Goal: Task Accomplishment & Management: Use online tool/utility

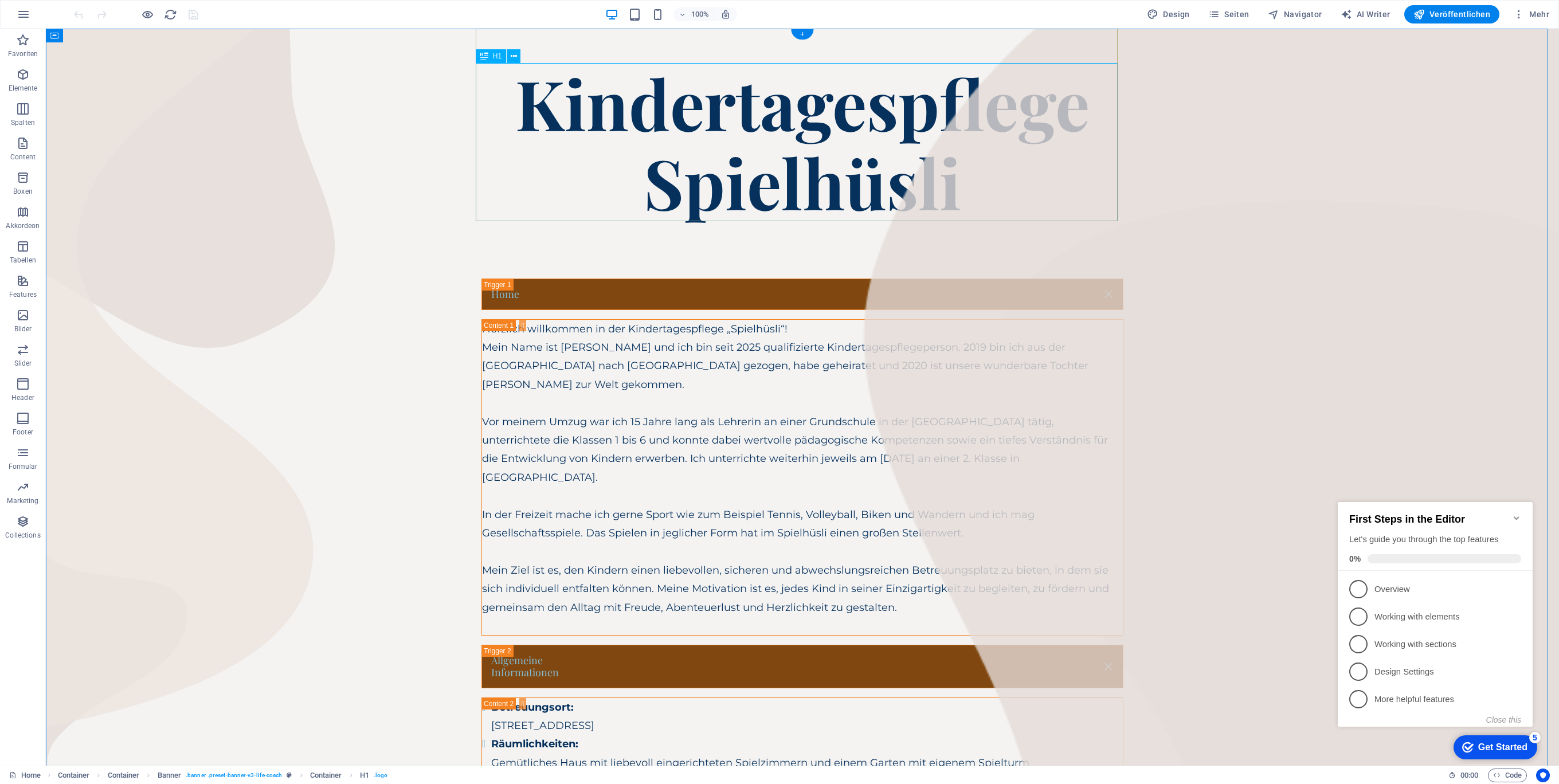
click at [950, 156] on div "Kindertagespflege ‌Spielhüsli" at bounding box center [802, 142] width 642 height 158
click at [943, 182] on div "Kindertagespflege ‌Spielhüsli" at bounding box center [802, 142] width 642 height 158
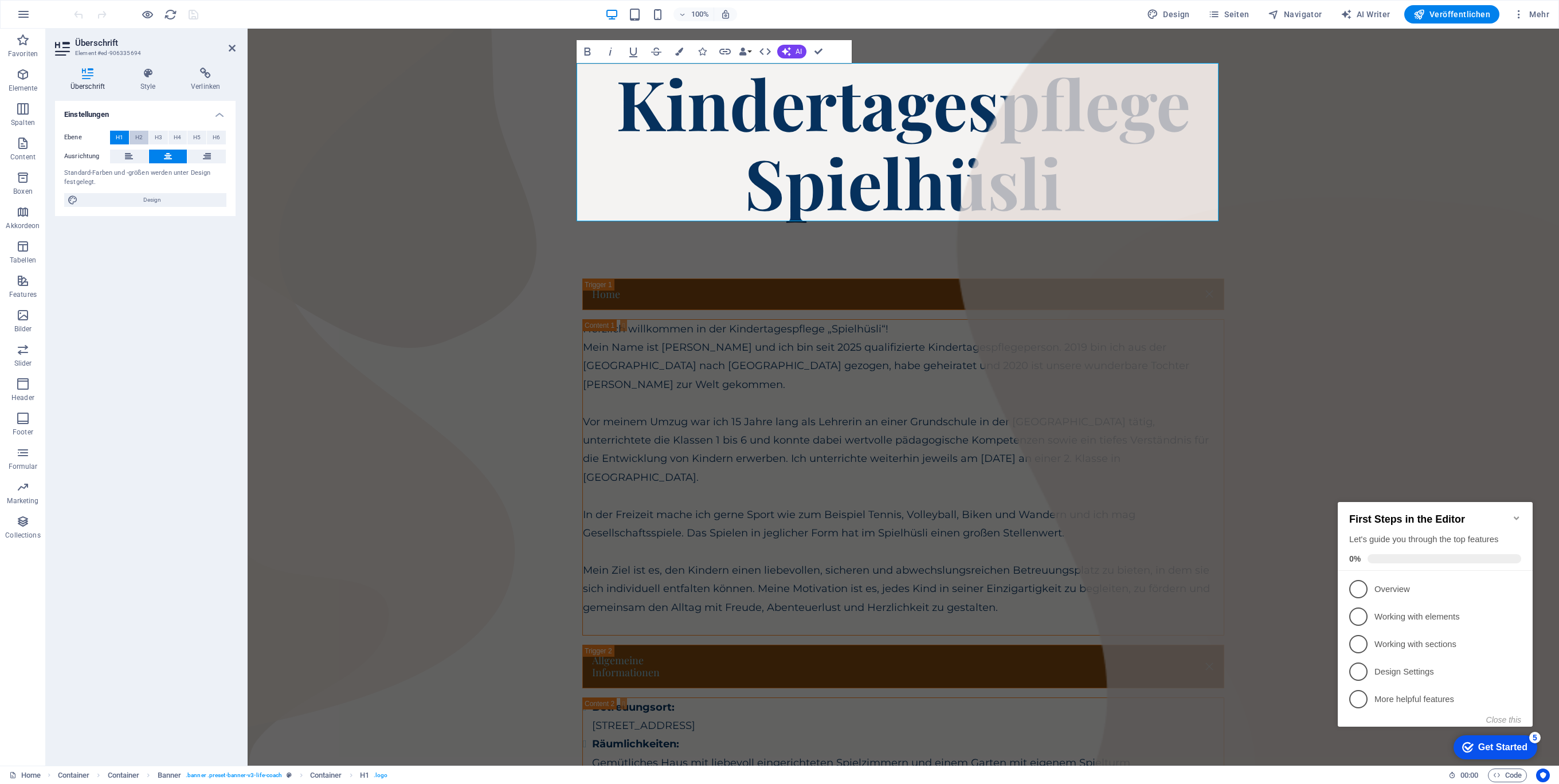
click at [138, 137] on span "H2" at bounding box center [139, 138] width 7 height 14
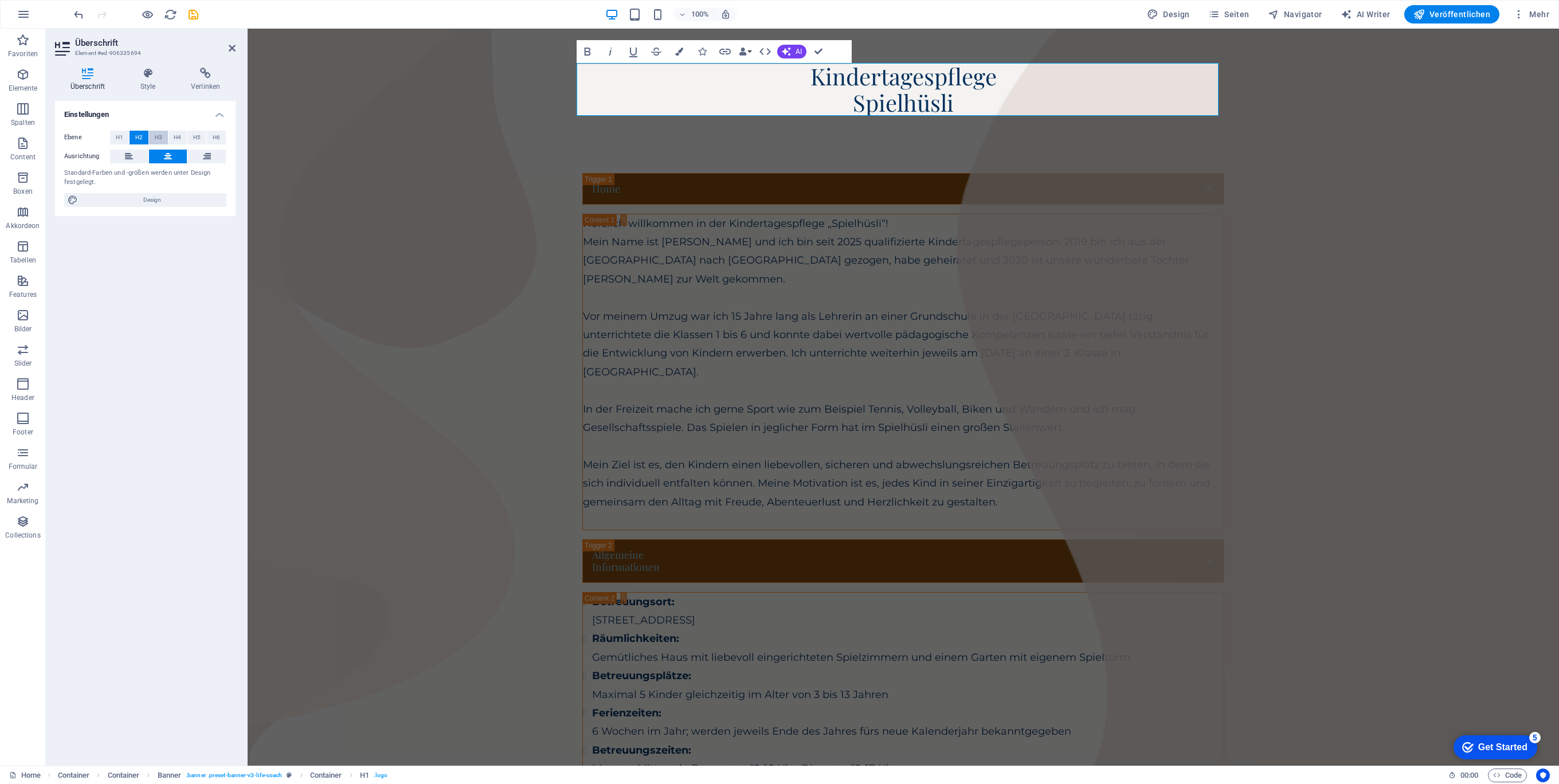
click at [153, 136] on button "H3" at bounding box center [158, 138] width 19 height 14
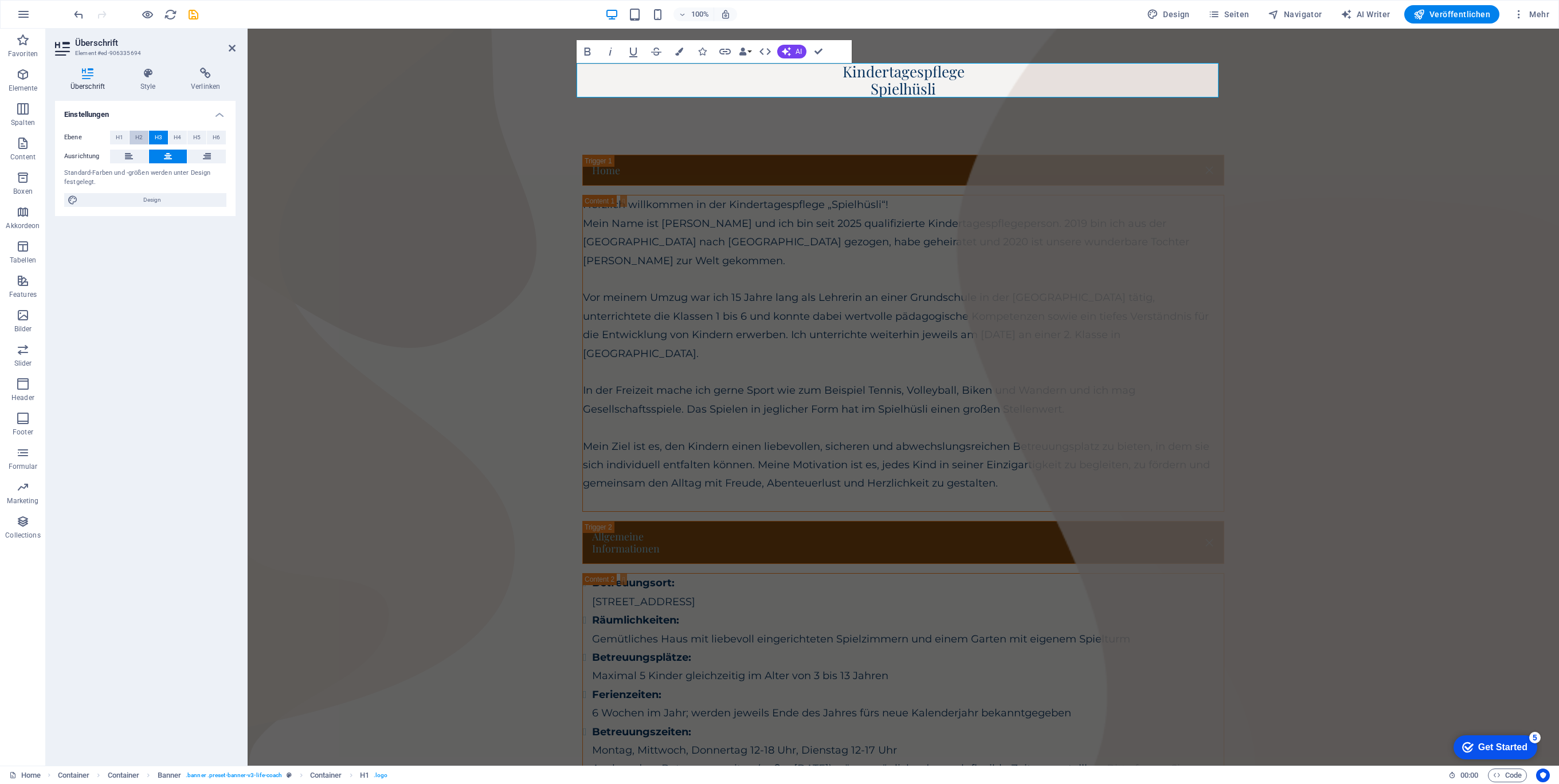
click at [138, 137] on span "H2" at bounding box center [139, 138] width 7 height 14
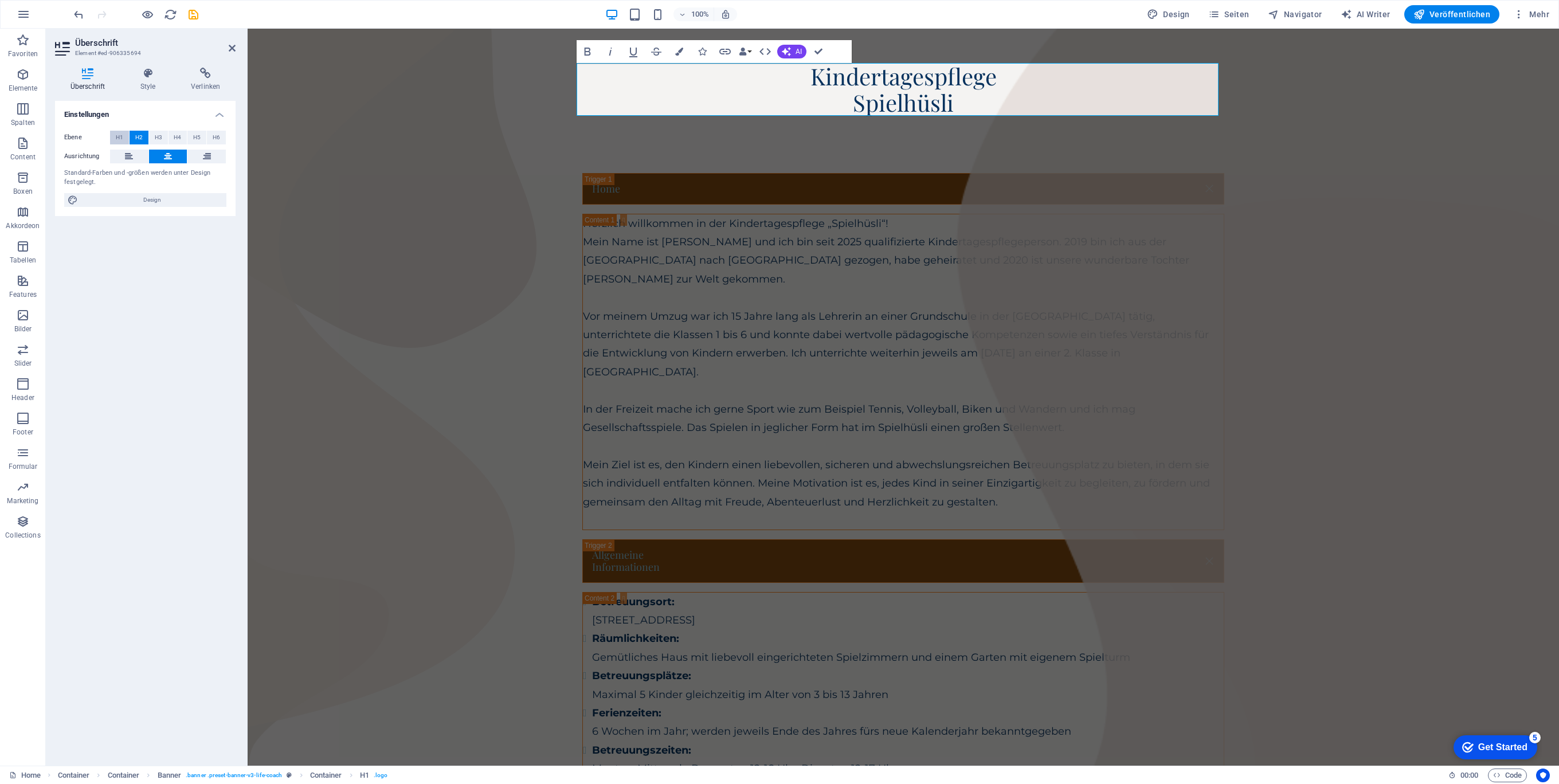
click at [118, 138] on span "H1" at bounding box center [119, 138] width 7 height 14
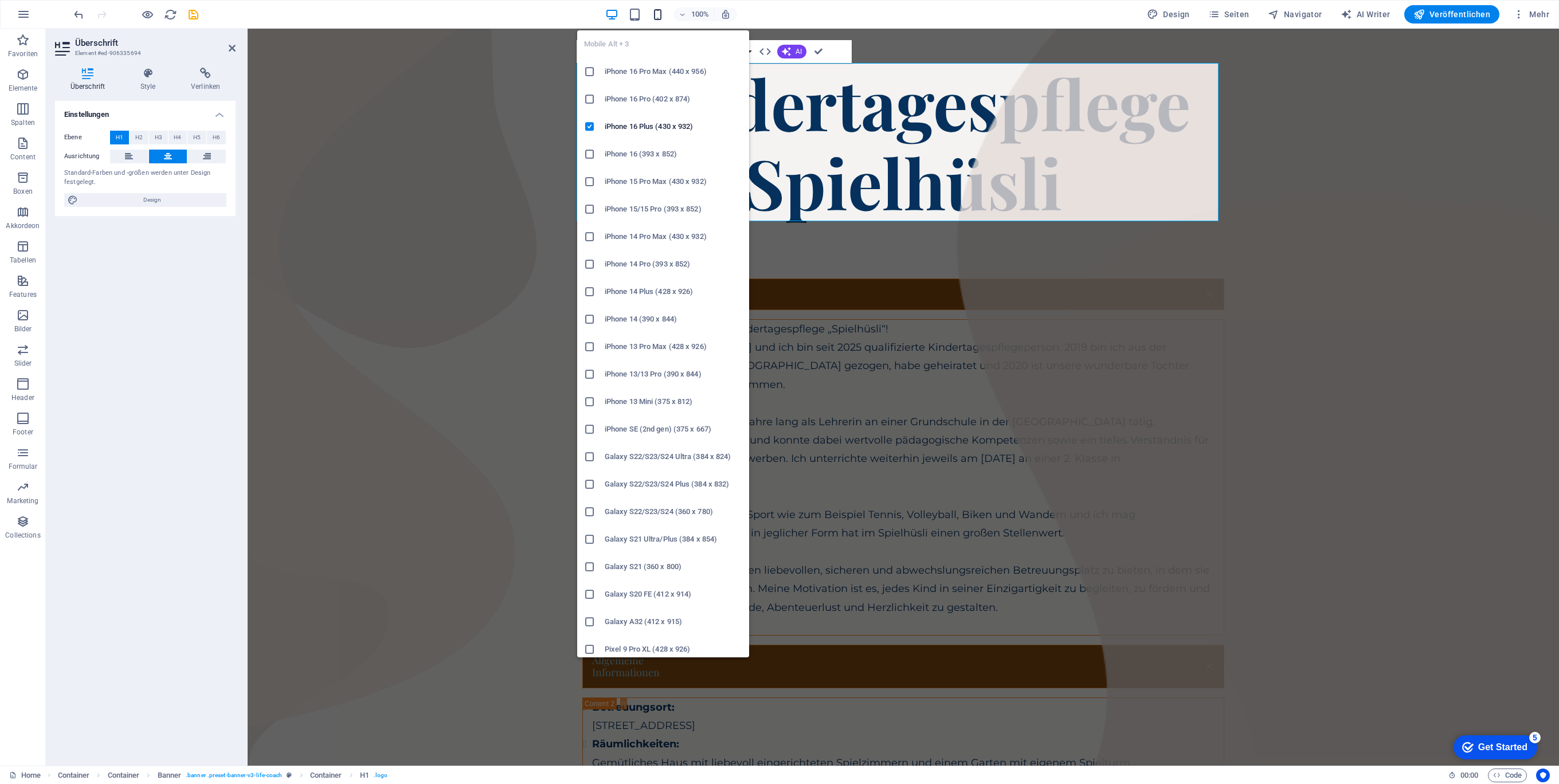
click at [661, 12] on icon "button" at bounding box center [658, 14] width 13 height 13
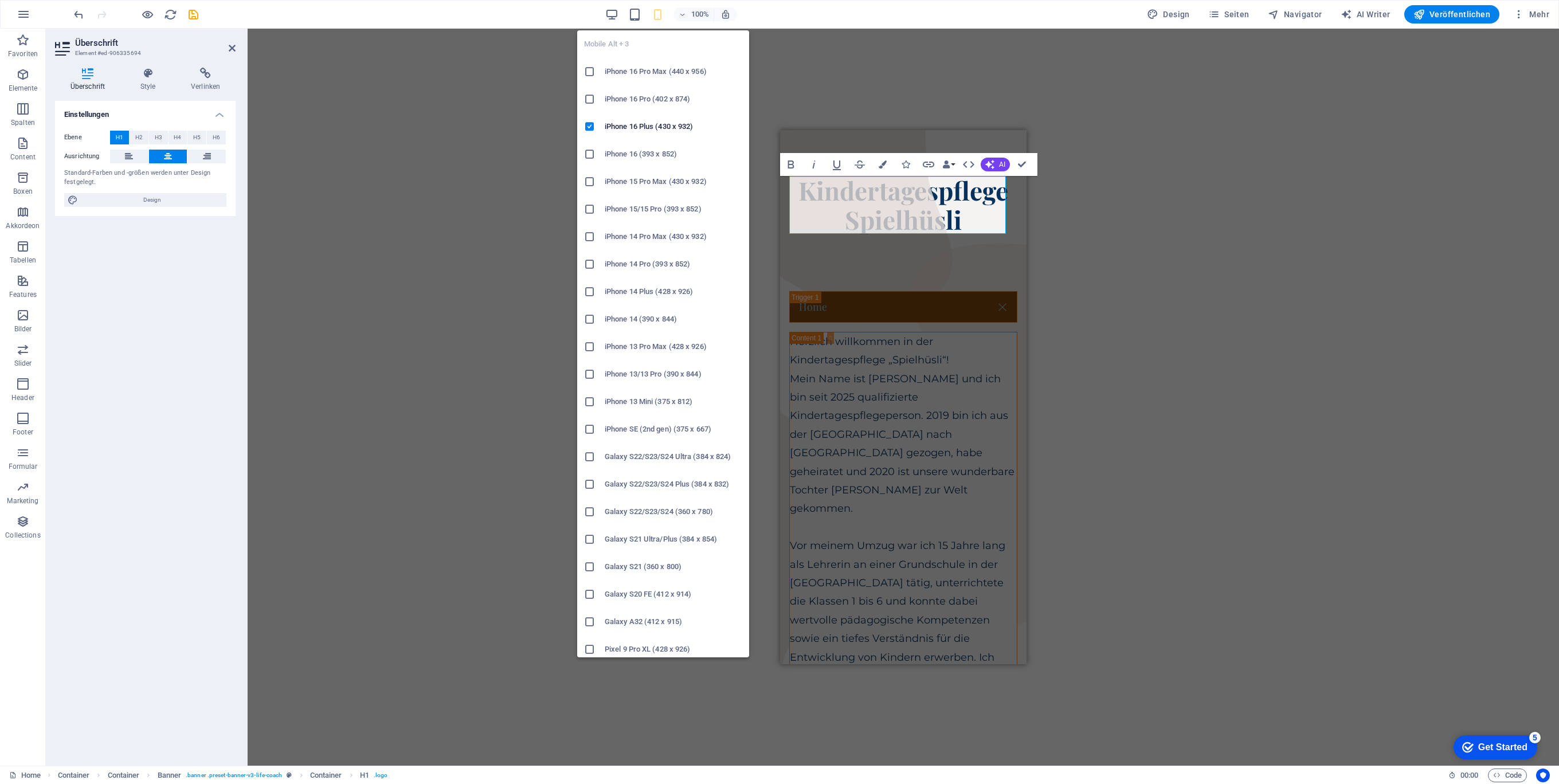
click at [589, 98] on icon at bounding box center [590, 99] width 12 height 12
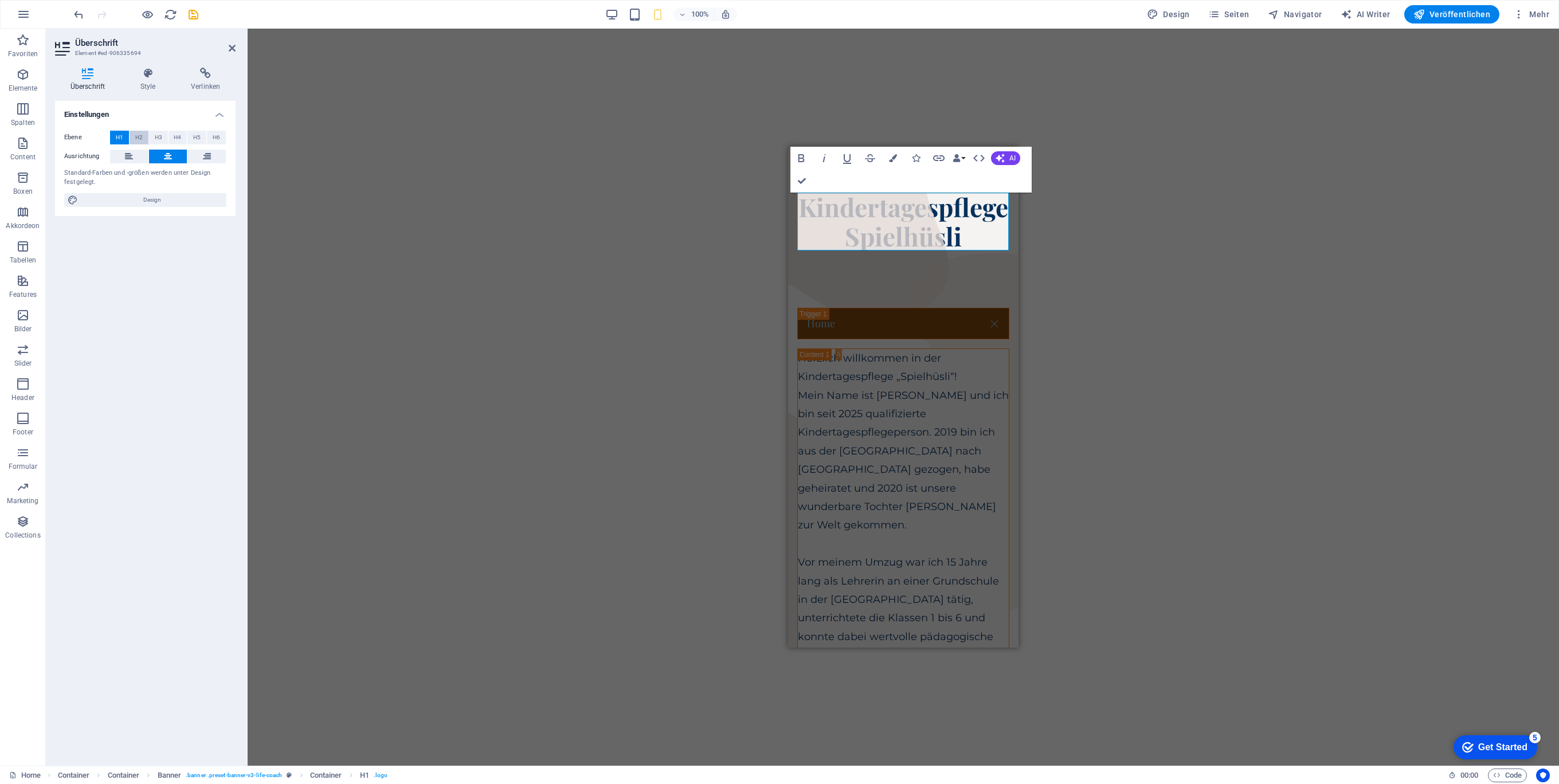
click at [142, 140] on span "H2" at bounding box center [139, 138] width 7 height 14
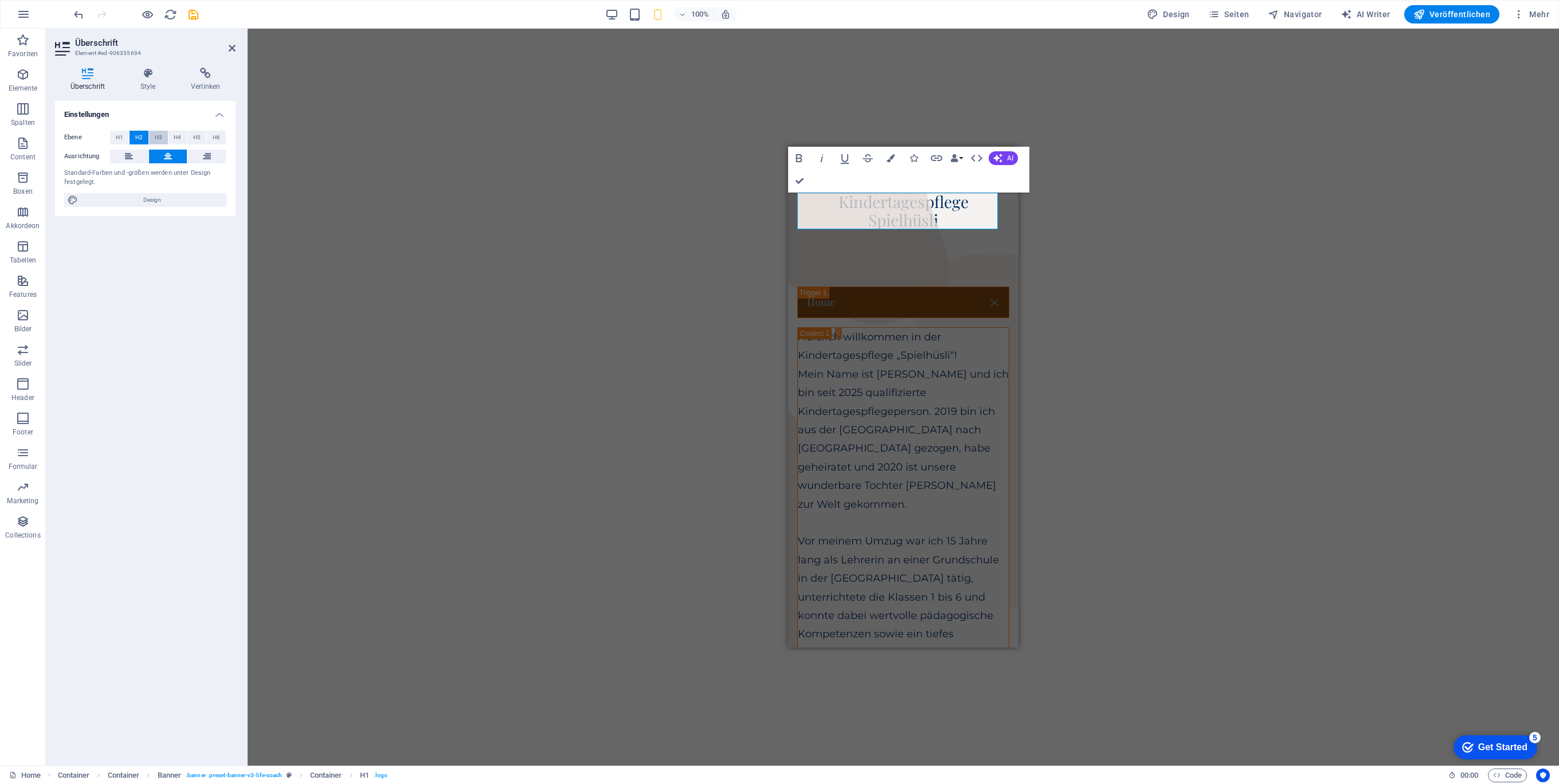
click at [160, 138] on span "H3" at bounding box center [158, 138] width 7 height 14
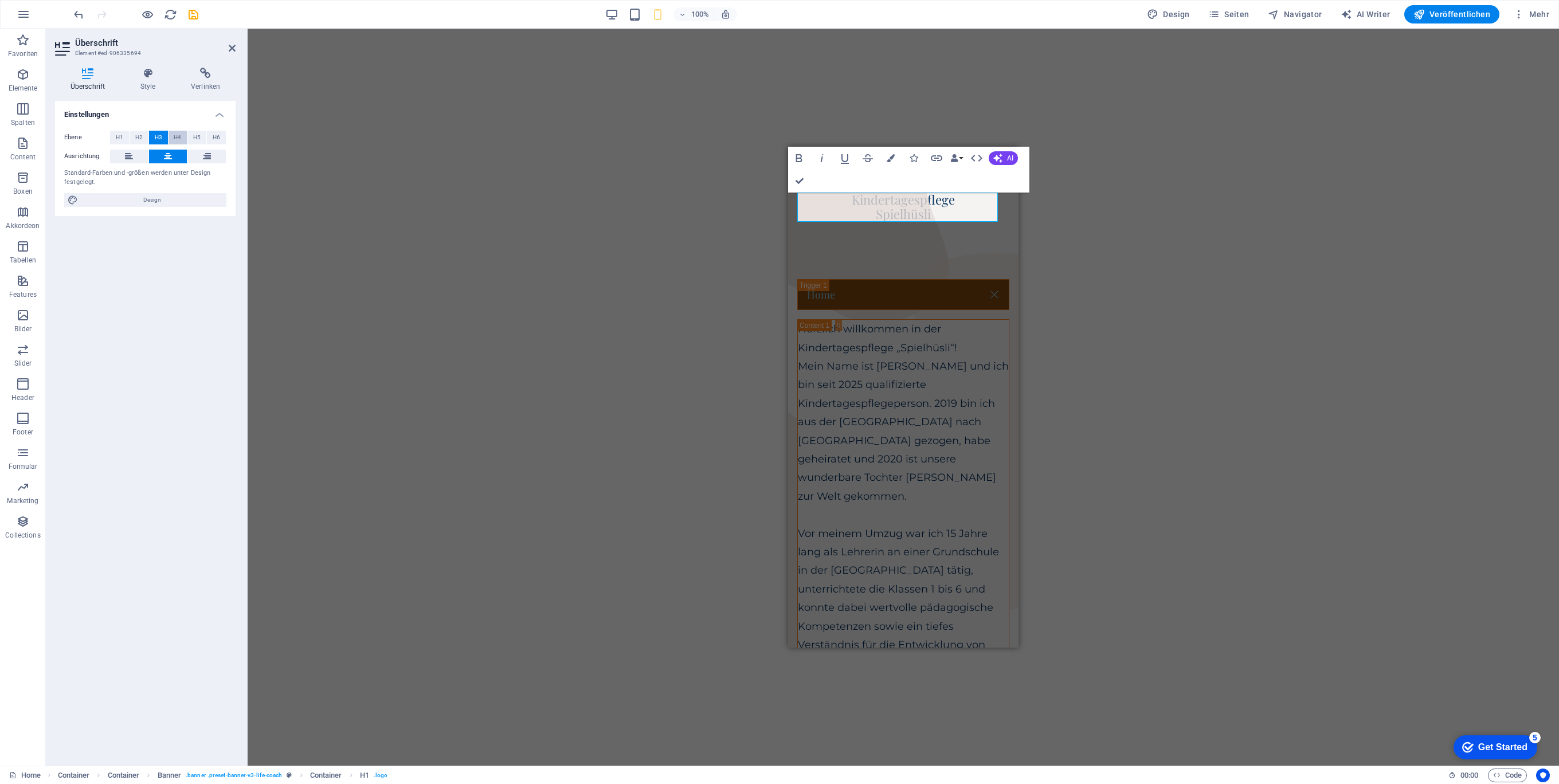
click at [176, 137] on span "H4" at bounding box center [177, 138] width 7 height 14
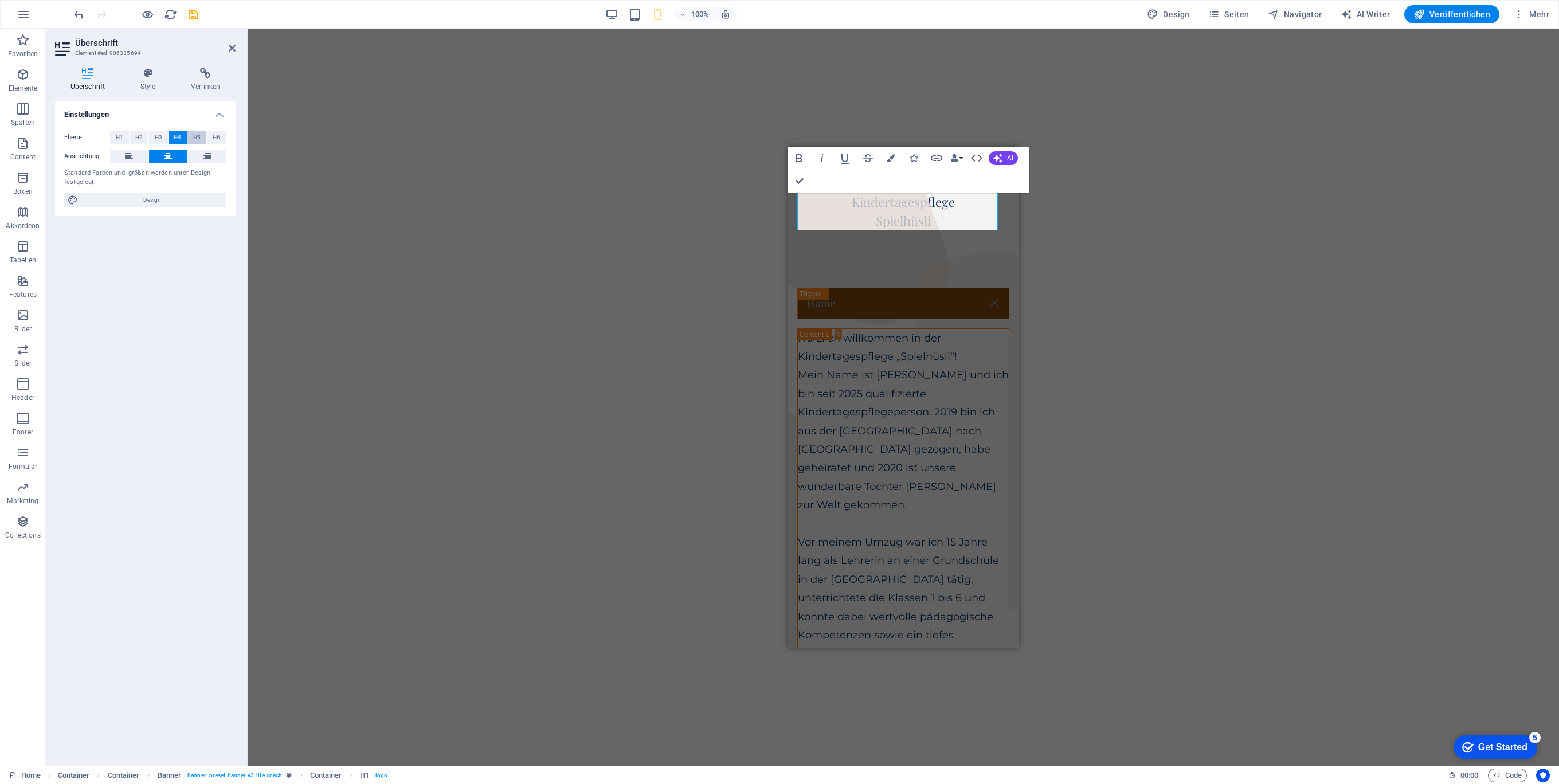
click at [193, 136] on button "H5" at bounding box center [197, 138] width 19 height 14
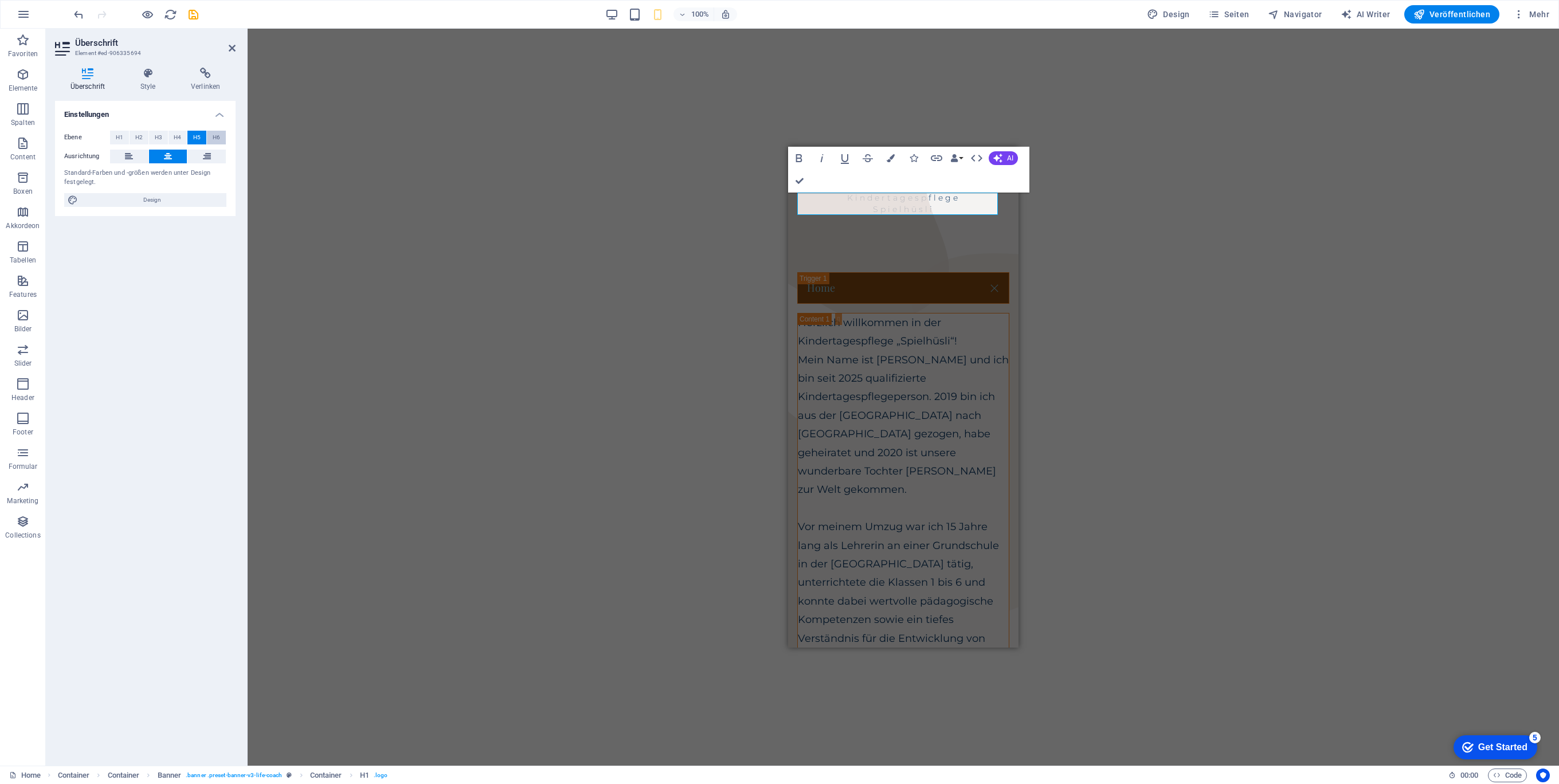
click at [209, 138] on button "H6" at bounding box center [216, 138] width 19 height 14
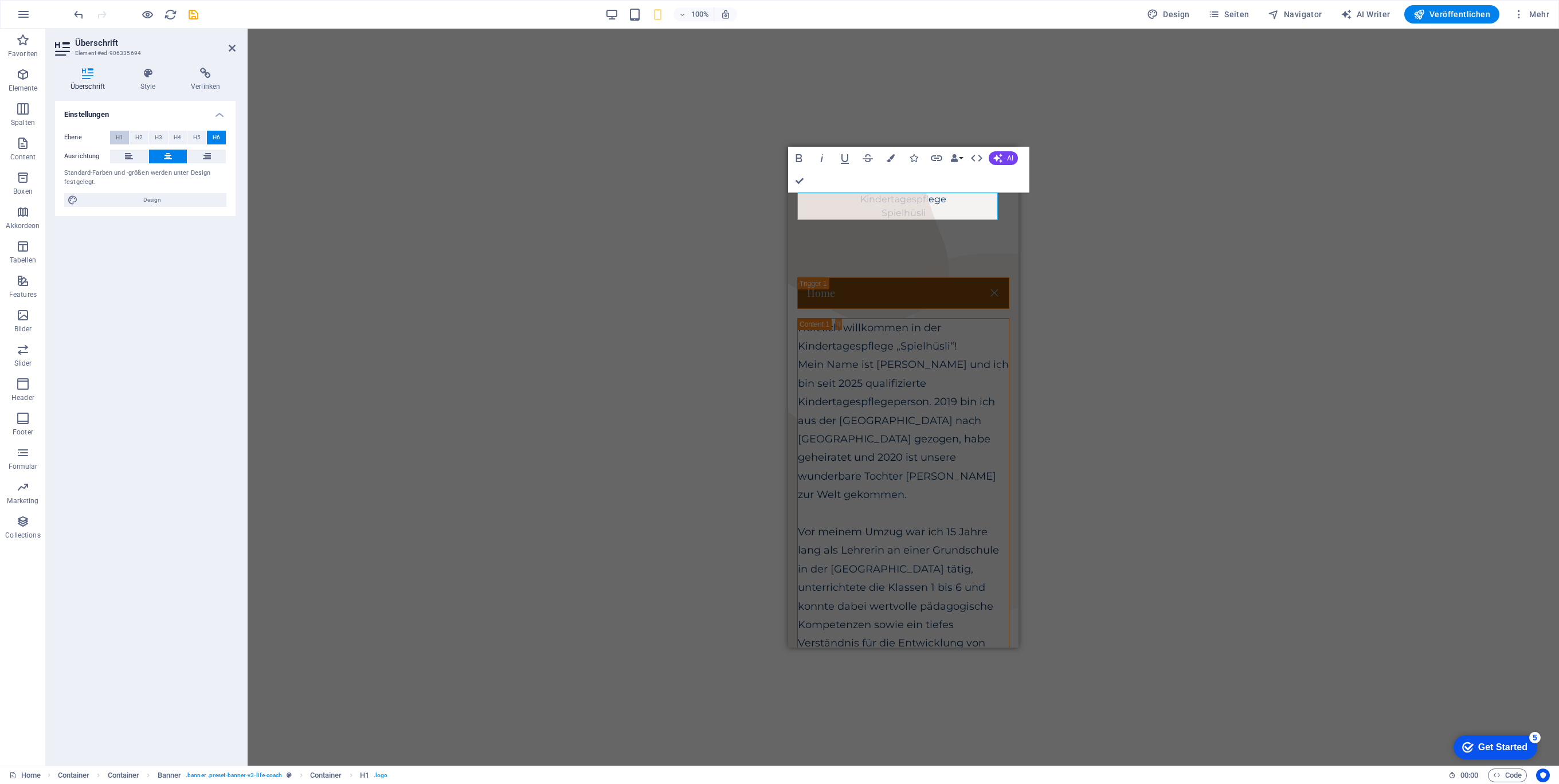
click at [120, 140] on span "H1" at bounding box center [119, 138] width 7 height 14
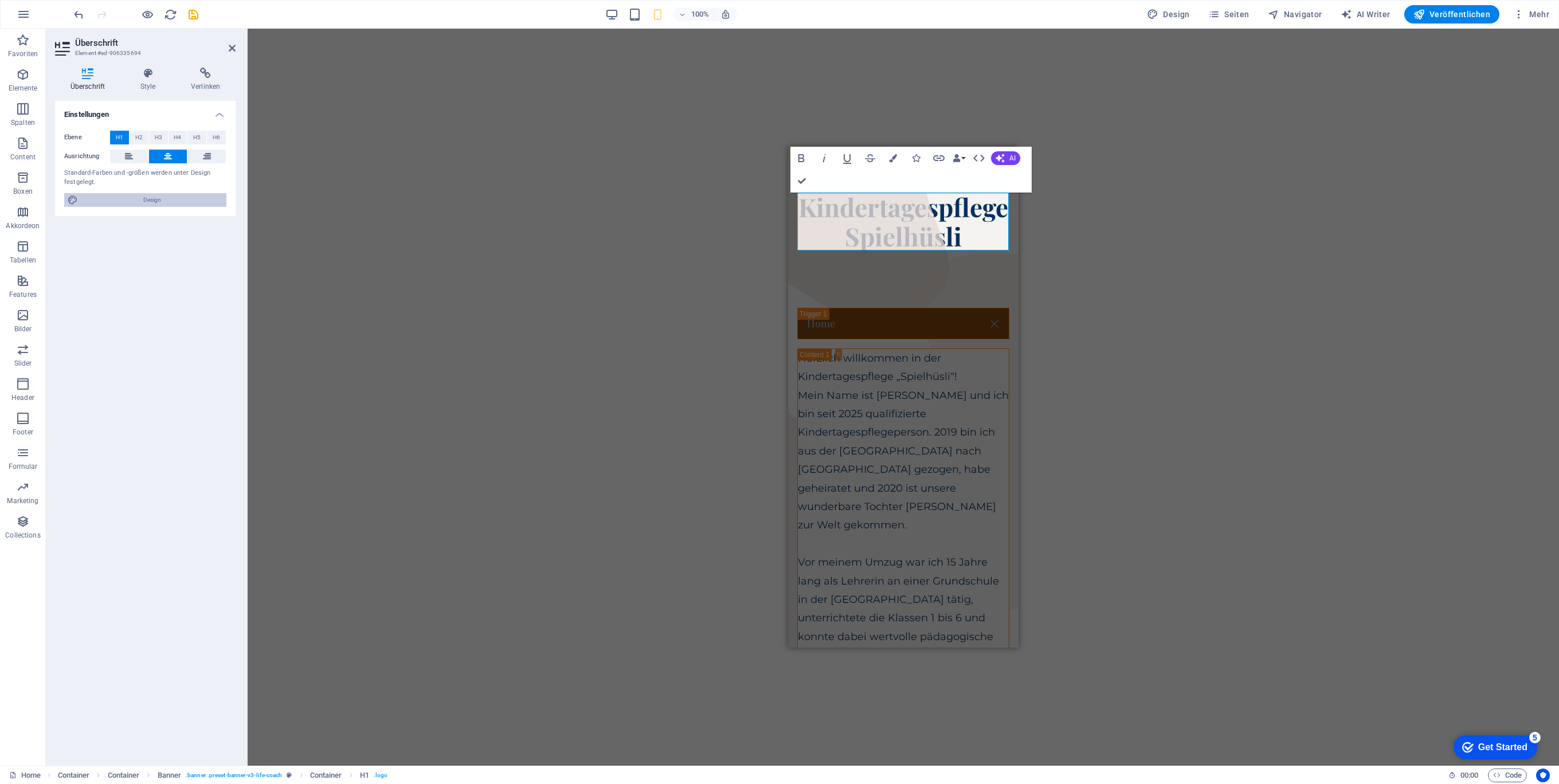
click at [140, 197] on span "Design" at bounding box center [152, 199] width 141 height 14
select select "px"
select select "400"
select select "px"
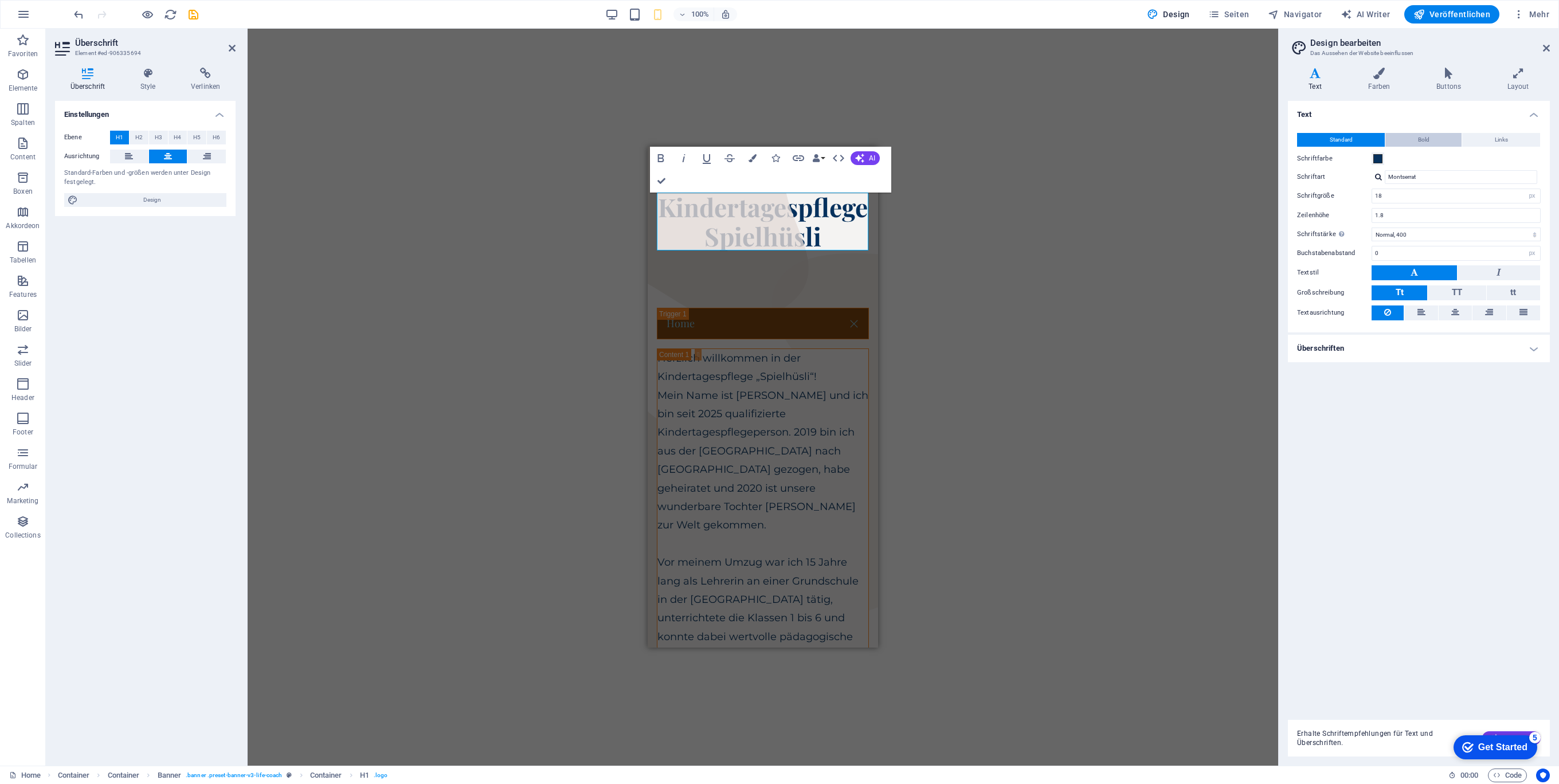
click at [1403, 139] on button "Bold" at bounding box center [1423, 139] width 76 height 14
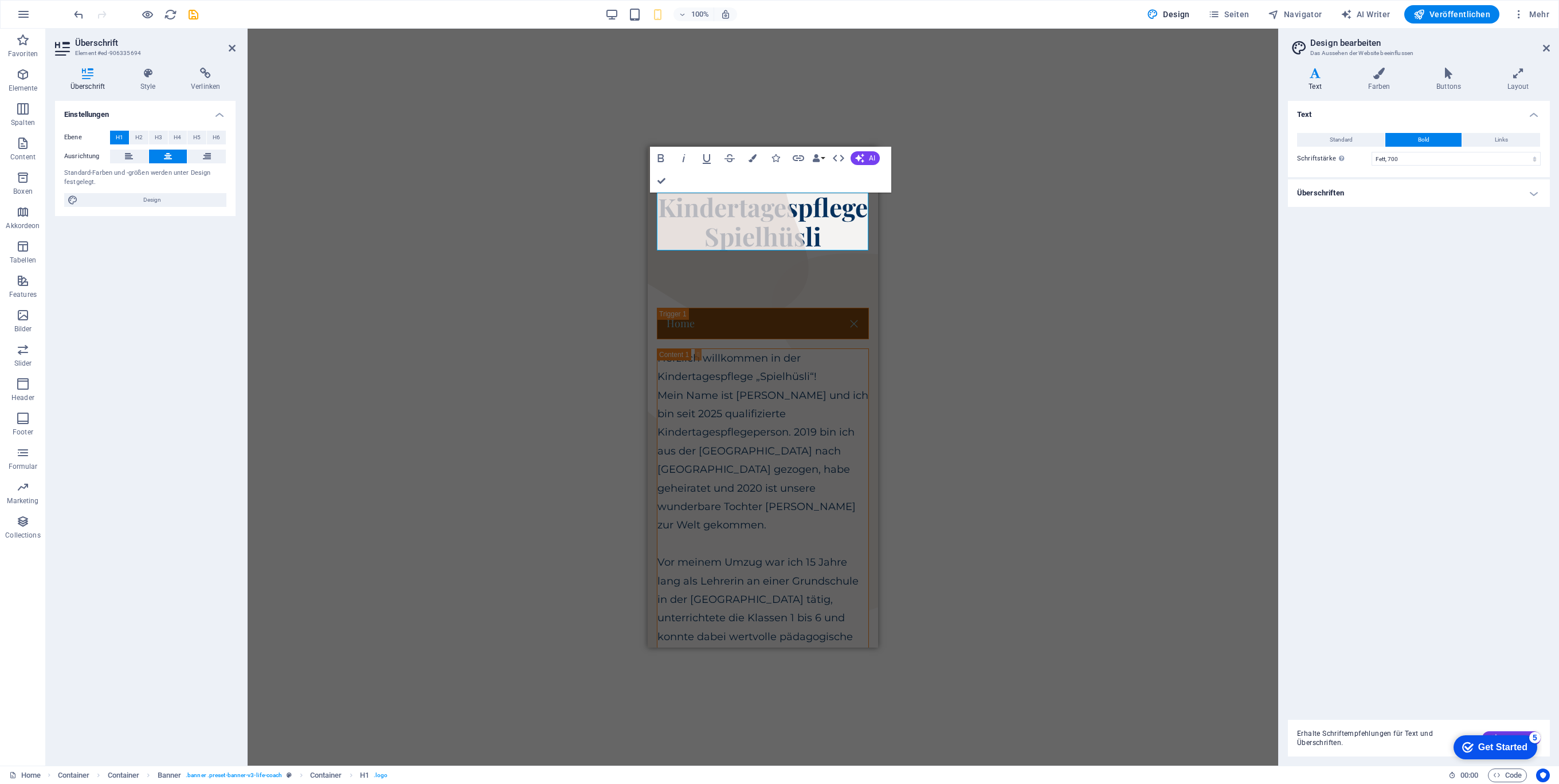
click at [1337, 190] on h4 "Überschriften" at bounding box center [1419, 193] width 262 height 27
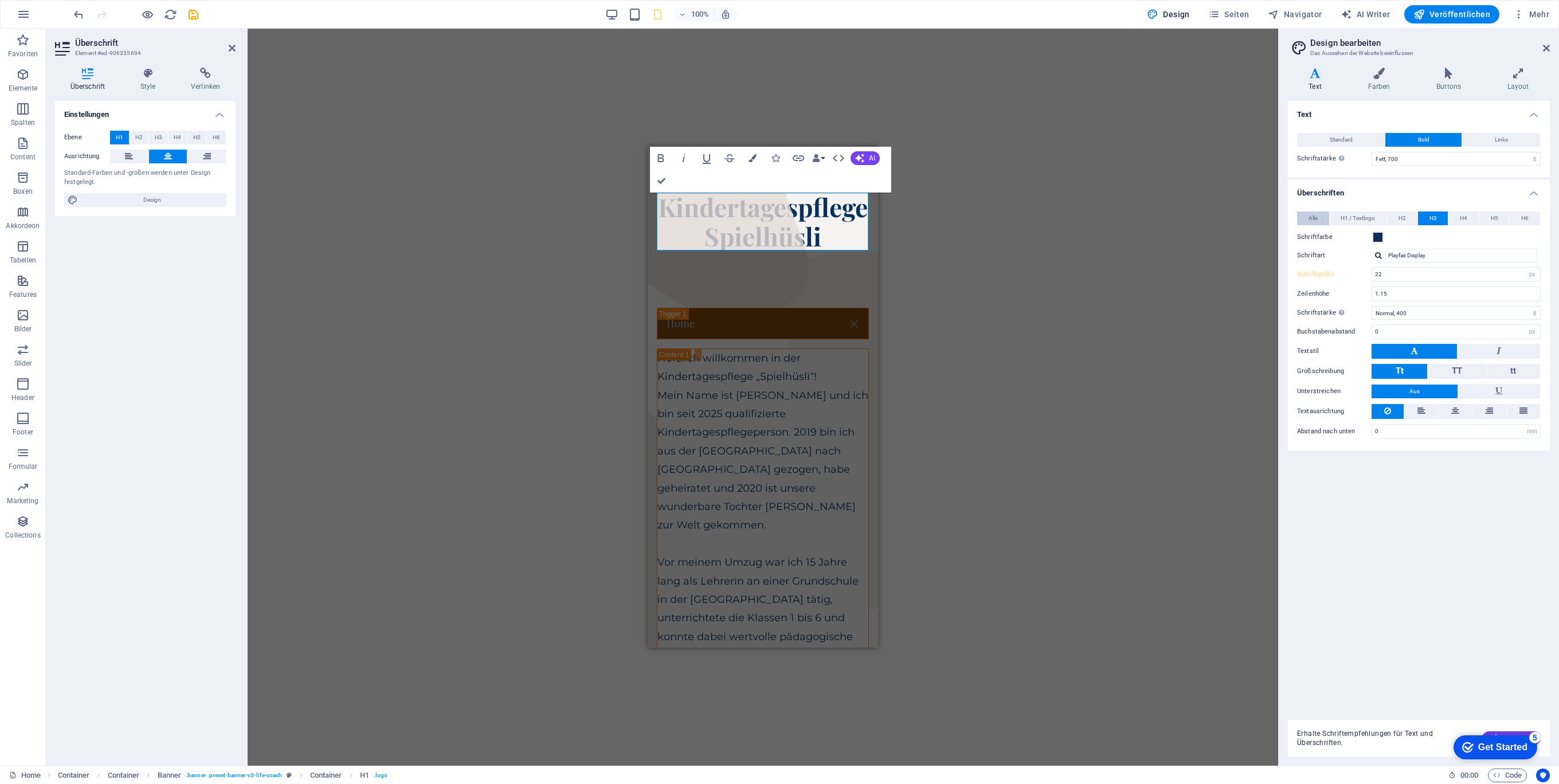
click at [1317, 216] on button "Alle" at bounding box center [1313, 218] width 32 height 14
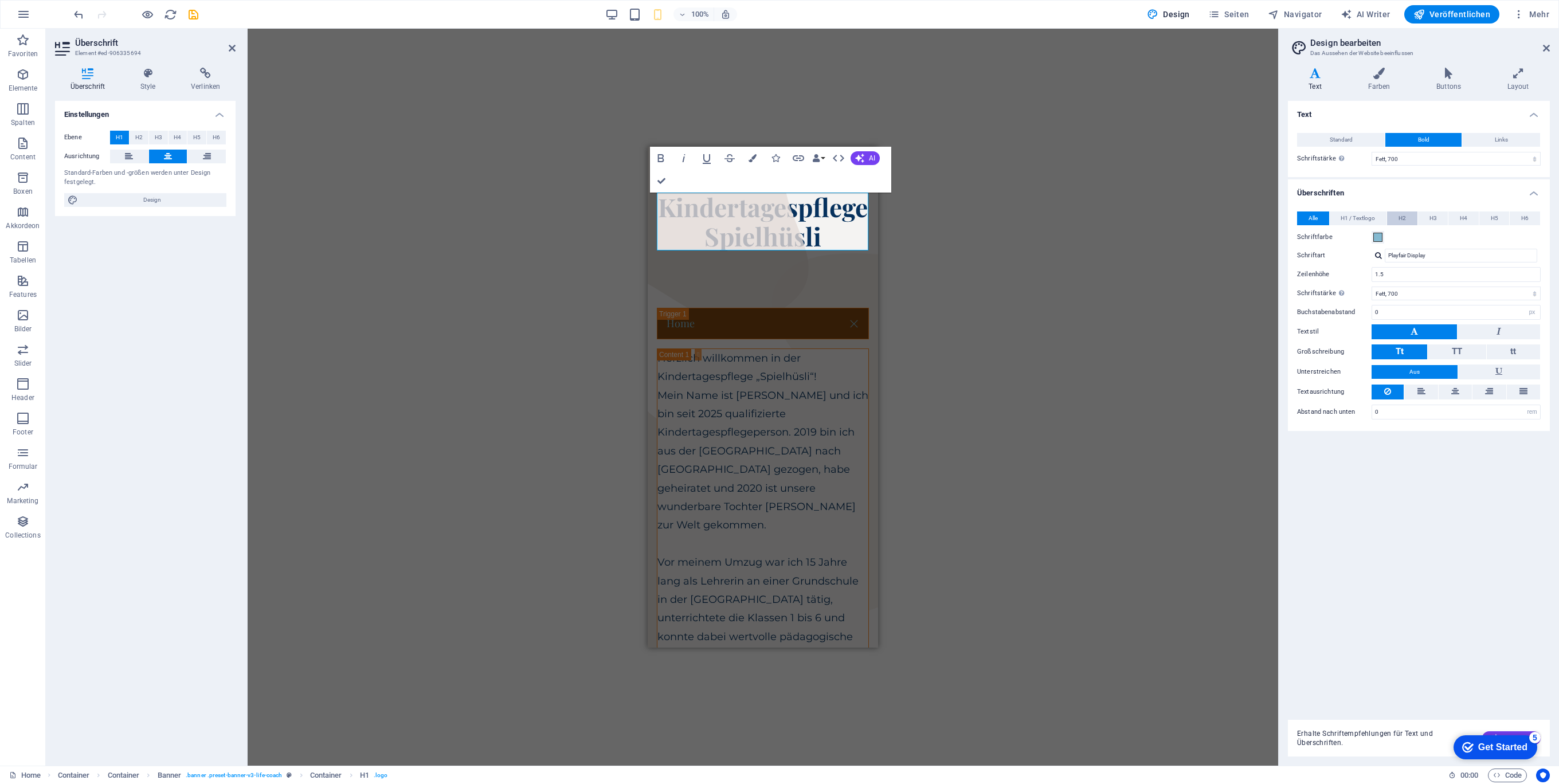
click at [1402, 220] on span "H2" at bounding box center [1402, 218] width 7 height 14
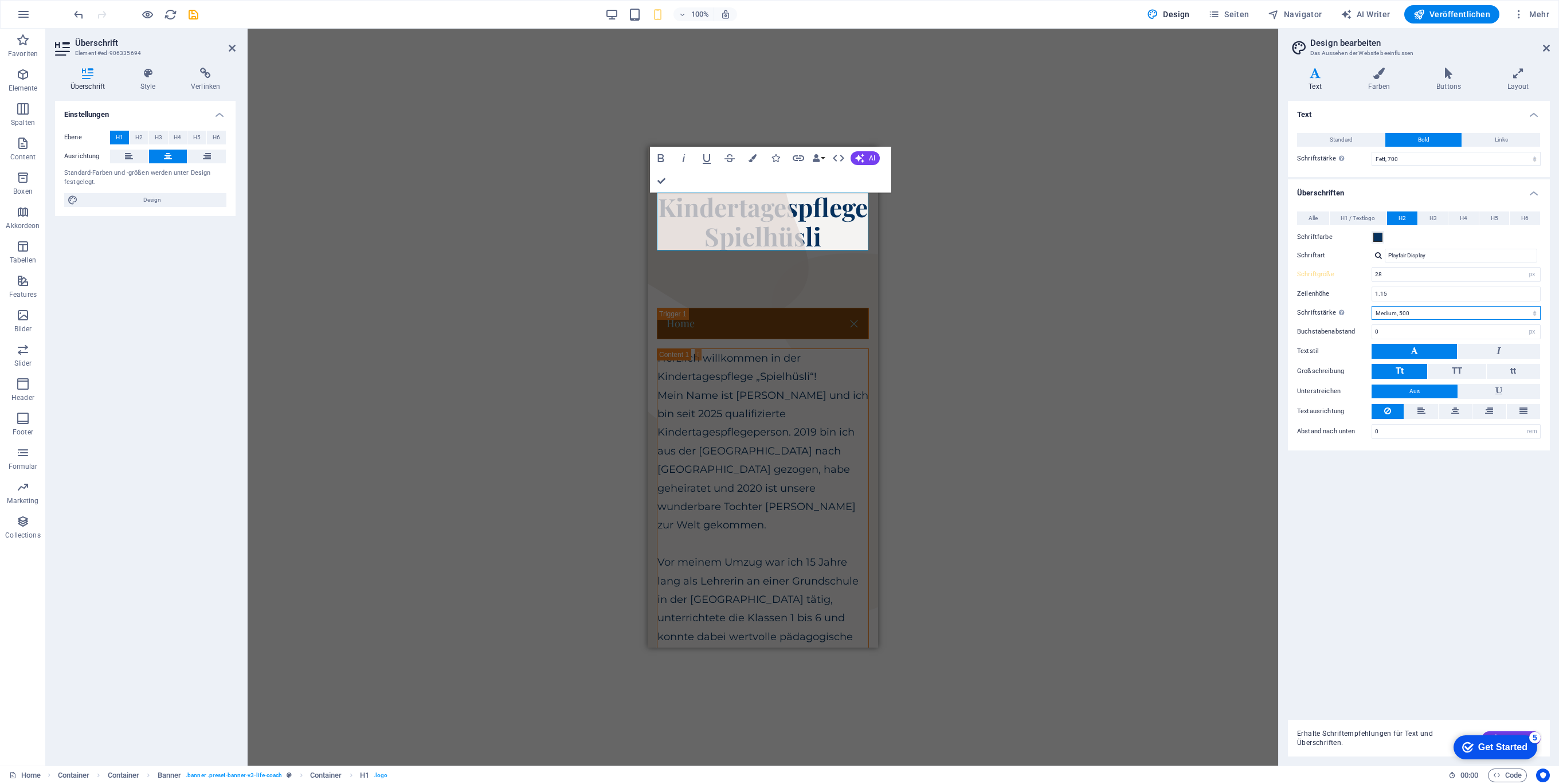
click at [1418, 313] on select "Fein, 100 Extra-dünn, 200 Dünn, 300 Normal, 400 Medium, 500 Halb-fett, 600 Fett…" at bounding box center [1456, 313] width 169 height 14
click at [1372, 306] on select "Fein, 100 Extra-dünn, 200 Dünn, 300 Normal, 400 Medium, 500 Halb-fett, 600 Fett…" at bounding box center [1456, 313] width 169 height 14
click at [1401, 312] on select "Fein, 100 Extra-dünn, 200 Dünn, 300 Normal, 400 Medium, 500 Halb-fett, 600 Fett…" at bounding box center [1456, 313] width 169 height 14
click at [1404, 312] on select "Fein, 100 Extra-dünn, 200 Dünn, 300 Normal, 400 Medium, 500 Halb-fett, 600 Fett…" at bounding box center [1456, 313] width 169 height 14
click at [1406, 310] on select "Fein, 100 Extra-dünn, 200 Dünn, 300 Normal, 400 Medium, 500 Halb-fett, 600 Fett…" at bounding box center [1456, 313] width 169 height 14
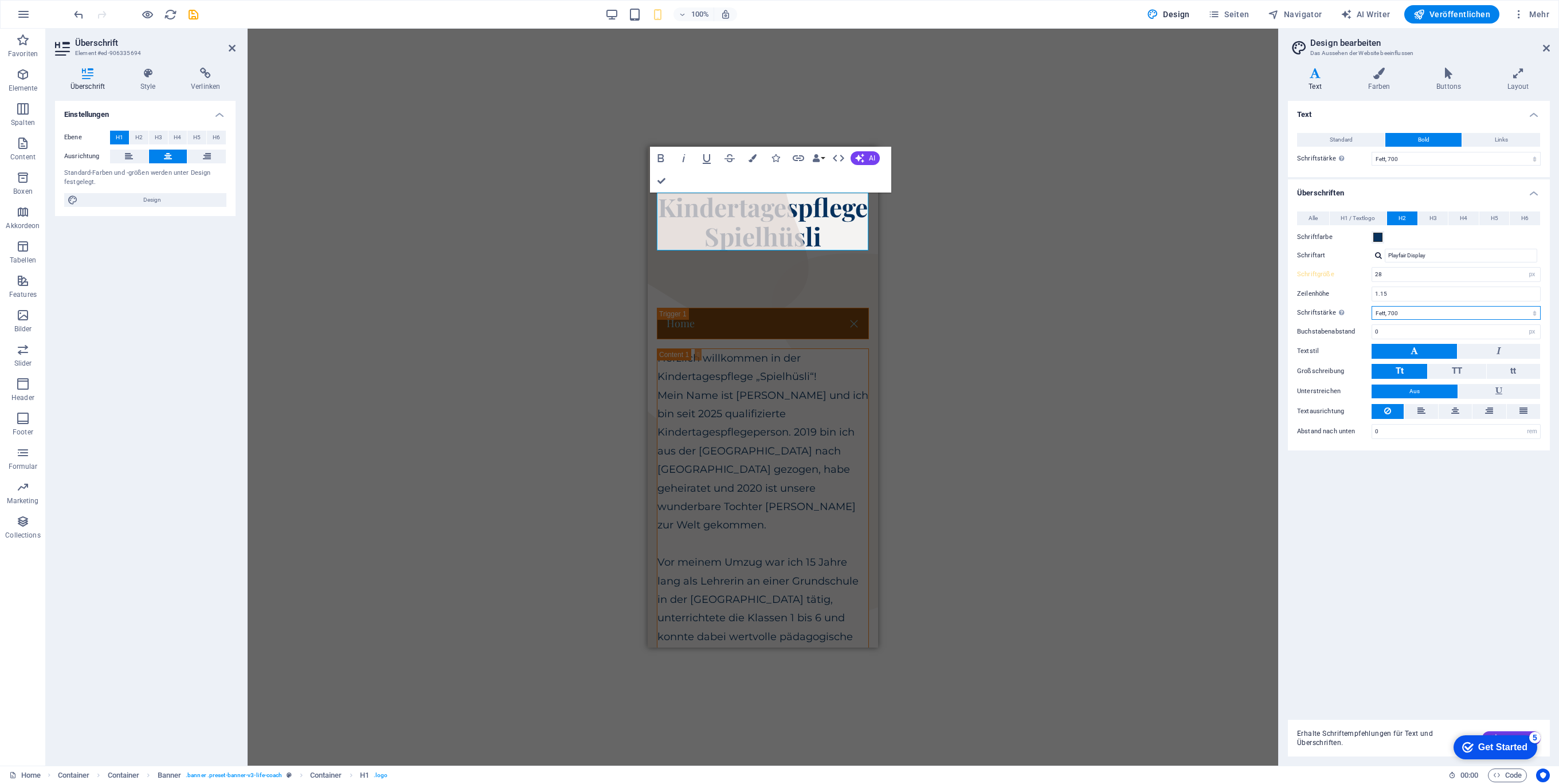
select select "600"
click at [1372, 306] on select "Fein, 100 Extra-dünn, 200 Dünn, 300 Normal, 400 Medium, 500 Halb-fett, 600 Fett…" at bounding box center [1456, 313] width 169 height 14
click at [1193, 457] on div "H1 Container Container Container Banner Banner Container Banner Container Absta…" at bounding box center [763, 397] width 1030 height 737
click at [142, 140] on span "H2" at bounding box center [139, 138] width 7 height 14
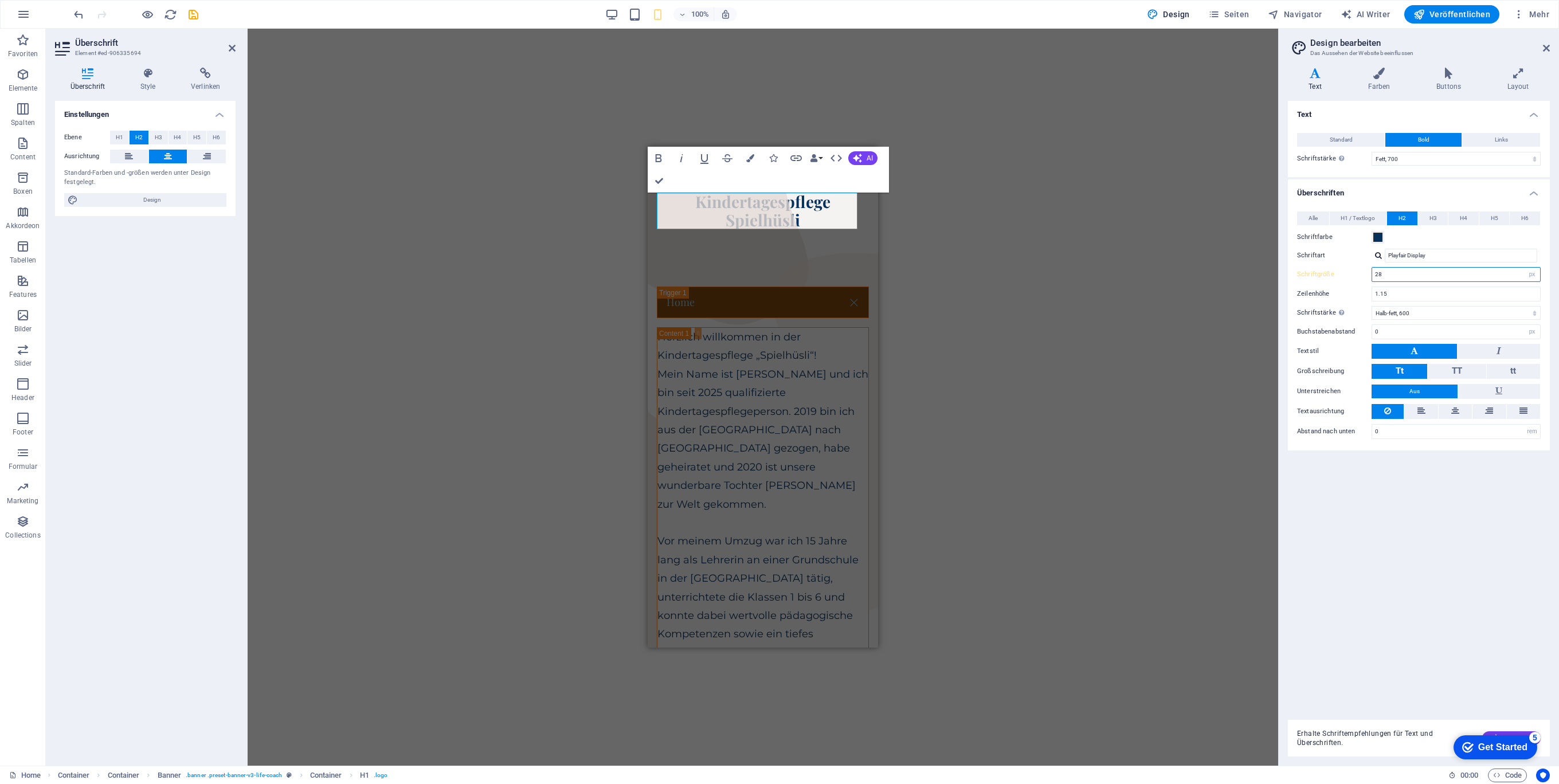
click at [1444, 273] on input "28" at bounding box center [1457, 274] width 168 height 14
drag, startPoint x: 1444, startPoint y: 273, endPoint x: 1336, endPoint y: 280, distance: 108.2
click at [1336, 280] on div "Schriftgröße 28 rem px em %" at bounding box center [1419, 274] width 244 height 15
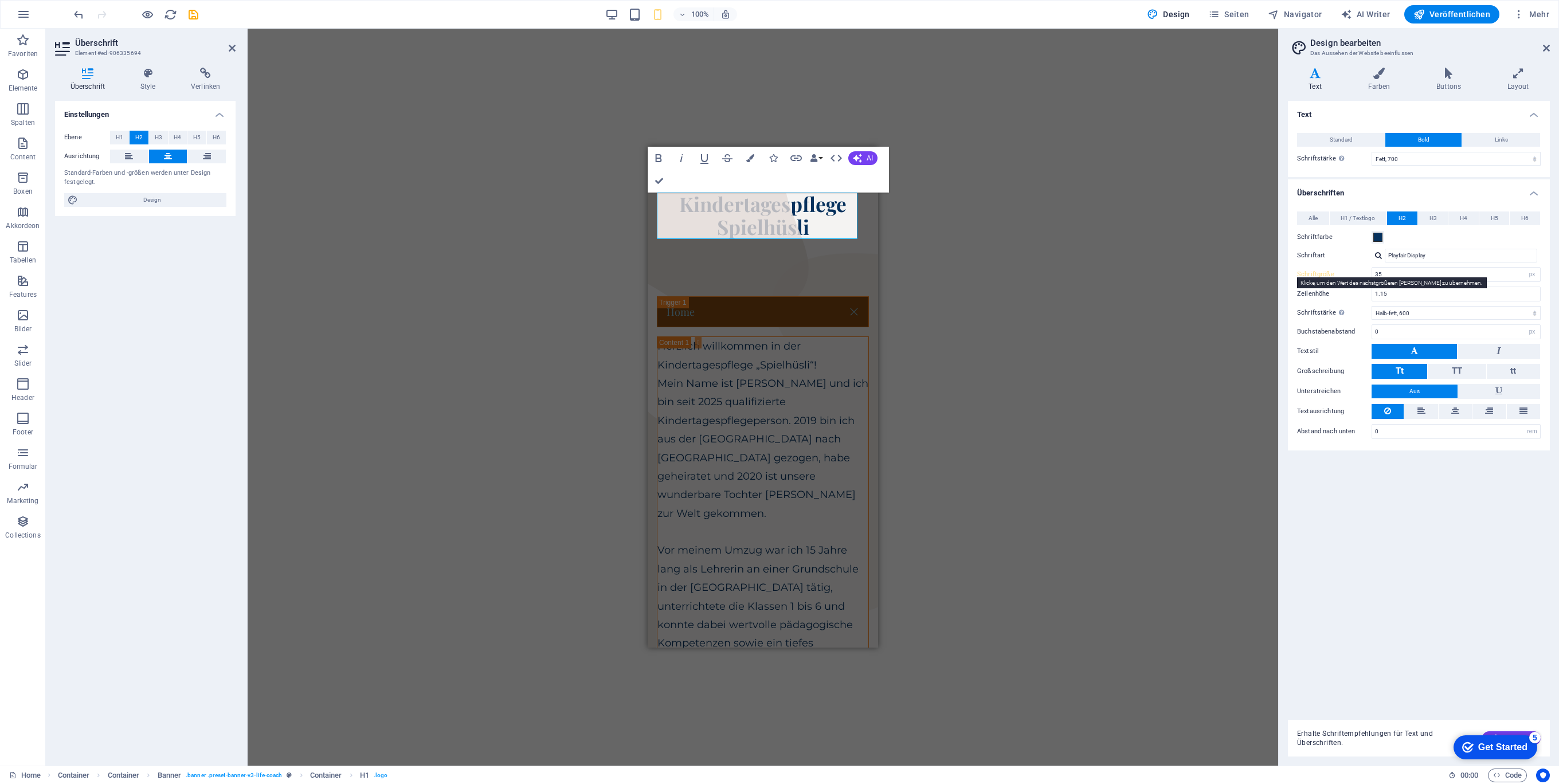
click at [1308, 272] on label "Schriftgröße" at bounding box center [1334, 274] width 74 height 7
type input "40"
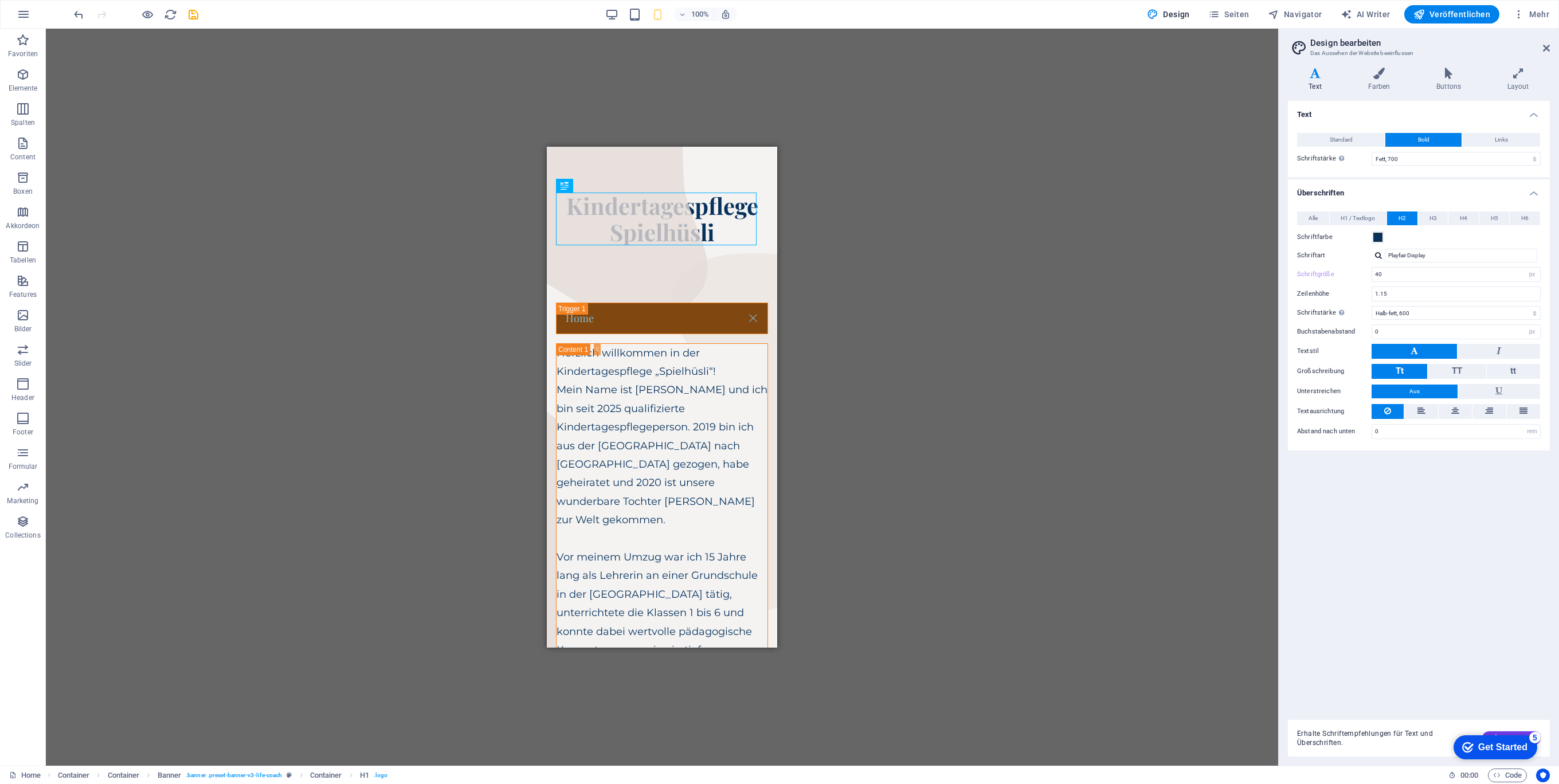
click at [863, 224] on div "H2 Container Container Container Container Container Banner Banner Container Co…" at bounding box center [662, 397] width 1232 height 737
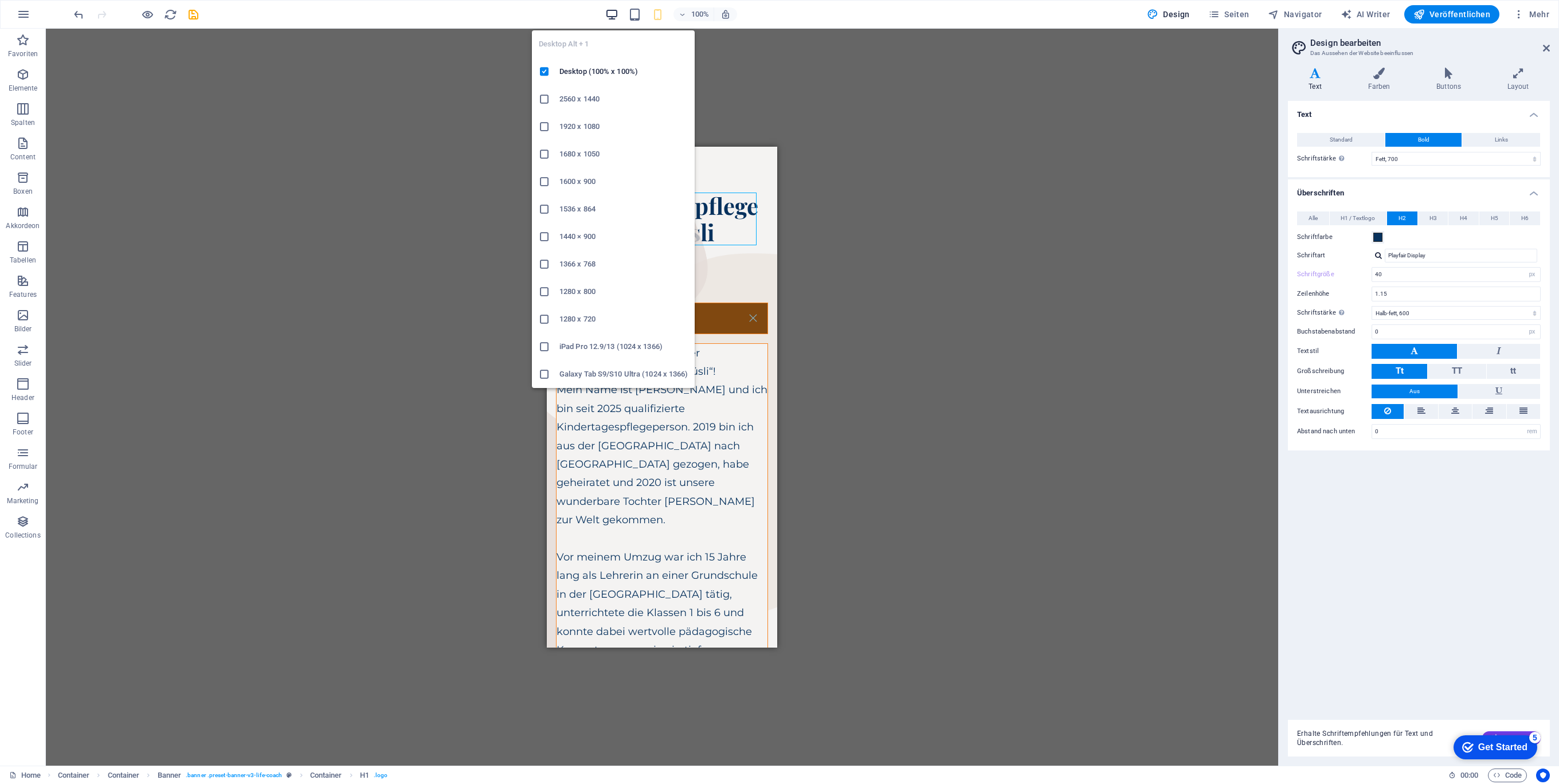
click at [617, 10] on icon "button" at bounding box center [612, 14] width 13 height 13
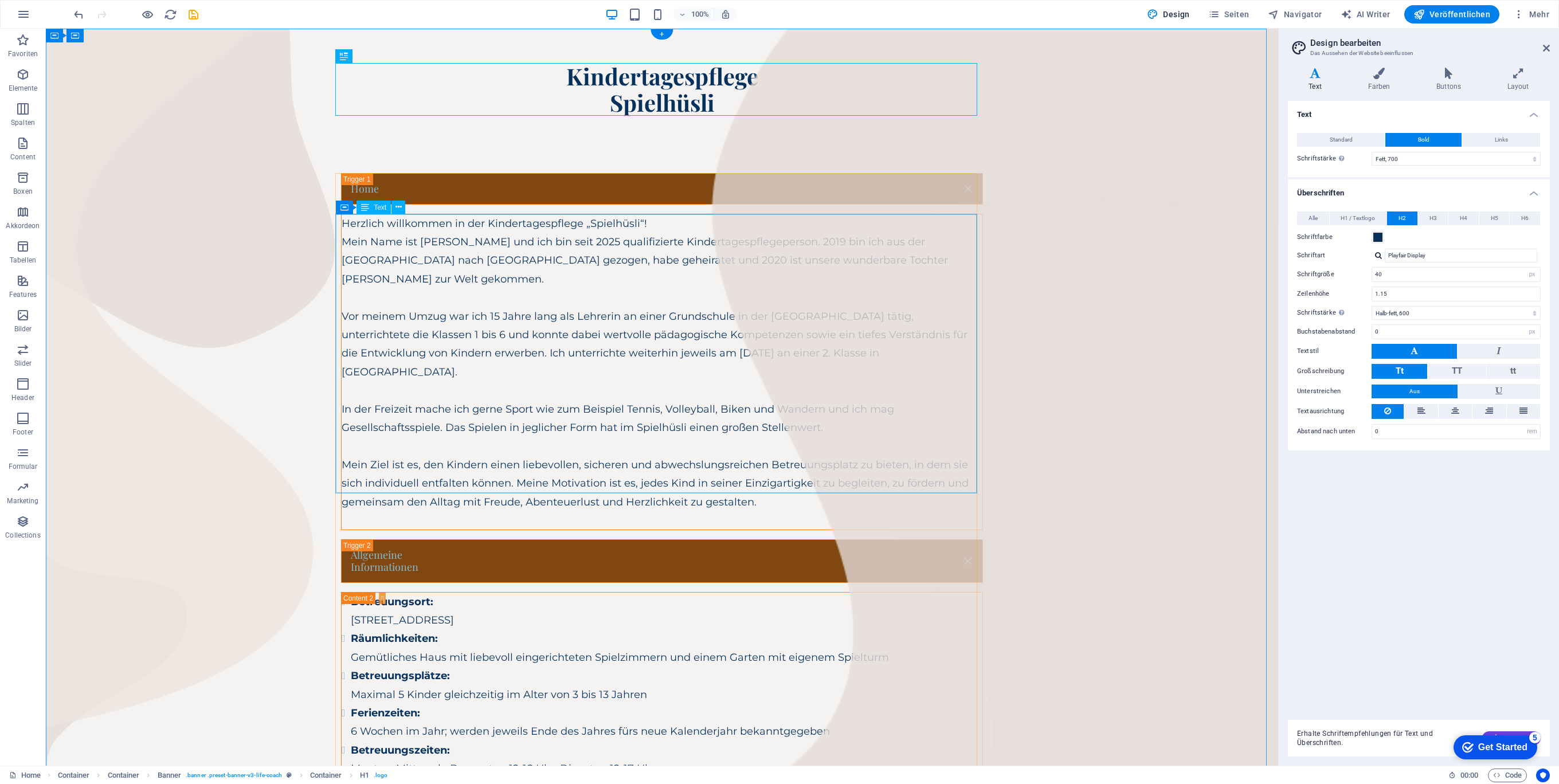
click at [875, 319] on div "Herzlich willkommen in der Kindertagespflege „Spielhüsli“! Mein Name ist [PERSO…" at bounding box center [662, 372] width 641 height 316
click at [729, 15] on icon "button" at bounding box center [726, 14] width 10 height 10
click at [684, 92] on div "Kindertagespflege ‌Spielhüsli" at bounding box center [662, 89] width 642 height 53
click at [731, 15] on icon "button" at bounding box center [726, 14] width 10 height 10
click at [343, 52] on icon at bounding box center [344, 56] width 8 height 14
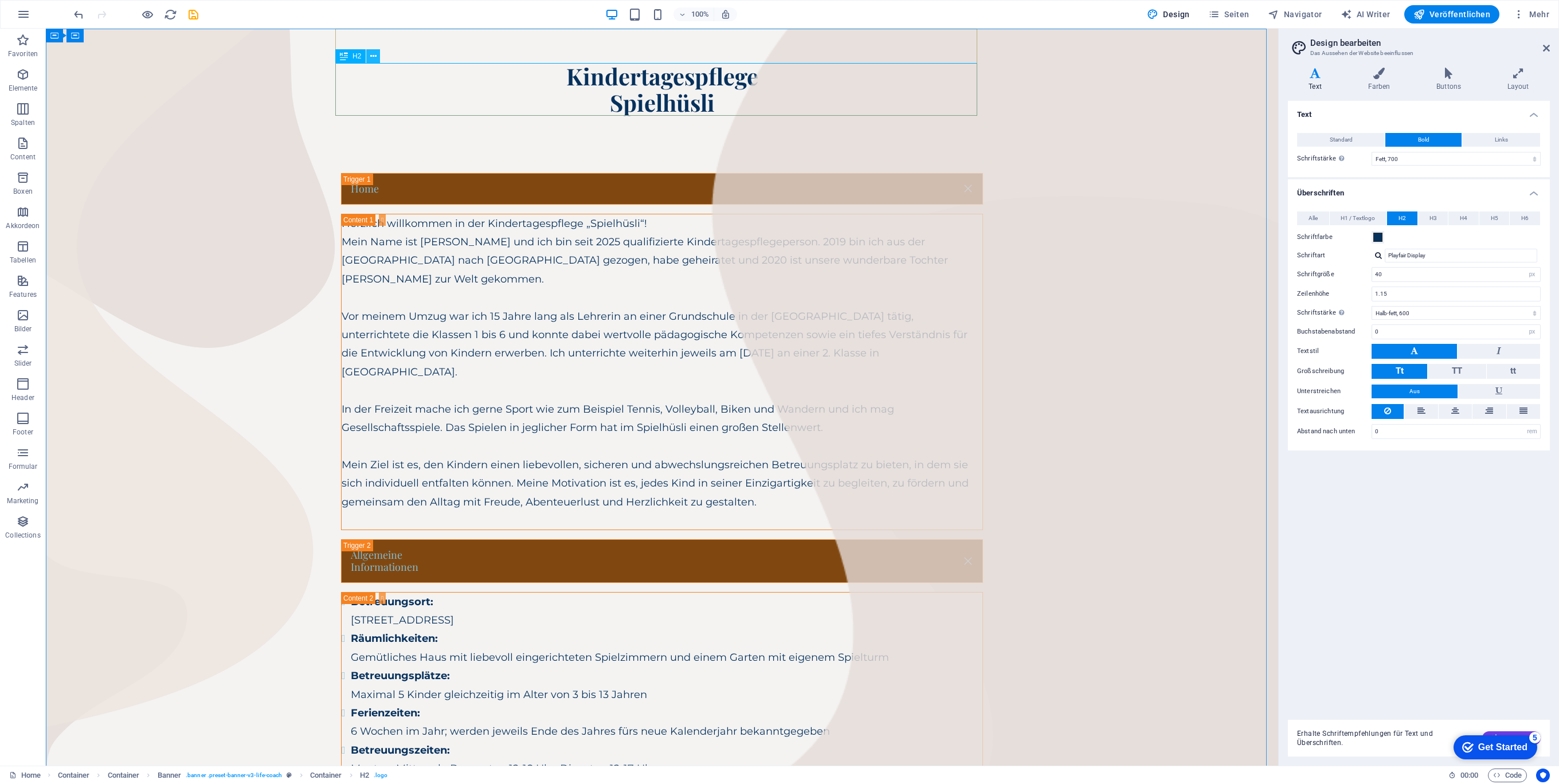
click at [377, 55] on button at bounding box center [373, 56] width 14 height 14
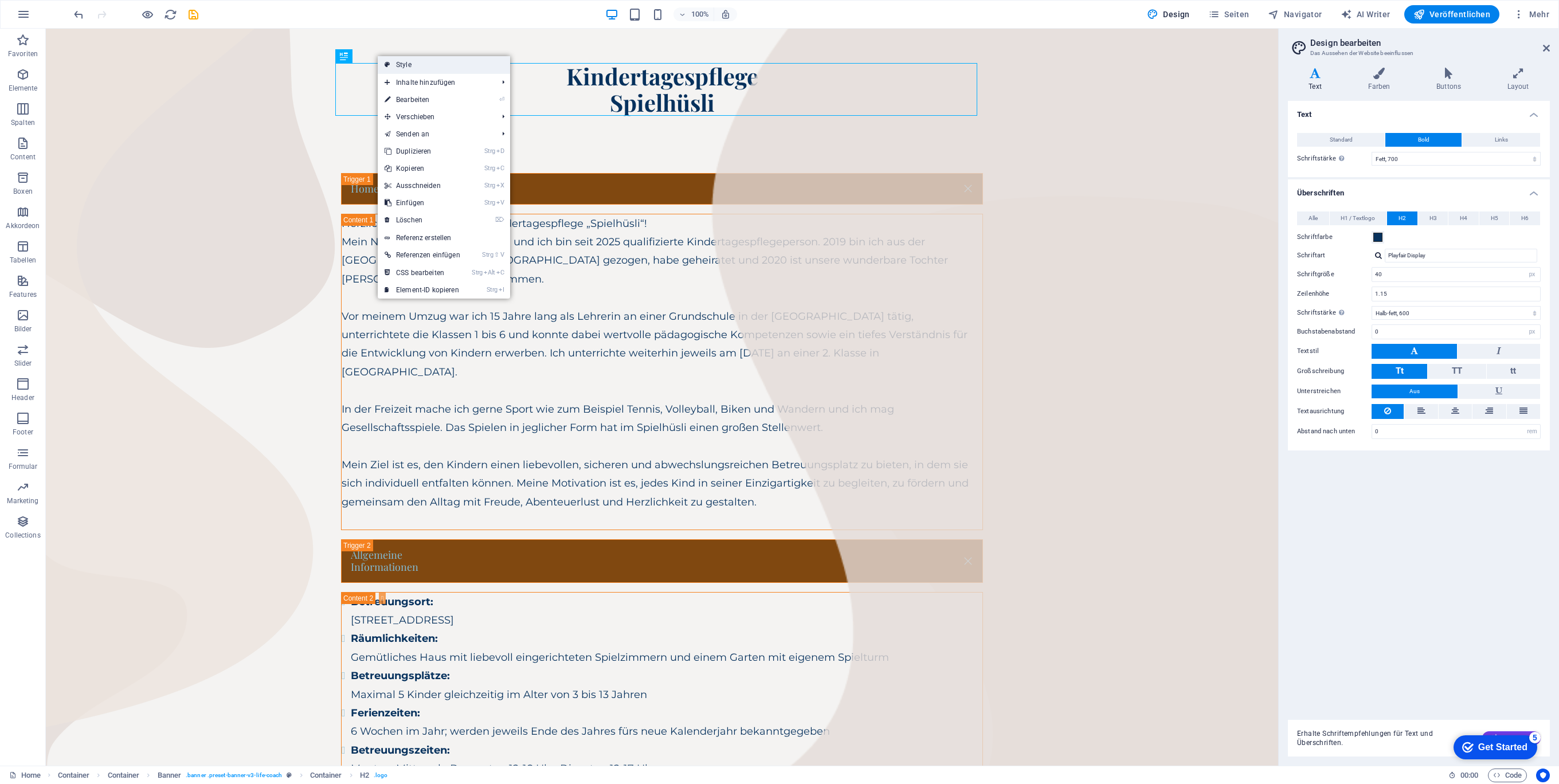
click at [412, 68] on link "Style" at bounding box center [444, 65] width 132 height 17
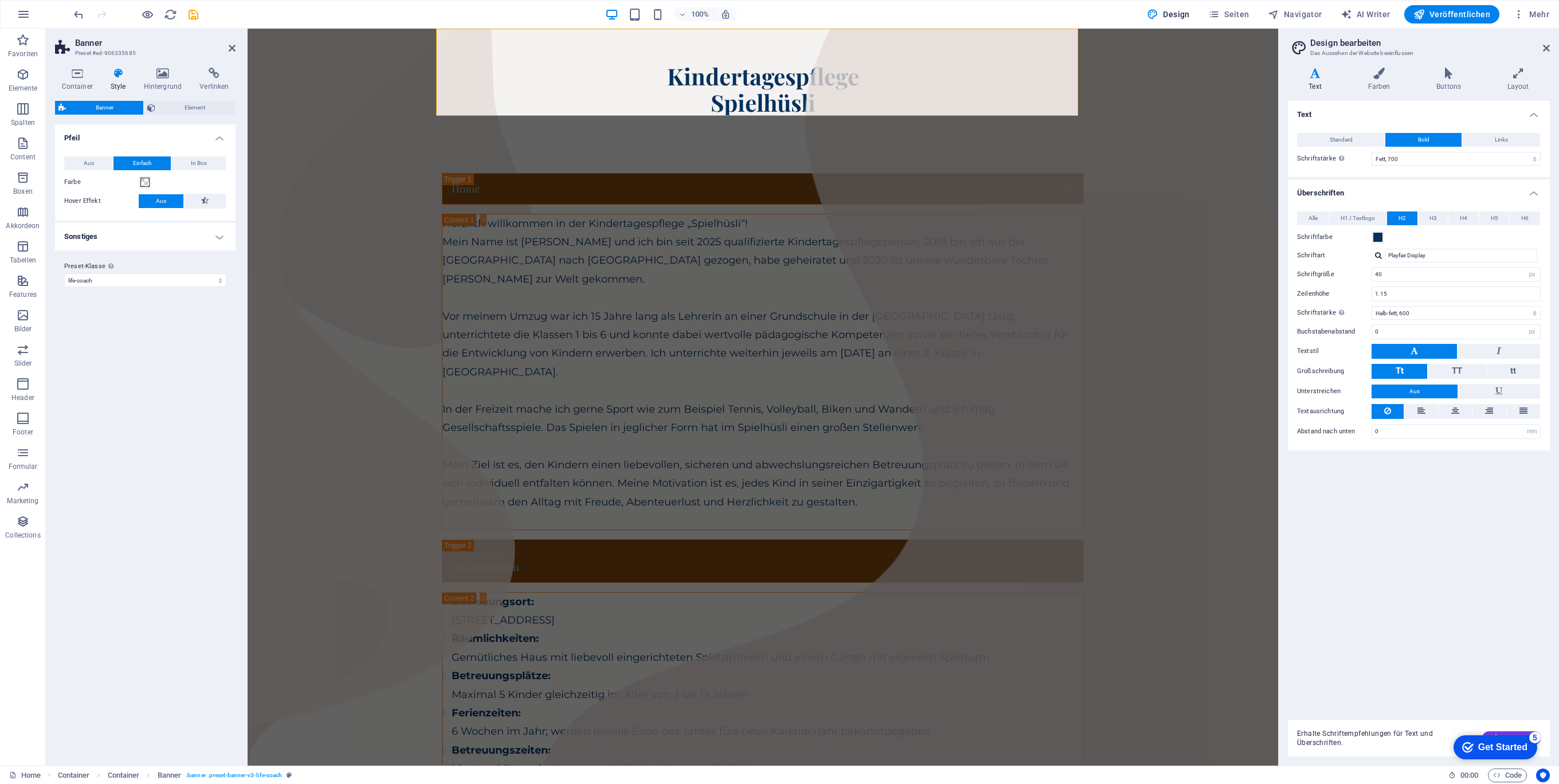
click at [216, 235] on h4 "Sonstiges" at bounding box center [145, 237] width 181 height 27
click at [173, 104] on span "Element" at bounding box center [196, 108] width 74 height 14
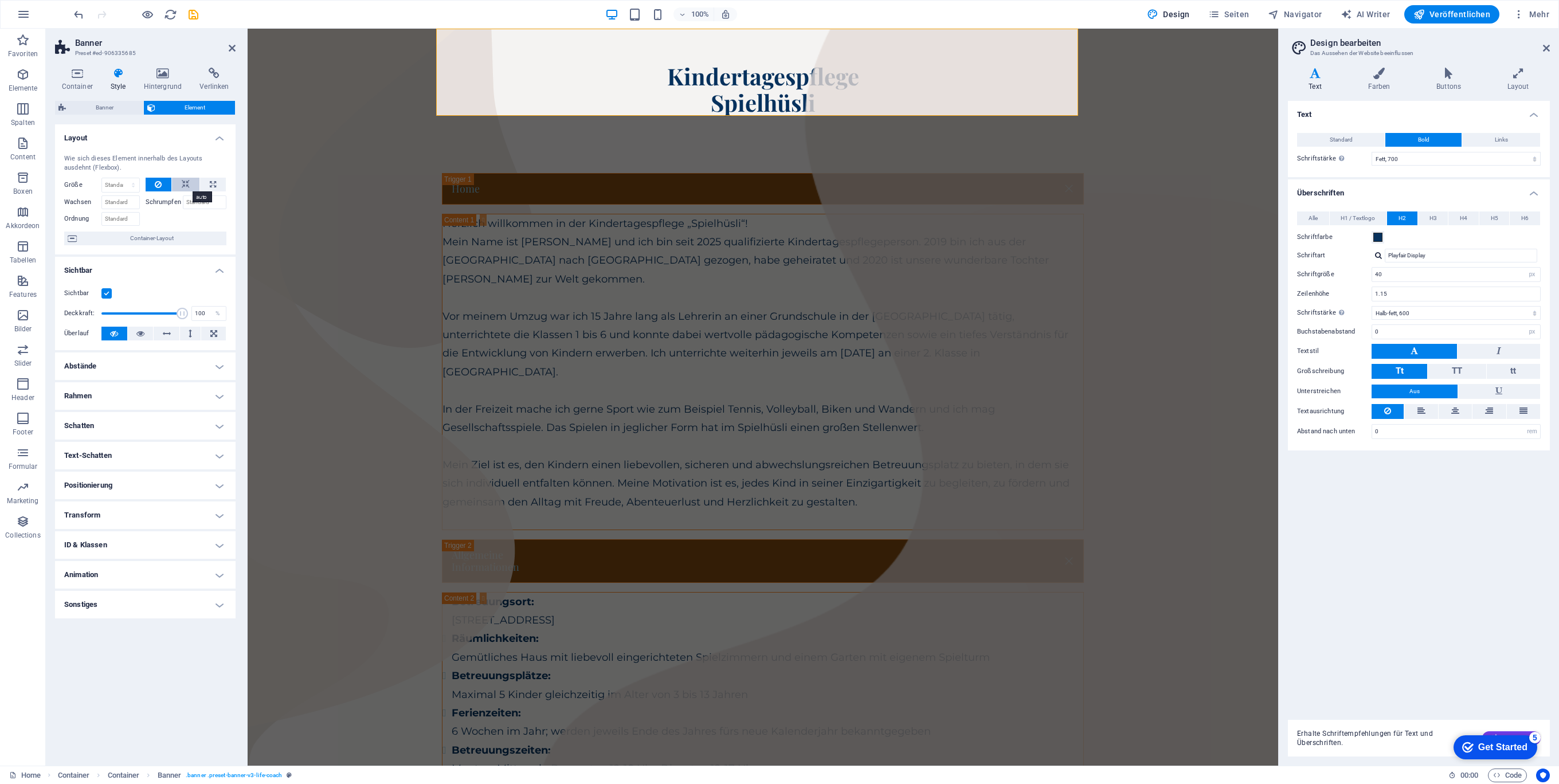
click at [185, 180] on icon at bounding box center [186, 184] width 8 height 14
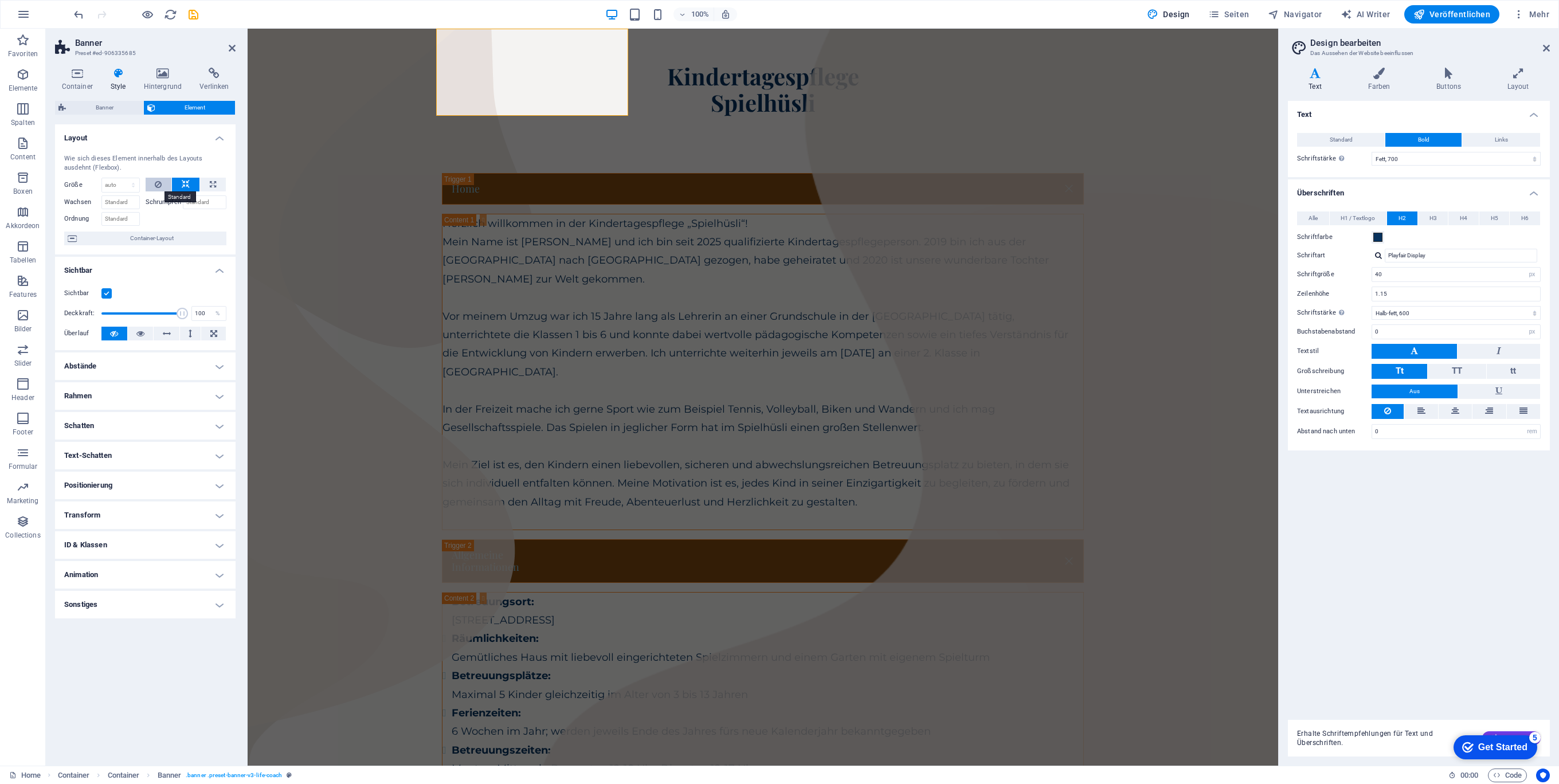
click at [158, 185] on icon at bounding box center [158, 184] width 7 height 14
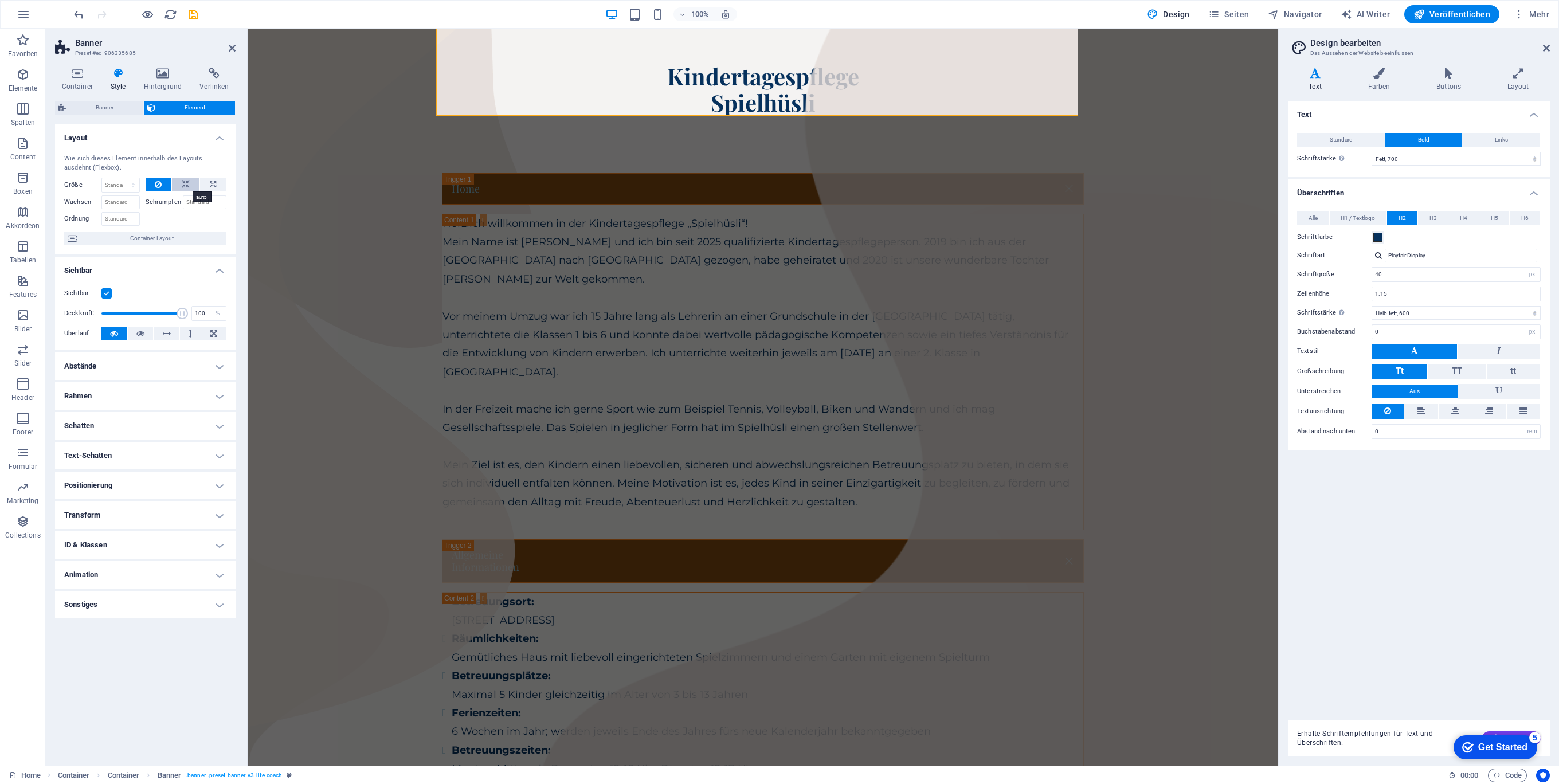
click at [182, 183] on icon at bounding box center [186, 184] width 8 height 14
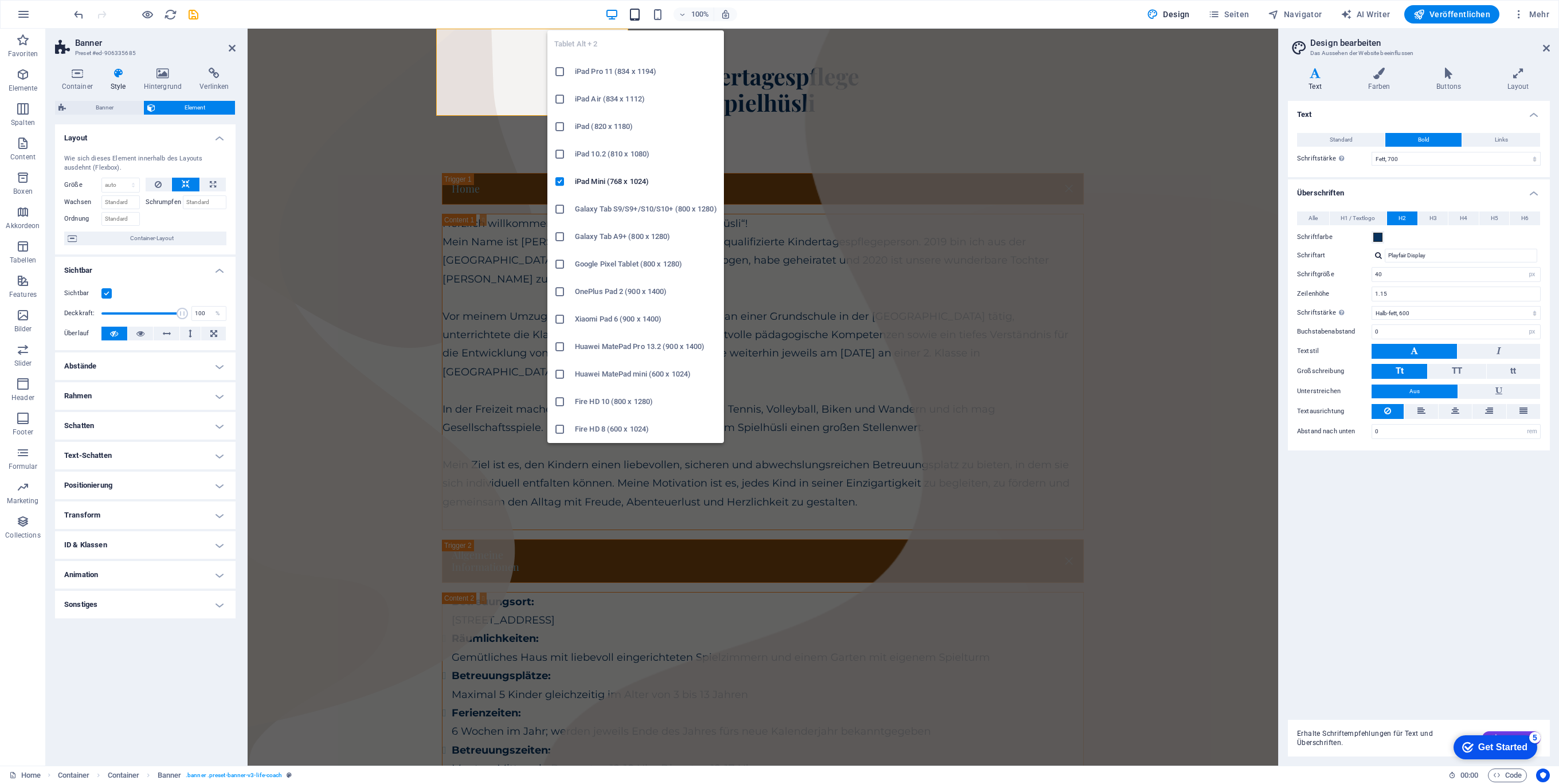
click at [637, 12] on icon "button" at bounding box center [635, 14] width 13 height 13
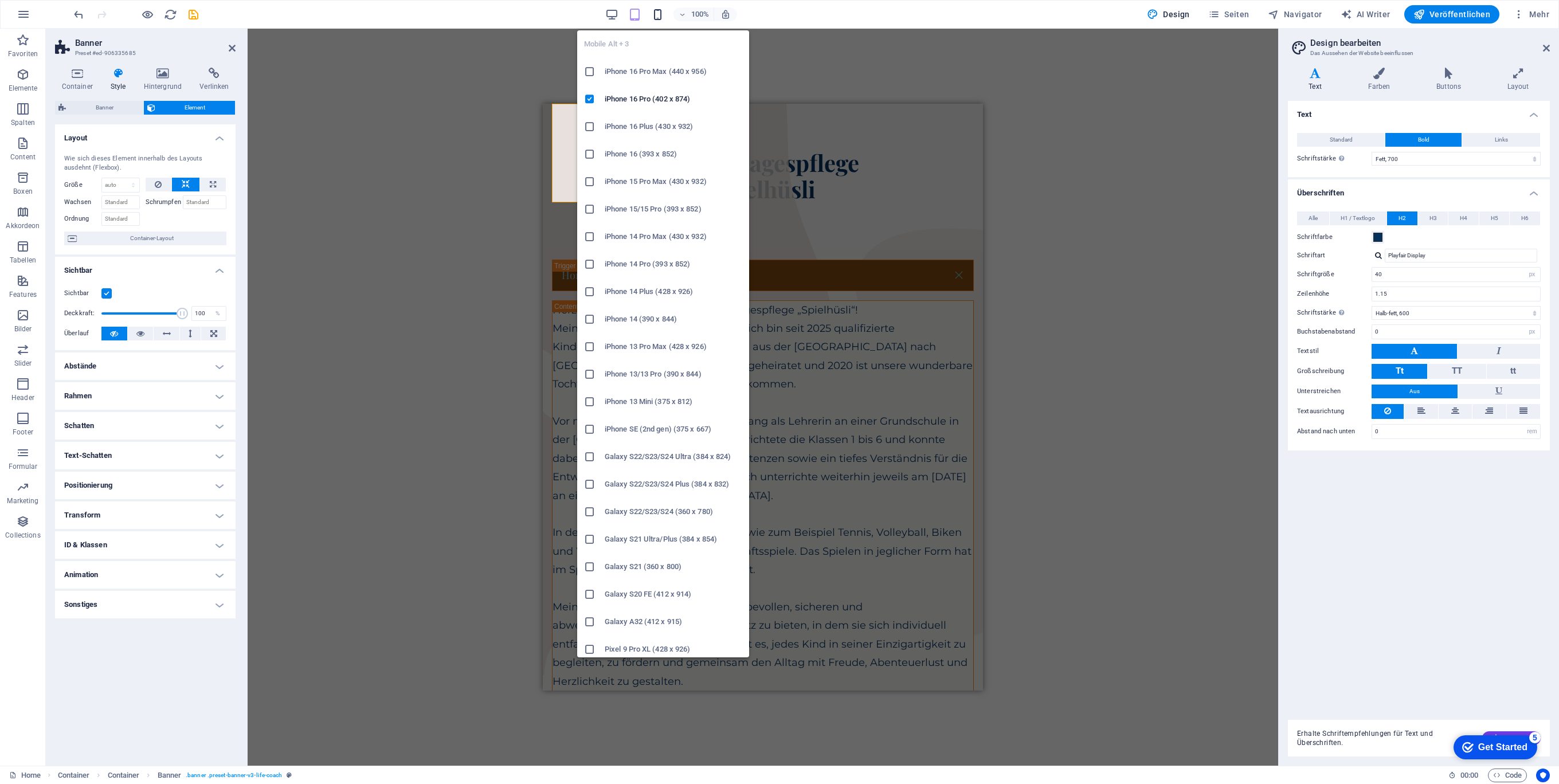
click at [664, 14] on icon "button" at bounding box center [658, 14] width 13 height 13
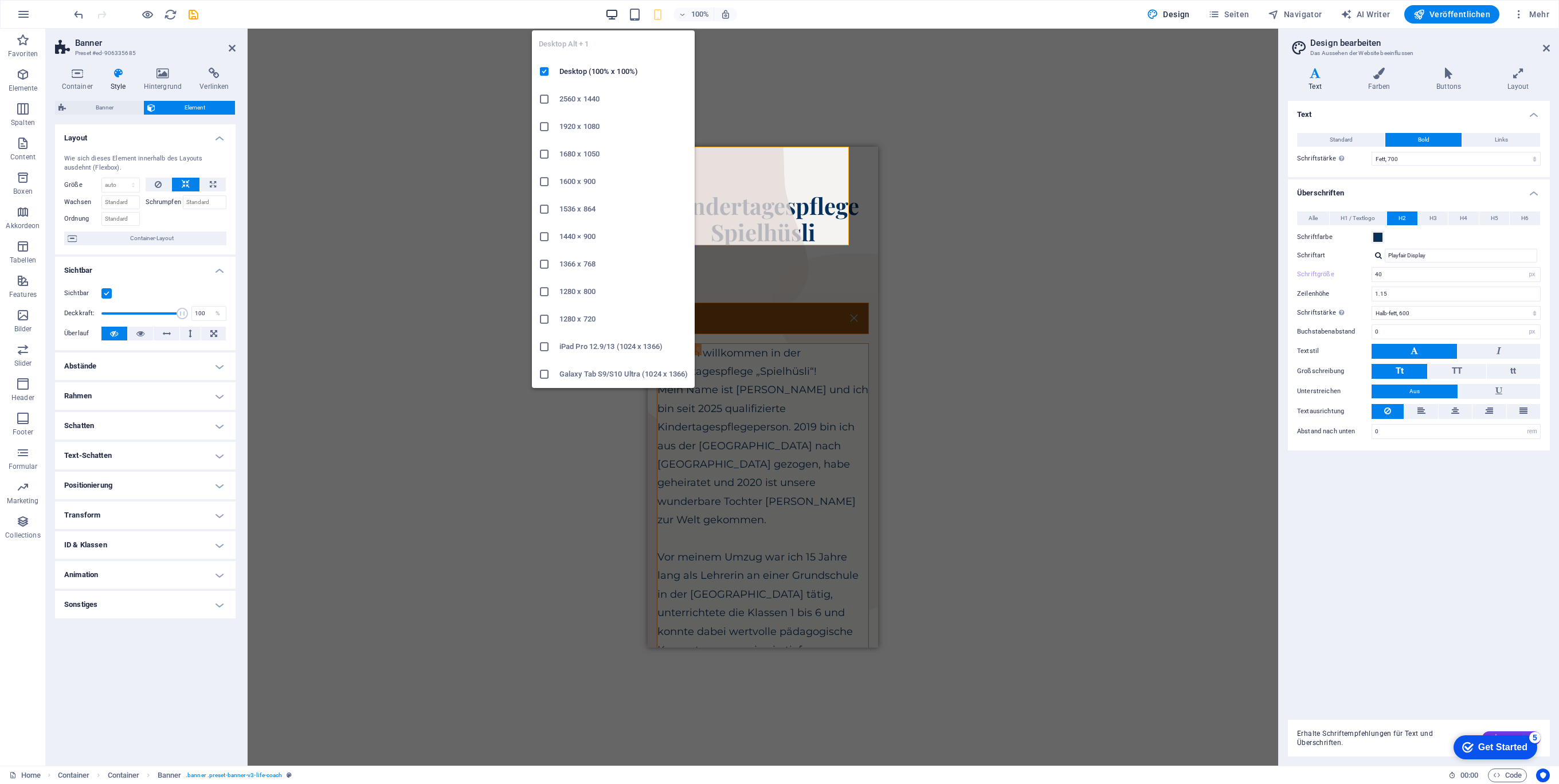
click at [615, 18] on icon "button" at bounding box center [612, 14] width 13 height 13
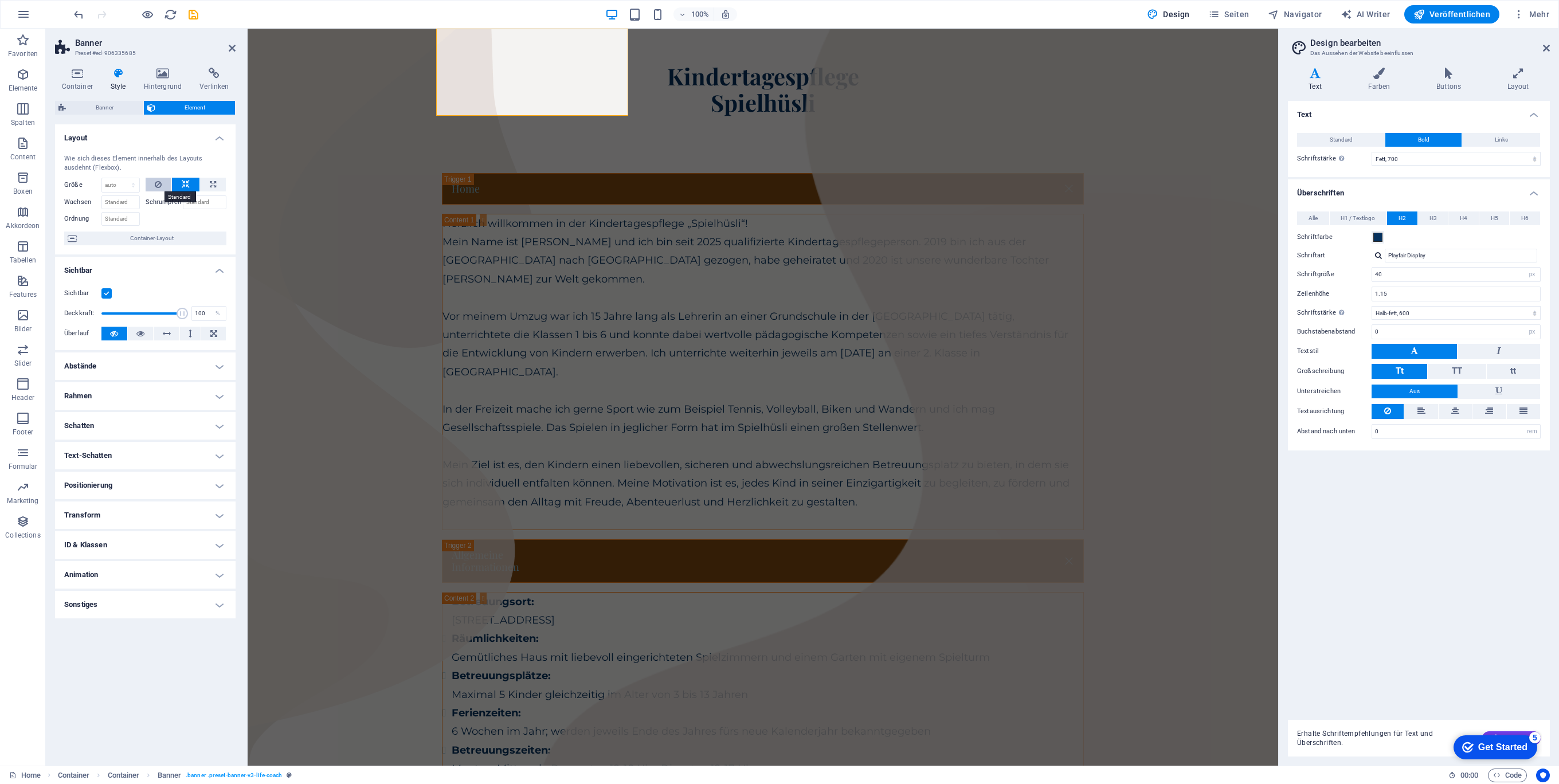
click at [150, 180] on button at bounding box center [158, 184] width 26 height 14
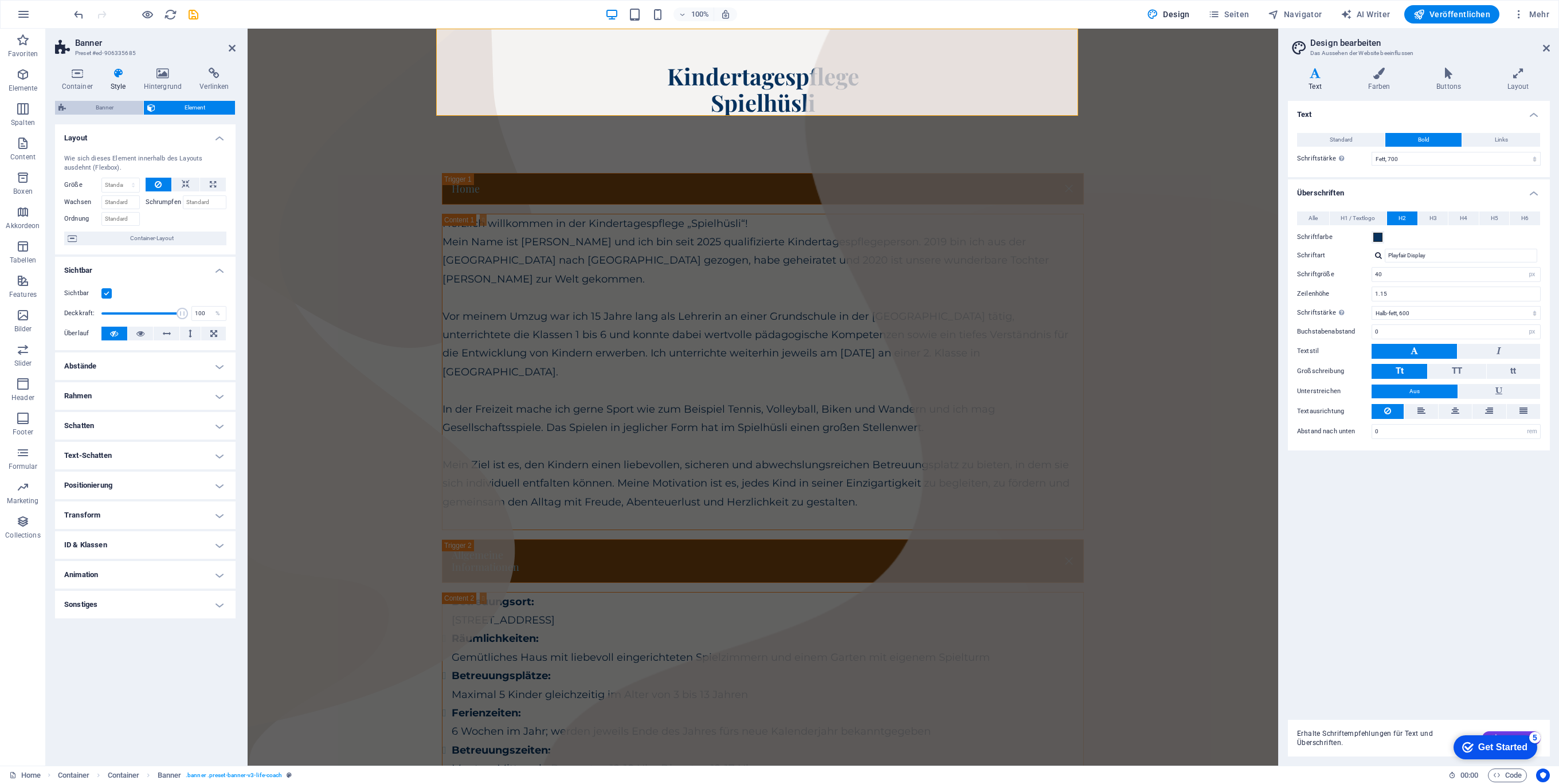
click at [102, 111] on span "Banner" at bounding box center [104, 108] width 70 height 14
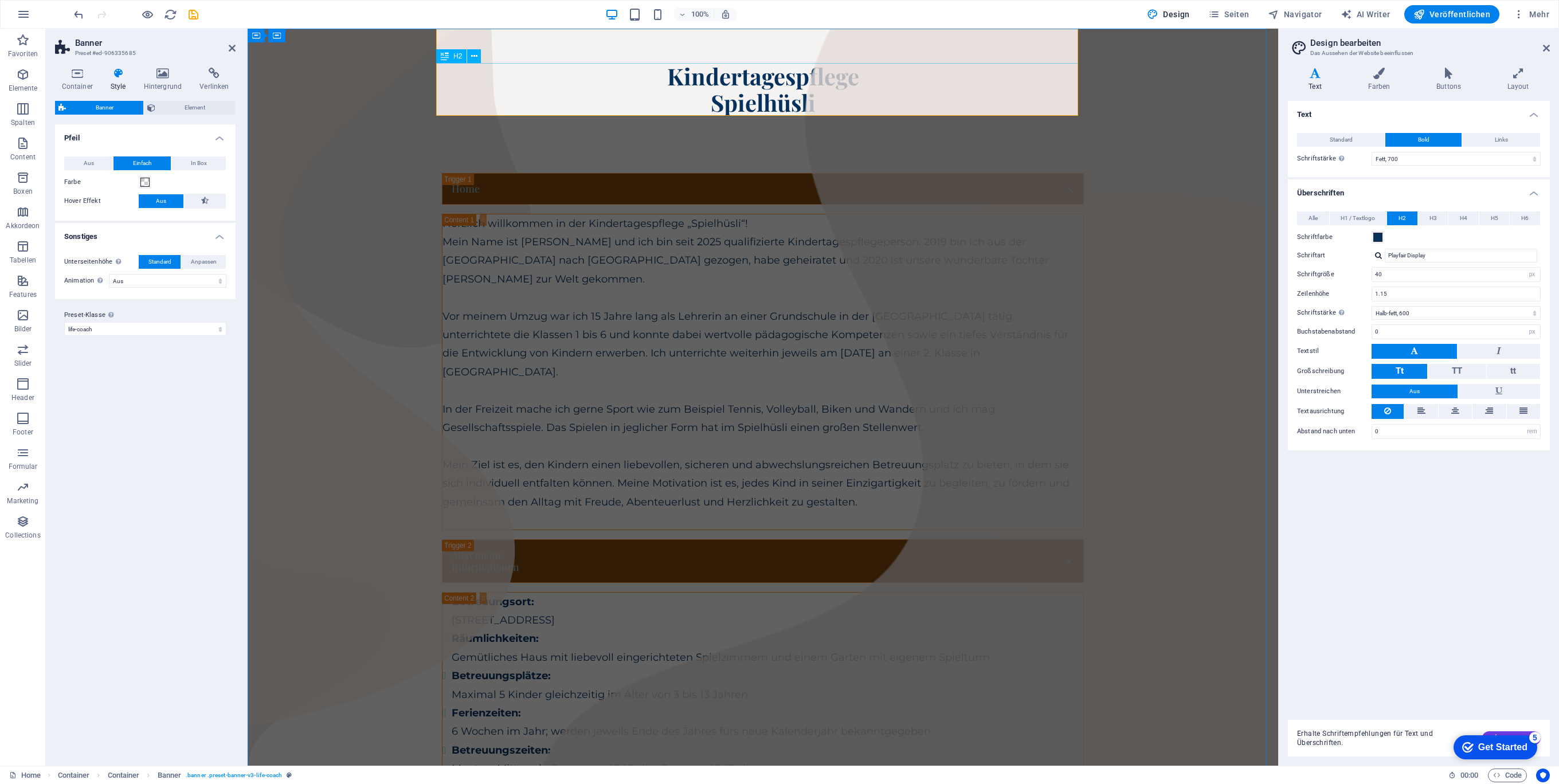
click at [771, 90] on div "Kindertagespflege ‌Spielhüsli" at bounding box center [763, 89] width 642 height 53
click at [448, 59] on icon at bounding box center [444, 56] width 8 height 14
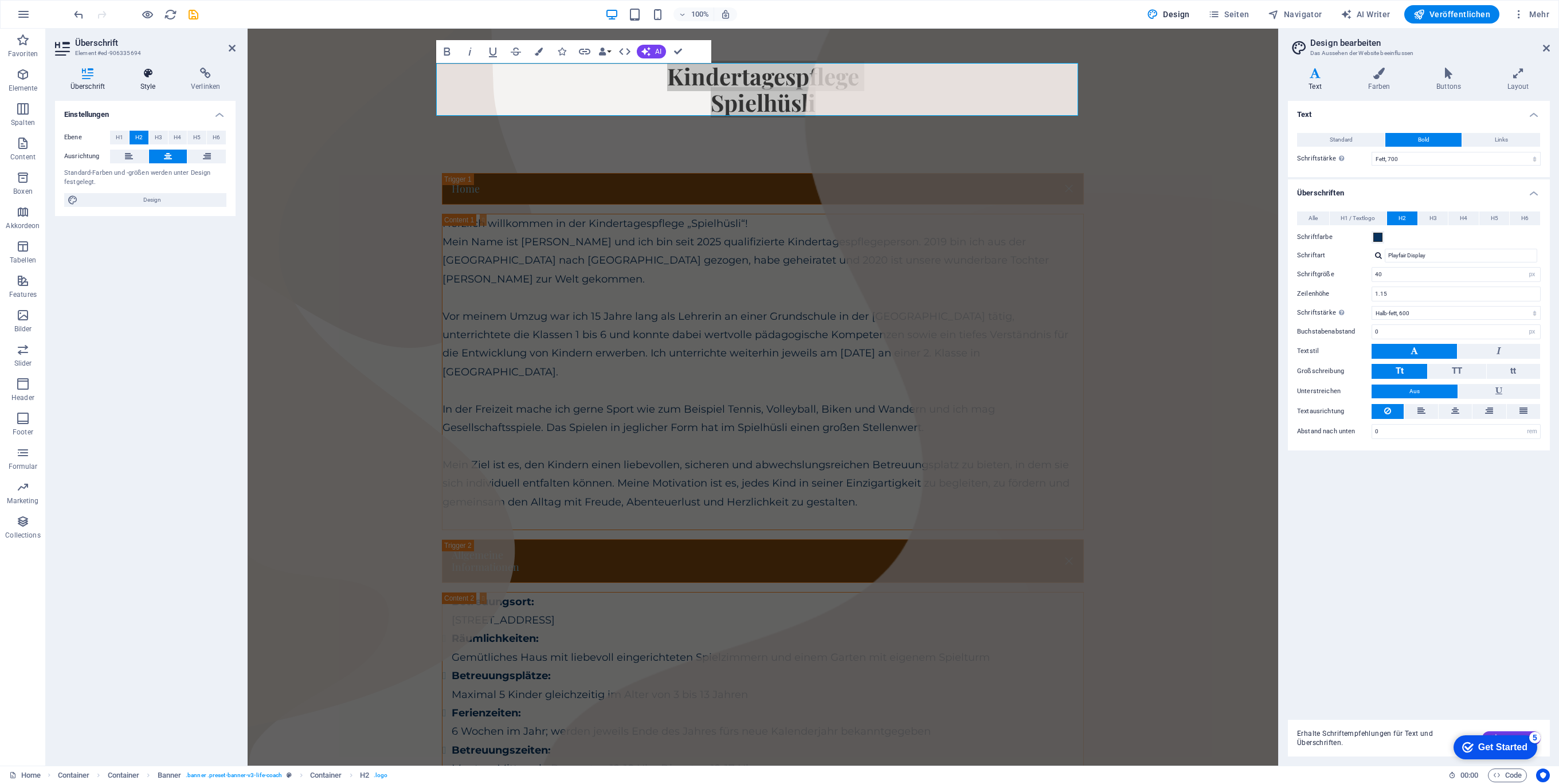
click at [151, 75] on icon at bounding box center [148, 74] width 46 height 12
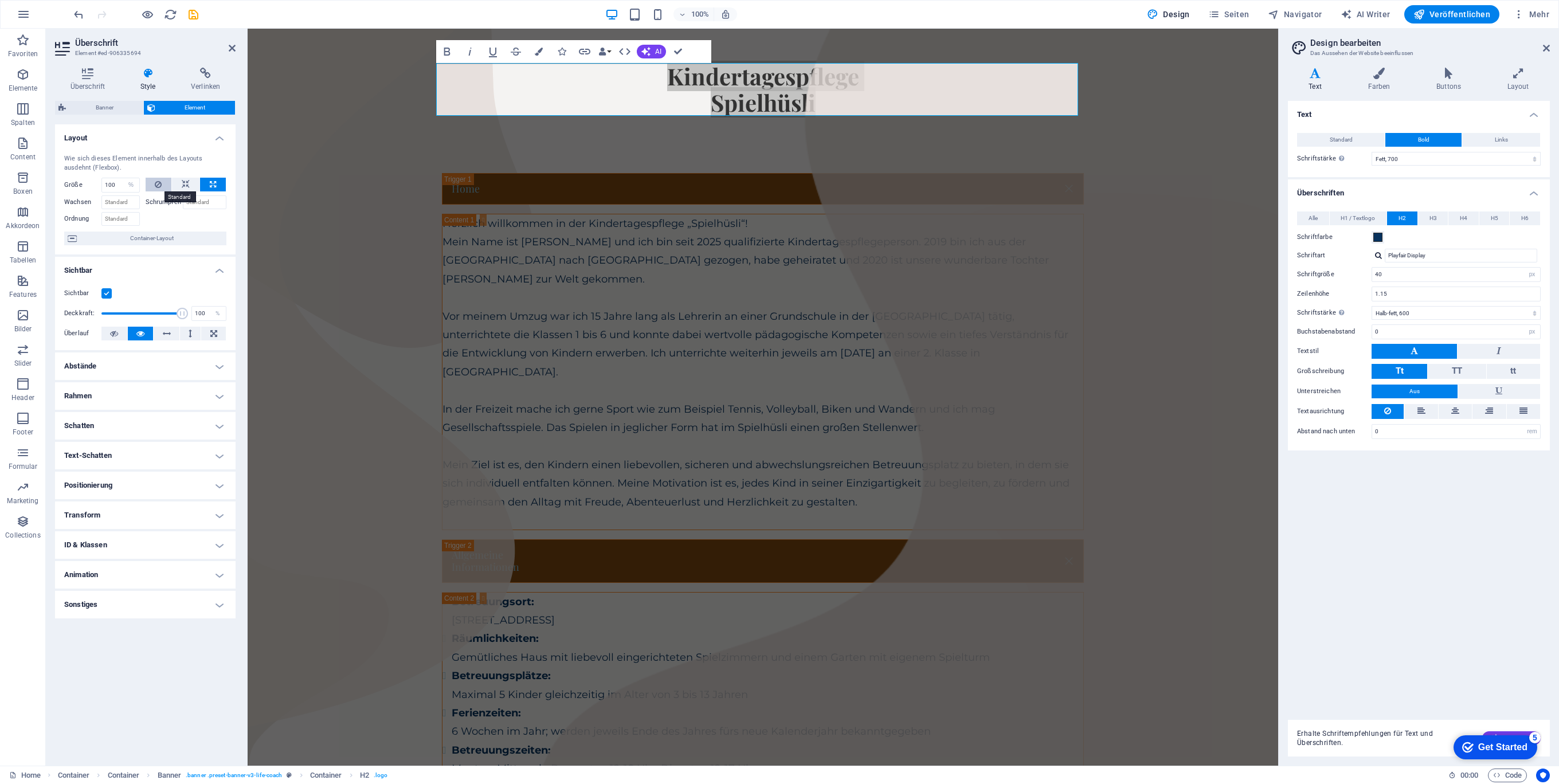
click at [156, 186] on icon at bounding box center [158, 184] width 7 height 14
select select "DISABLED_OPTION_VALUE"
click at [1440, 317] on select "Fein, 100 Extra-dünn, 200 Dünn, 300 Normal, 400 Medium, 500 Halb-fett, 600 Fett…" at bounding box center [1456, 313] width 169 height 14
select select "700"
click at [1372, 306] on select "Fein, 100 Extra-dünn, 200 Dünn, 300 Normal, 400 Medium, 500 Halb-fett, 600 Fett…" at bounding box center [1456, 313] width 169 height 14
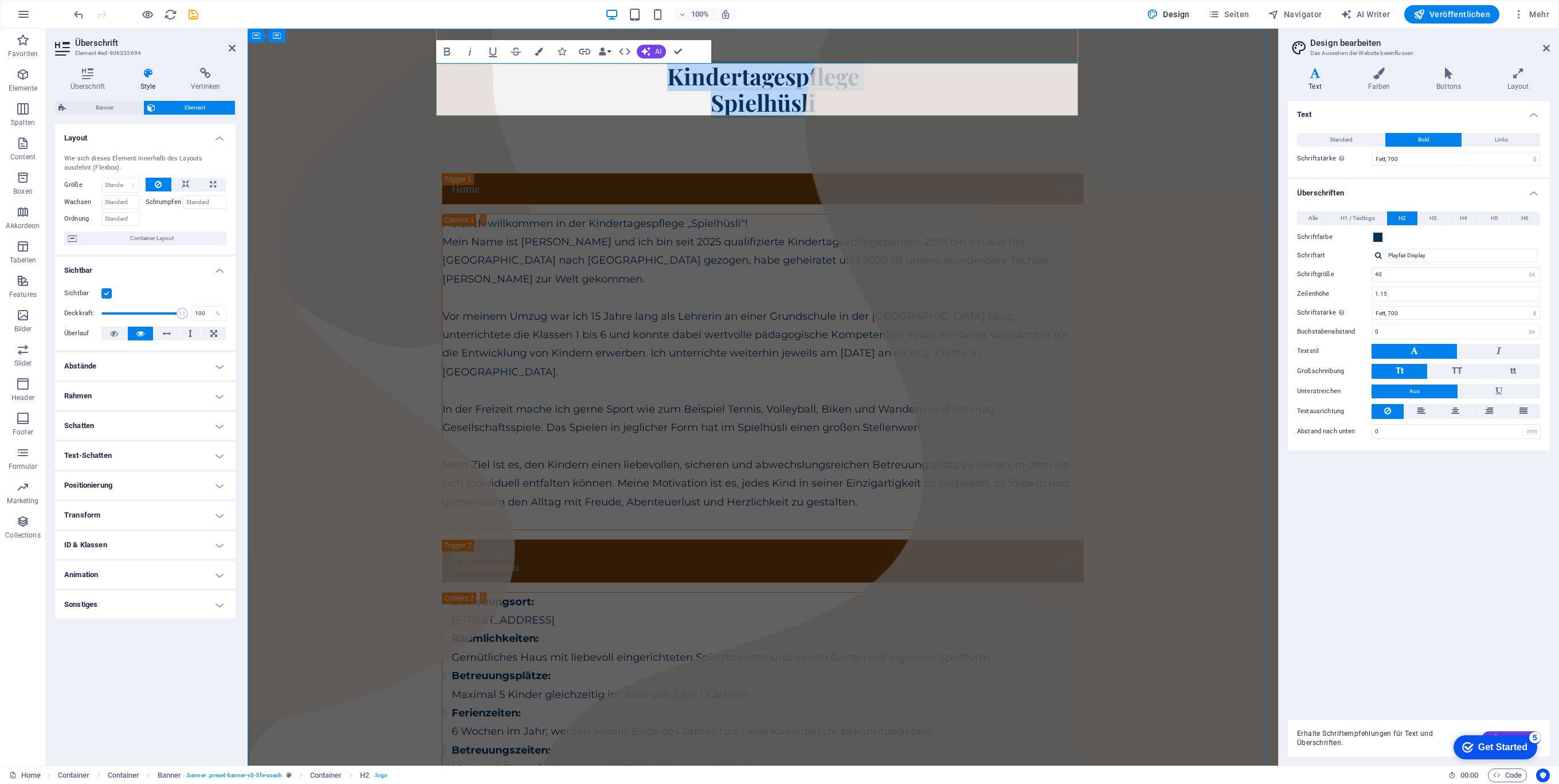
click at [821, 102] on h2 "Kindertagespflege ‌Spielhüsli" at bounding box center [763, 89] width 642 height 53
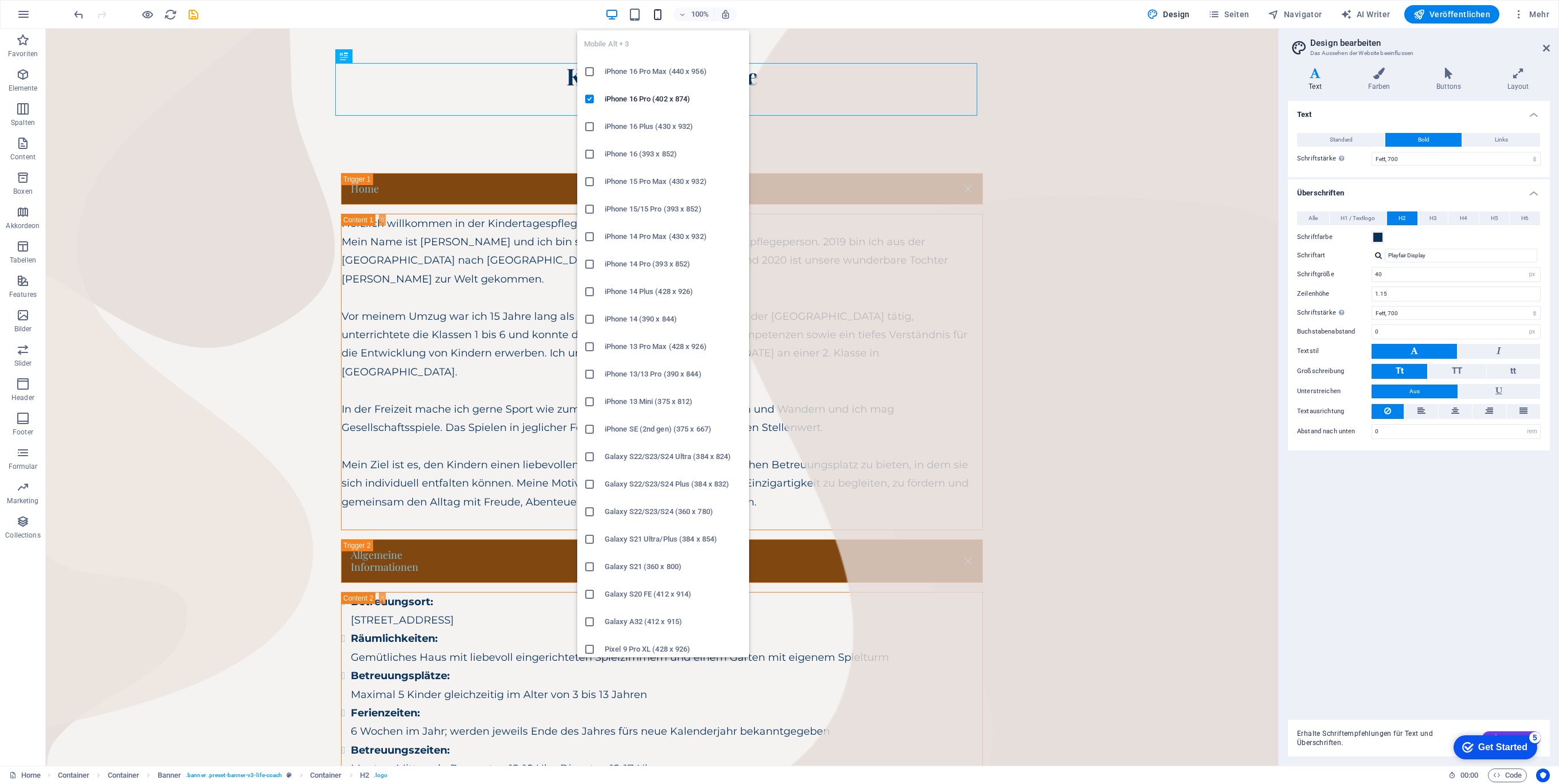
click at [656, 11] on icon "button" at bounding box center [658, 14] width 13 height 13
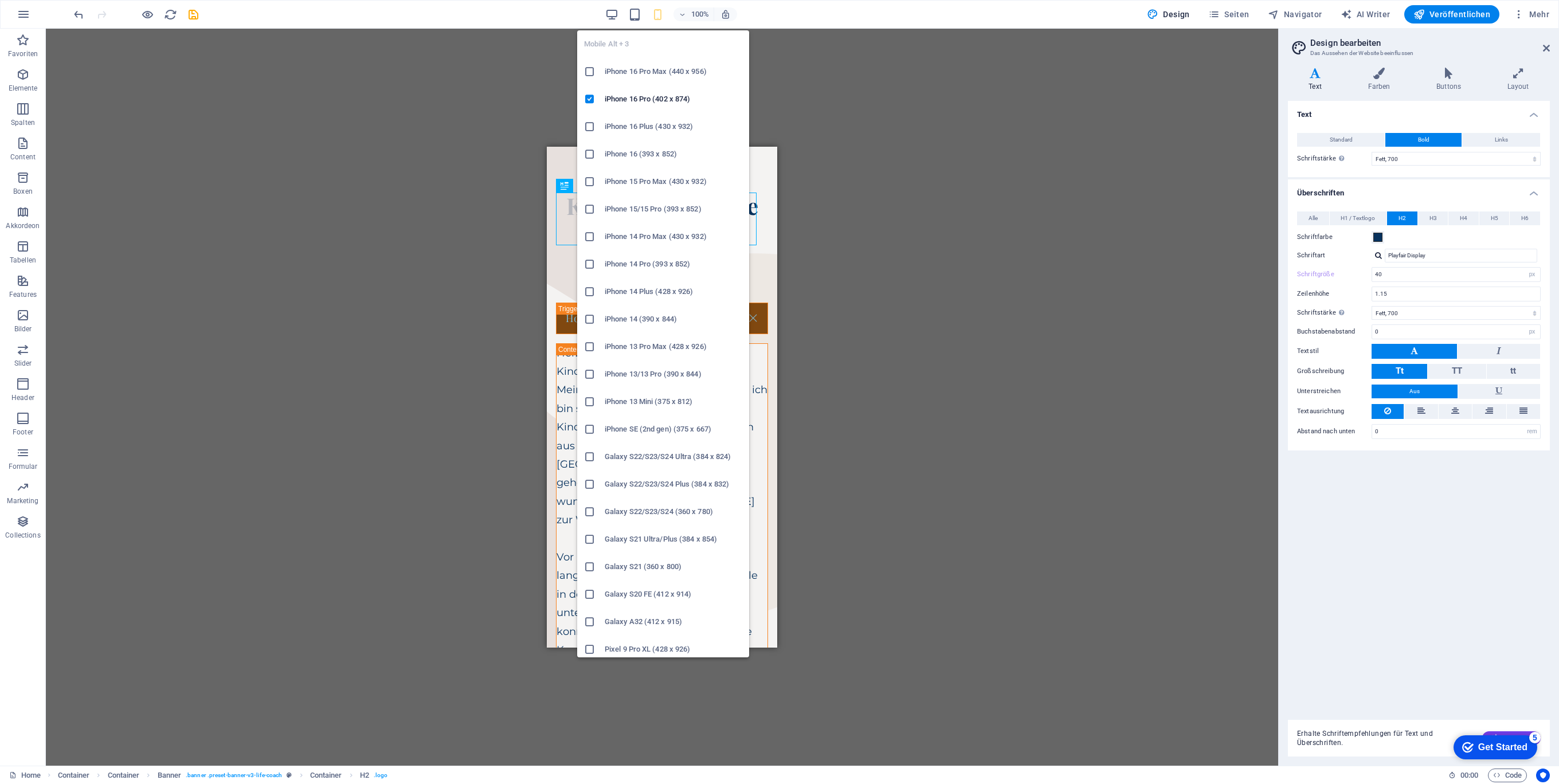
click at [646, 375] on h6 "iPhone 13/13 Pro (390 x 844)" at bounding box center [673, 374] width 138 height 14
click at [676, 602] on li "Galaxy S20 FE (412 x 914)" at bounding box center [663, 594] width 172 height 27
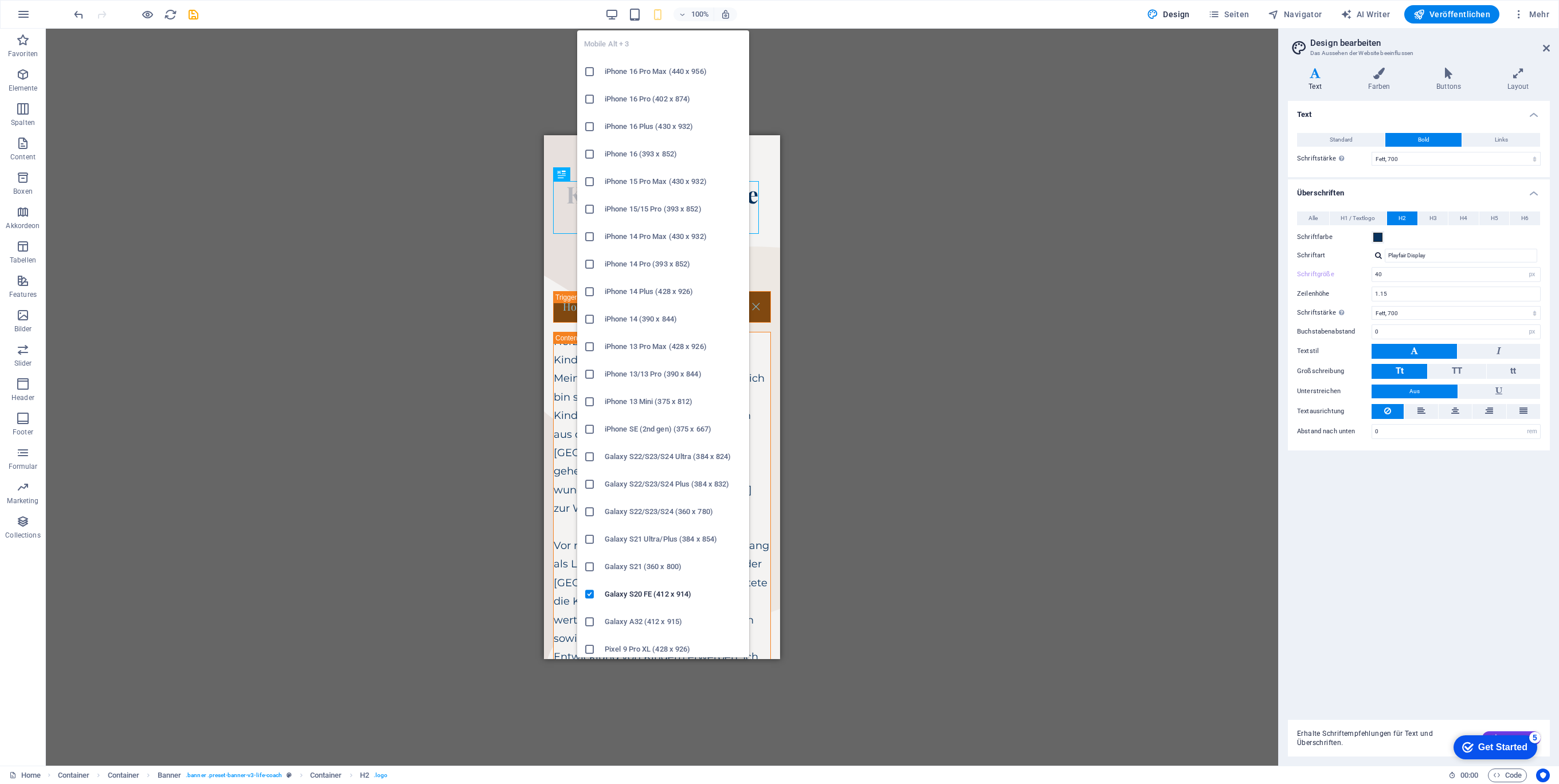
click at [662, 9] on icon "button" at bounding box center [658, 14] width 13 height 13
drag, startPoint x: 679, startPoint y: 624, endPoint x: 136, endPoint y: 488, distance: 559.8
click at [679, 624] on h6 "Galaxy A32 (412 x 915)" at bounding box center [673, 622] width 138 height 14
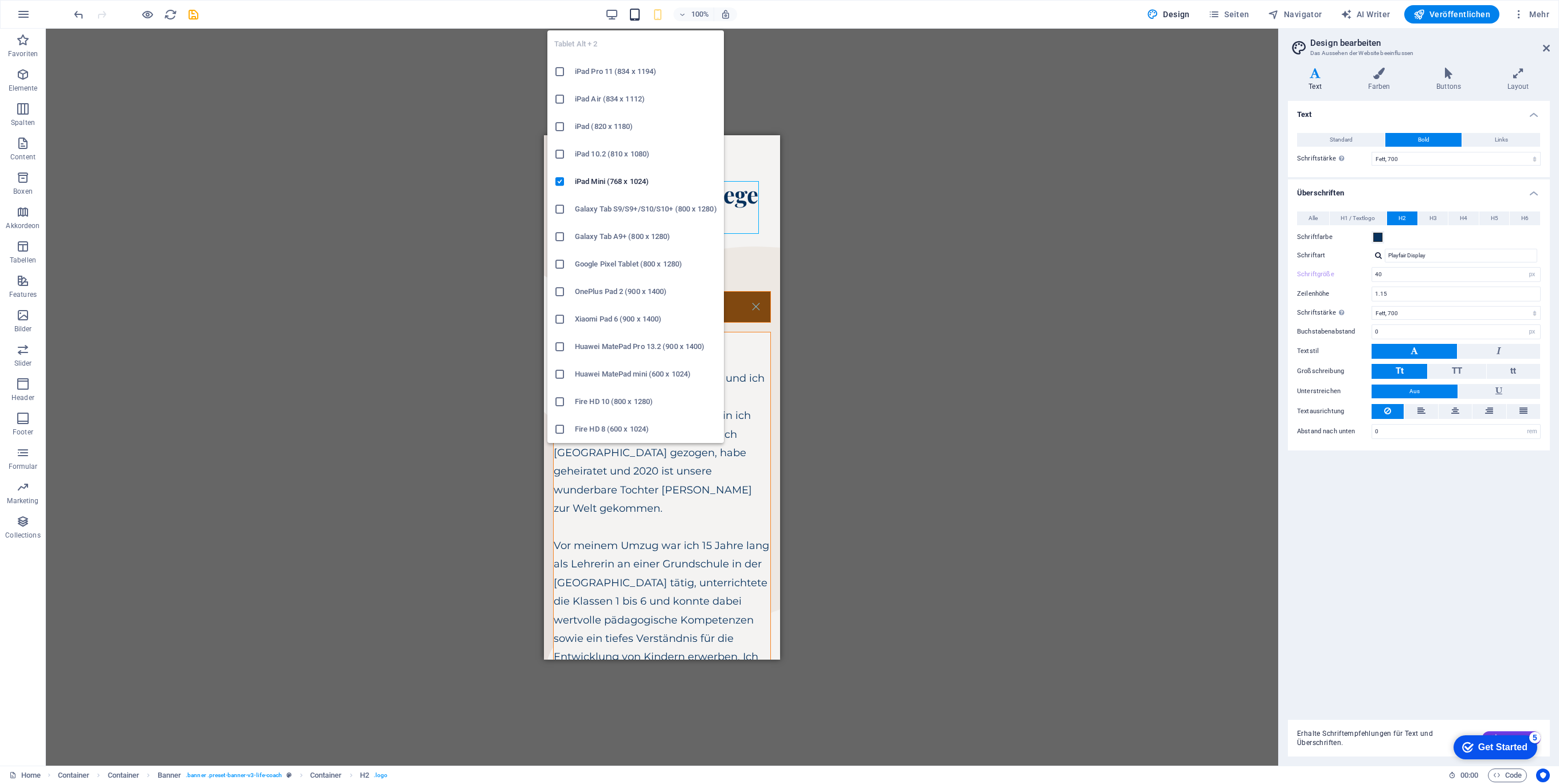
click at [633, 17] on icon "button" at bounding box center [635, 14] width 13 height 13
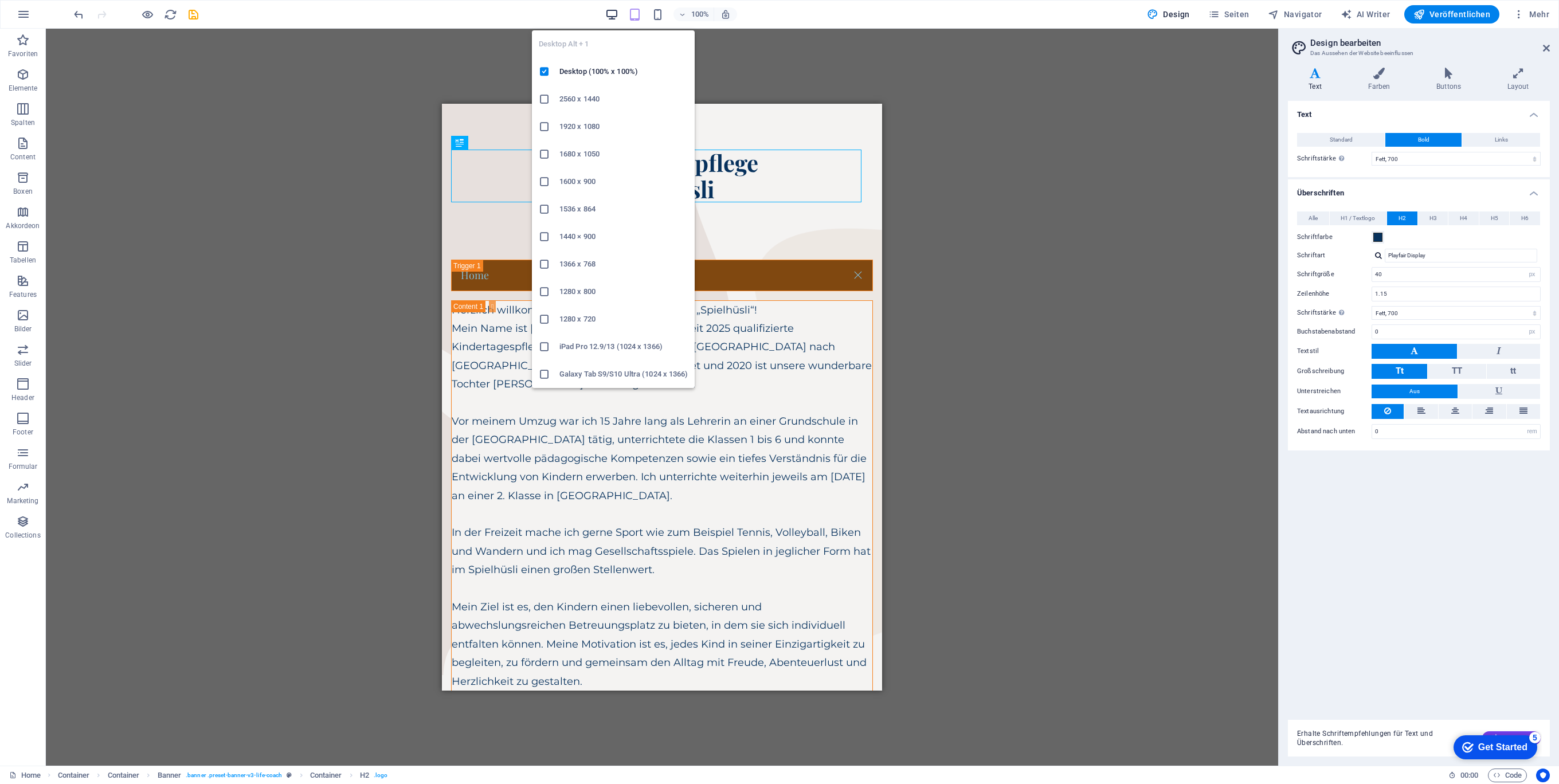
click at [615, 12] on icon "button" at bounding box center [612, 14] width 13 height 13
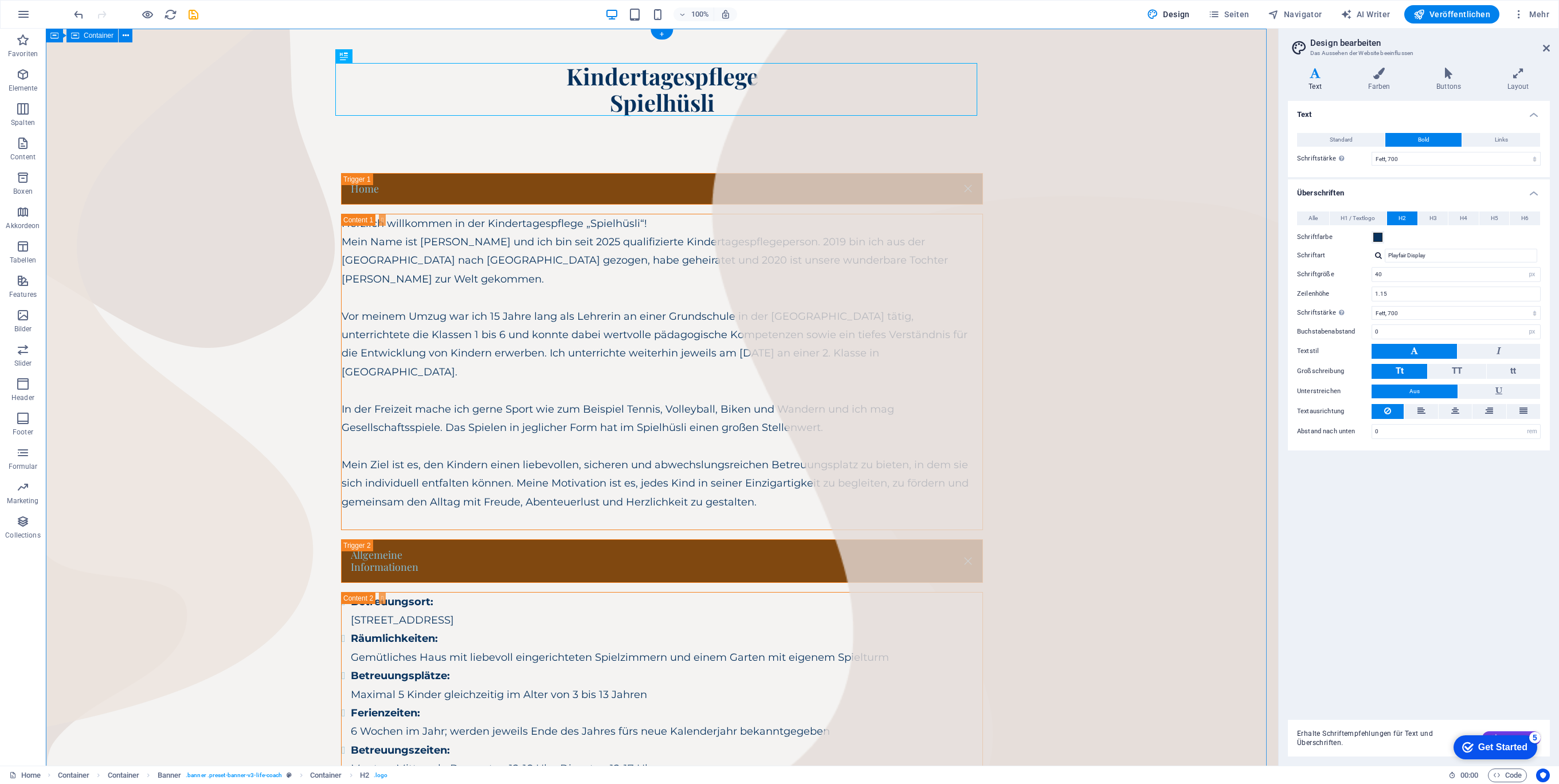
drag, startPoint x: 1075, startPoint y: 194, endPoint x: 1052, endPoint y: 194, distance: 23.0
click at [764, 100] on div "Kindertagespflege ‌Spielhüsli" at bounding box center [662, 89] width 642 height 53
click at [1455, 269] on input "40" at bounding box center [1457, 274] width 168 height 14
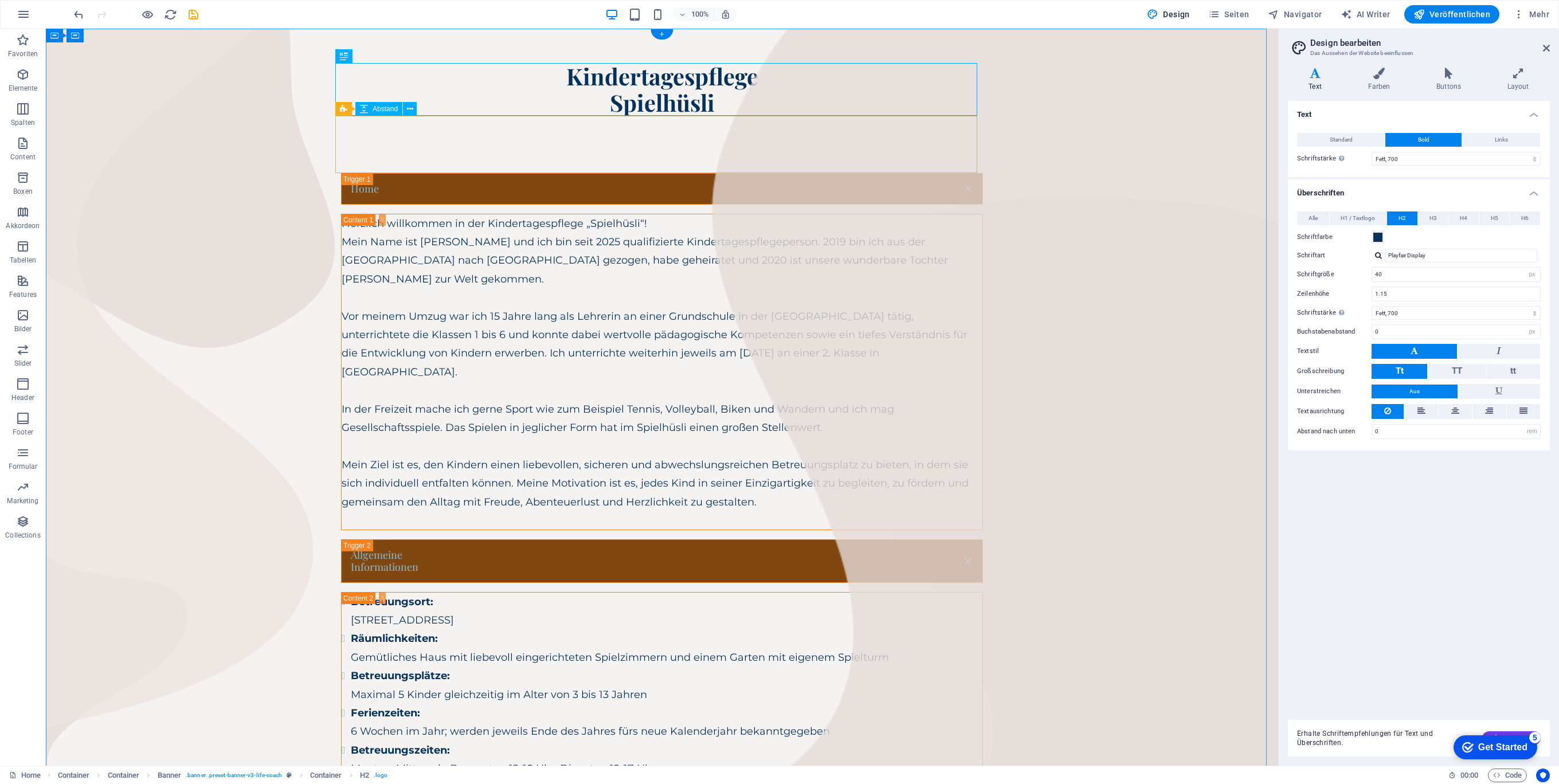
click at [684, 95] on div "Kindertagespflege ‌Spielhüsli" at bounding box center [662, 89] width 642 height 53
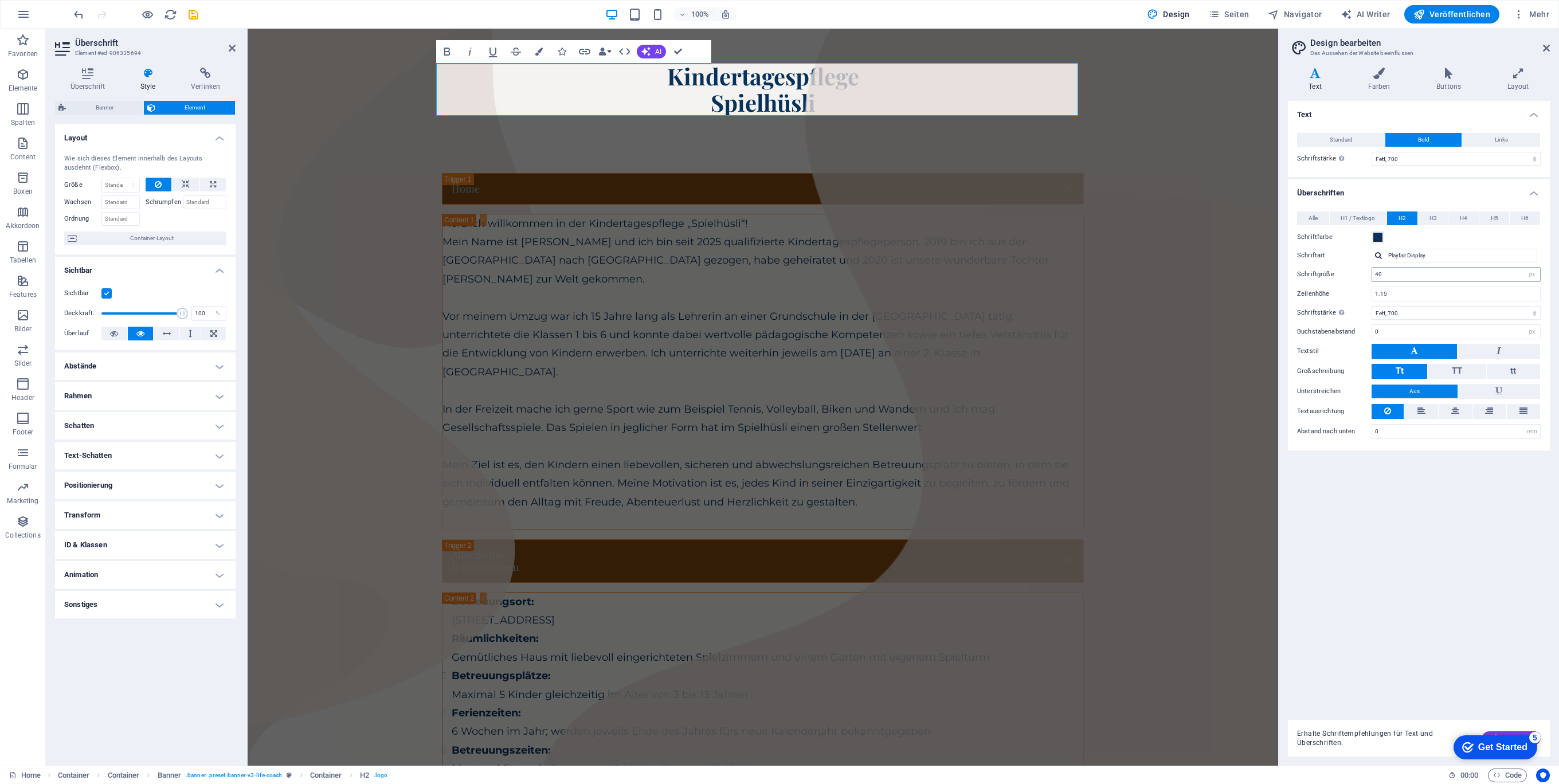
click at [1395, 269] on input "40" at bounding box center [1457, 274] width 168 height 14
drag, startPoint x: 1395, startPoint y: 269, endPoint x: 1303, endPoint y: 271, distance: 92.0
click at [1302, 273] on div "Schriftgröße 40 rem px em %" at bounding box center [1419, 274] width 244 height 15
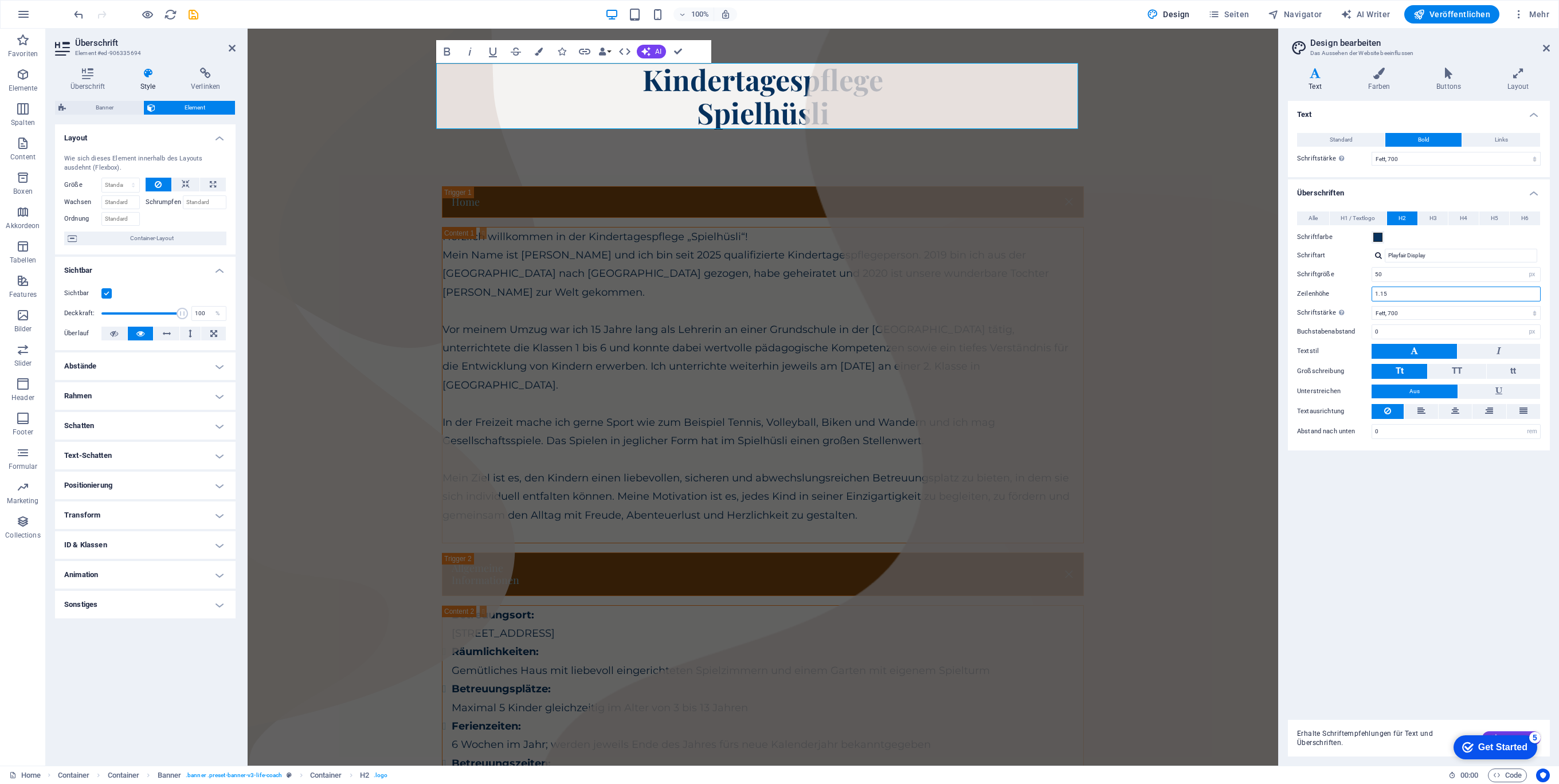
click at [1393, 296] on input "1.15" at bounding box center [1457, 294] width 168 height 14
click at [1398, 274] on input "50" at bounding box center [1457, 274] width 168 height 14
click at [579, 94] on h2 "Kindertagespflege ‌Spielhüsli" at bounding box center [763, 96] width 642 height 66
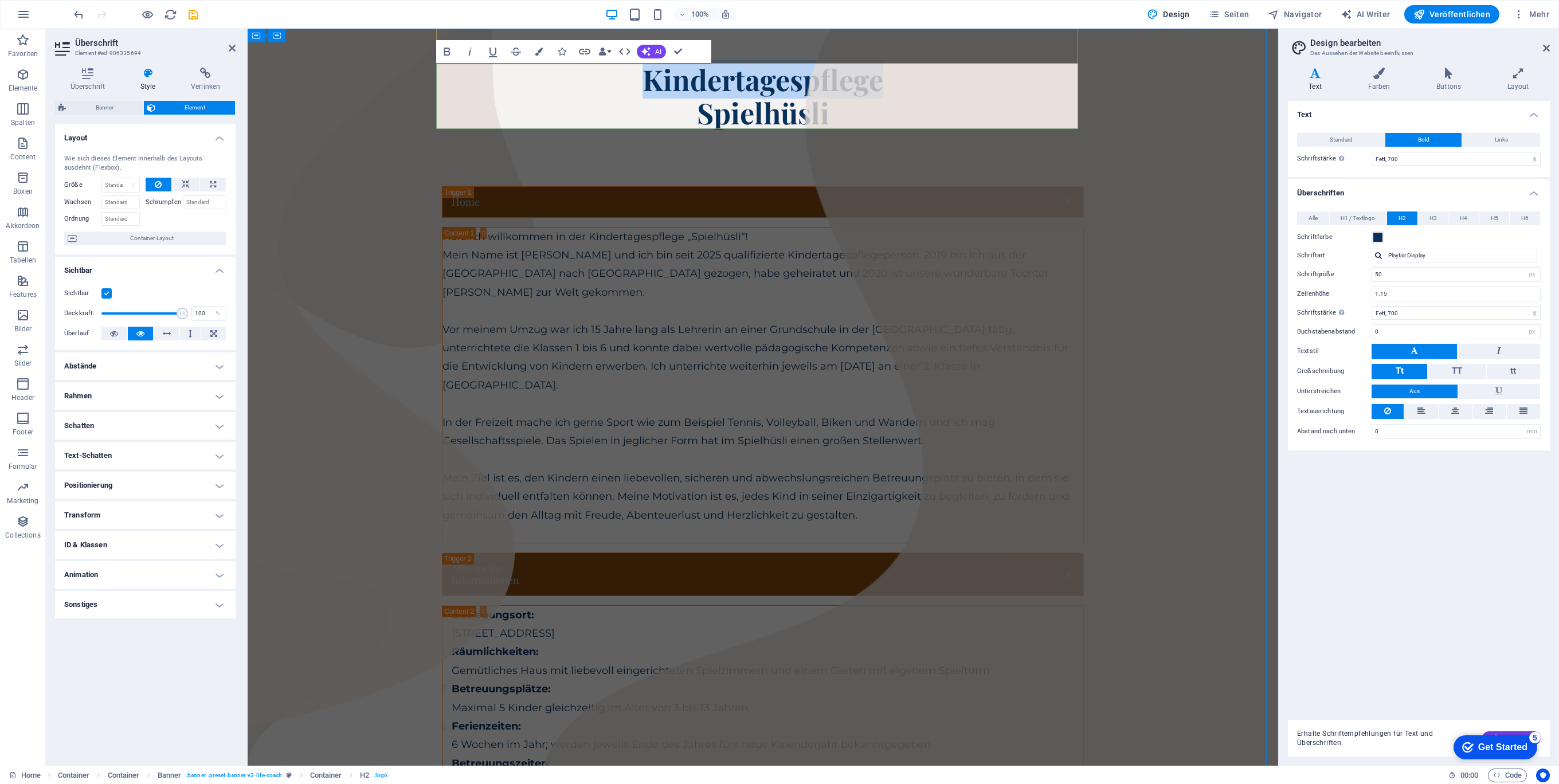
click at [508, 91] on h2 "Kindertagespflege ‌Spielhüsli" at bounding box center [763, 96] width 642 height 66
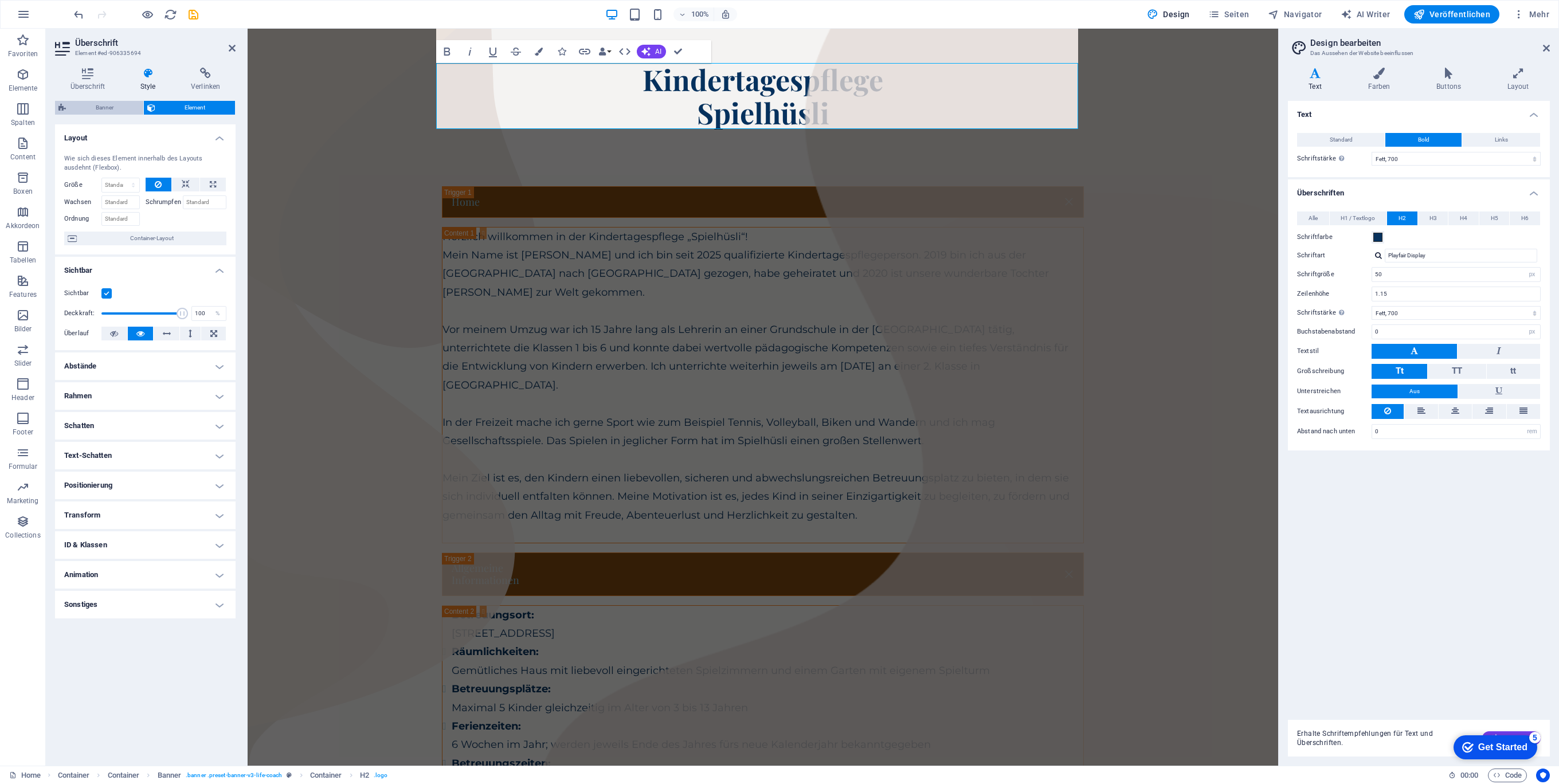
click at [98, 107] on span "Banner" at bounding box center [104, 108] width 70 height 14
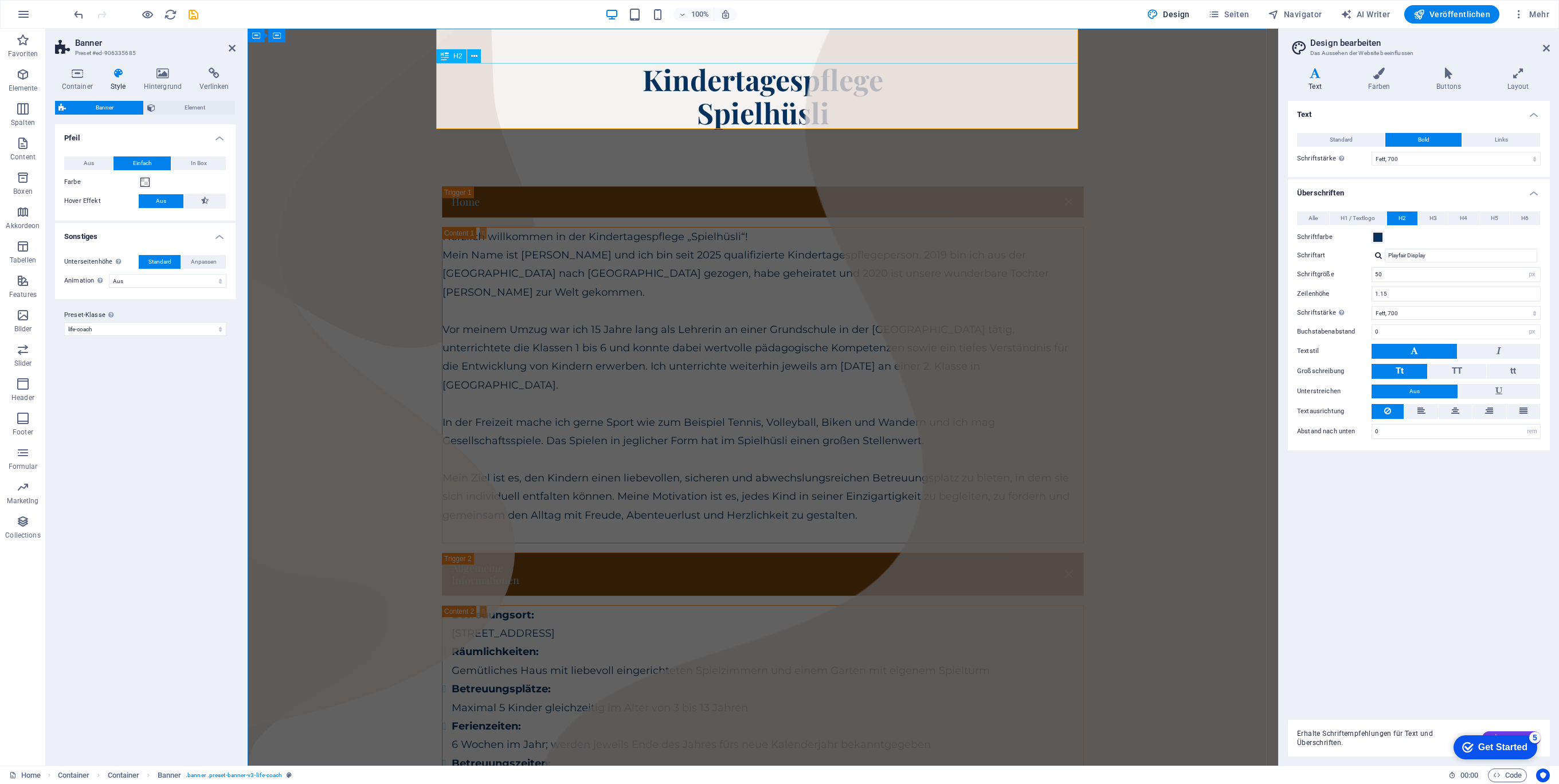
click at [750, 89] on div "Kindertagespflege ‌Spielhüsli" at bounding box center [763, 96] width 642 height 66
click at [450, 54] on div "H2" at bounding box center [451, 56] width 31 height 14
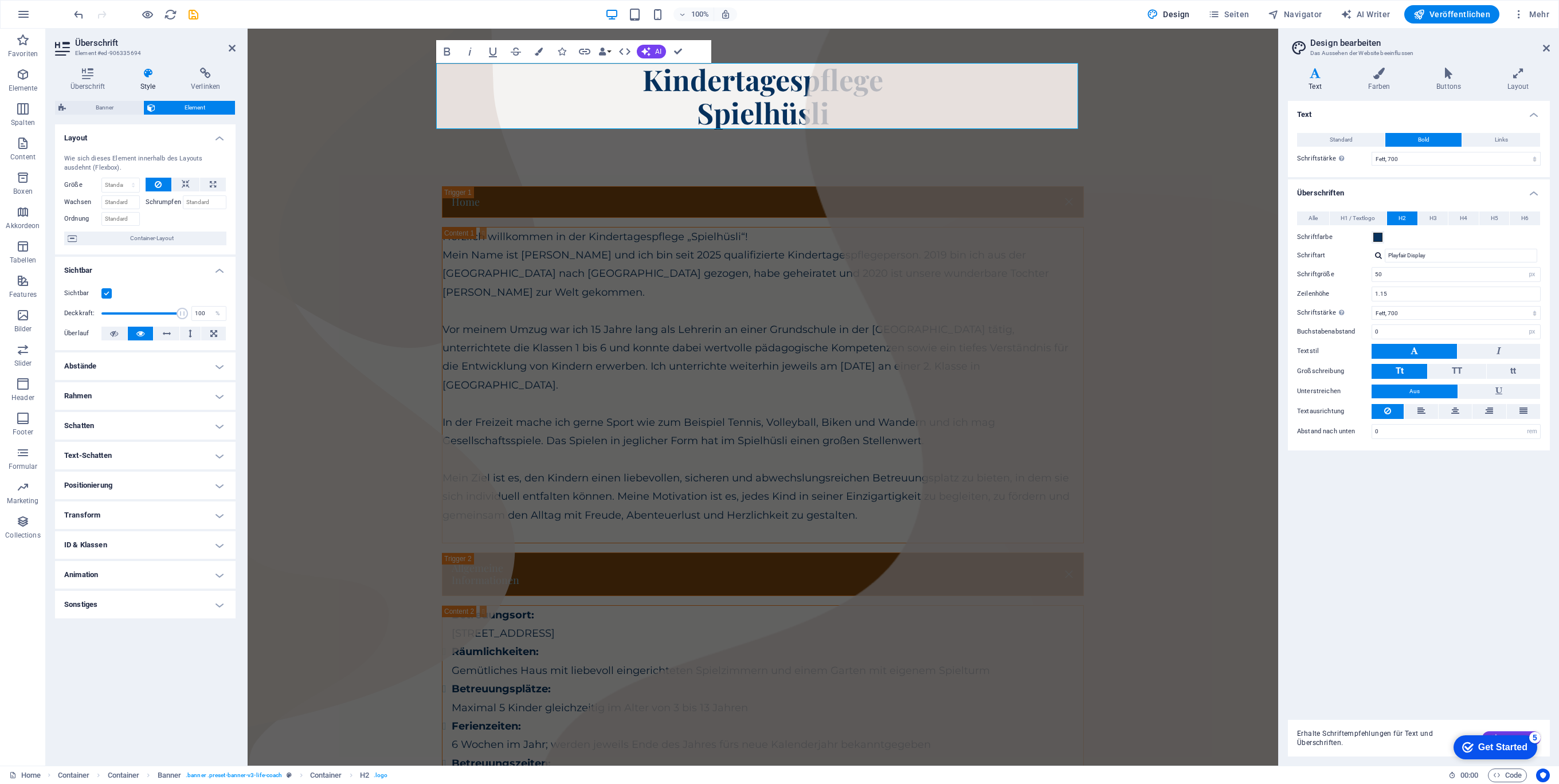
click at [450, 54] on icon "button" at bounding box center [448, 51] width 7 height 8
click at [94, 77] on icon at bounding box center [87, 74] width 65 height 12
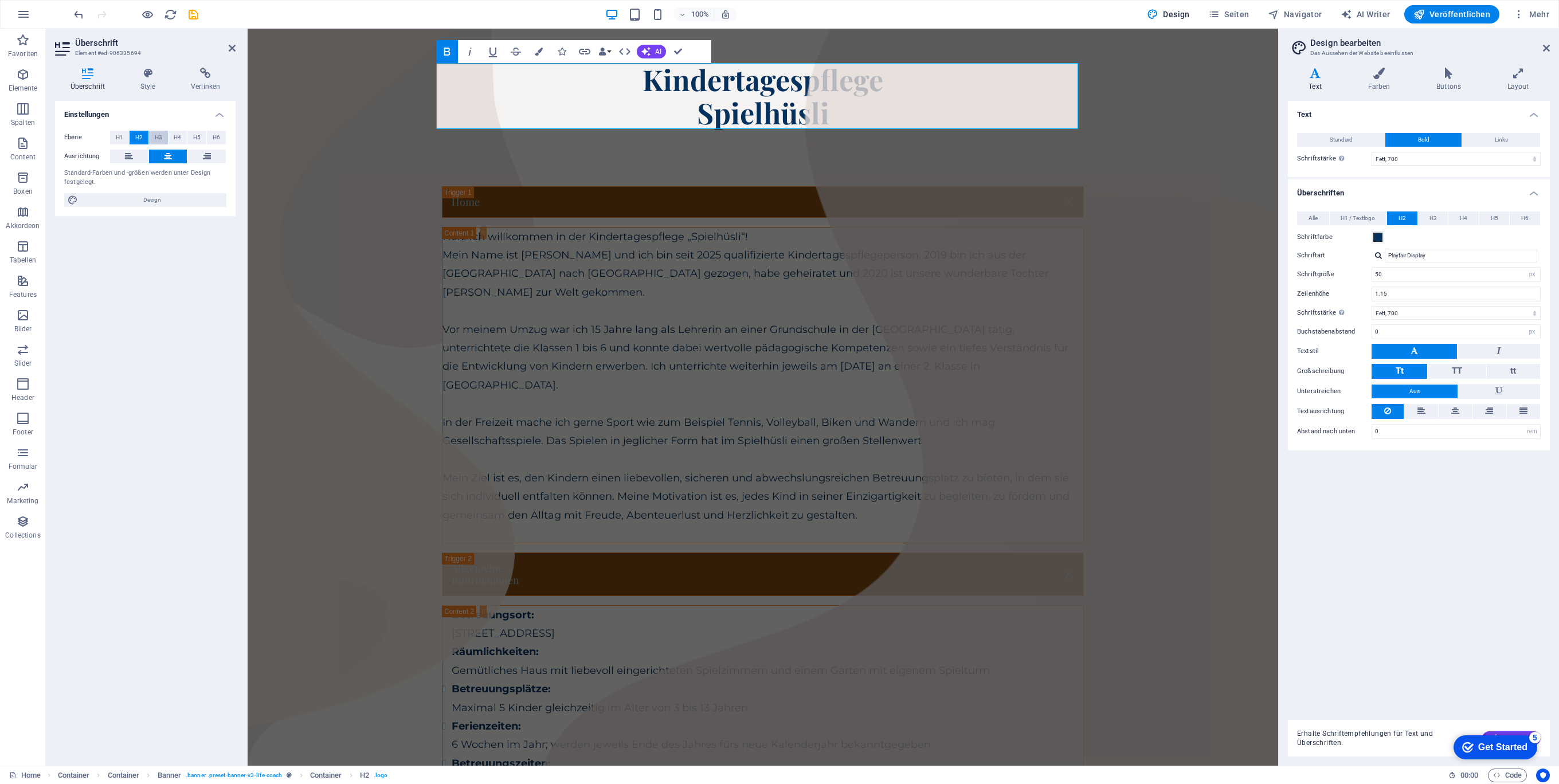
click at [156, 136] on span "H3" at bounding box center [158, 138] width 7 height 14
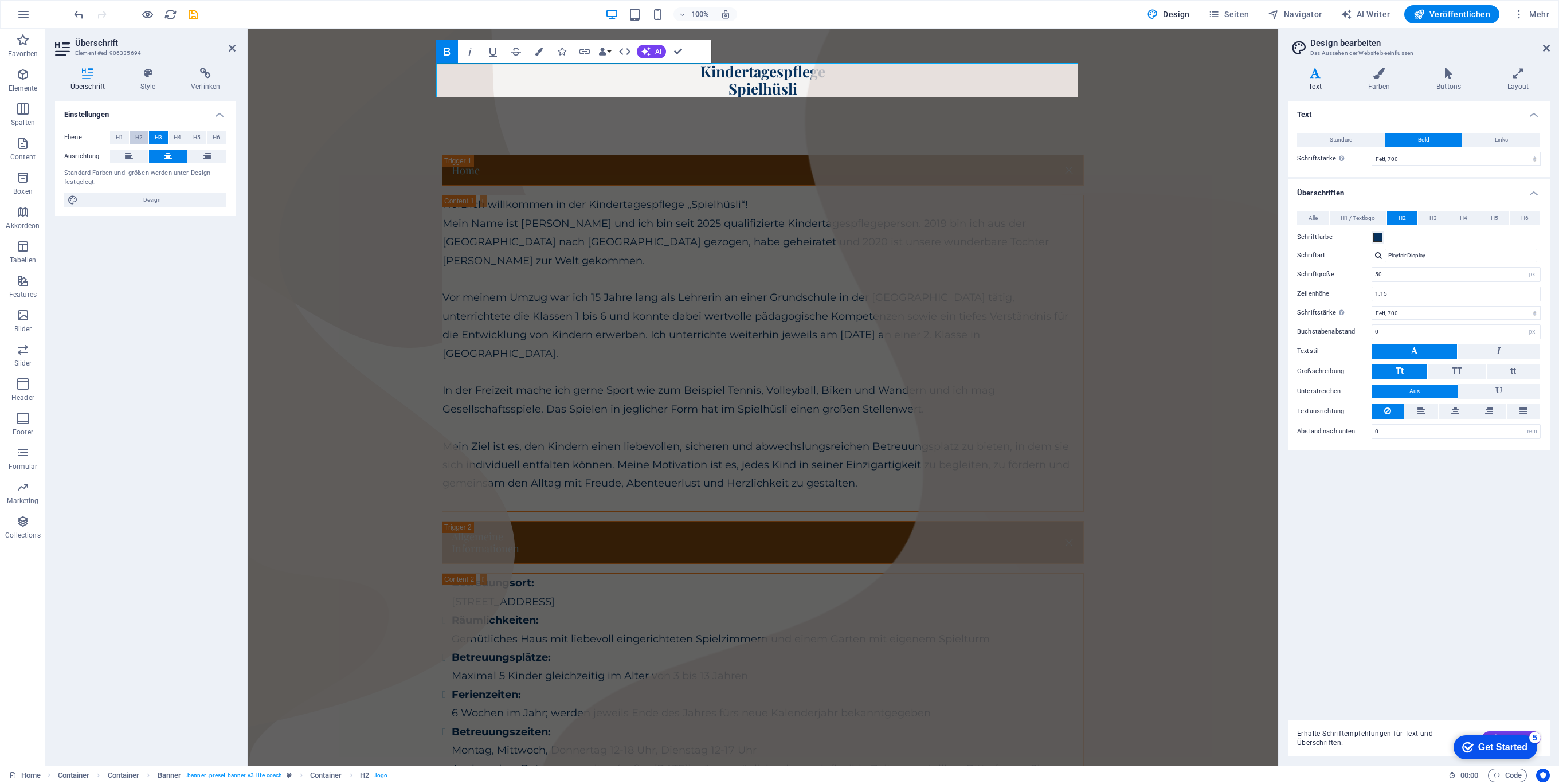
click at [140, 137] on span "H2" at bounding box center [139, 138] width 7 height 14
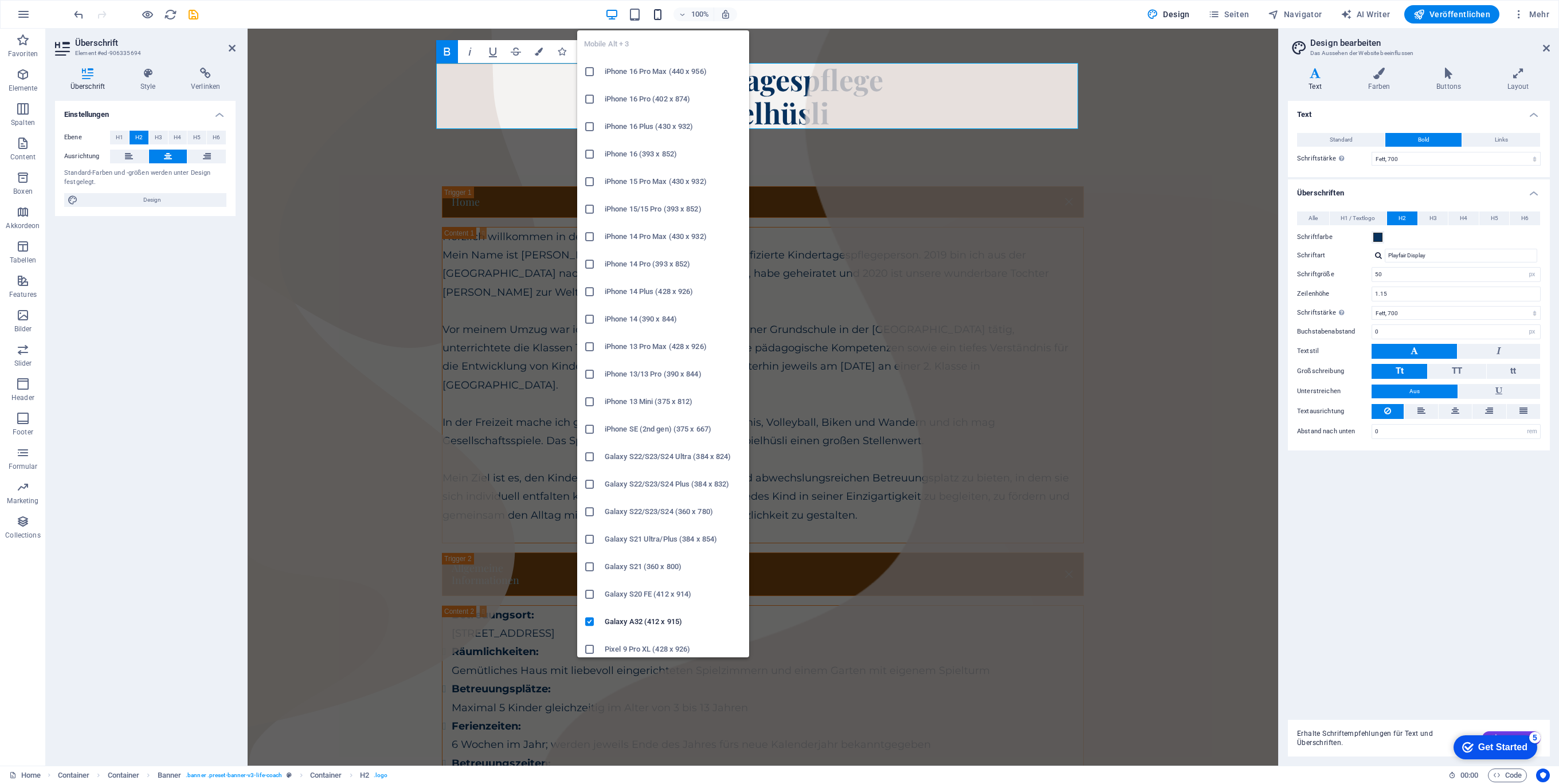
click at [664, 14] on icon "button" at bounding box center [658, 14] width 13 height 13
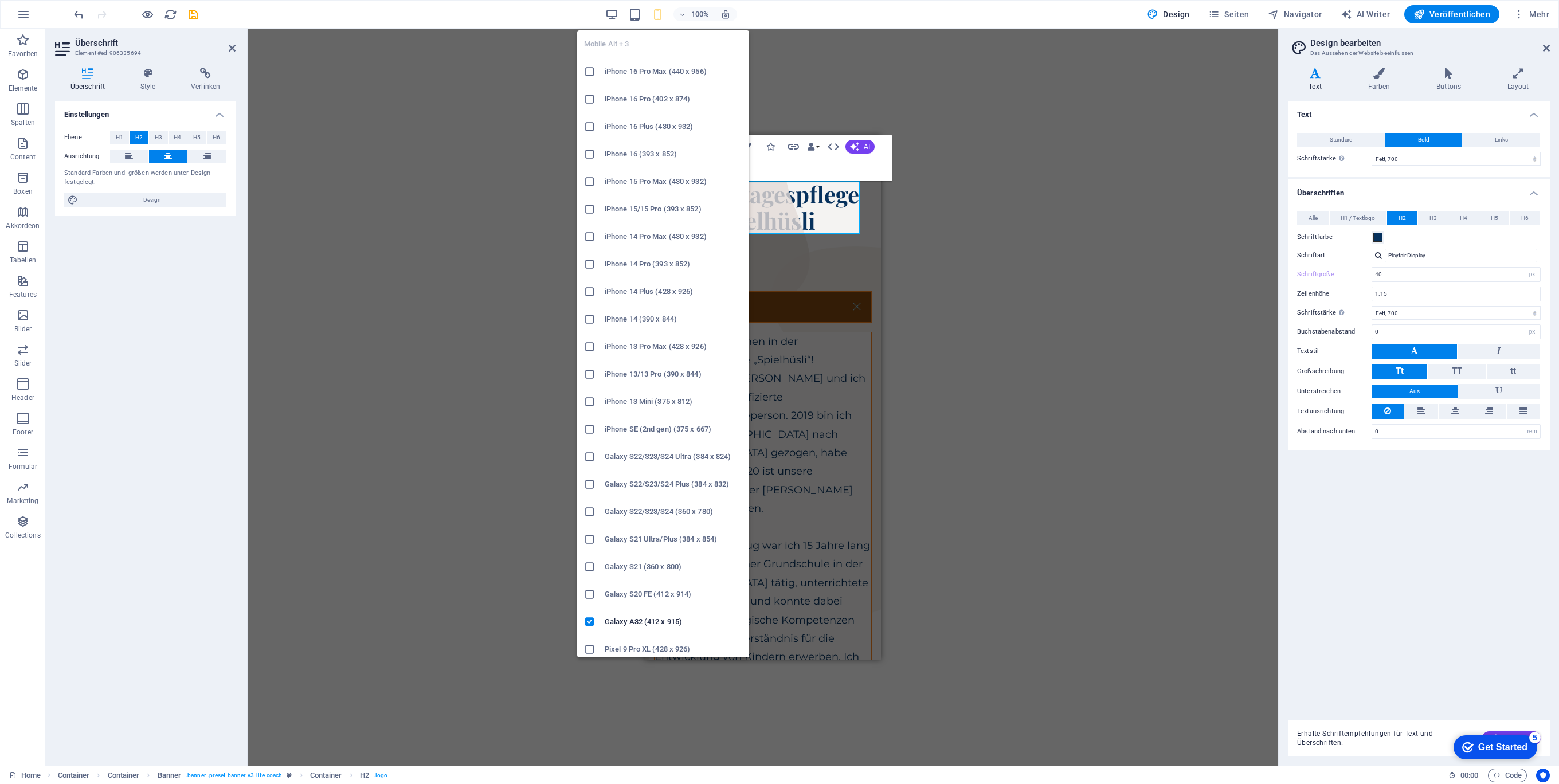
click at [643, 74] on h6 "iPhone 16 Pro Max (440 x 956)" at bounding box center [673, 71] width 138 height 14
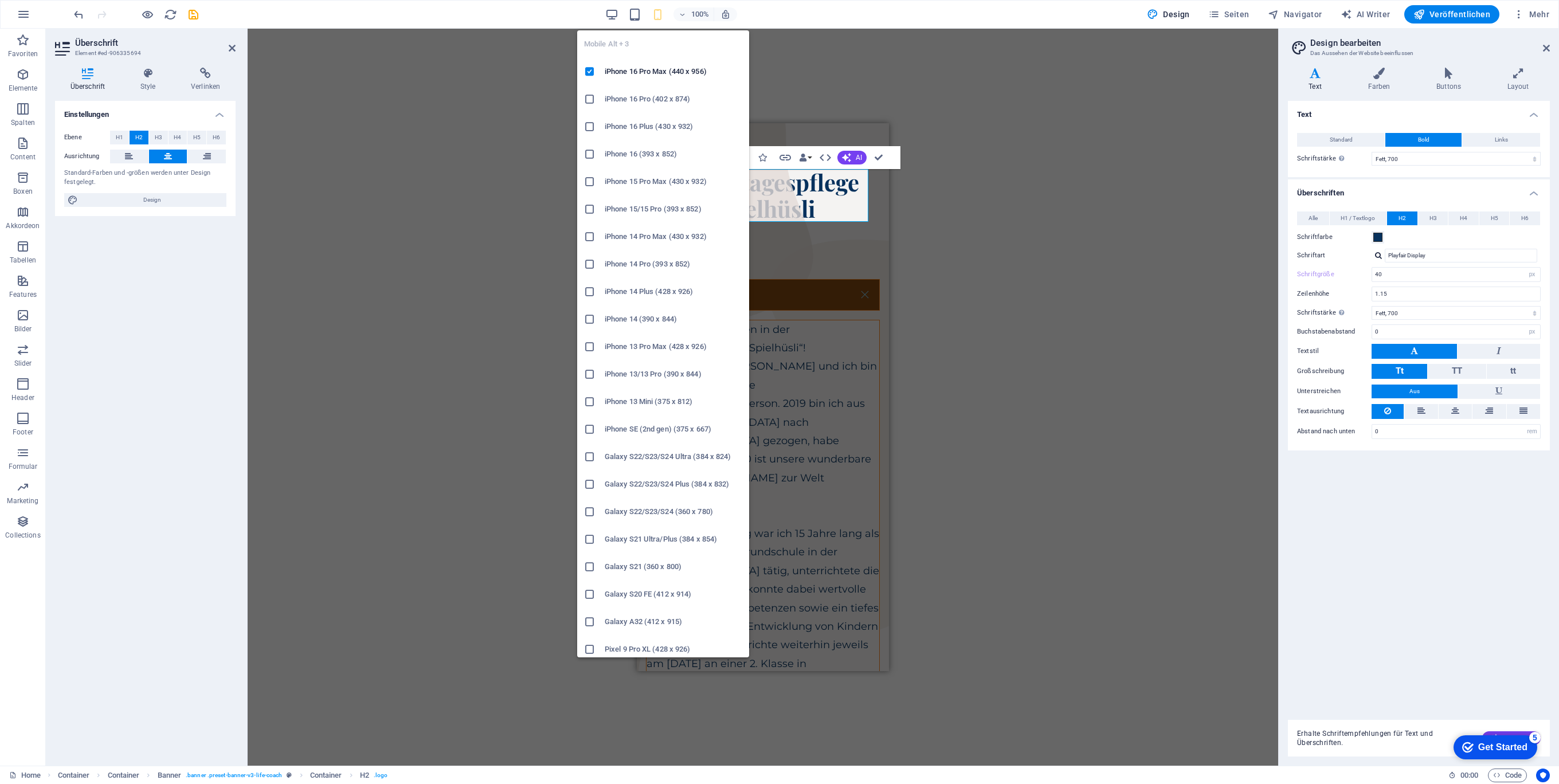
click at [639, 95] on h6 "iPhone 16 Pro (402 x 874)" at bounding box center [673, 99] width 138 height 14
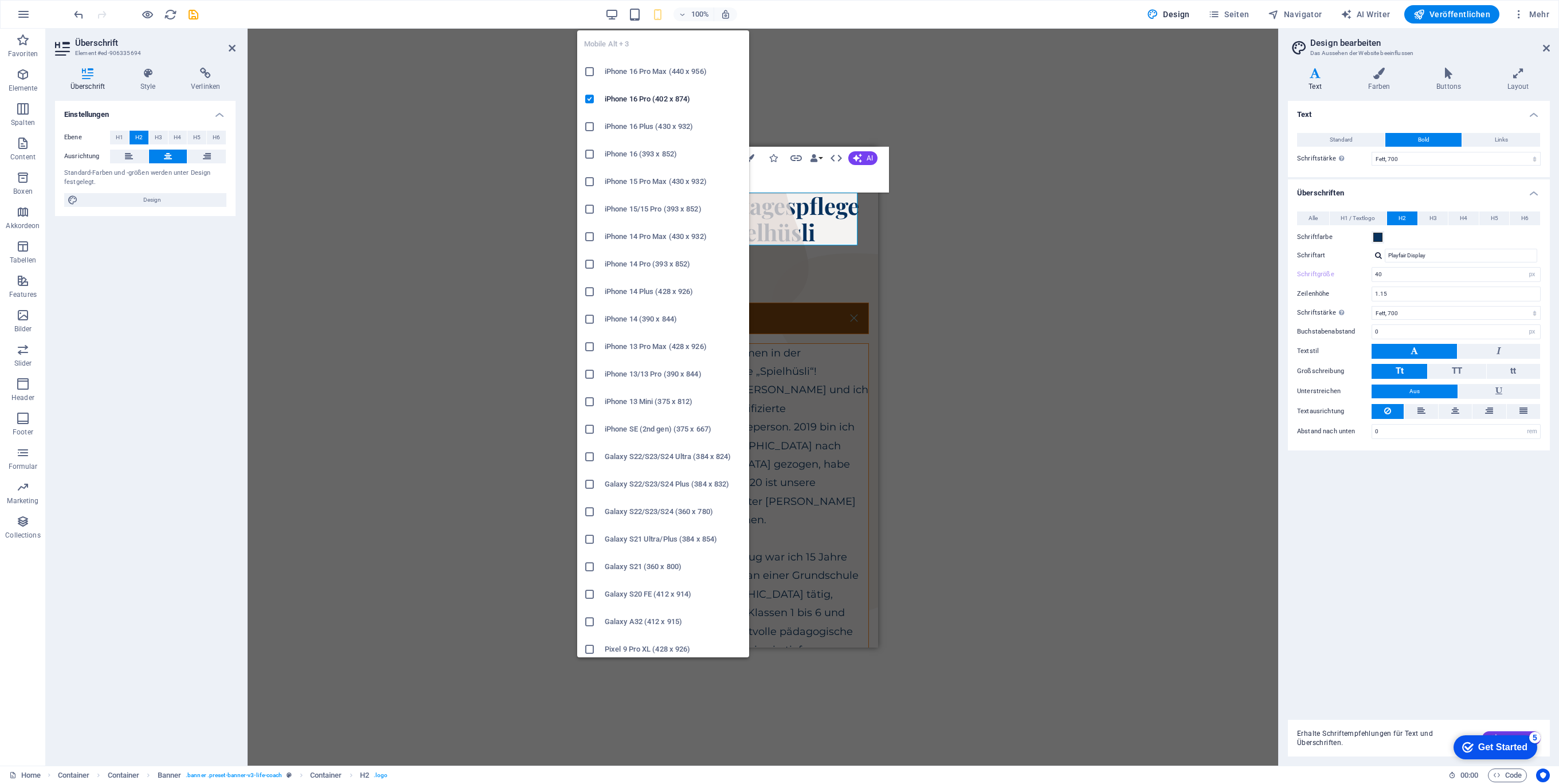
click at [663, 14] on icon "button" at bounding box center [658, 14] width 13 height 13
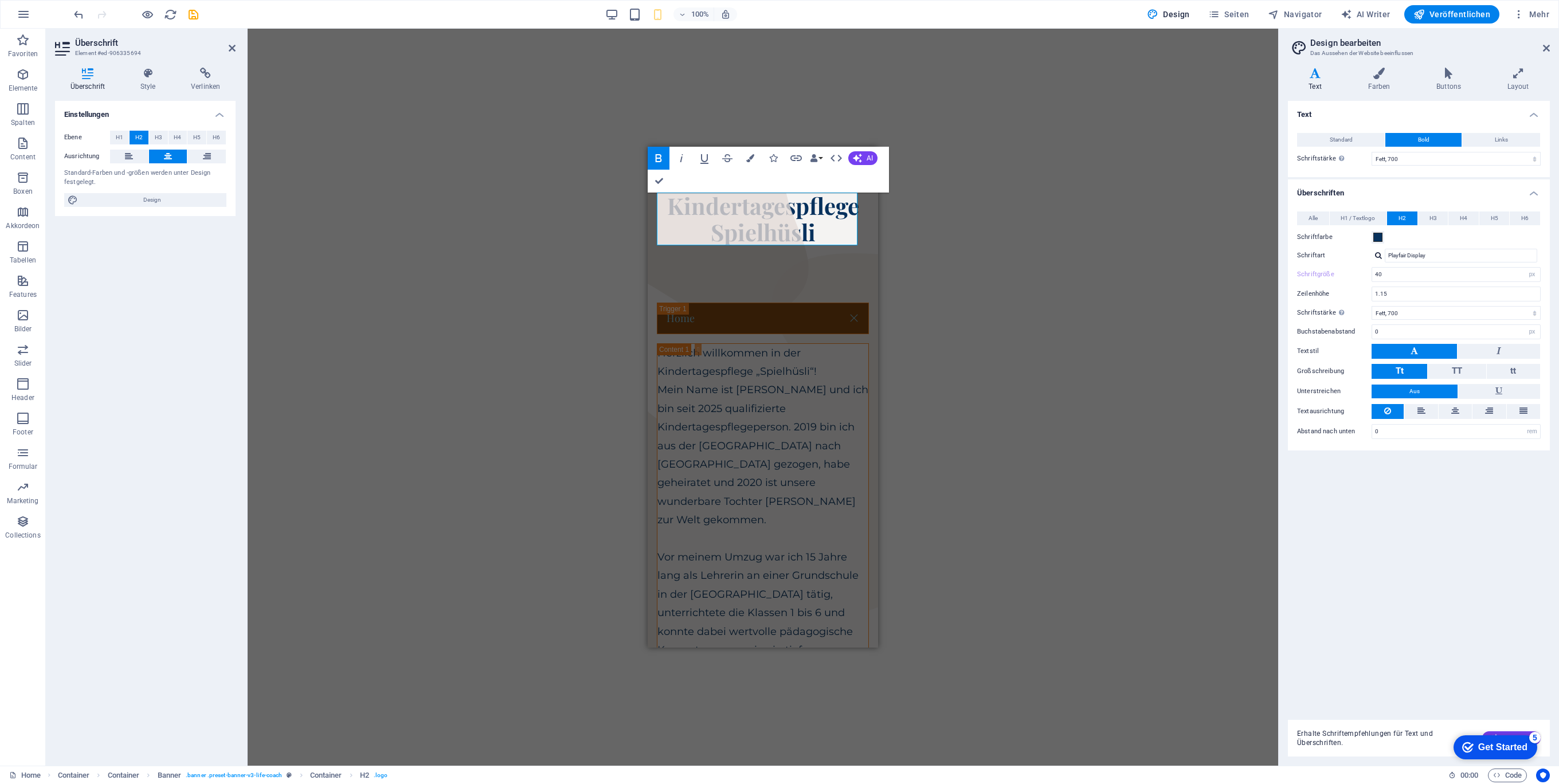
drag, startPoint x: 1111, startPoint y: 366, endPoint x: 1098, endPoint y: 359, distance: 14.8
click at [1109, 365] on div "H2 Container Container Container Banner Banner Container Banner Container Absta…" at bounding box center [763, 397] width 1030 height 737
drag, startPoint x: 1098, startPoint y: 359, endPoint x: 1037, endPoint y: 328, distance: 68.4
click at [1097, 359] on div "H2 Container Container Container Banner Banner Container Banner Container Absta…" at bounding box center [763, 397] width 1030 height 737
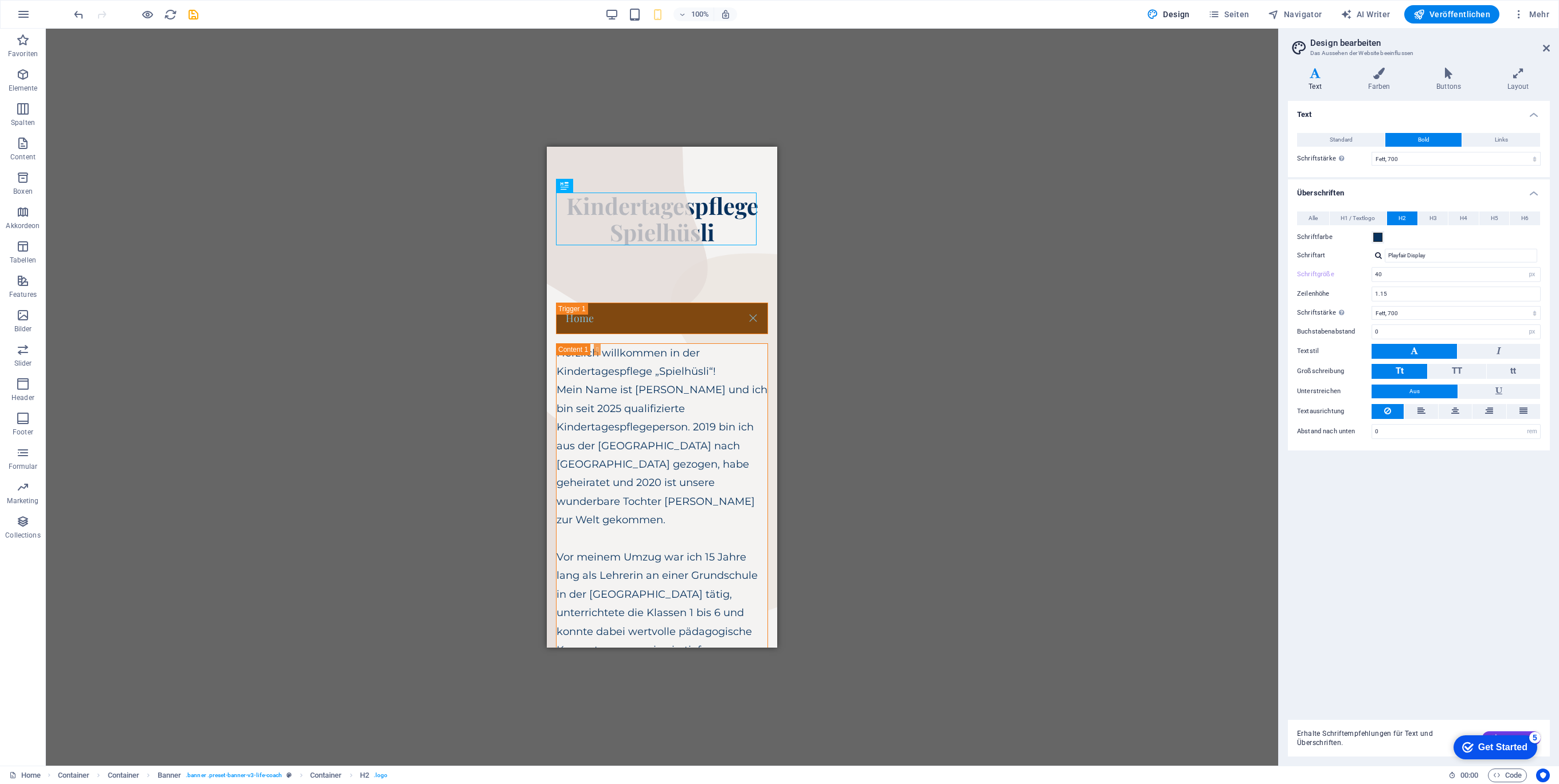
click at [975, 272] on div "H2 Container Container Container Container Container Banner Container Banner Co…" at bounding box center [662, 397] width 1232 height 737
click at [681, 201] on div "Kindertagespflege Spielhüsli" at bounding box center [662, 219] width 212 height 53
click at [569, 182] on div "H2" at bounding box center [571, 185] width 31 height 14
click at [1421, 407] on icon at bounding box center [1421, 411] width 8 height 14
click at [1368, 136] on button "Standard" at bounding box center [1341, 139] width 88 height 14
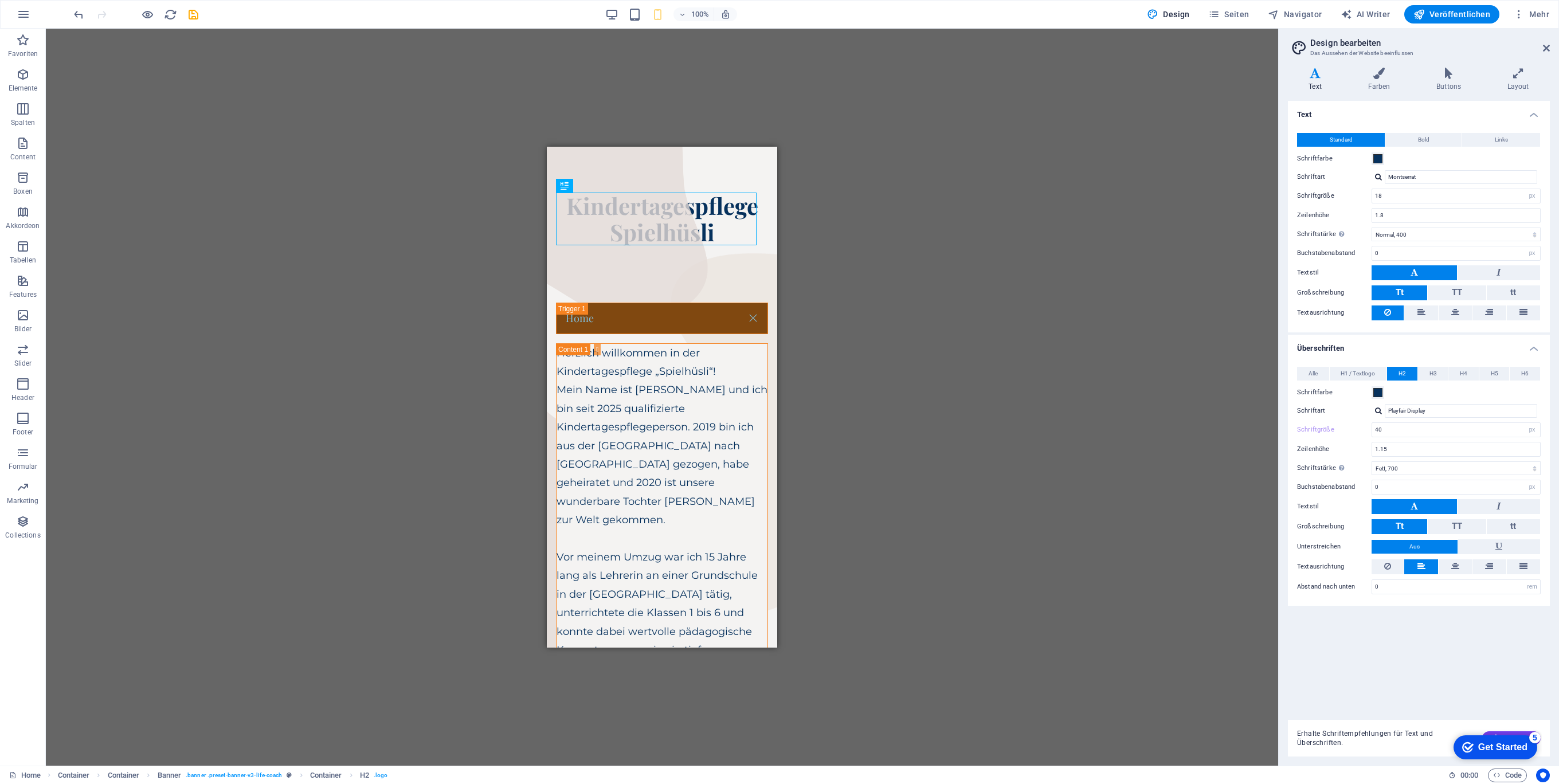
click at [1064, 281] on div "H2 Container Container Container Container Container Banner Banner Container Co…" at bounding box center [662, 397] width 1232 height 737
click at [691, 490] on div "Herzlich willkommen in der Kindertagespflege „Spielhüsli“! Mein Name ist [PERSO…" at bounding box center [662, 706] width 211 height 724
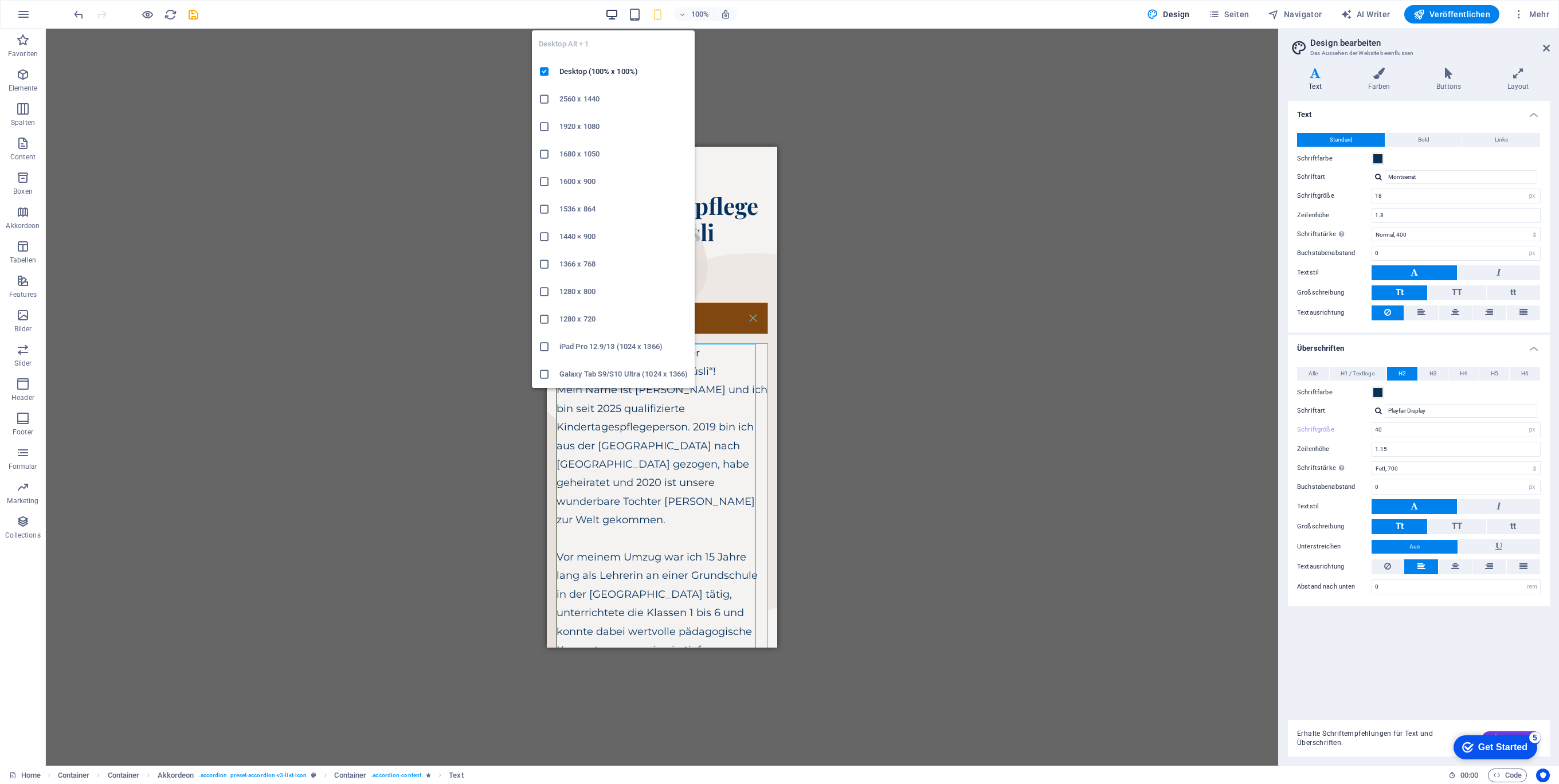
click at [613, 12] on icon "button" at bounding box center [612, 14] width 13 height 13
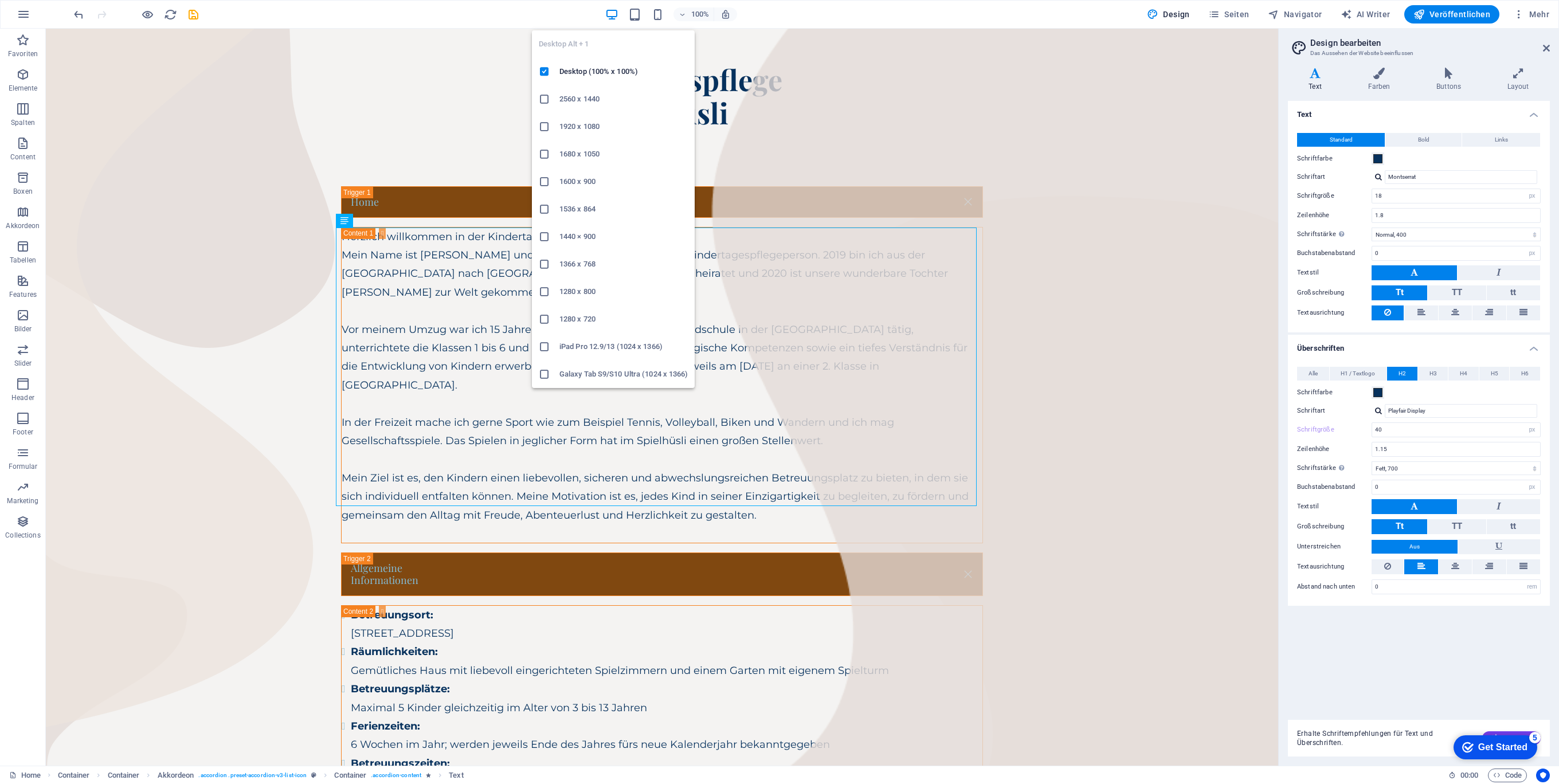
type input "50"
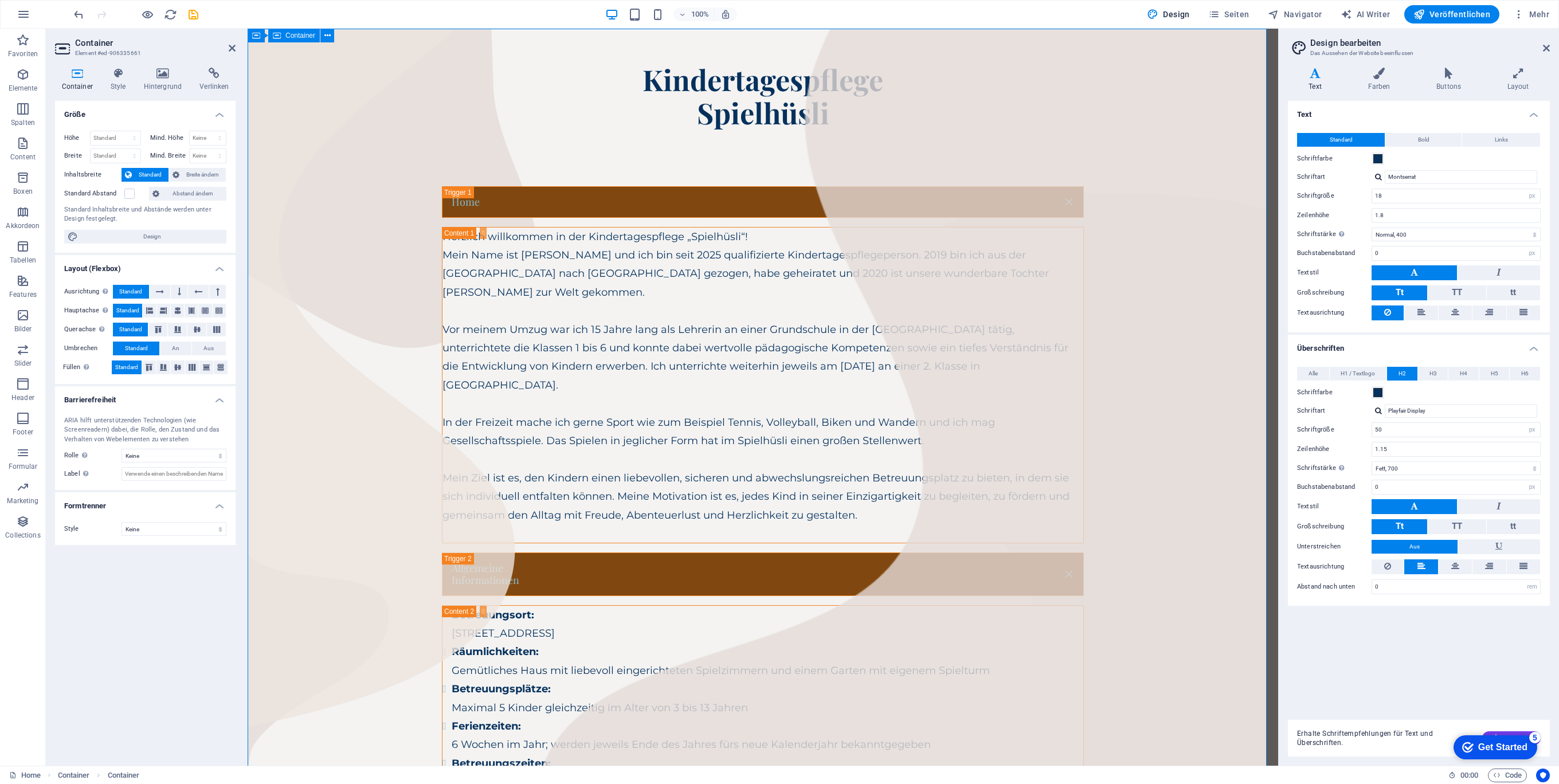
click at [188, 11] on icon "save" at bounding box center [194, 14] width 13 height 13
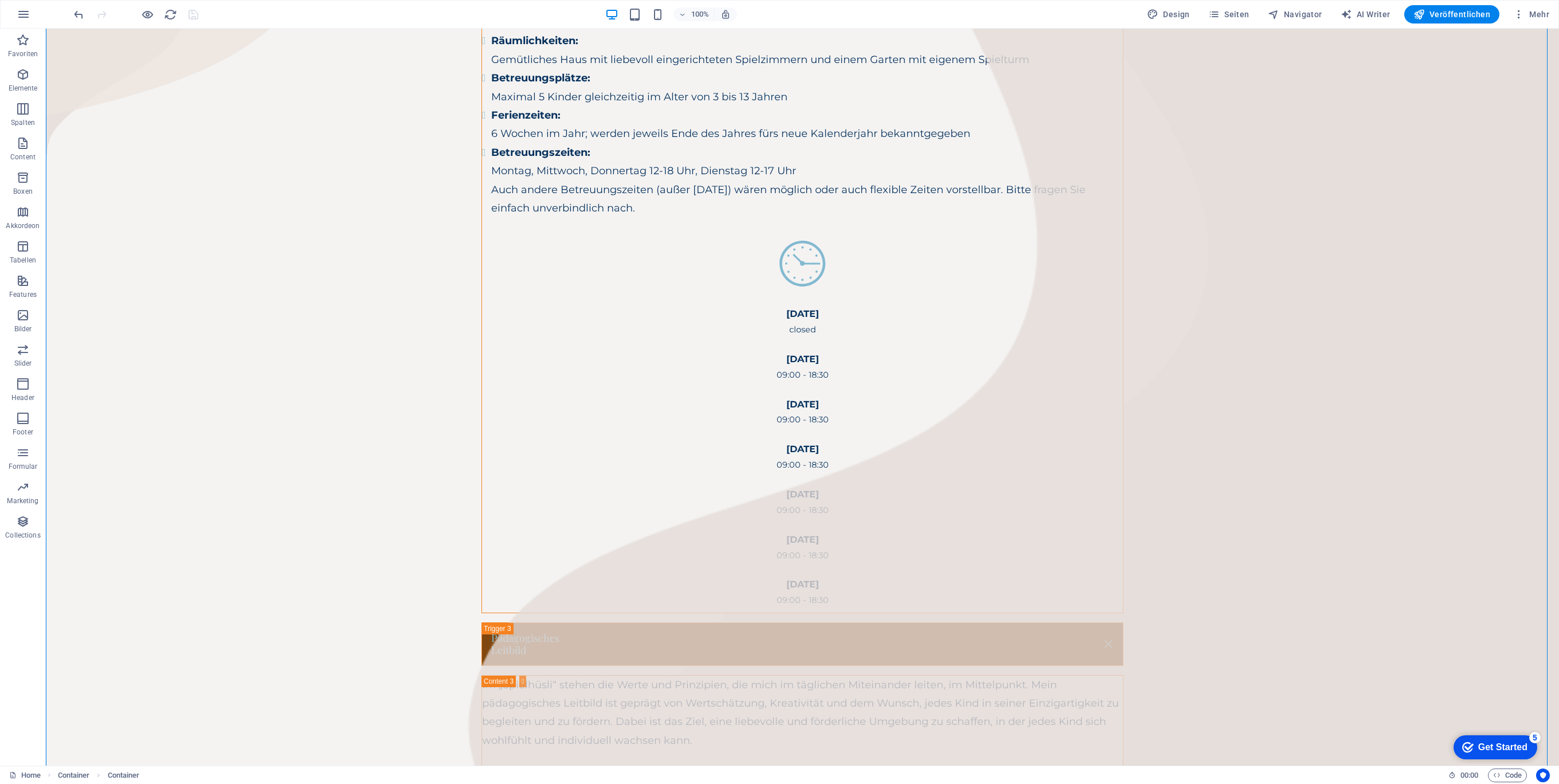
scroll to position [0, 0]
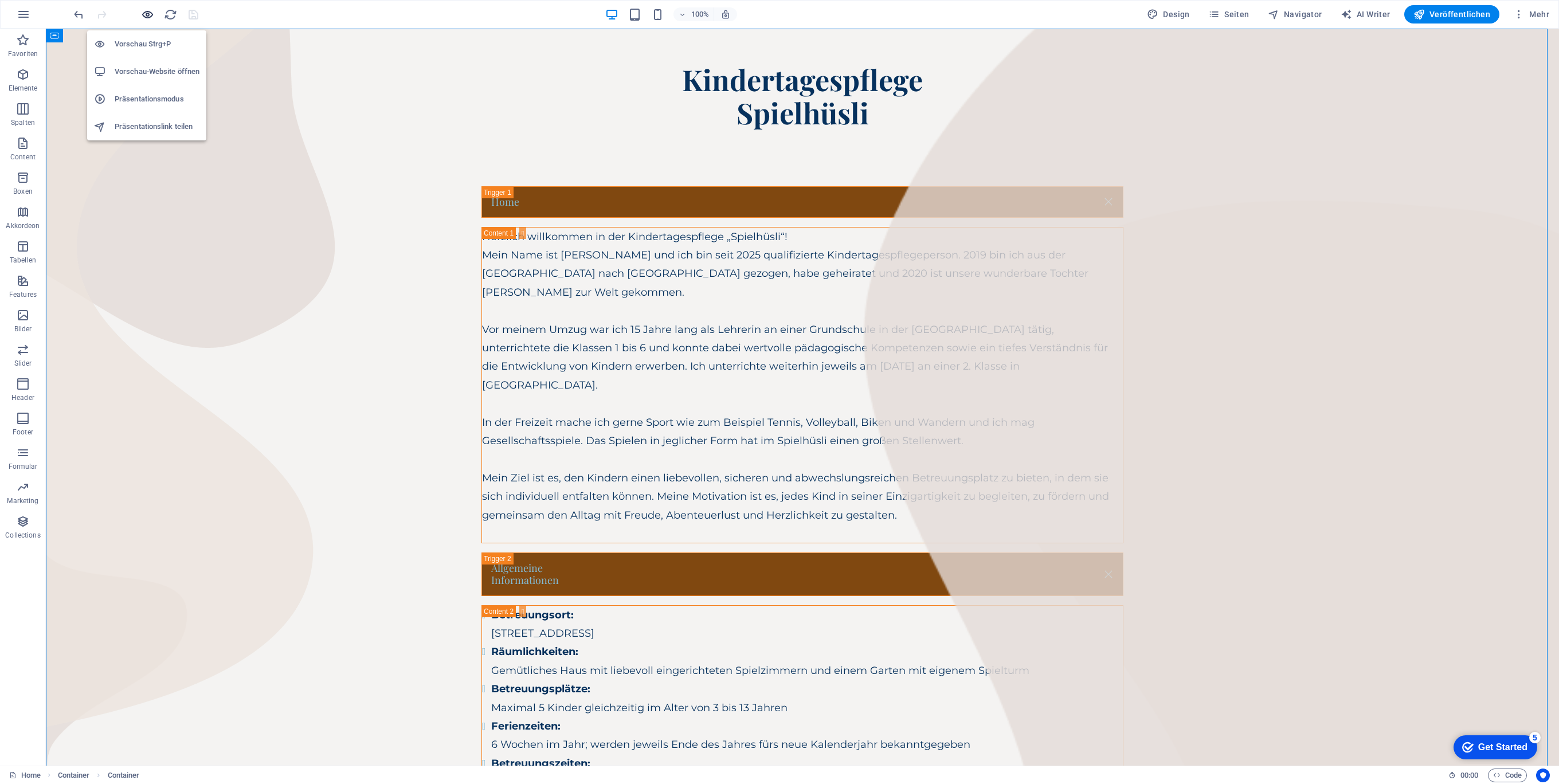
click at [148, 15] on icon "button" at bounding box center [147, 14] width 13 height 13
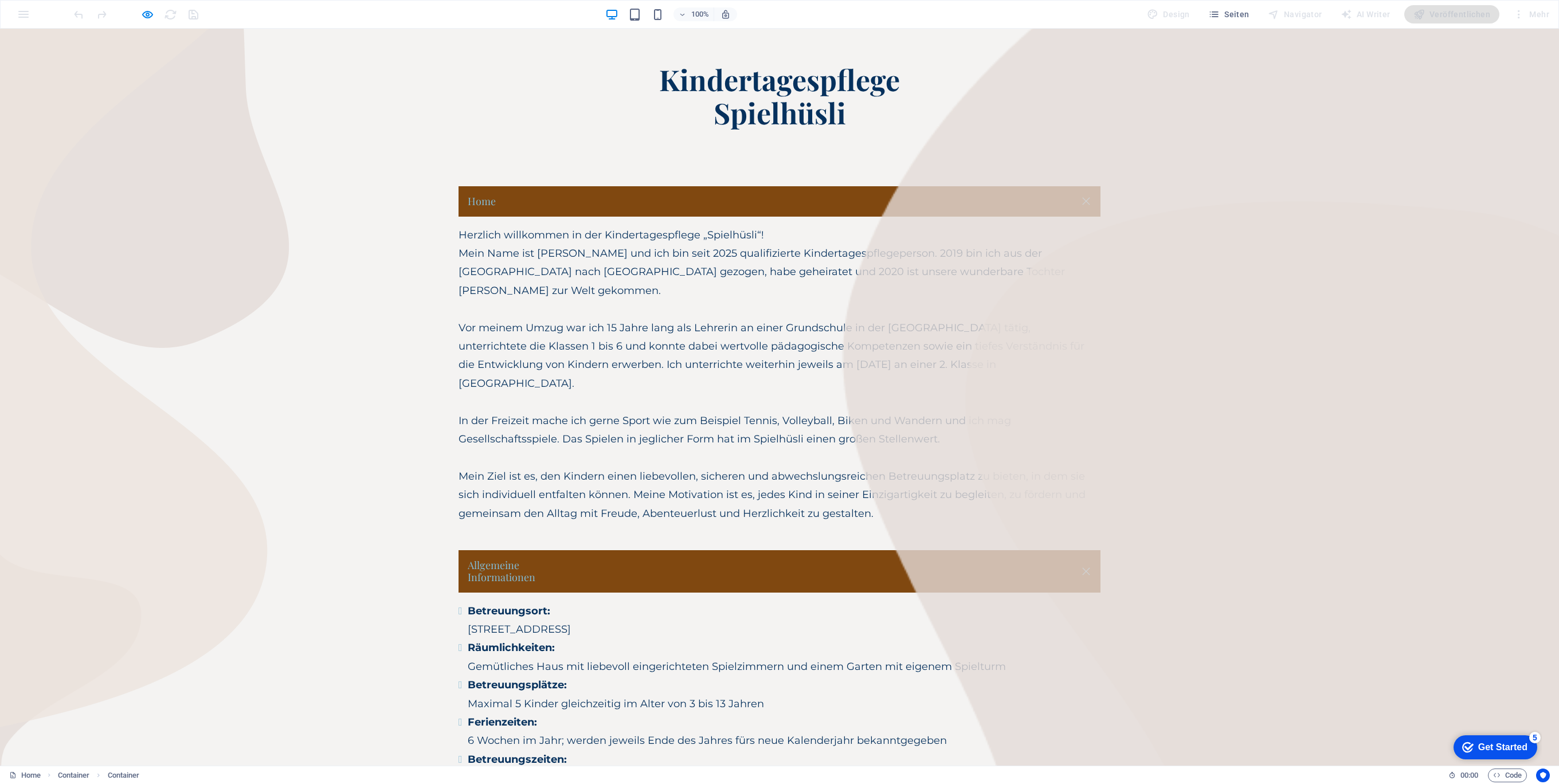
click at [720, 89] on strong "Kindertagespflege Spielhüsli" at bounding box center [779, 96] width 240 height 72
click at [579, 192] on link "Home" at bounding box center [780, 201] width 642 height 31
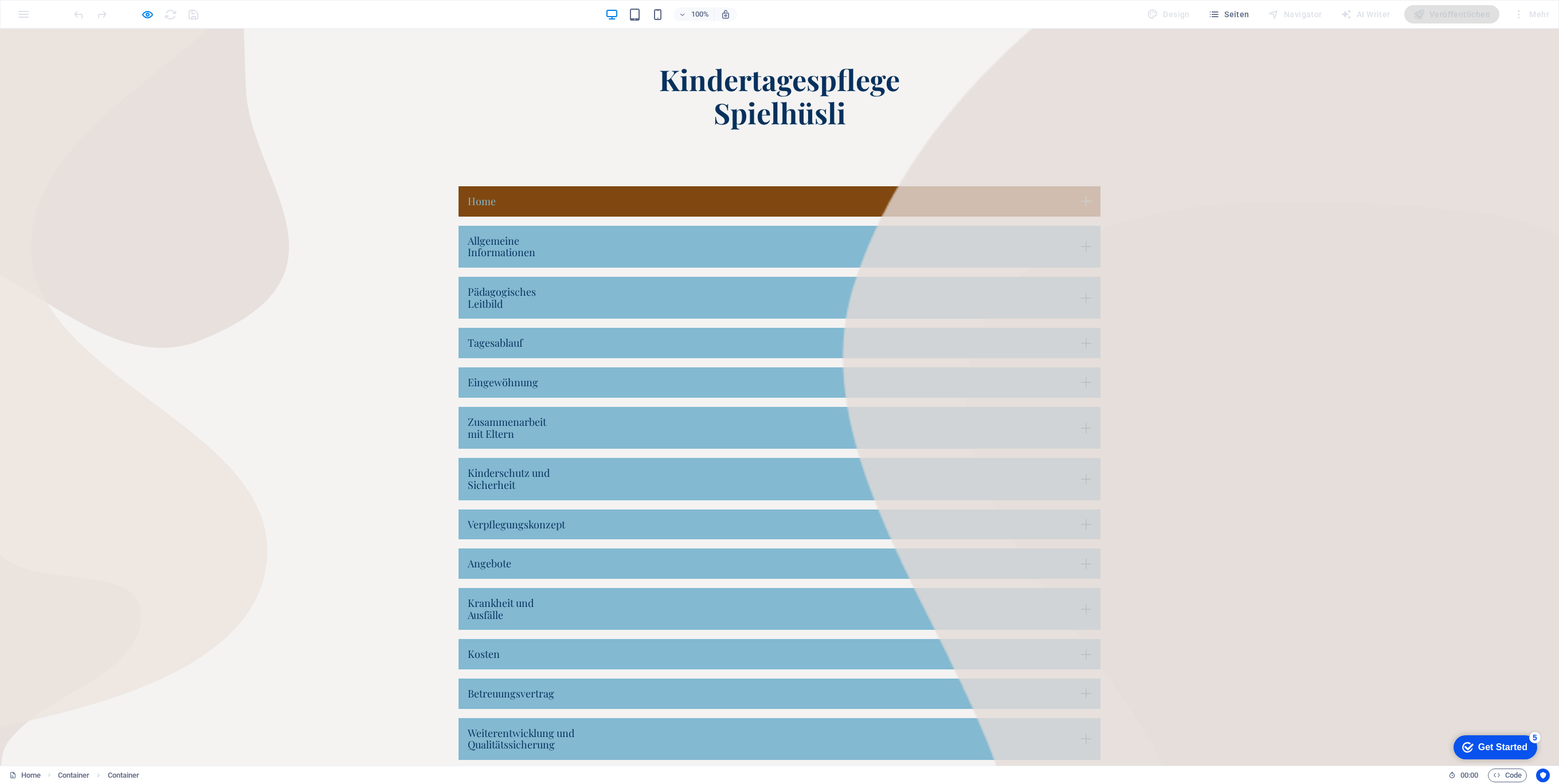
click at [580, 192] on link "Home" at bounding box center [780, 201] width 642 height 31
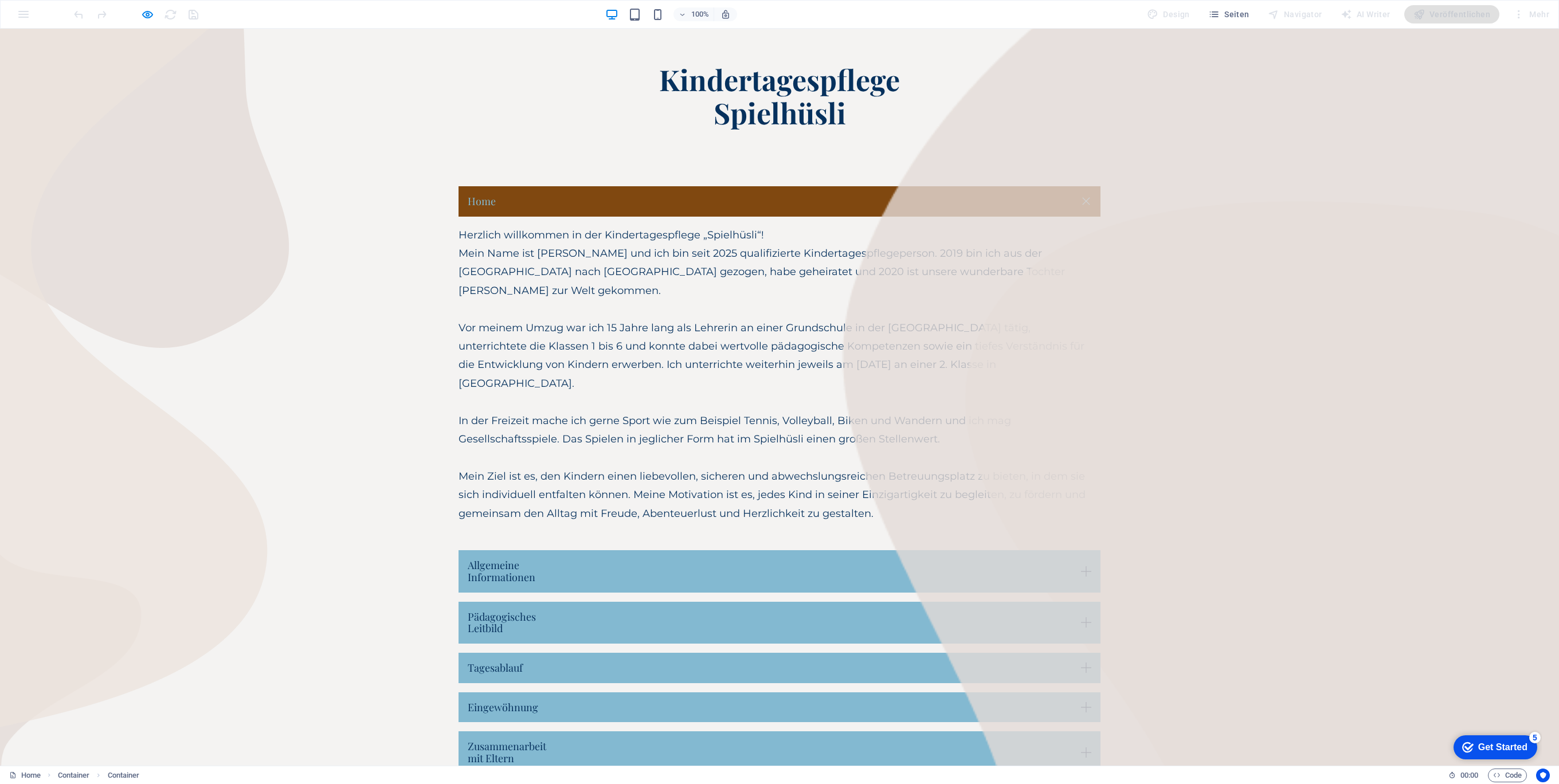
click at [639, 252] on p "Mein Name ist [PERSON_NAME] und ich bin seit 2025 qualifizierte Kindertagespfle…" at bounding box center [780, 272] width 642 height 55
click at [721, 300] on p "Content 1" at bounding box center [780, 309] width 642 height 18
click at [955, 126] on h2 "Kindertagespflege Spielhüsli" at bounding box center [780, 96] width 642 height 66
click at [145, 16] on icon "button" at bounding box center [147, 14] width 13 height 13
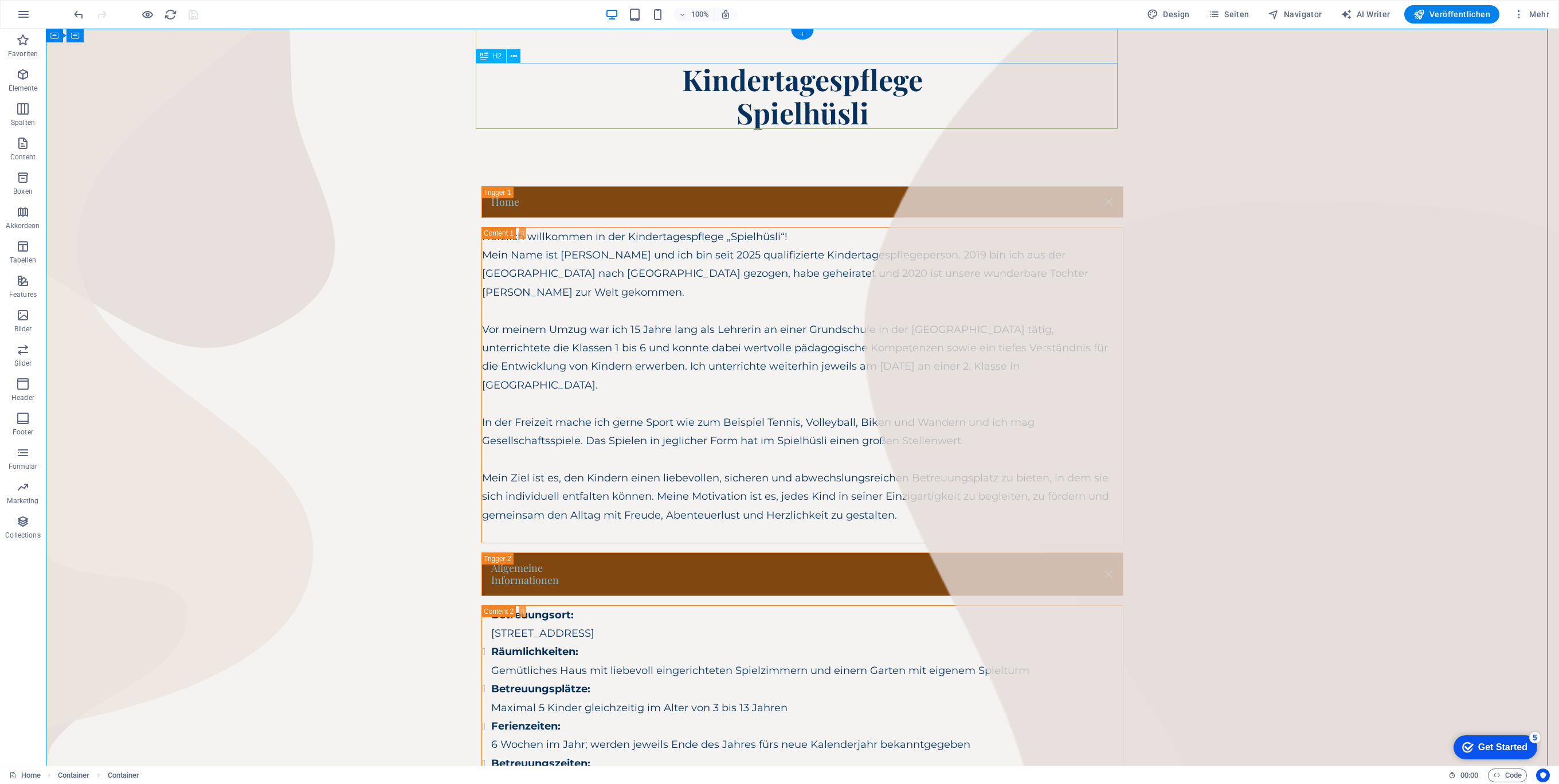
click at [768, 94] on div "Kindertagespflege Spielhüsli" at bounding box center [802, 96] width 642 height 66
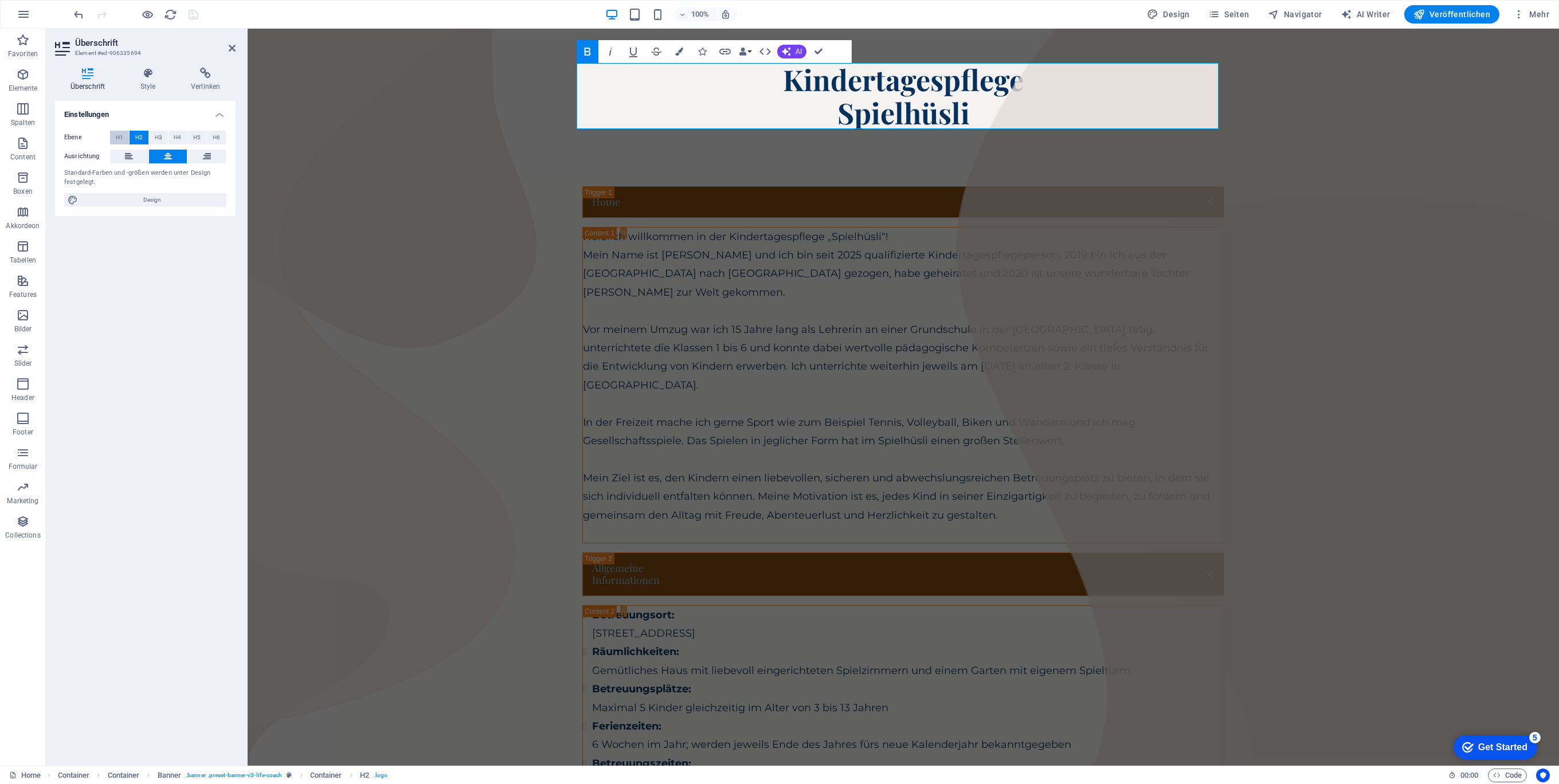
click at [117, 135] on span "H1" at bounding box center [119, 138] width 7 height 14
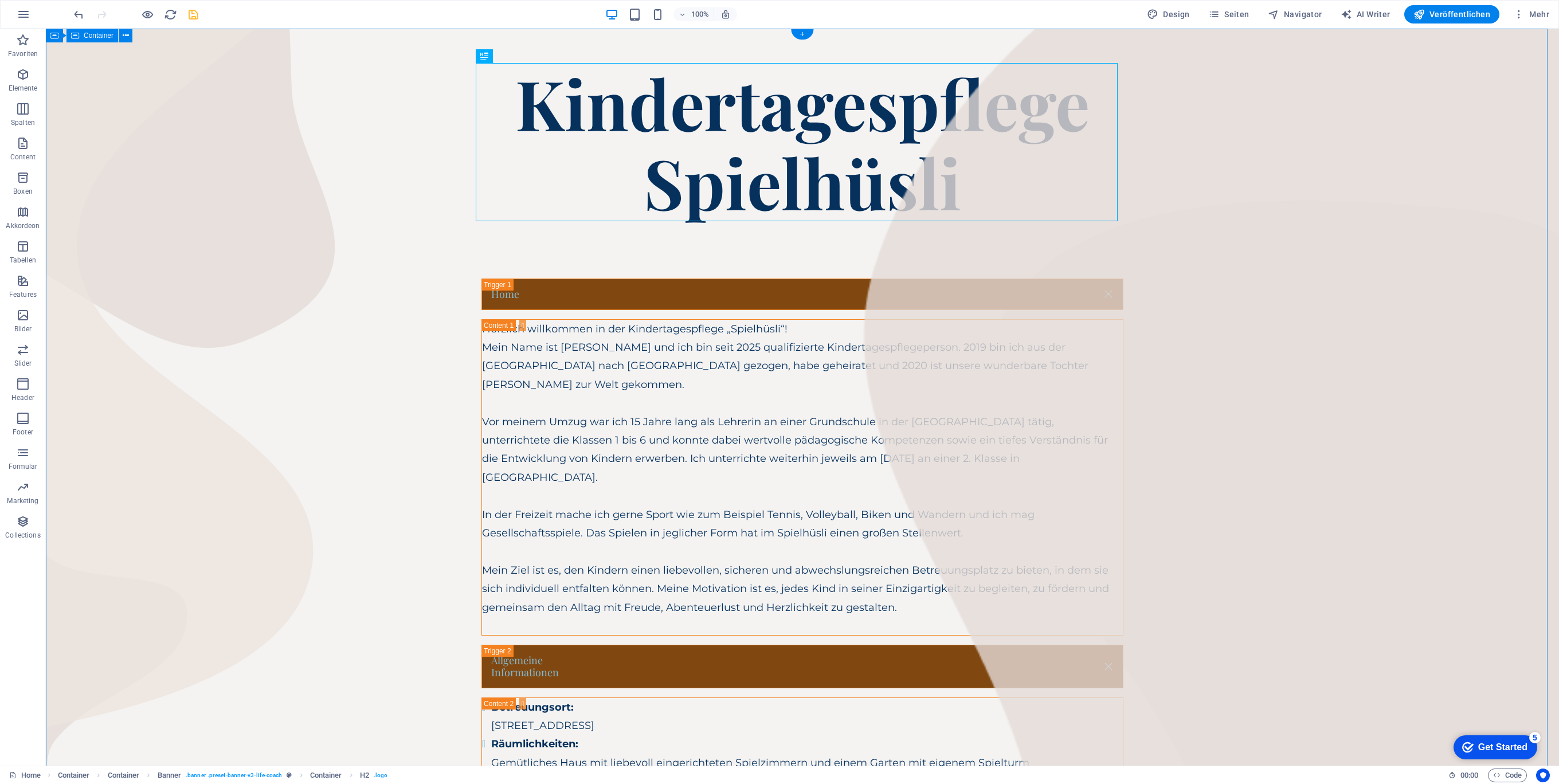
click at [199, 14] on span "save" at bounding box center [193, 14] width 14 height 13
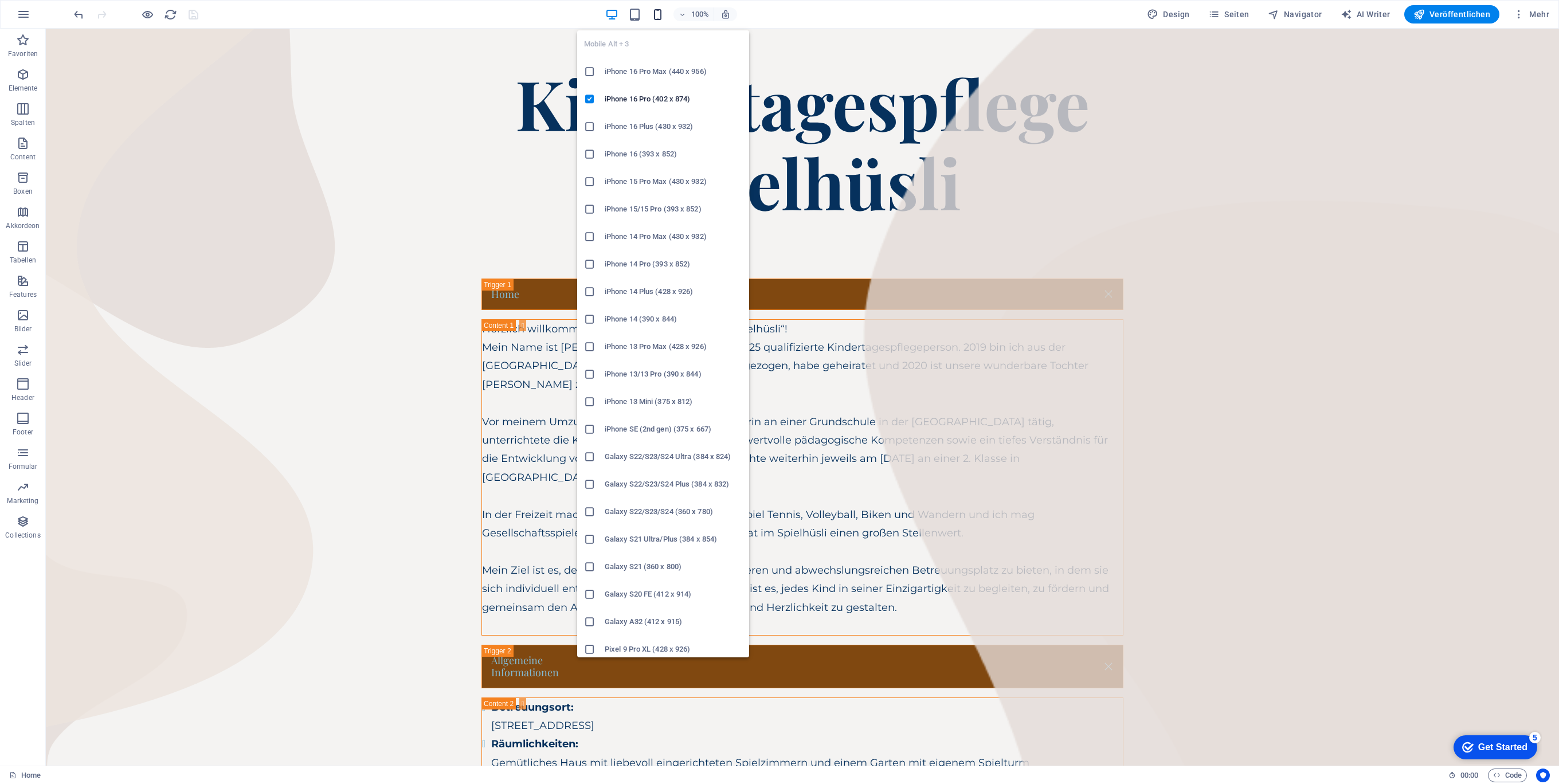
click at [659, 14] on icon "button" at bounding box center [658, 14] width 13 height 13
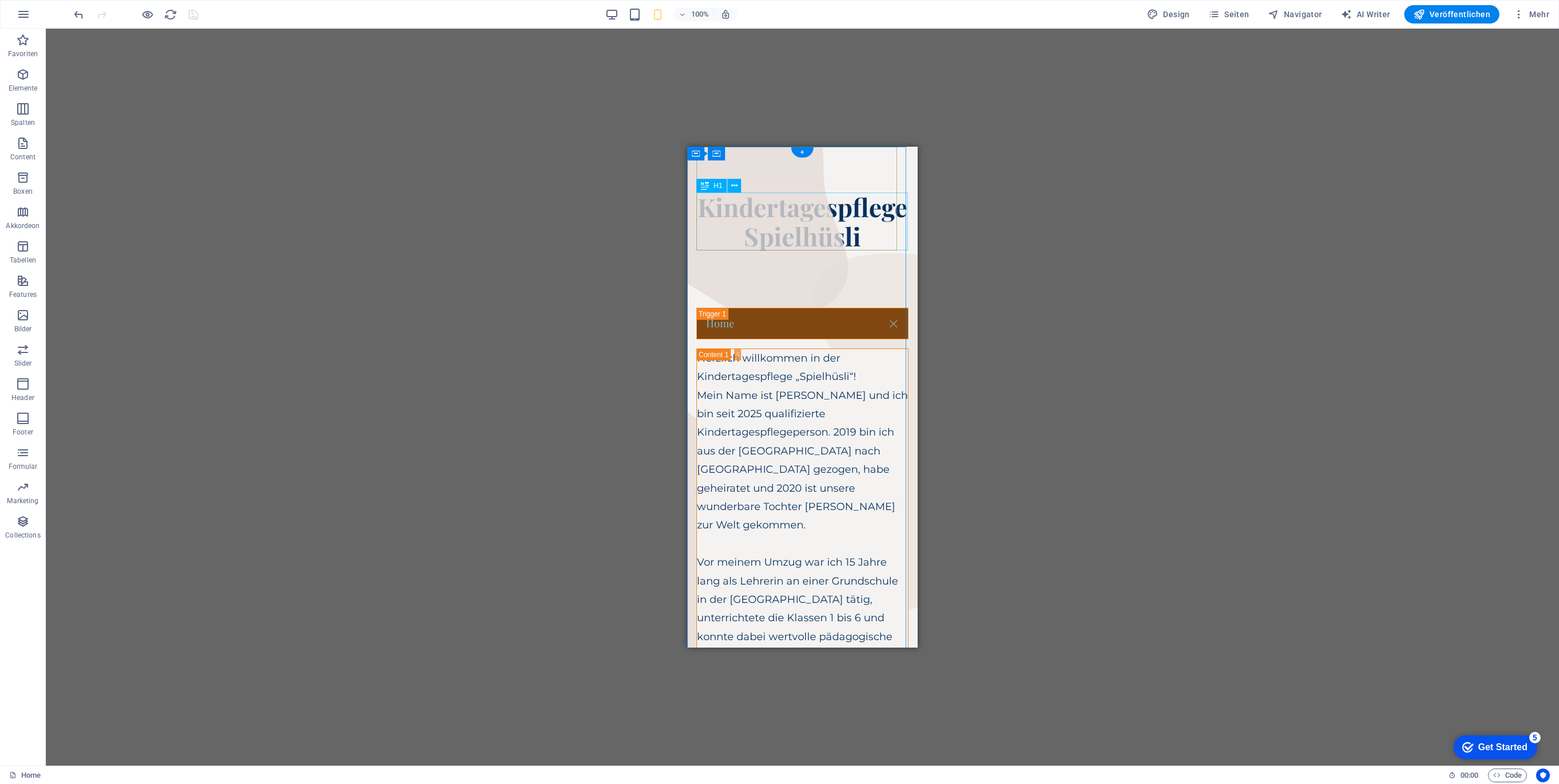
click at [822, 235] on div "Kindertagespflege Spielhüsli" at bounding box center [802, 222] width 212 height 58
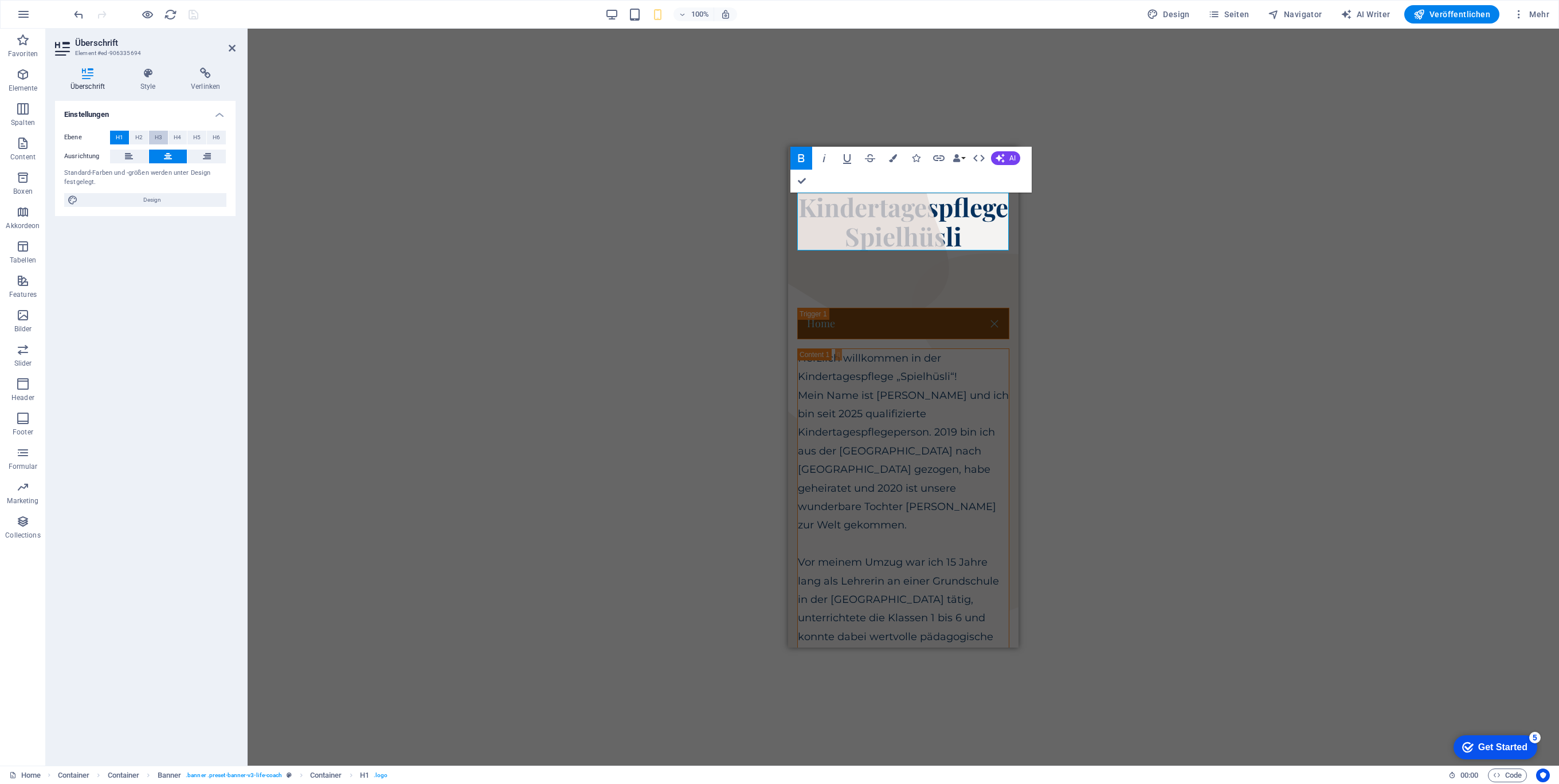
click at [154, 136] on span "H3" at bounding box center [158, 138] width 7 height 14
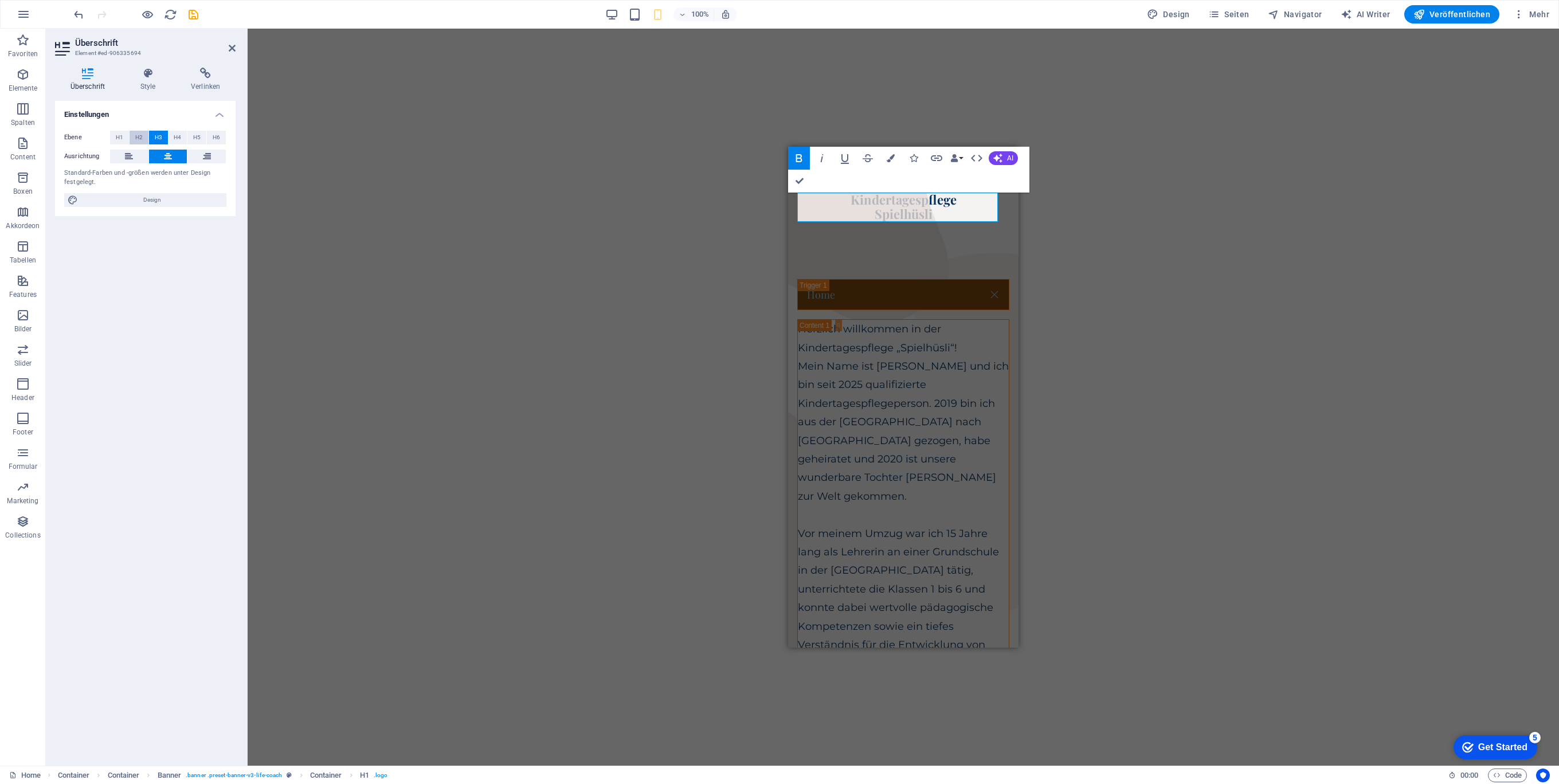
click at [142, 137] on span "H2" at bounding box center [139, 138] width 7 height 14
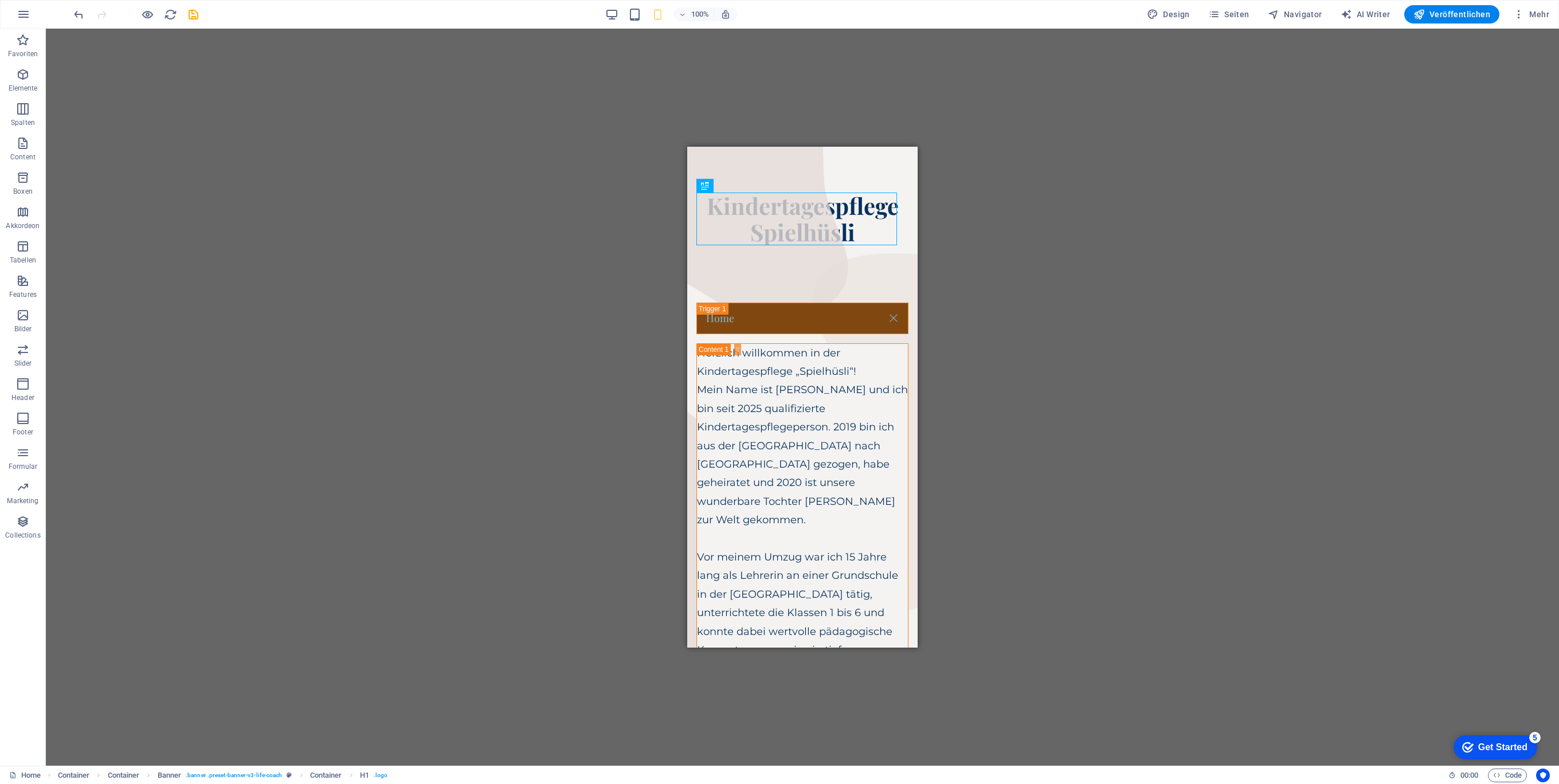
click at [660, 245] on div "H2 Container Container Container Container Container Banner Banner Container Co…" at bounding box center [802, 397] width 1513 height 737
click at [188, 12] on icon "save" at bounding box center [194, 14] width 13 height 13
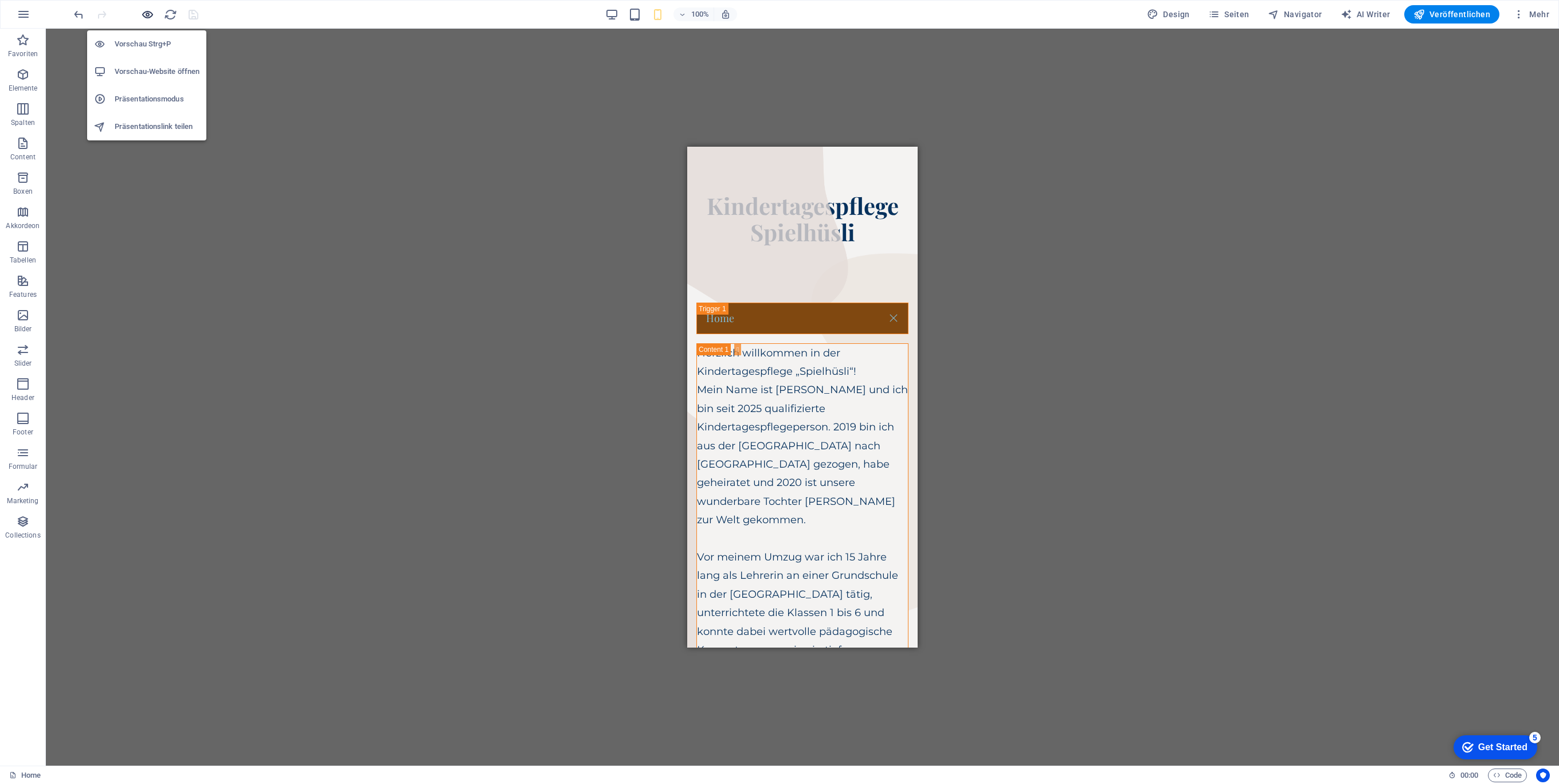
click at [147, 14] on icon "button" at bounding box center [147, 14] width 13 height 13
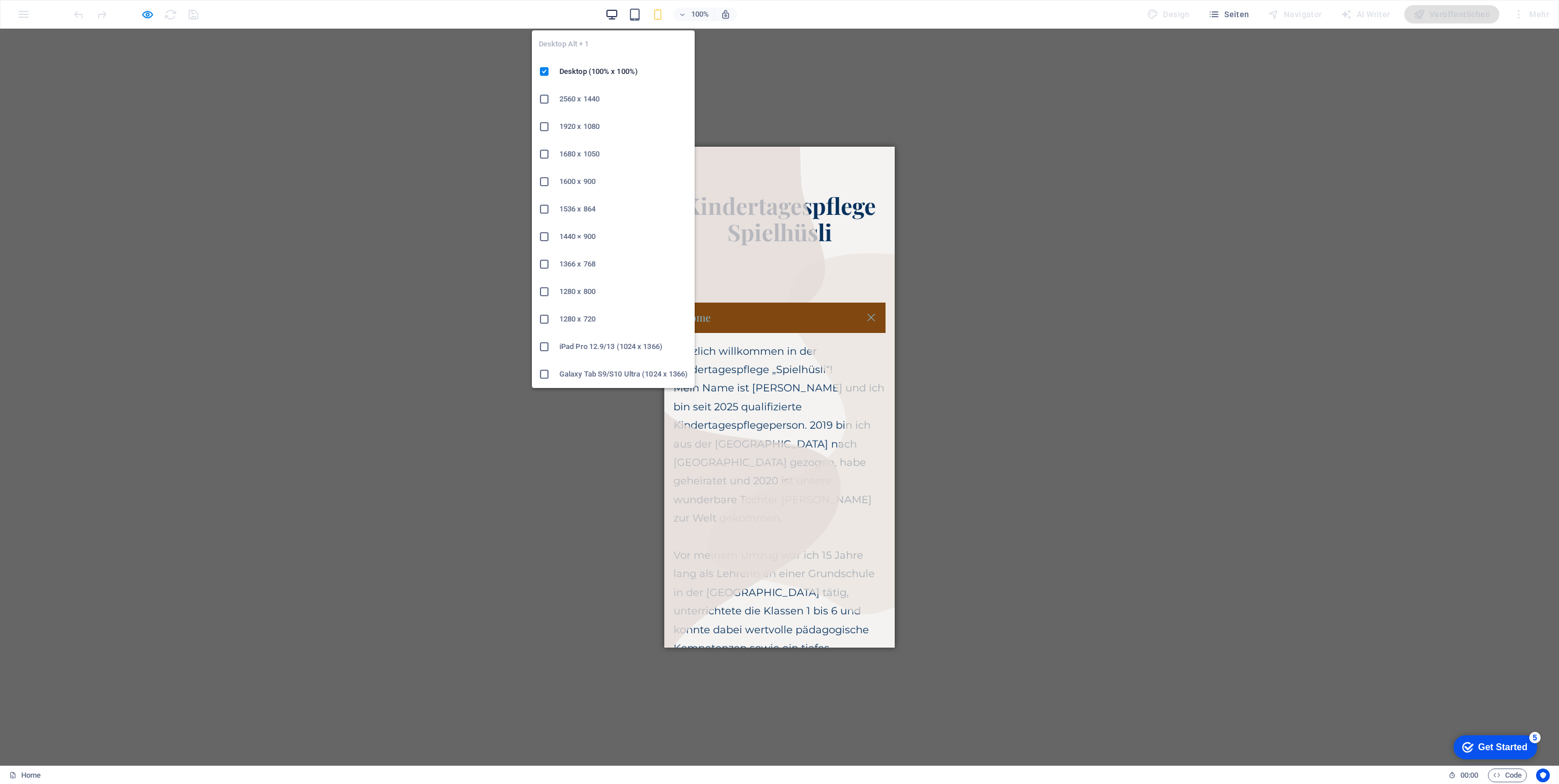
click at [611, 12] on icon "button" at bounding box center [612, 14] width 13 height 13
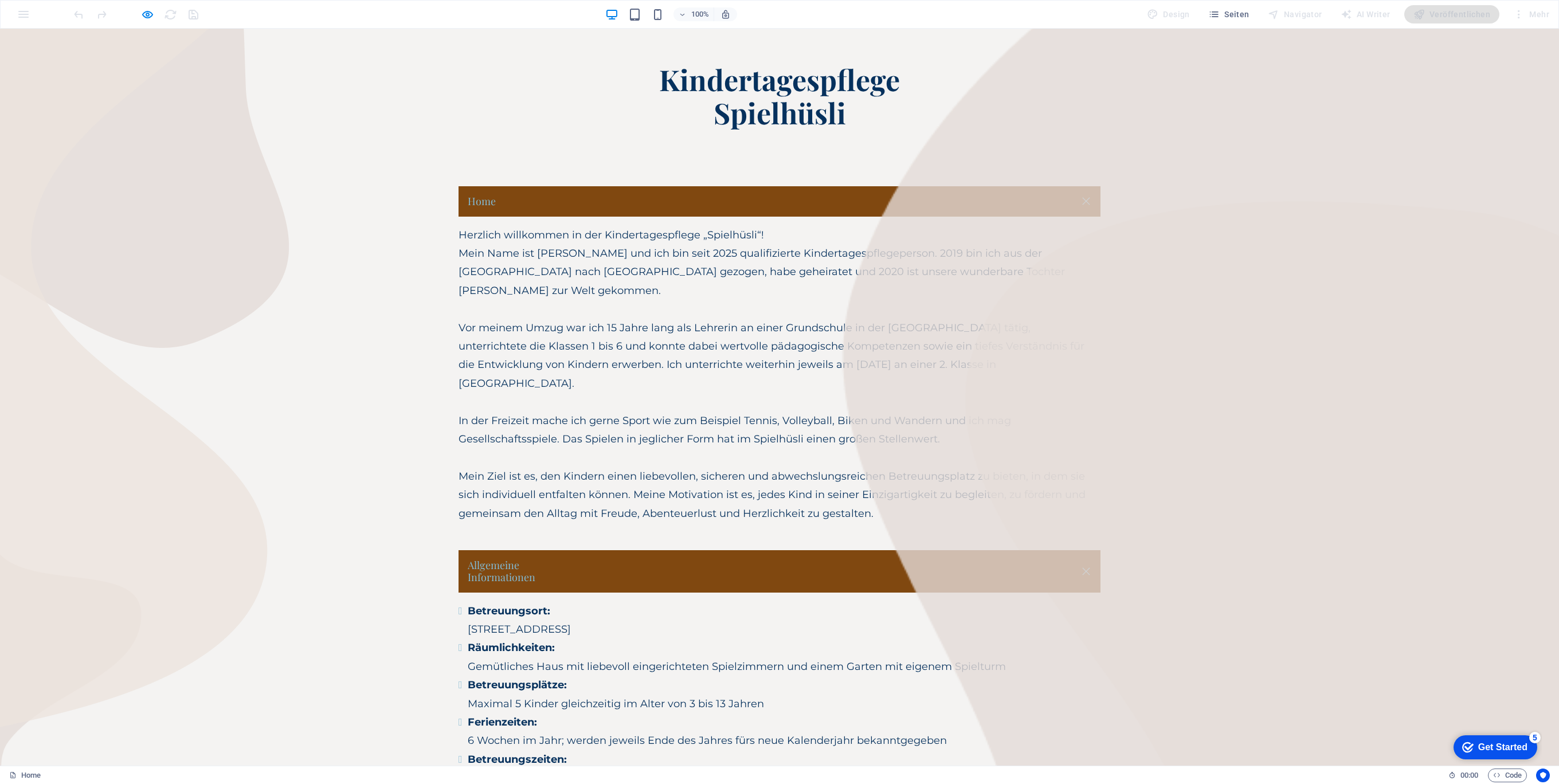
click at [974, 126] on h2 "Kindertagespflege Spielhüsli" at bounding box center [780, 96] width 642 height 66
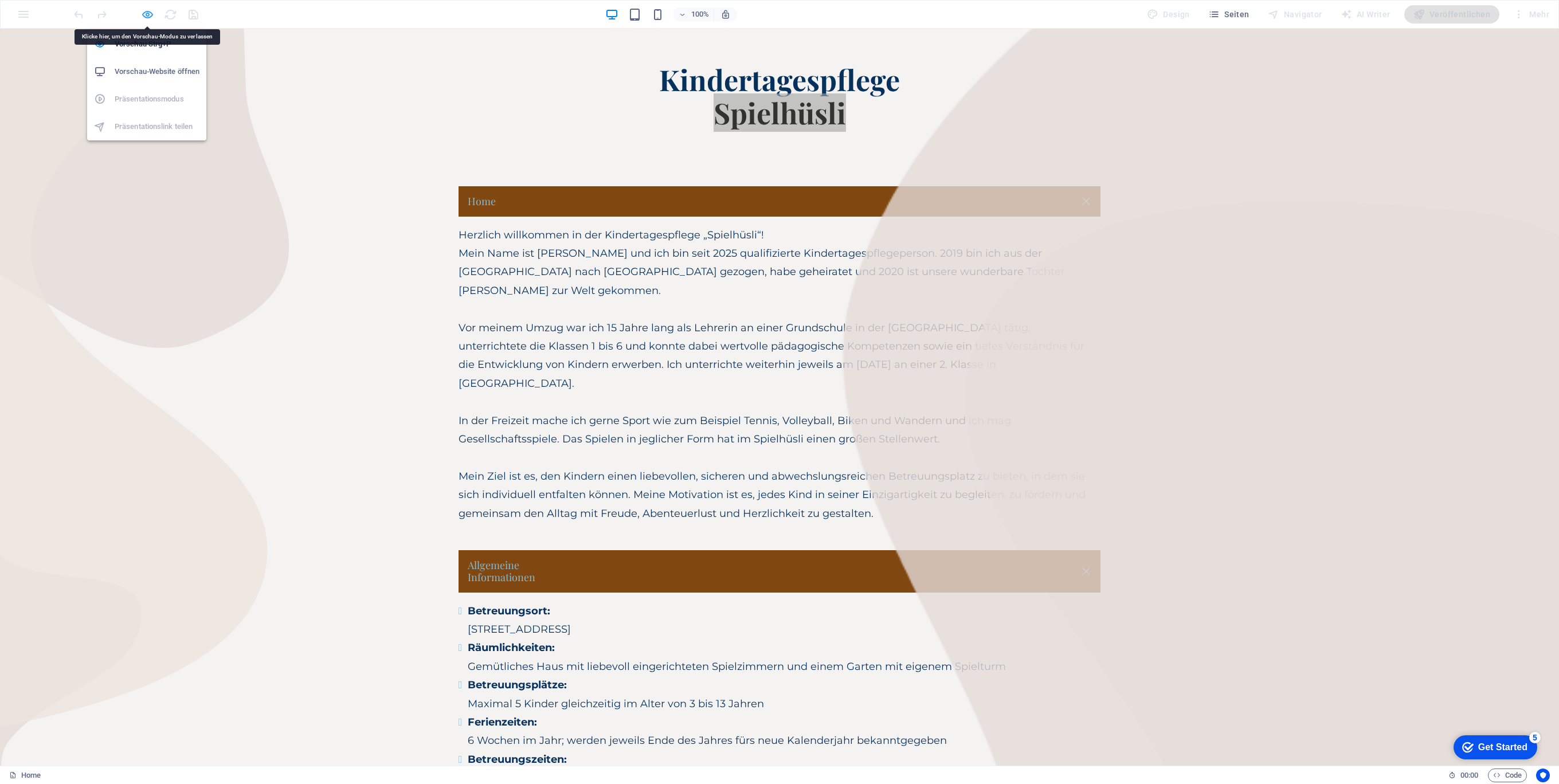
click at [149, 12] on icon "button" at bounding box center [147, 14] width 13 height 13
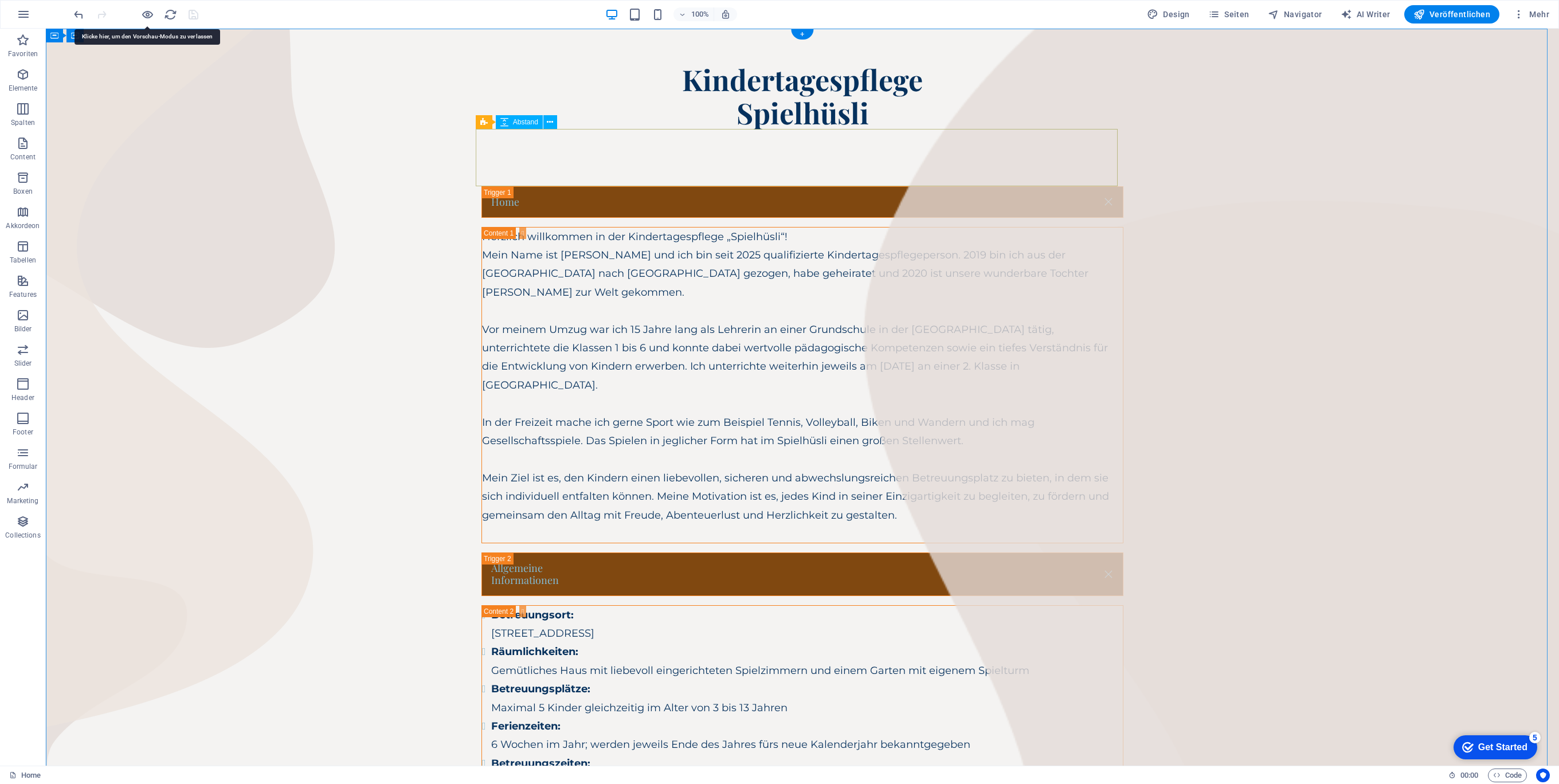
click at [856, 113] on div "Kindertagespflege Spielhüsli" at bounding box center [802, 96] width 642 height 66
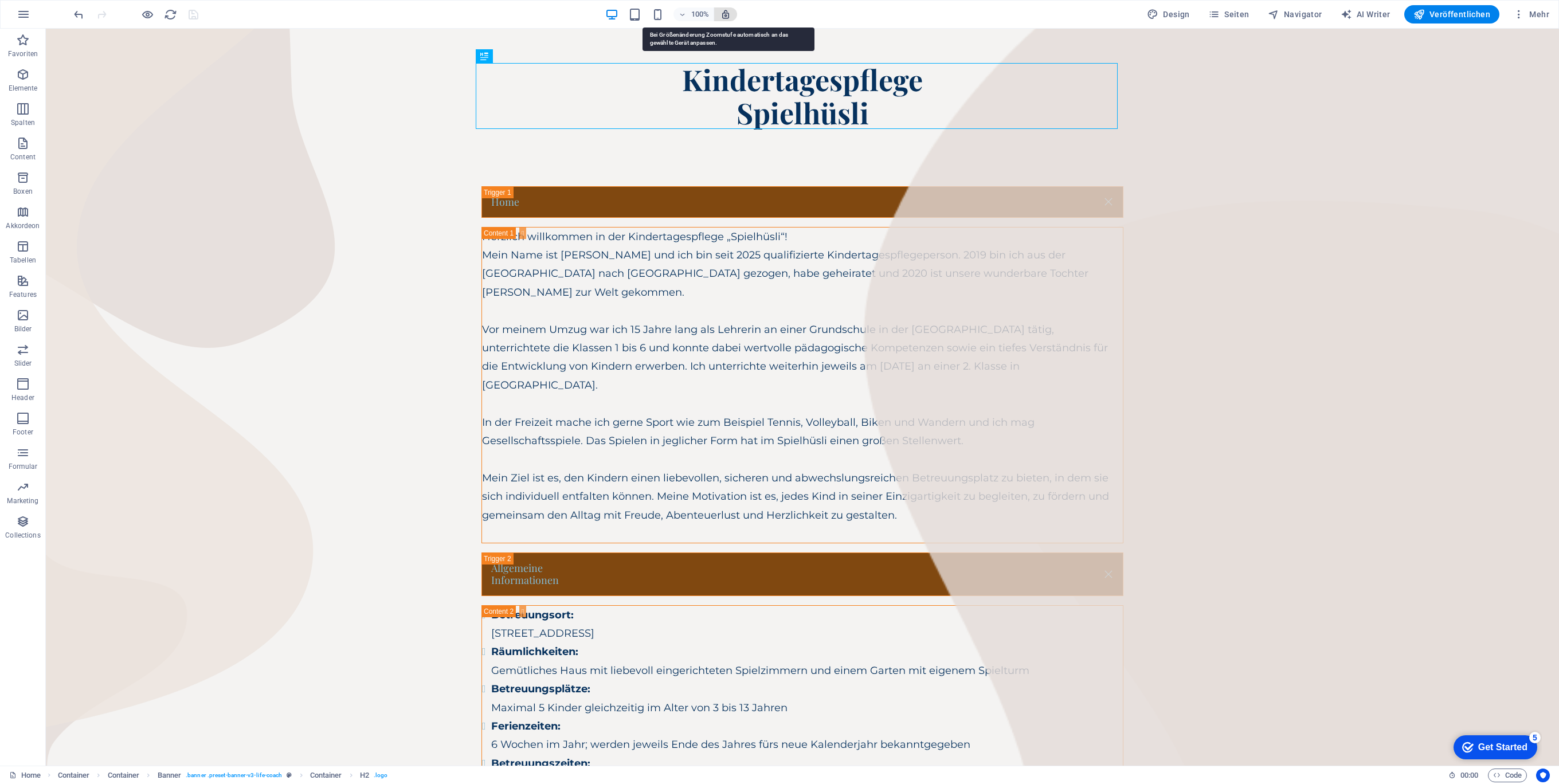
click at [731, 17] on icon "button" at bounding box center [726, 14] width 10 height 10
click at [866, 109] on div "Kindertagespflege Spielhüsli" at bounding box center [802, 96] width 642 height 66
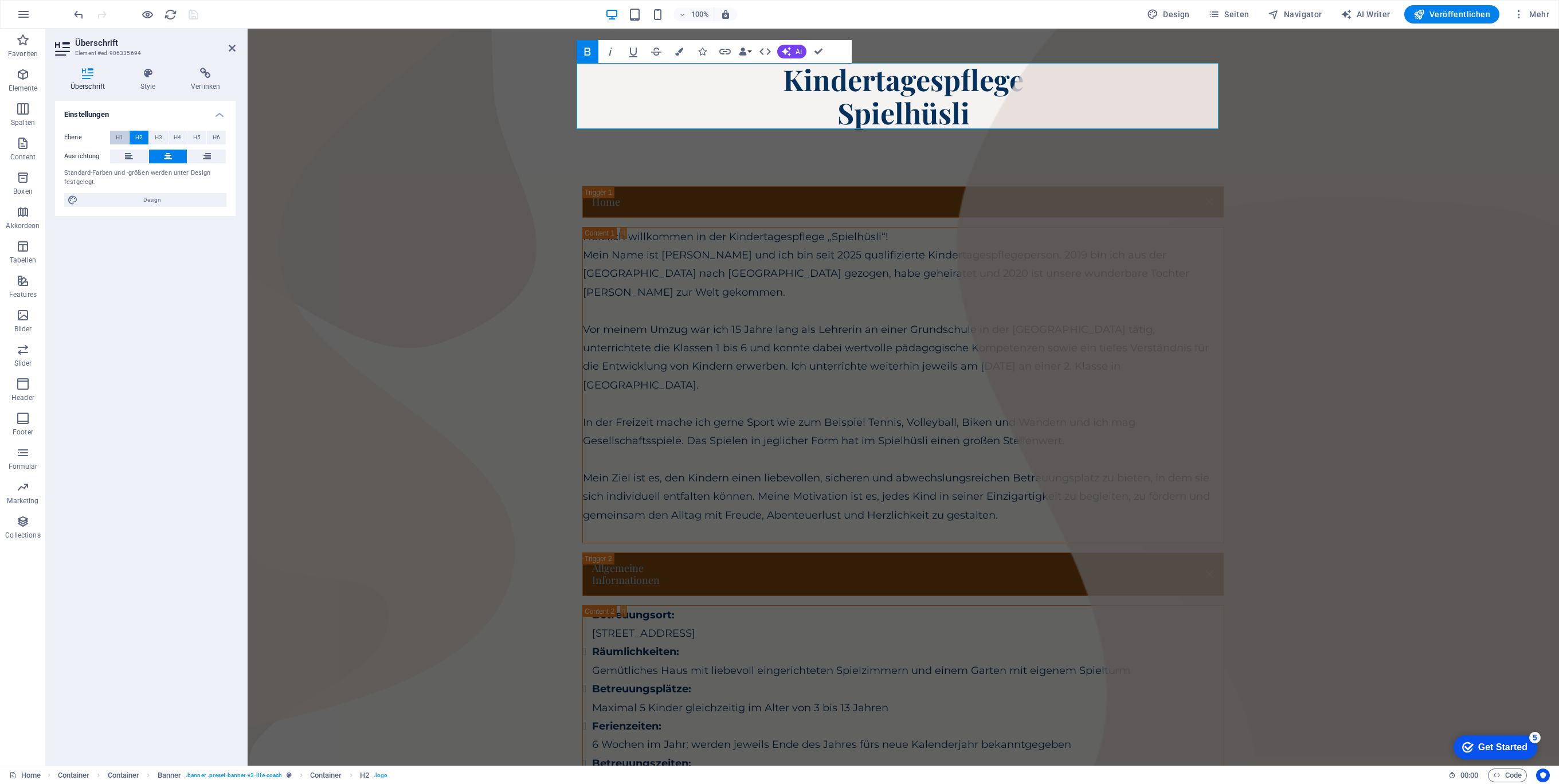
click at [114, 134] on button "H1" at bounding box center [119, 138] width 19 height 14
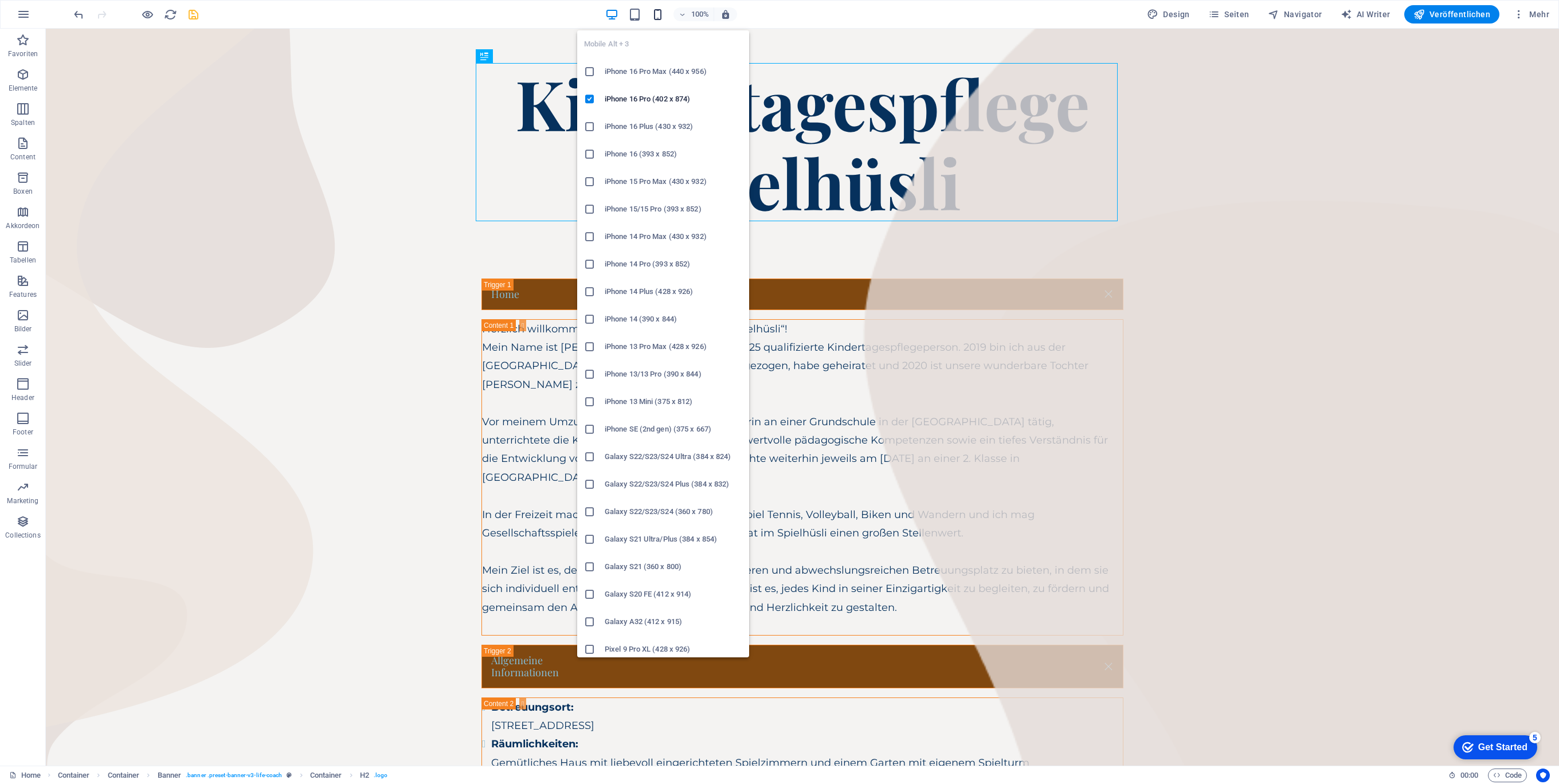
click at [658, 12] on icon "button" at bounding box center [658, 14] width 13 height 13
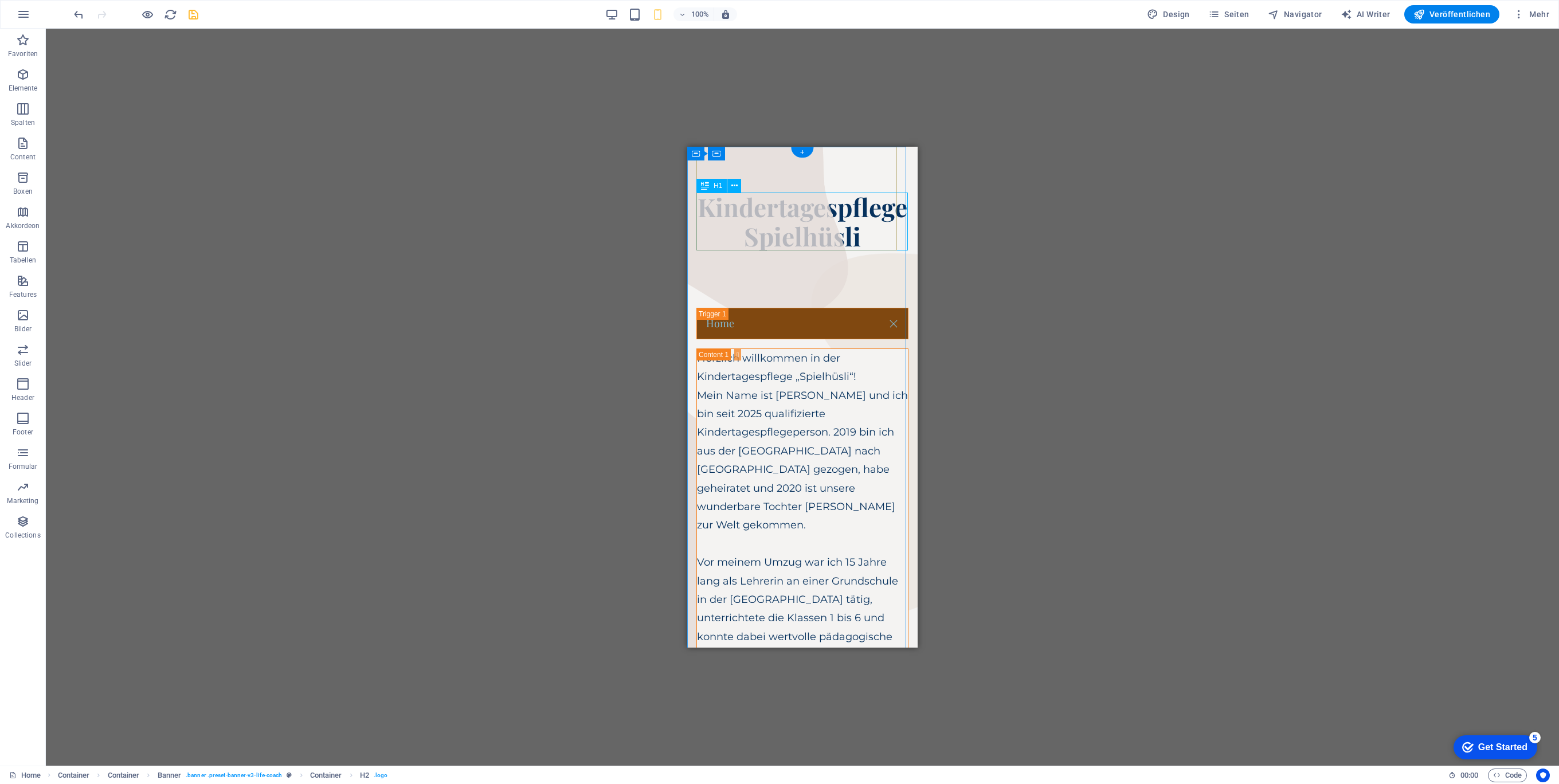
click at [735, 220] on div "Kindertagespflege Spielhüsli" at bounding box center [802, 222] width 212 height 58
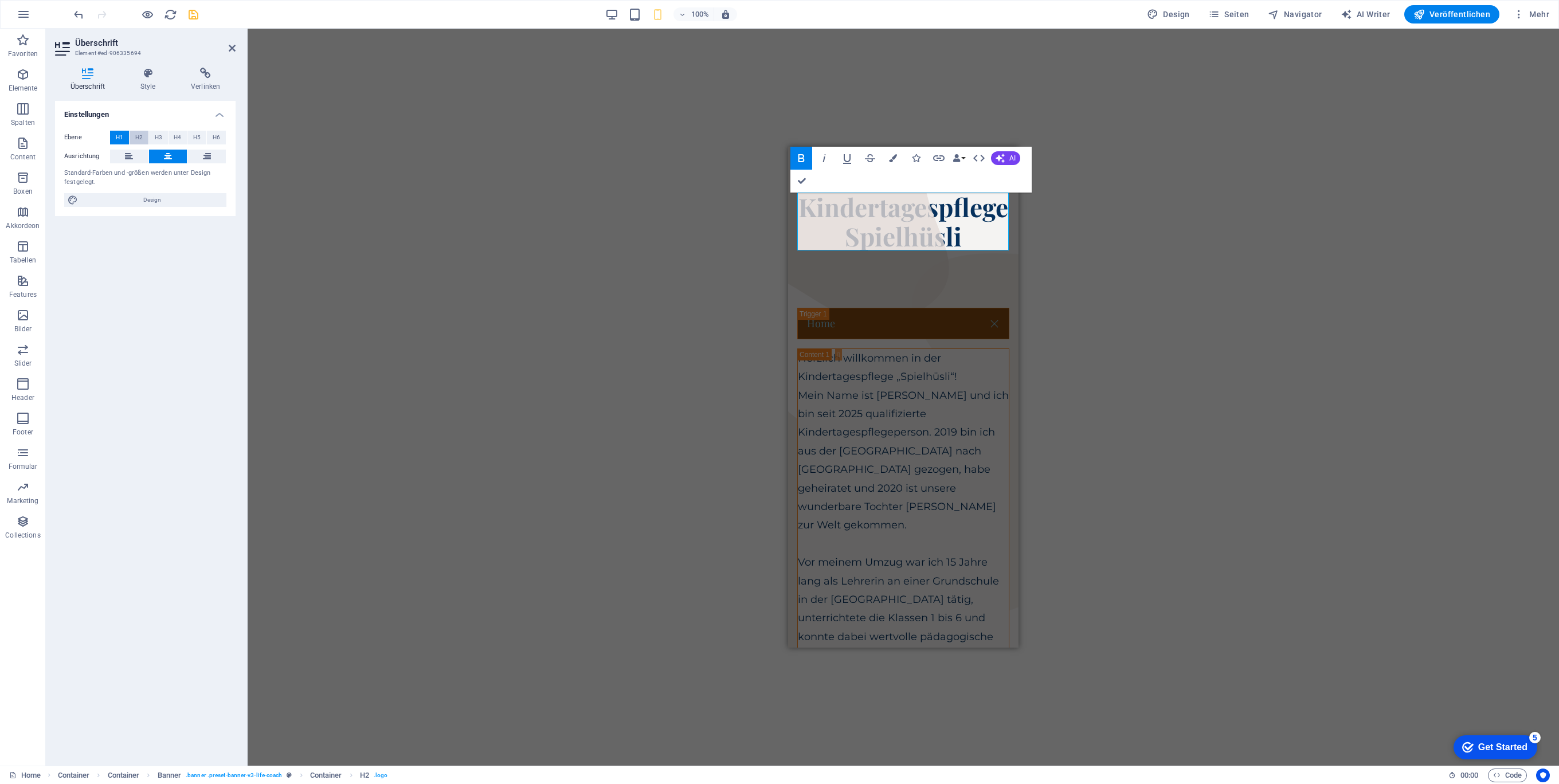
click at [139, 135] on span "H2" at bounding box center [139, 138] width 7 height 14
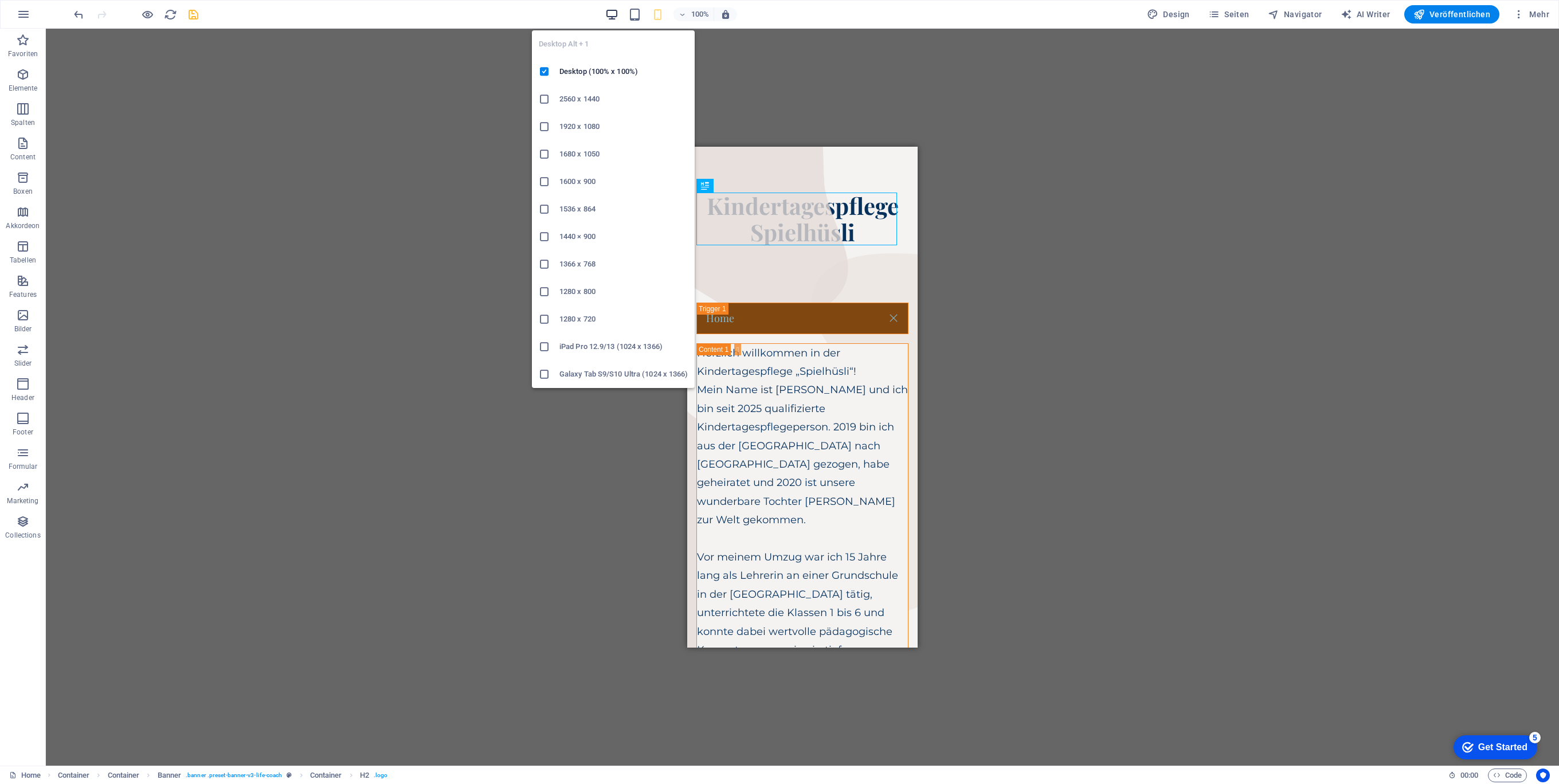
click at [609, 12] on icon "button" at bounding box center [612, 14] width 13 height 13
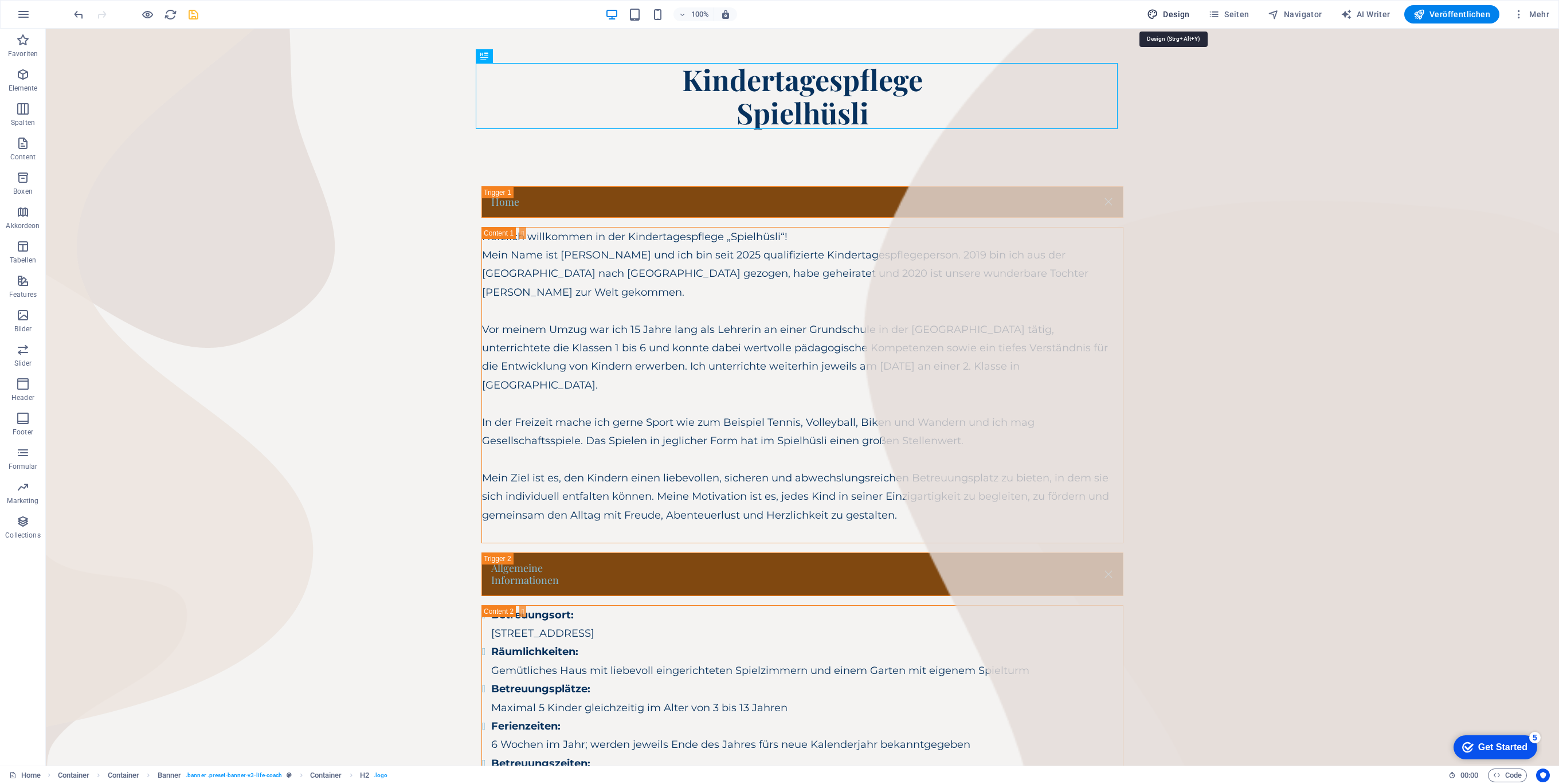
click at [1174, 15] on span "Design" at bounding box center [1169, 14] width 43 height 12
select select "px"
select select "400"
select select "px"
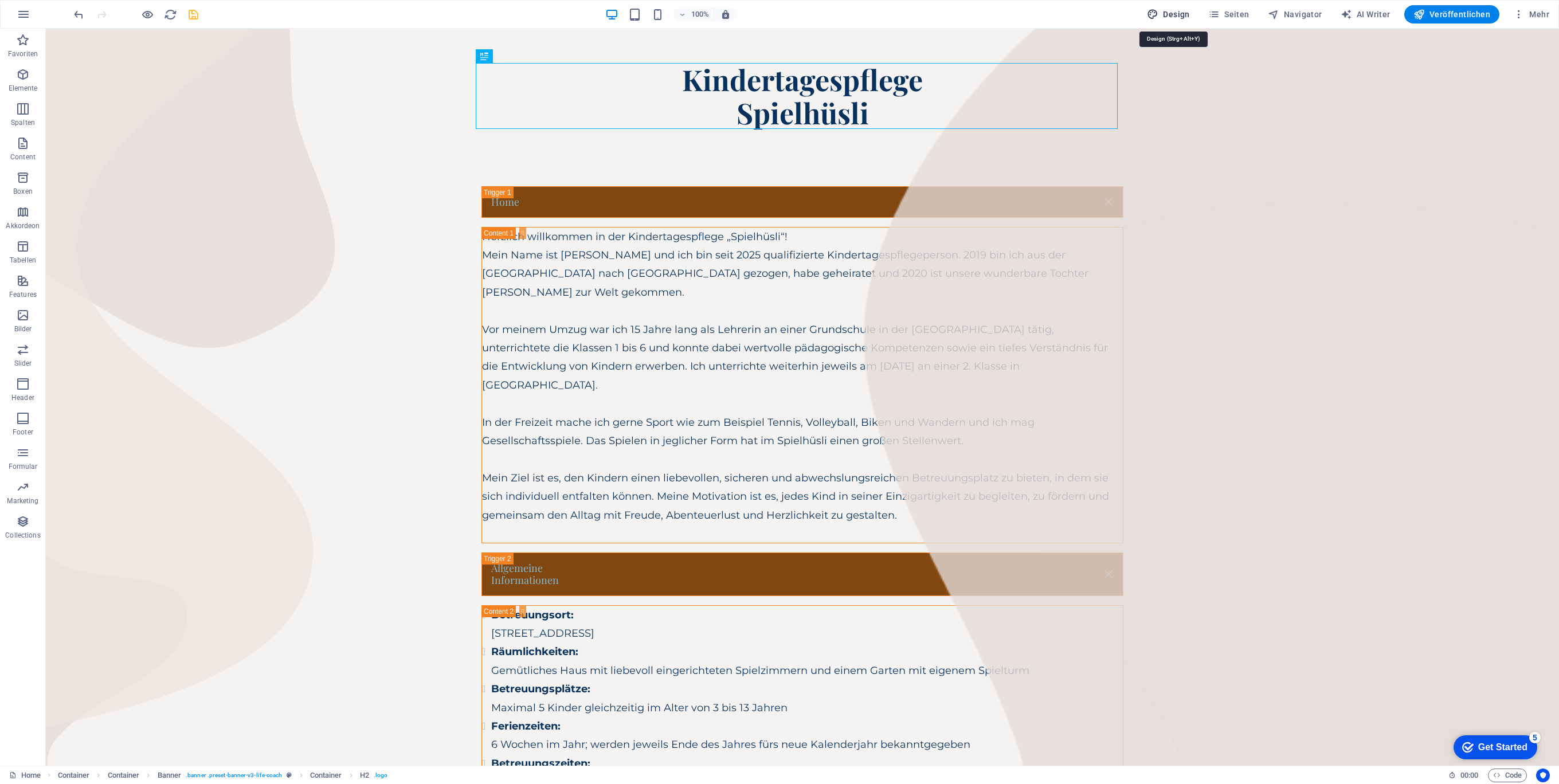
select select "700"
select select "px"
select select "rem"
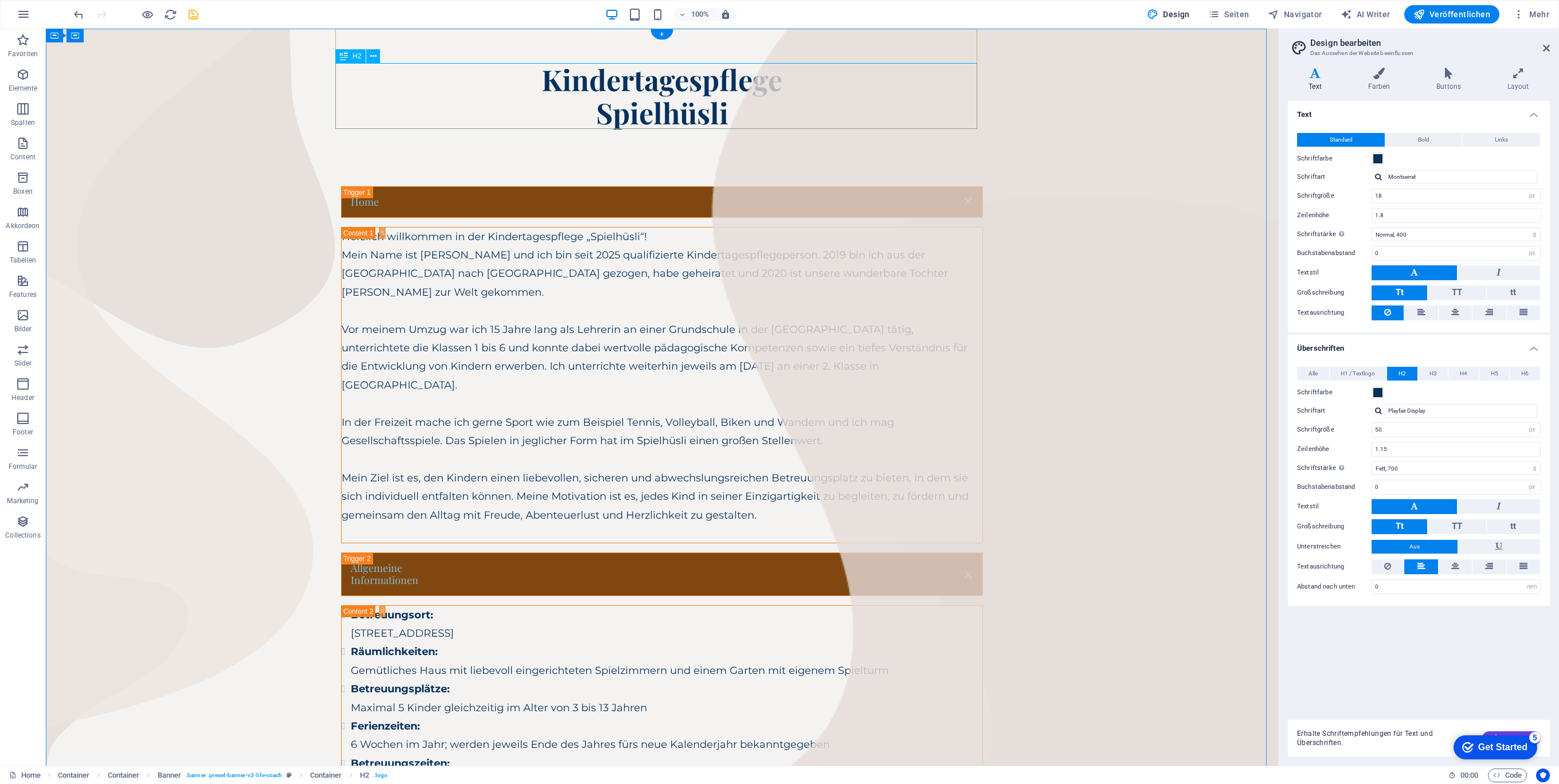
click at [644, 94] on div "Kindertagespflege Spielhüsli" at bounding box center [662, 96] width 642 height 66
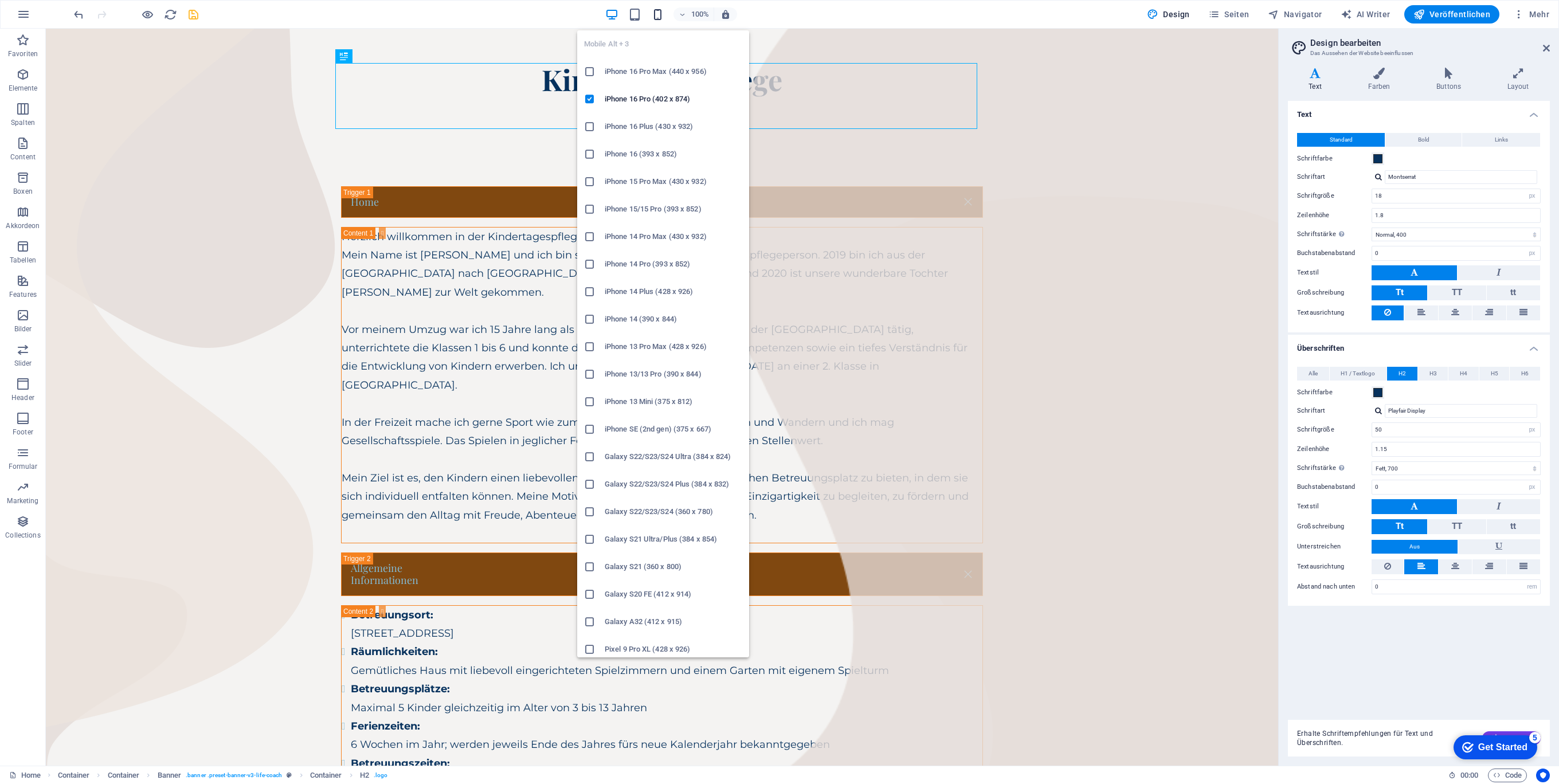
click at [659, 10] on icon "button" at bounding box center [658, 14] width 13 height 13
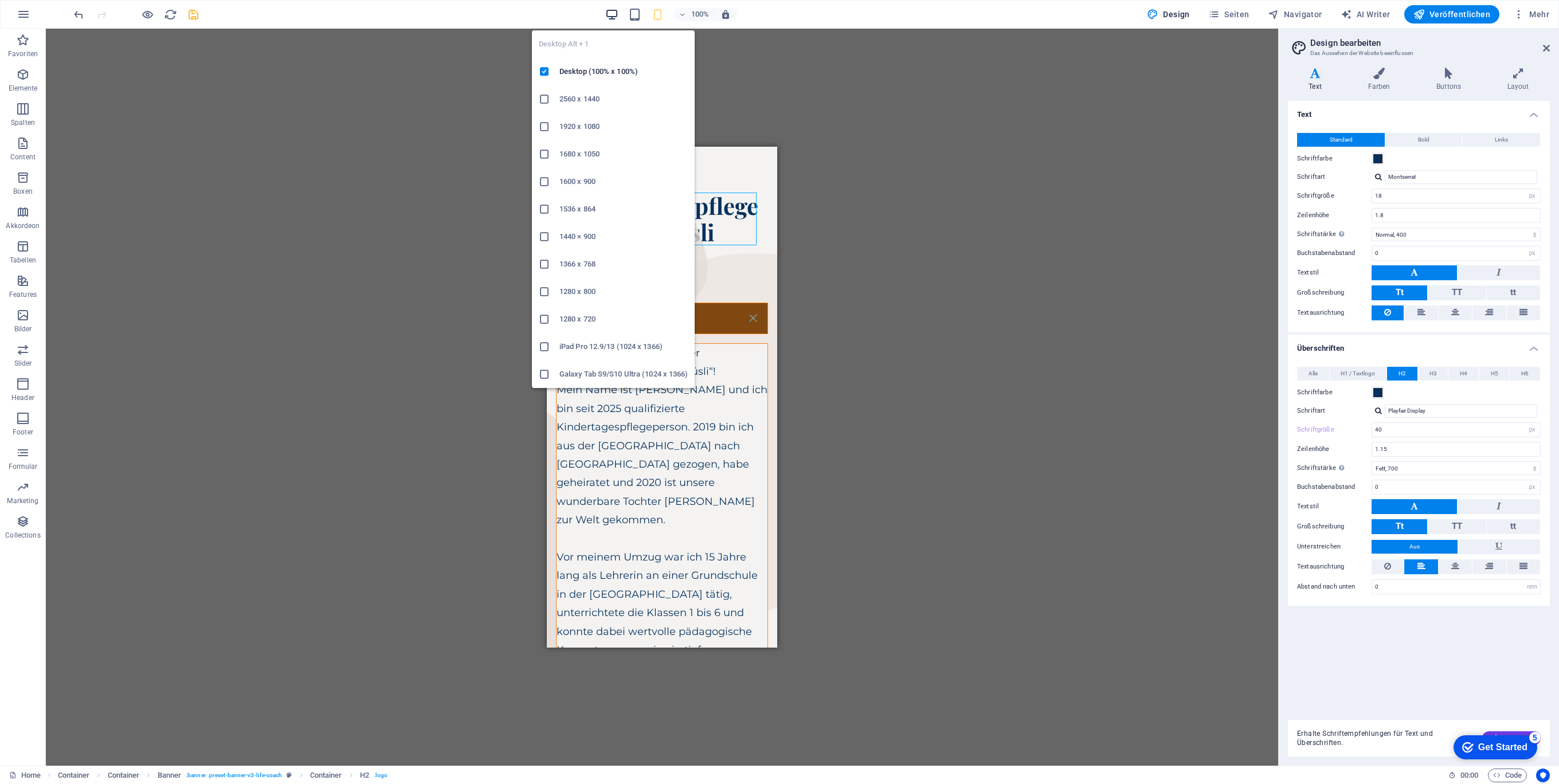
click at [615, 8] on icon "button" at bounding box center [612, 14] width 13 height 13
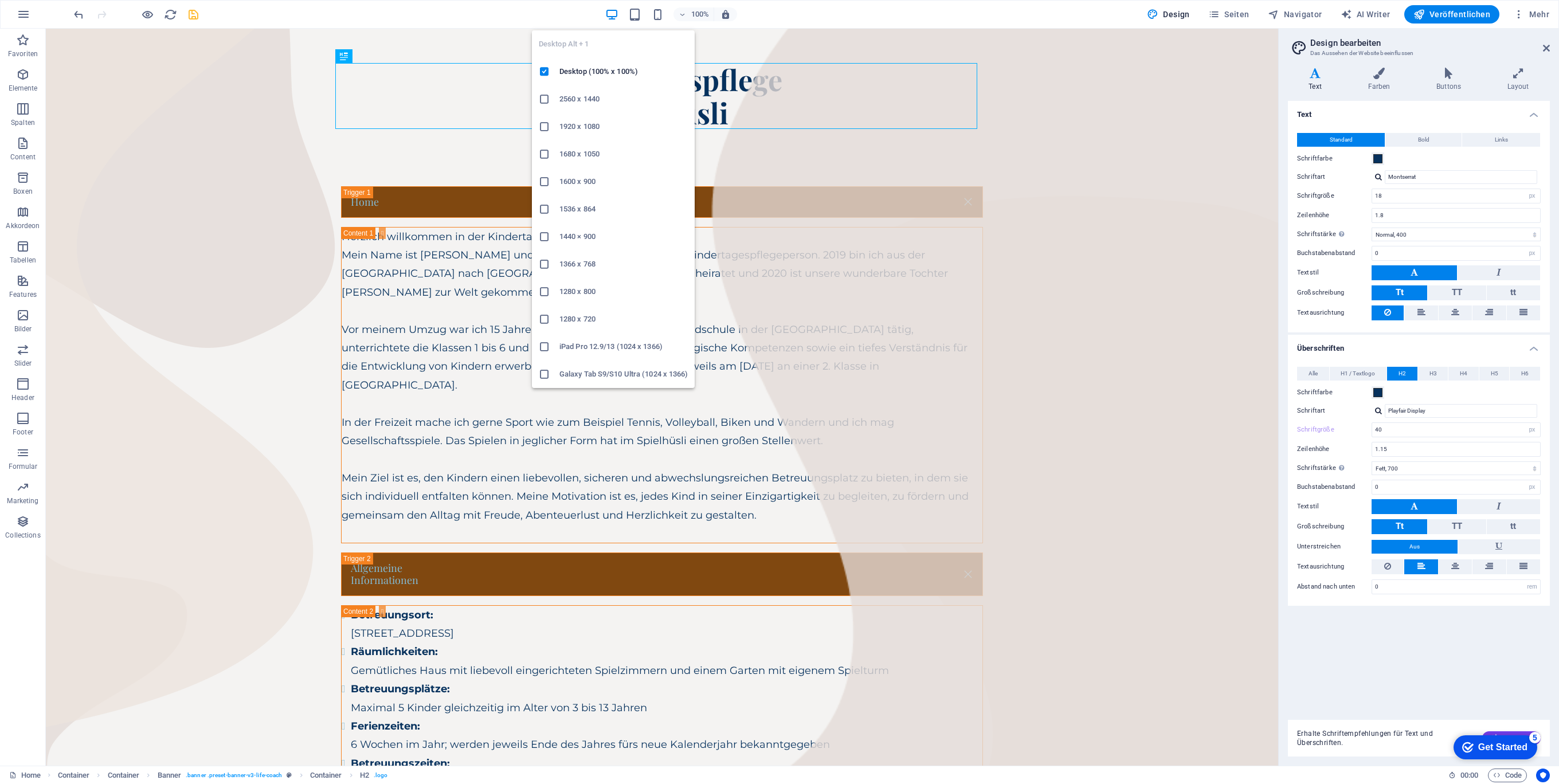
type input "50"
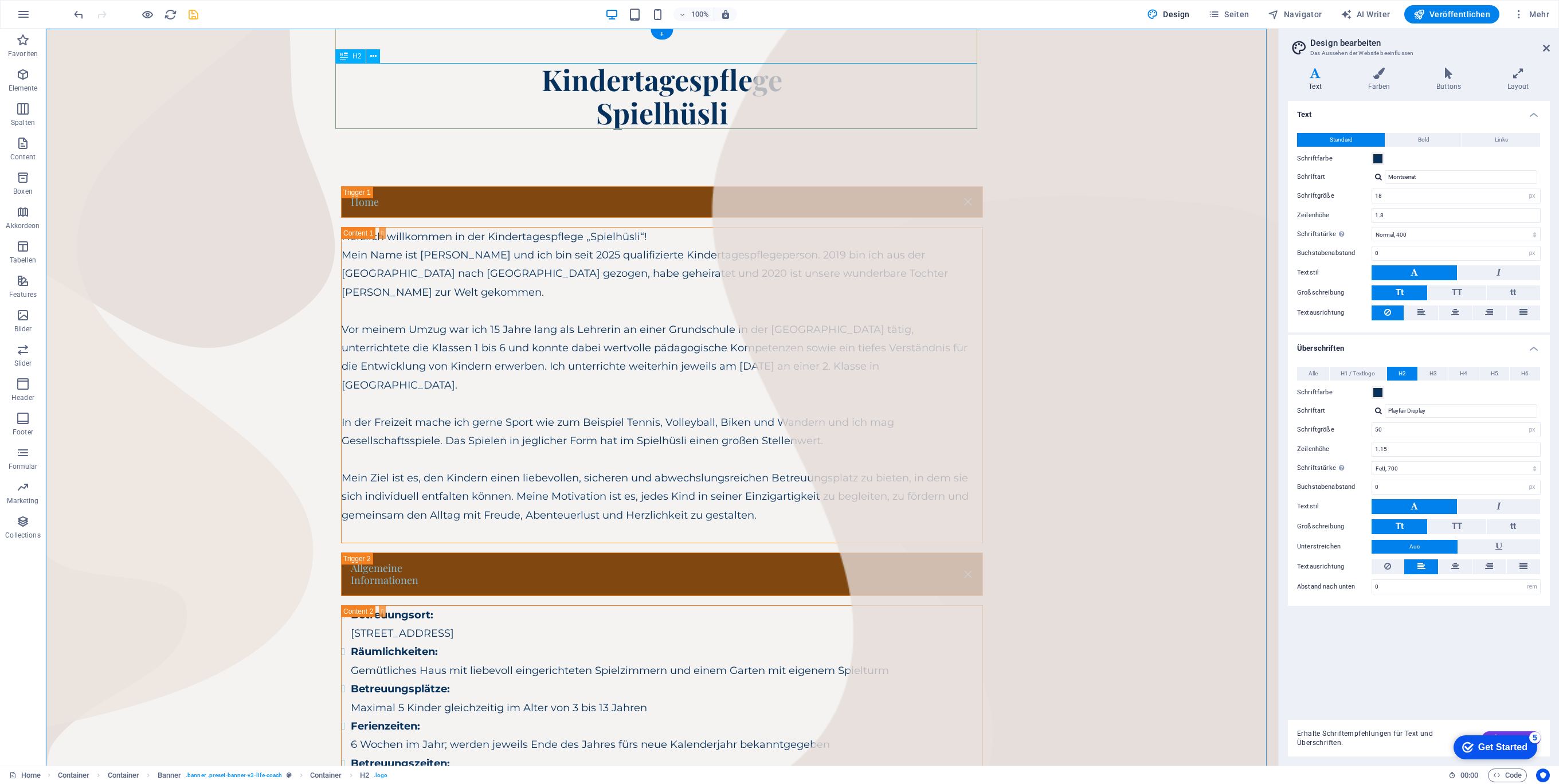
click at [771, 100] on div "Kindertagespflege Spielhüsli" at bounding box center [662, 96] width 642 height 66
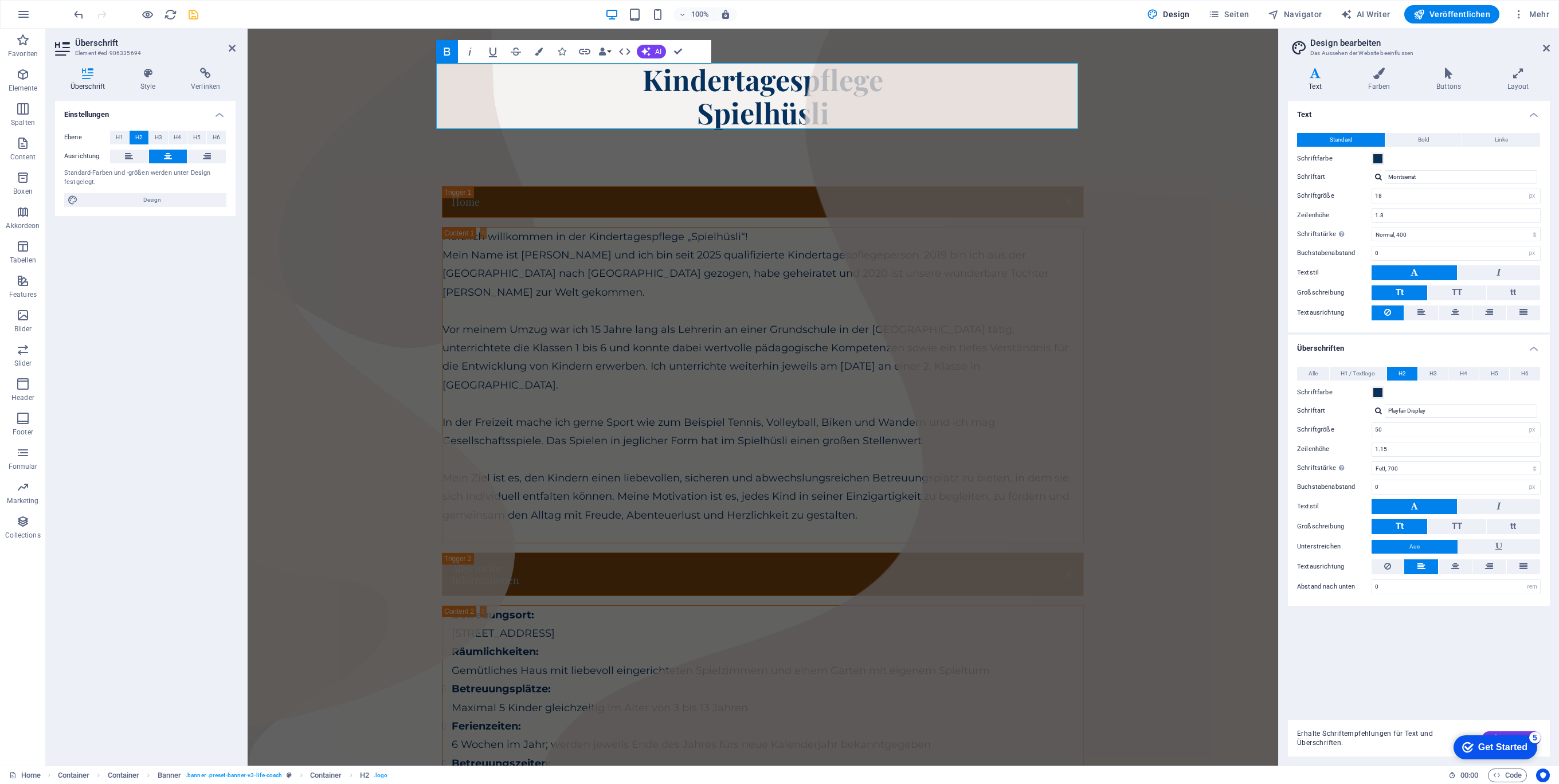
drag, startPoint x: 1417, startPoint y: 191, endPoint x: 1313, endPoint y: 193, distance: 104.0
click at [1313, 193] on div "Schriftgröße 18 rem px" at bounding box center [1419, 196] width 244 height 15
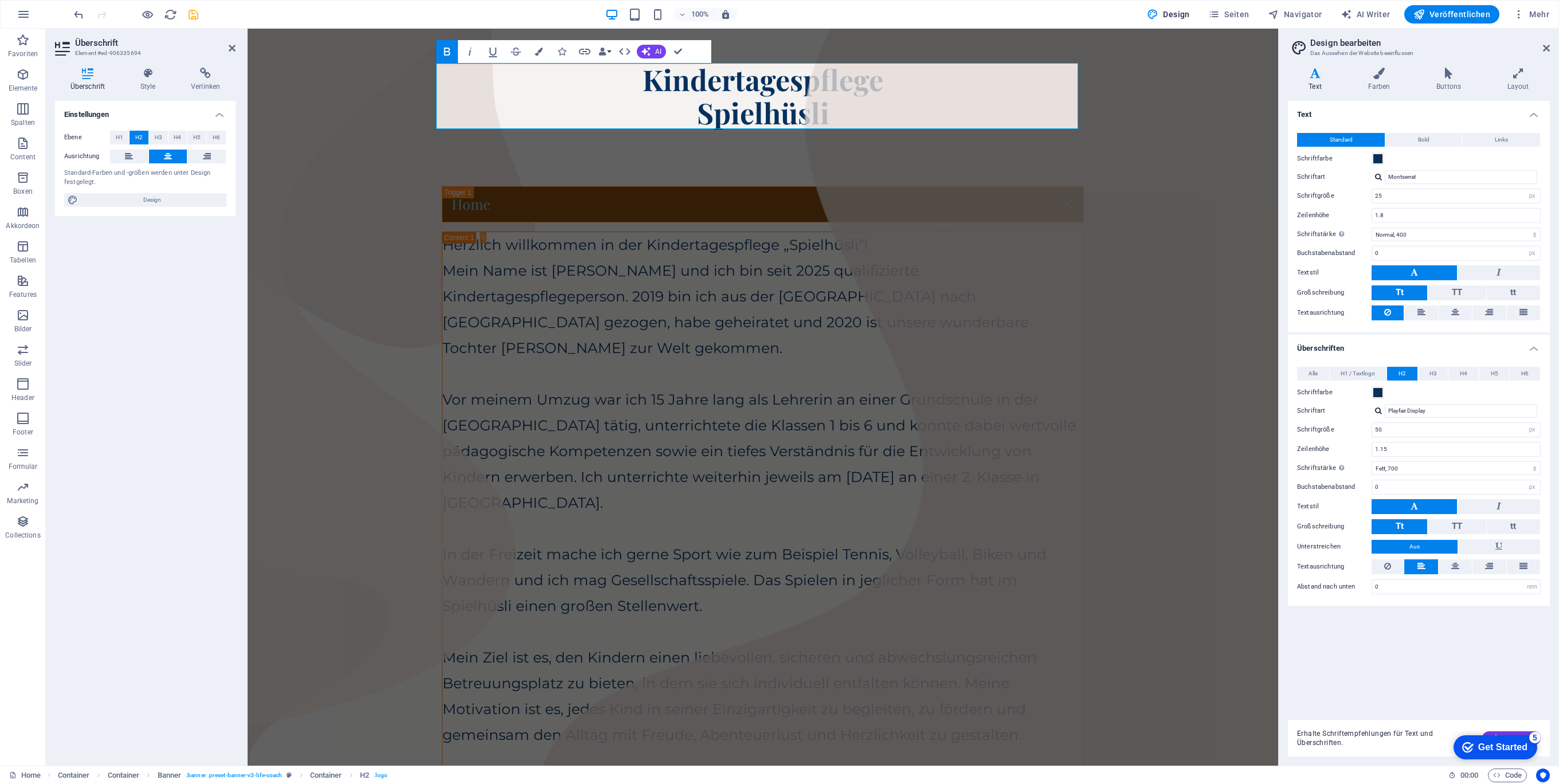
drag, startPoint x: 1398, startPoint y: 199, endPoint x: 1351, endPoint y: 198, distance: 47.0
click at [1351, 199] on div "Schriftgröße 25 rem px" at bounding box center [1419, 196] width 244 height 15
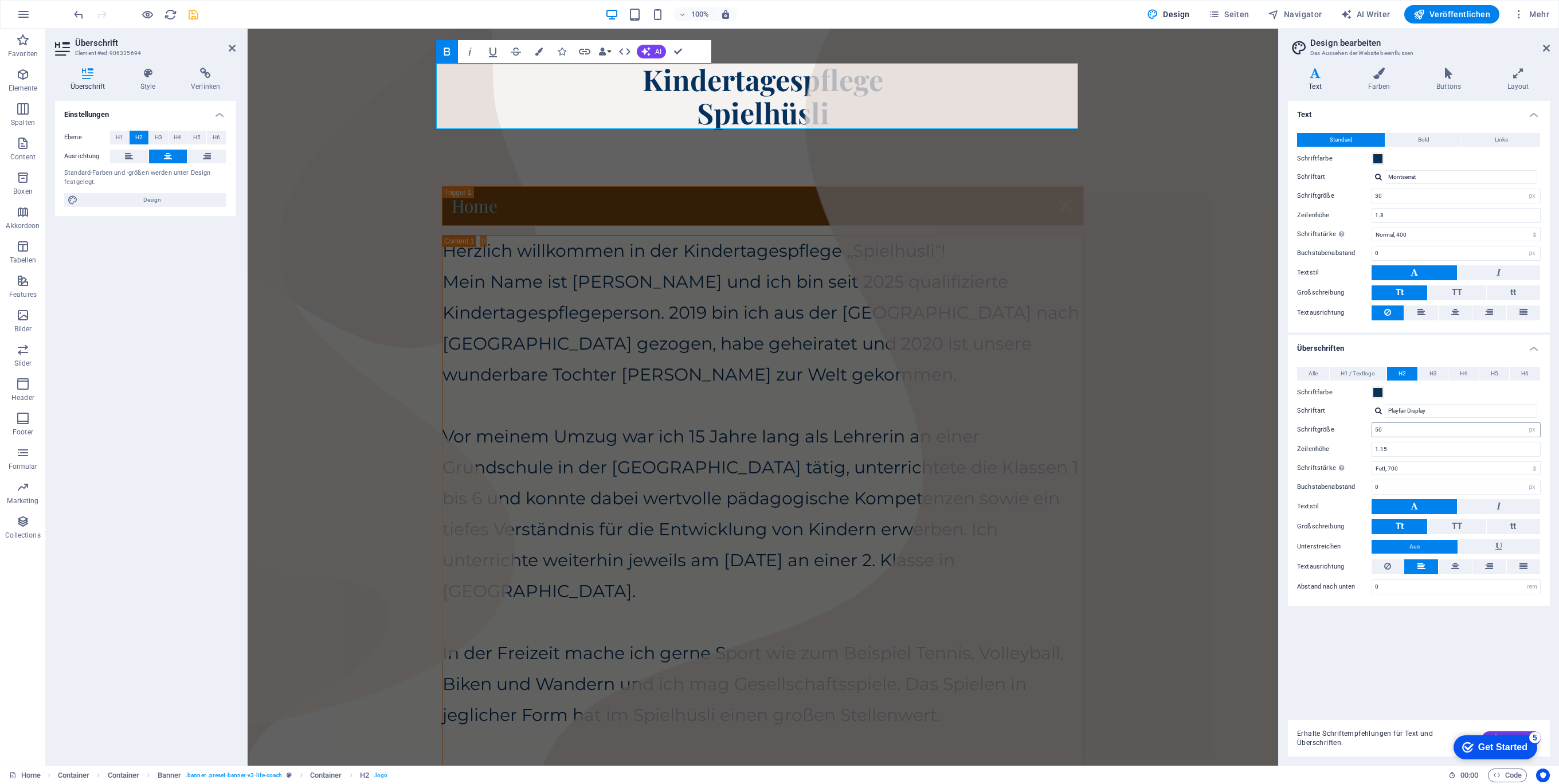
type input "30"
drag, startPoint x: 1403, startPoint y: 427, endPoint x: 1363, endPoint y: 424, distance: 40.1
click at [1364, 424] on div "Schriftgröße 50 rem px em %" at bounding box center [1419, 429] width 244 height 15
type input "5"
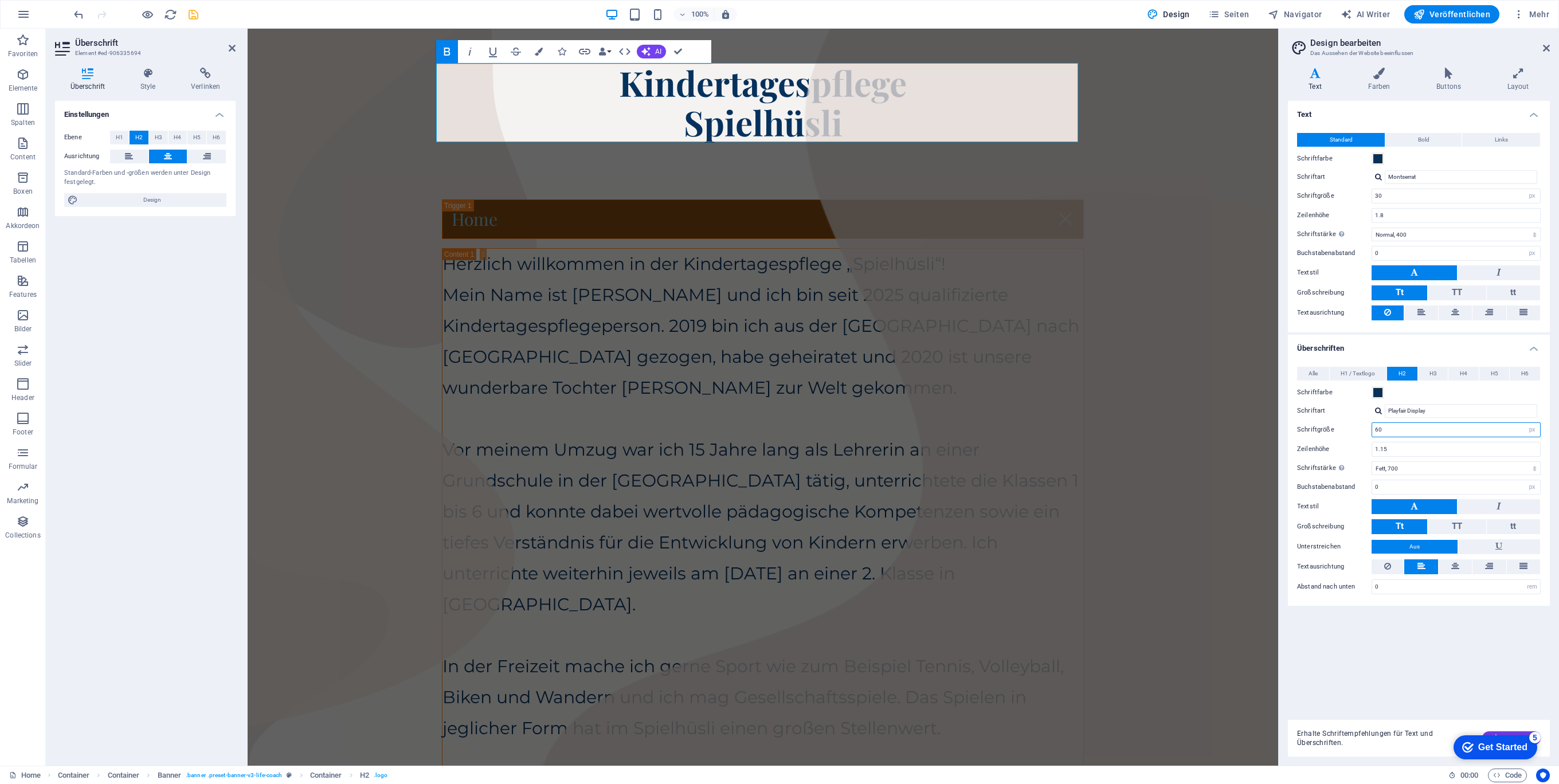
type input "6"
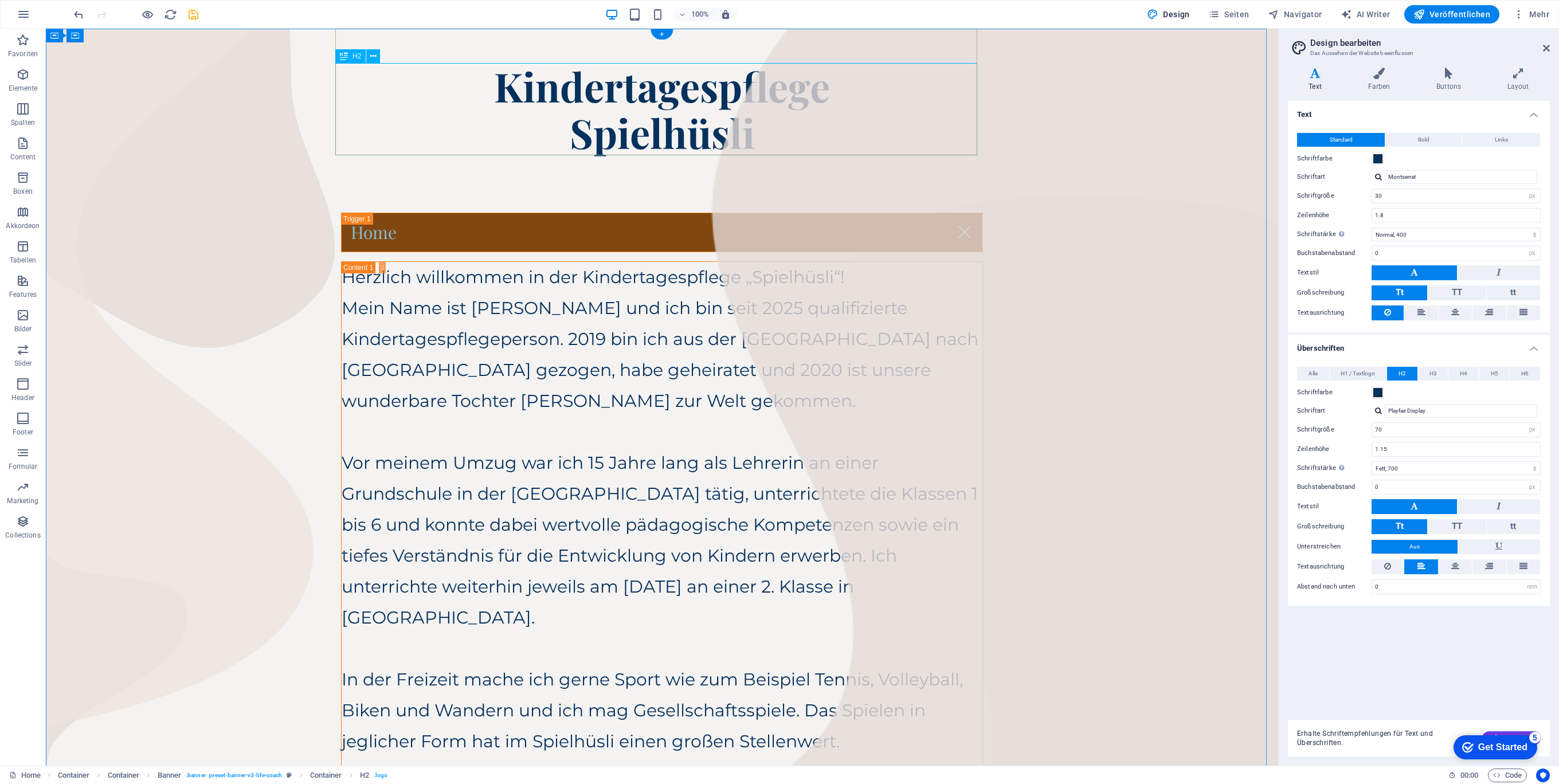
click at [800, 132] on div "Kindertagespflege Spielhüsli" at bounding box center [662, 109] width 642 height 93
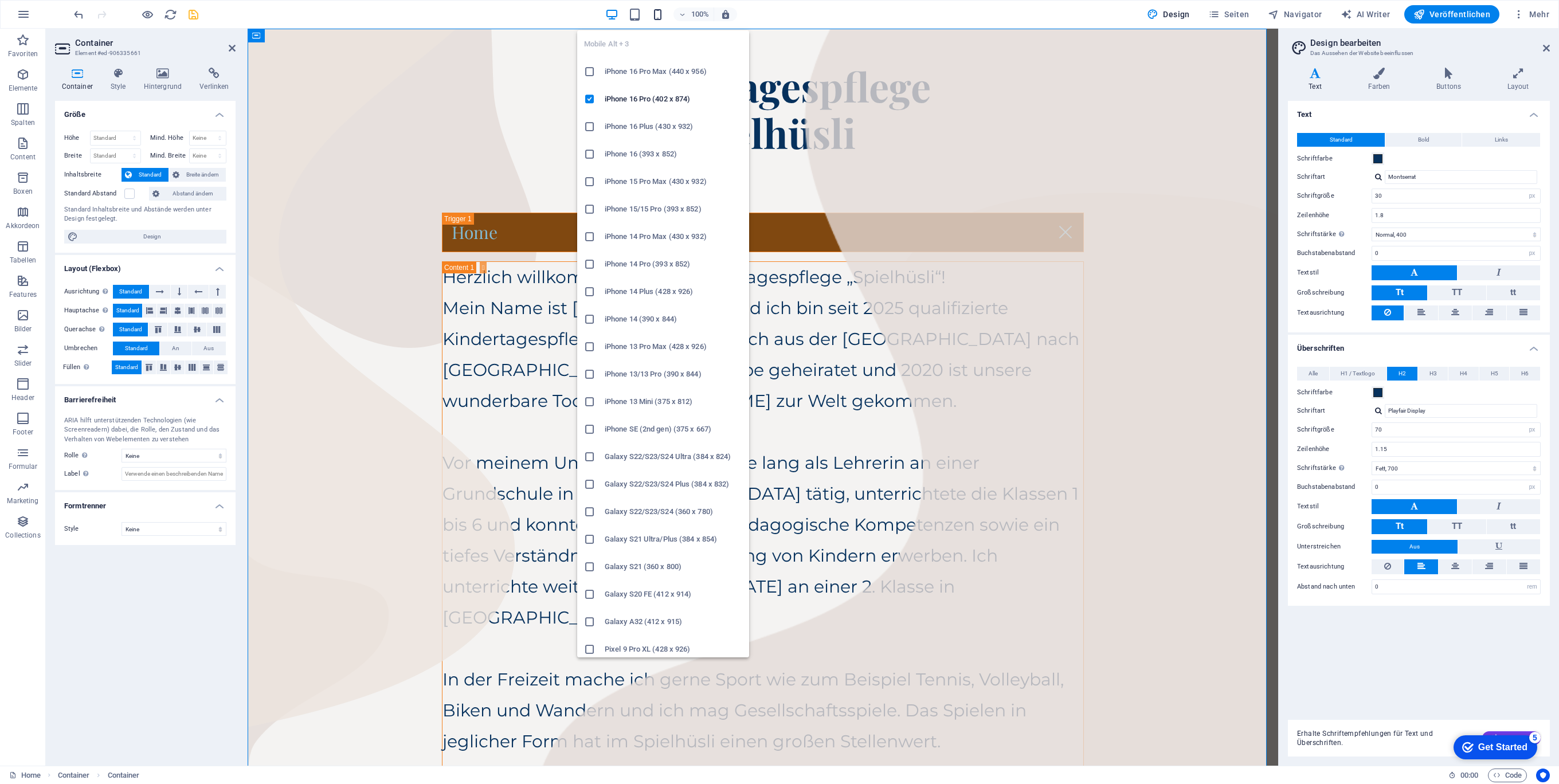
click at [662, 14] on icon "button" at bounding box center [658, 14] width 13 height 13
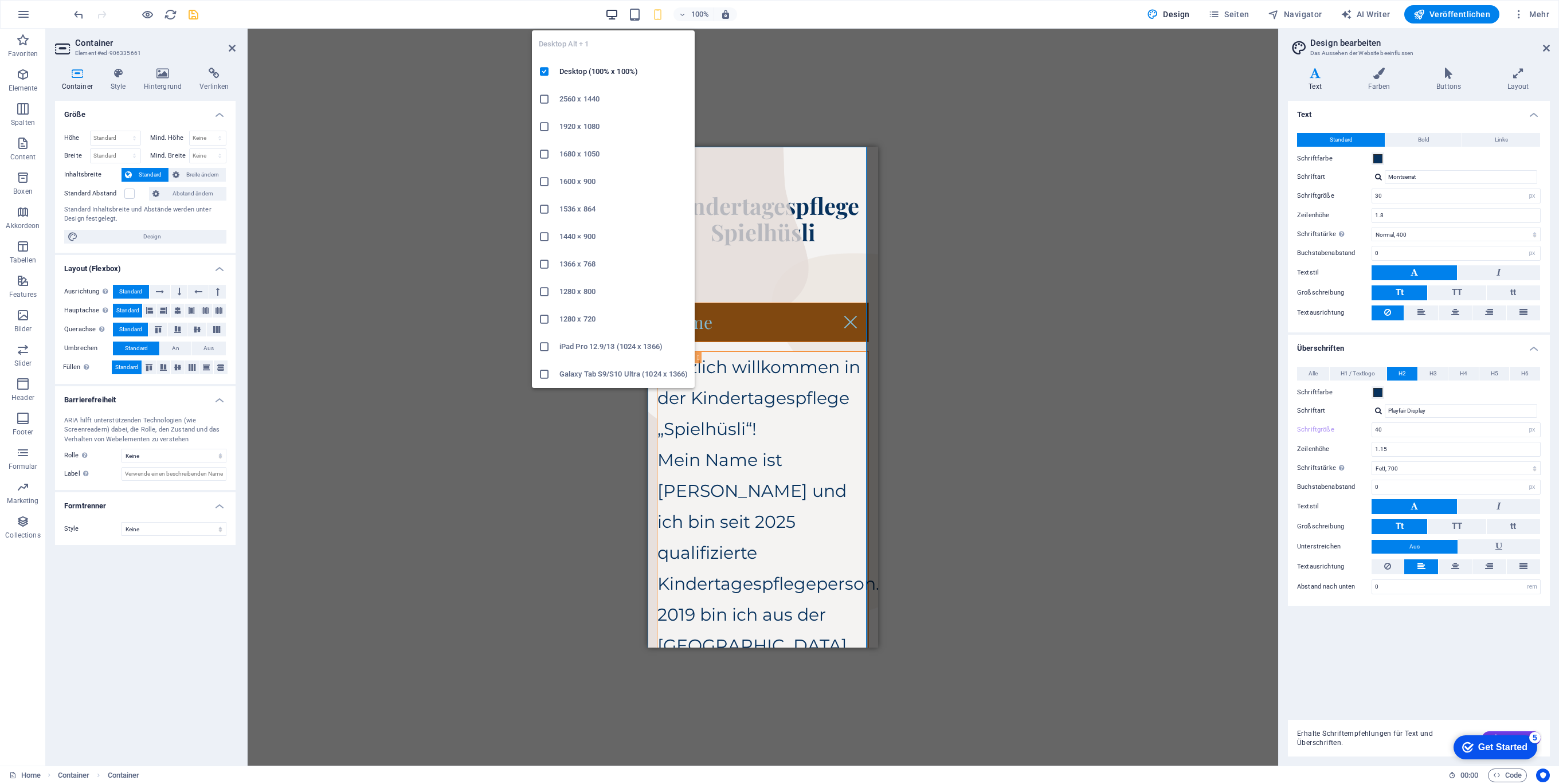
click at [611, 11] on icon "button" at bounding box center [612, 14] width 13 height 13
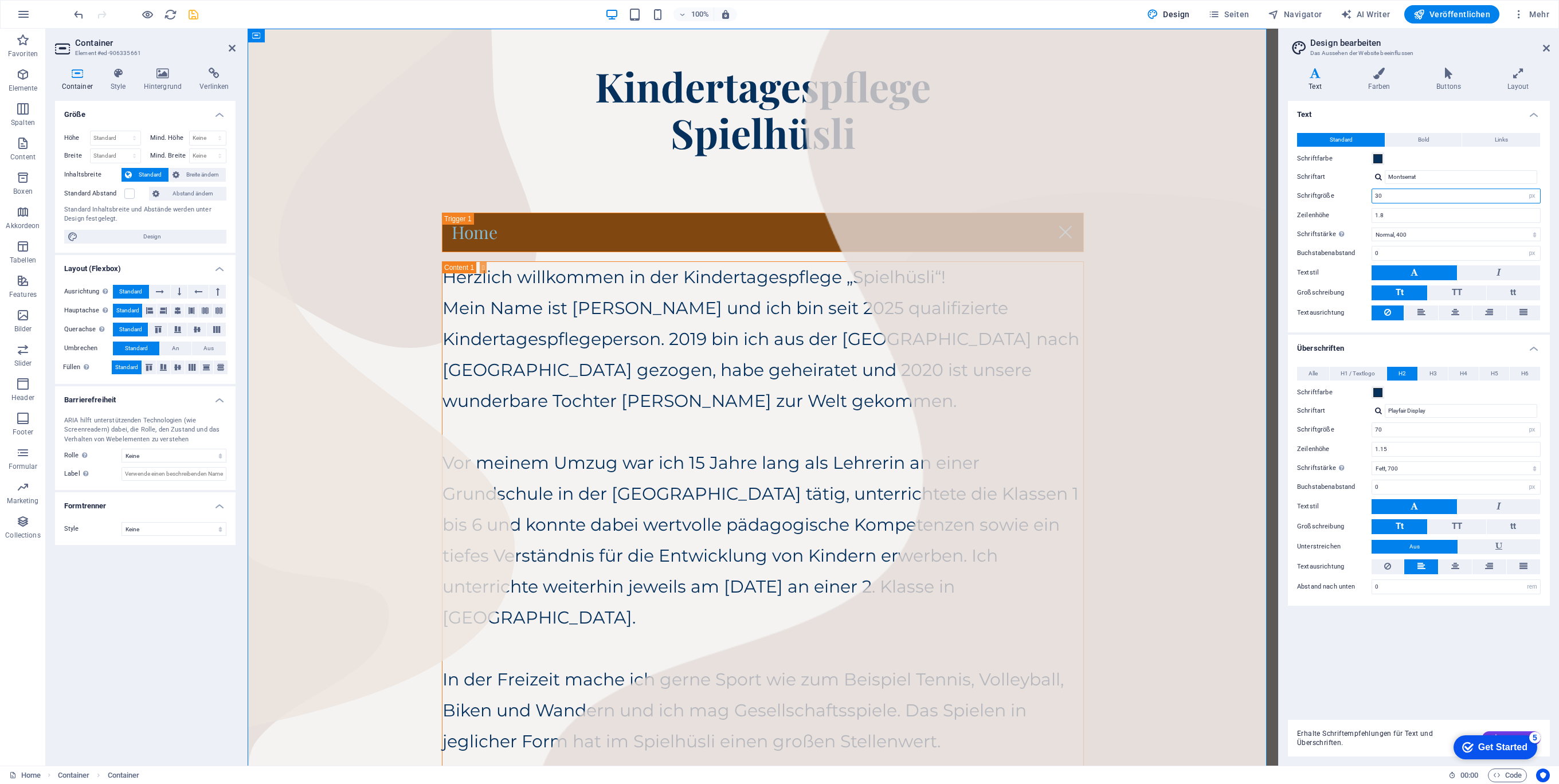
drag, startPoint x: 1408, startPoint y: 193, endPoint x: 1304, endPoint y: 193, distance: 104.0
click at [1304, 193] on div "Schriftgröße 30 rem px" at bounding box center [1419, 196] width 244 height 15
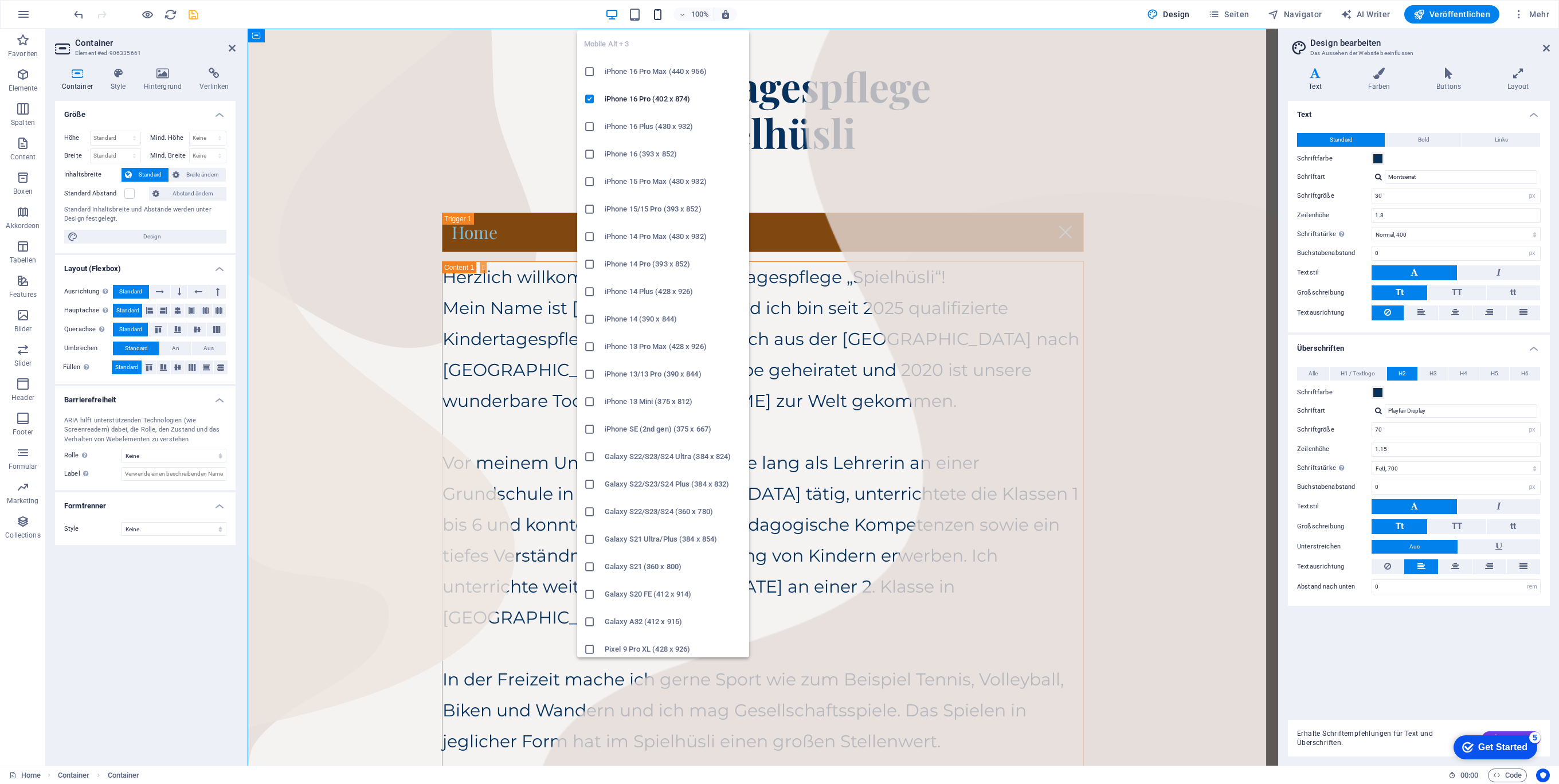
click at [664, 9] on icon "button" at bounding box center [658, 14] width 13 height 13
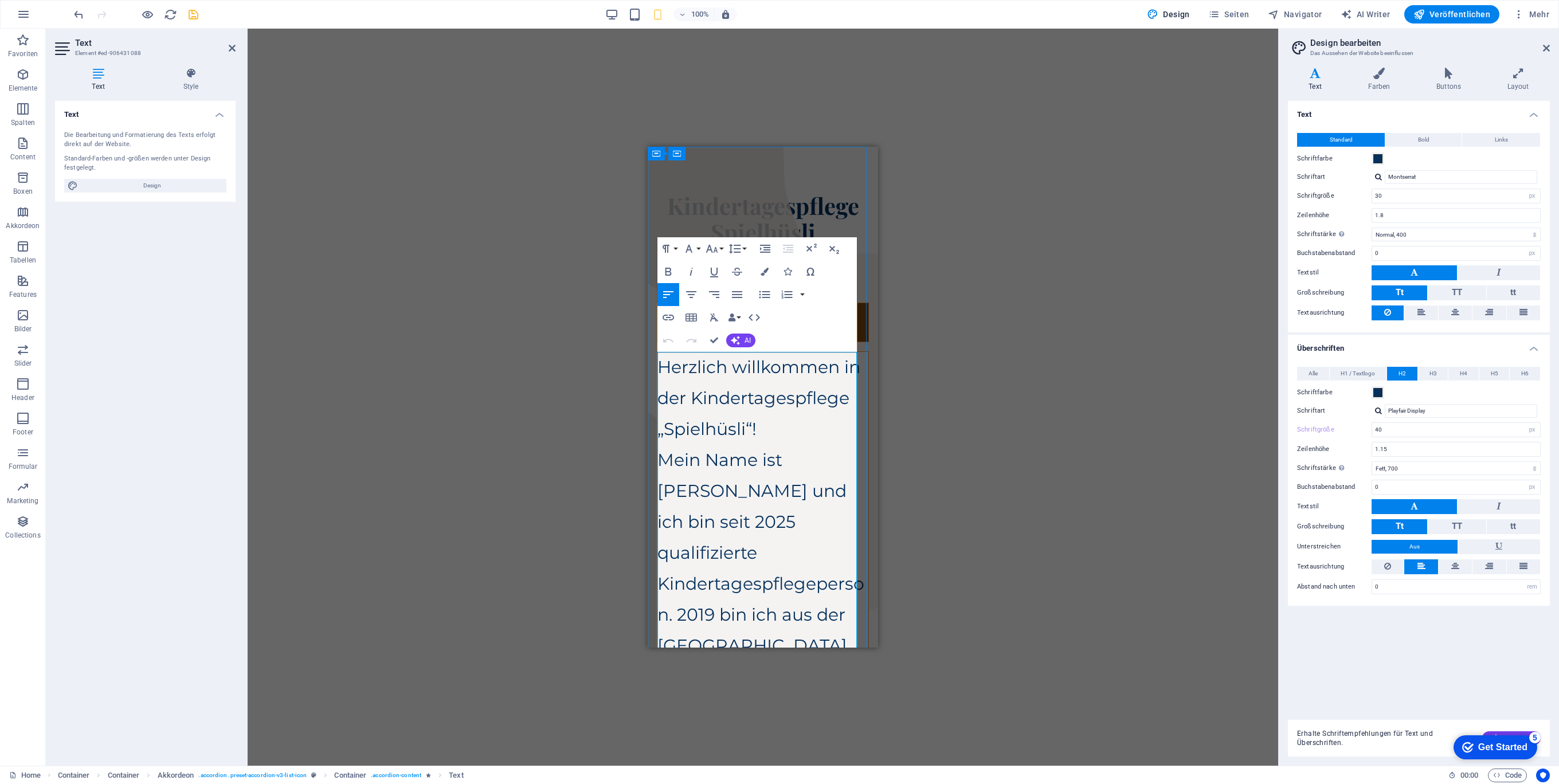
click at [725, 375] on p "Herzlich willkommen in der Kindertagespflege „Spielhüsli“!" at bounding box center [763, 398] width 211 height 93
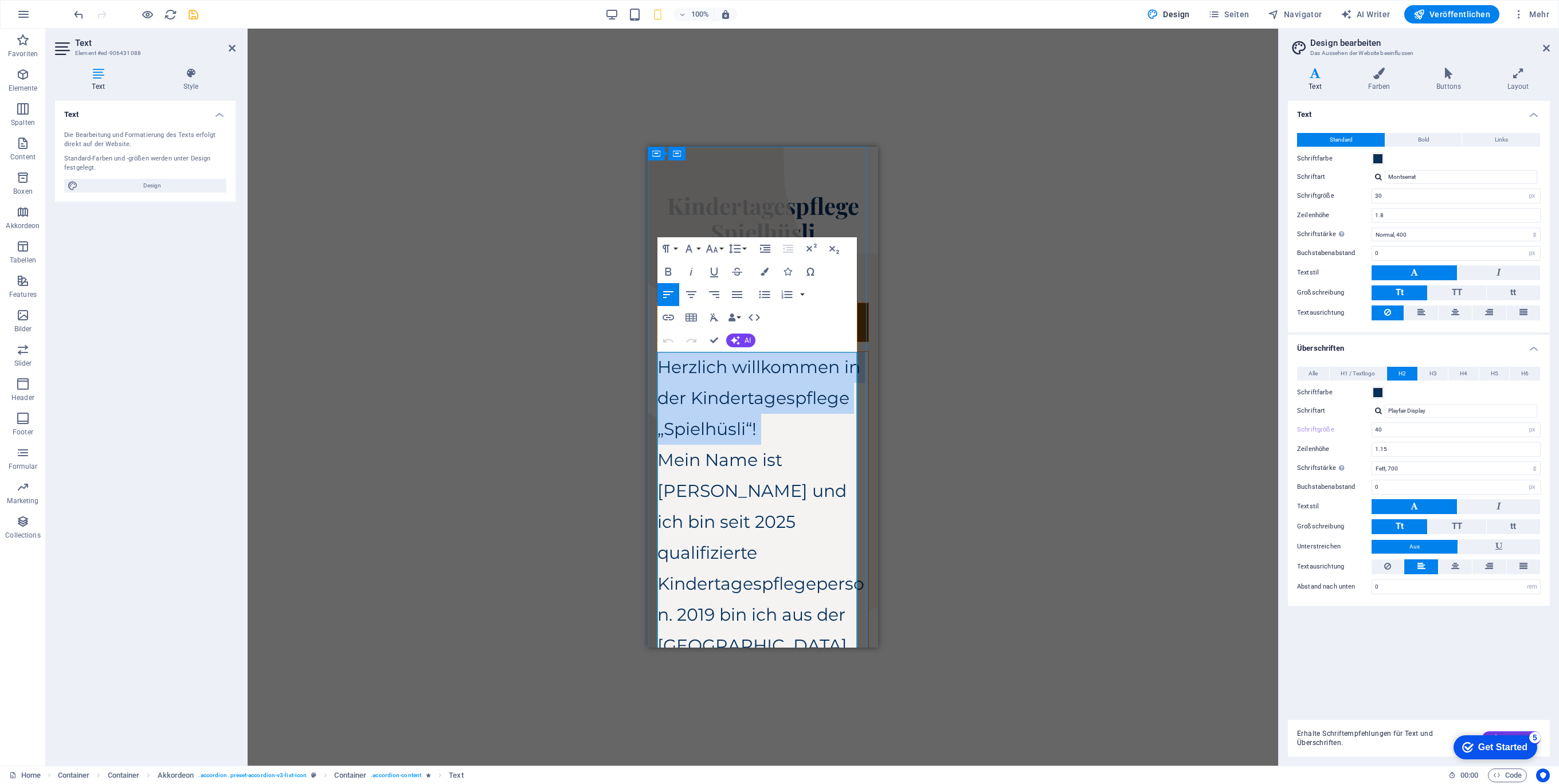
click at [725, 375] on p "Herzlich willkommen in der Kindertagespflege „Spielhüsli“!" at bounding box center [763, 398] width 211 height 93
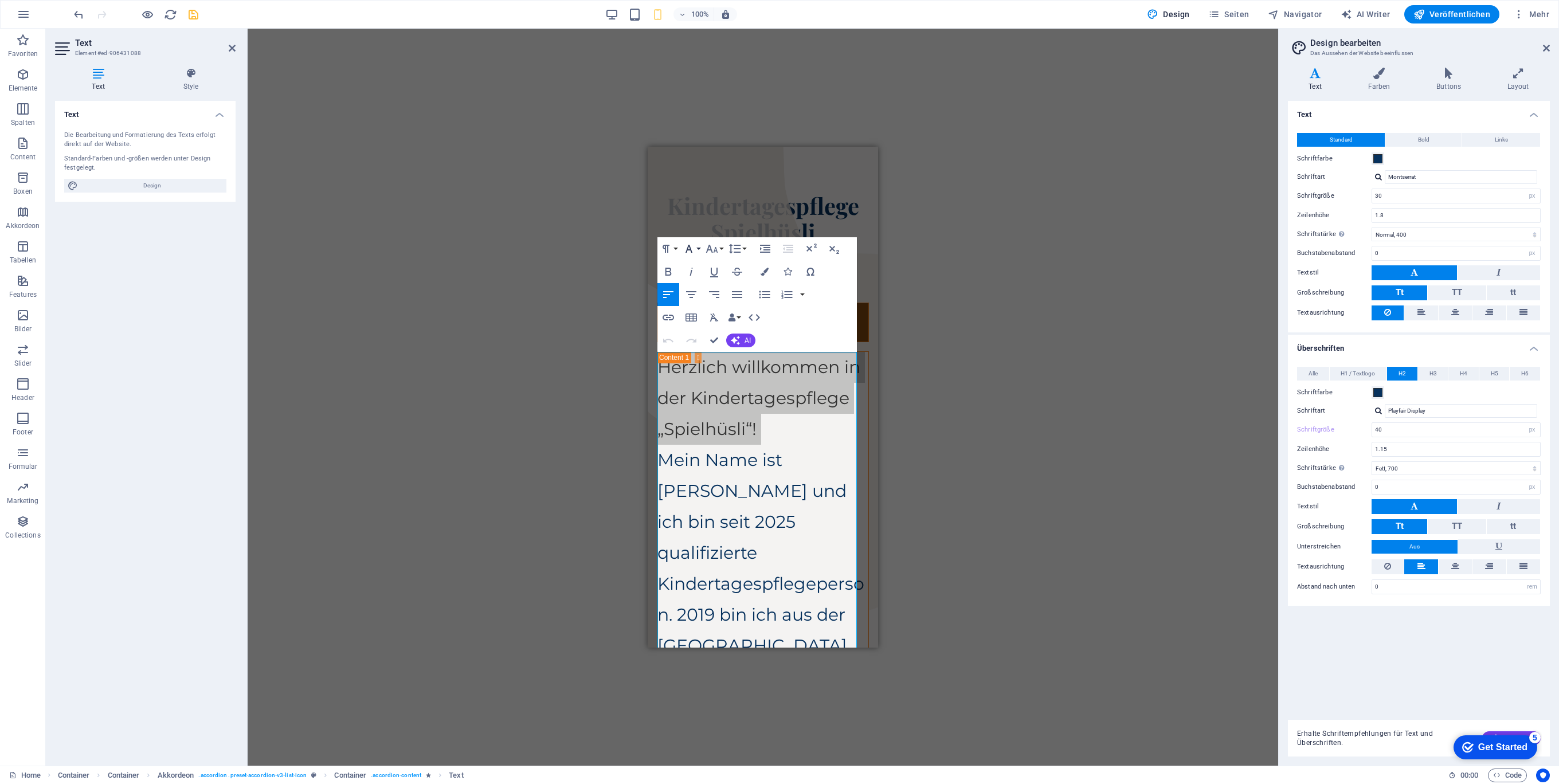
click at [699, 250] on button "Font Family" at bounding box center [691, 248] width 22 height 23
click at [721, 247] on button "Font Size" at bounding box center [714, 248] width 22 height 23
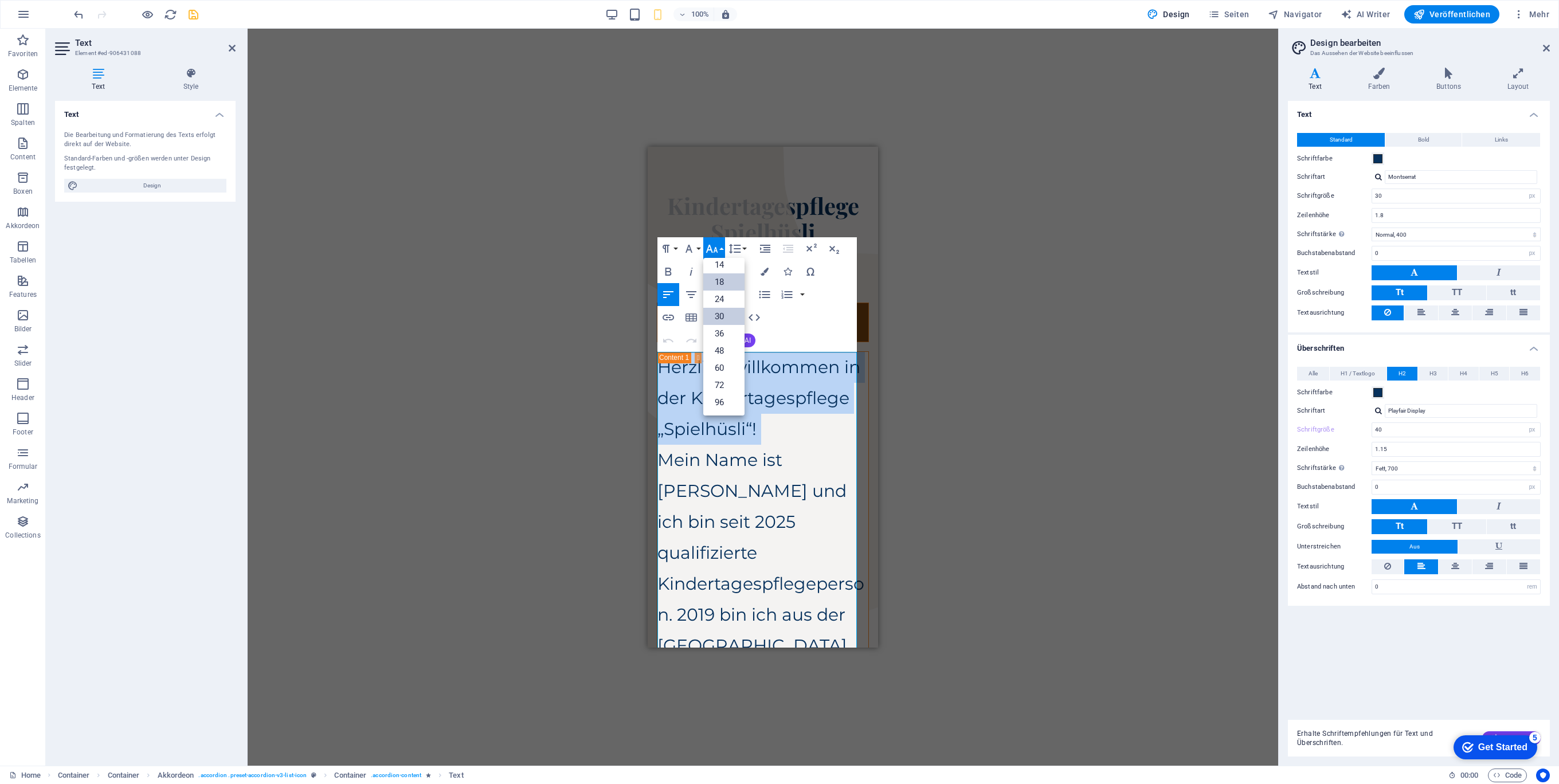
click at [723, 287] on link "18" at bounding box center [723, 282] width 41 height 17
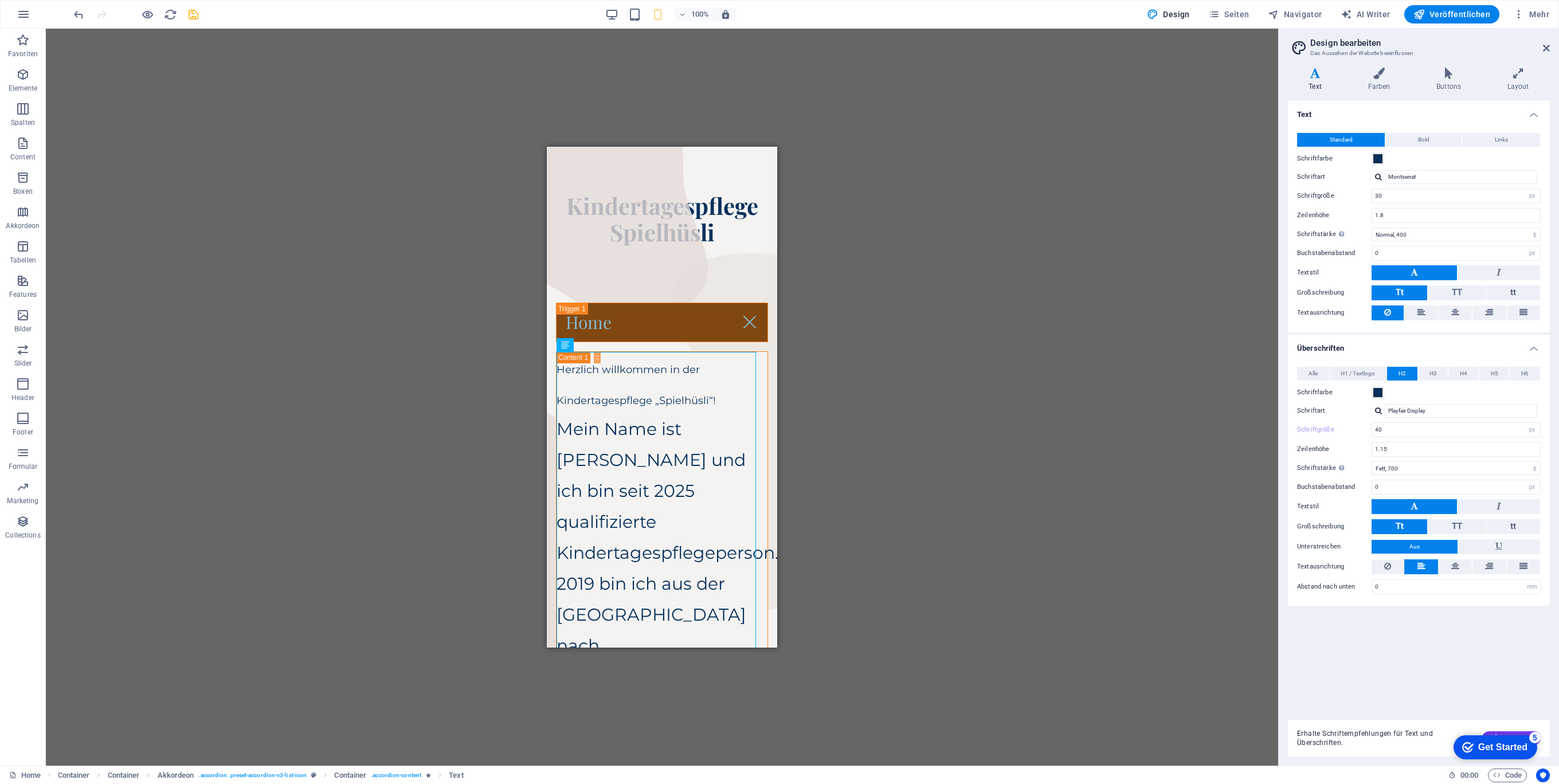
click at [991, 302] on div "Ziehe hier rein, um den vorhandenen Inhalt zu ersetzen. Drücke "Strg", wenn du …" at bounding box center [662, 397] width 1232 height 737
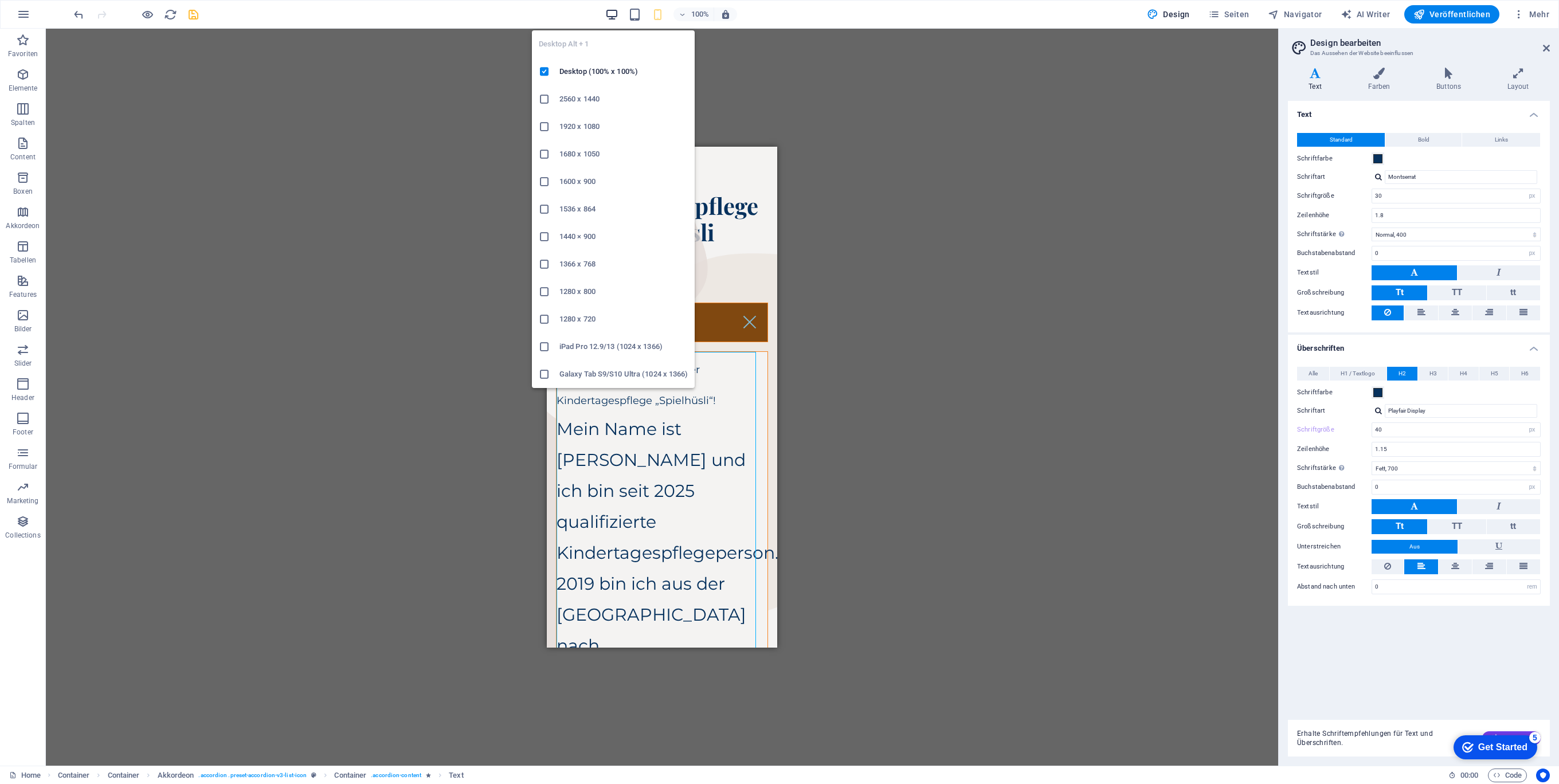
click at [613, 8] on icon "button" at bounding box center [612, 14] width 13 height 13
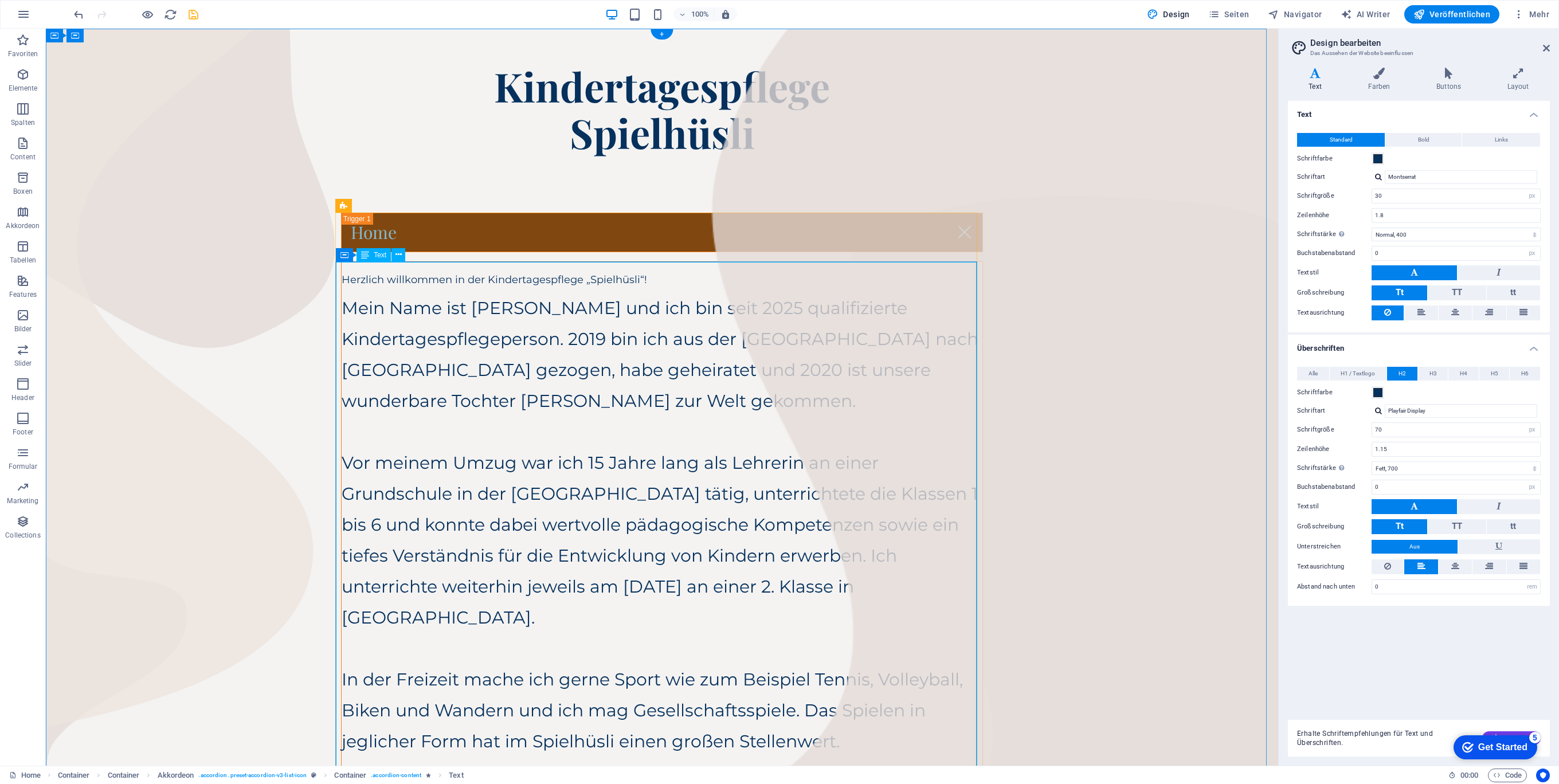
click at [705, 336] on div "Herzlich willkommen in der Kindertagespflege „Spielhüsli“! Mein Name ist [PERSO…" at bounding box center [662, 618] width 641 height 712
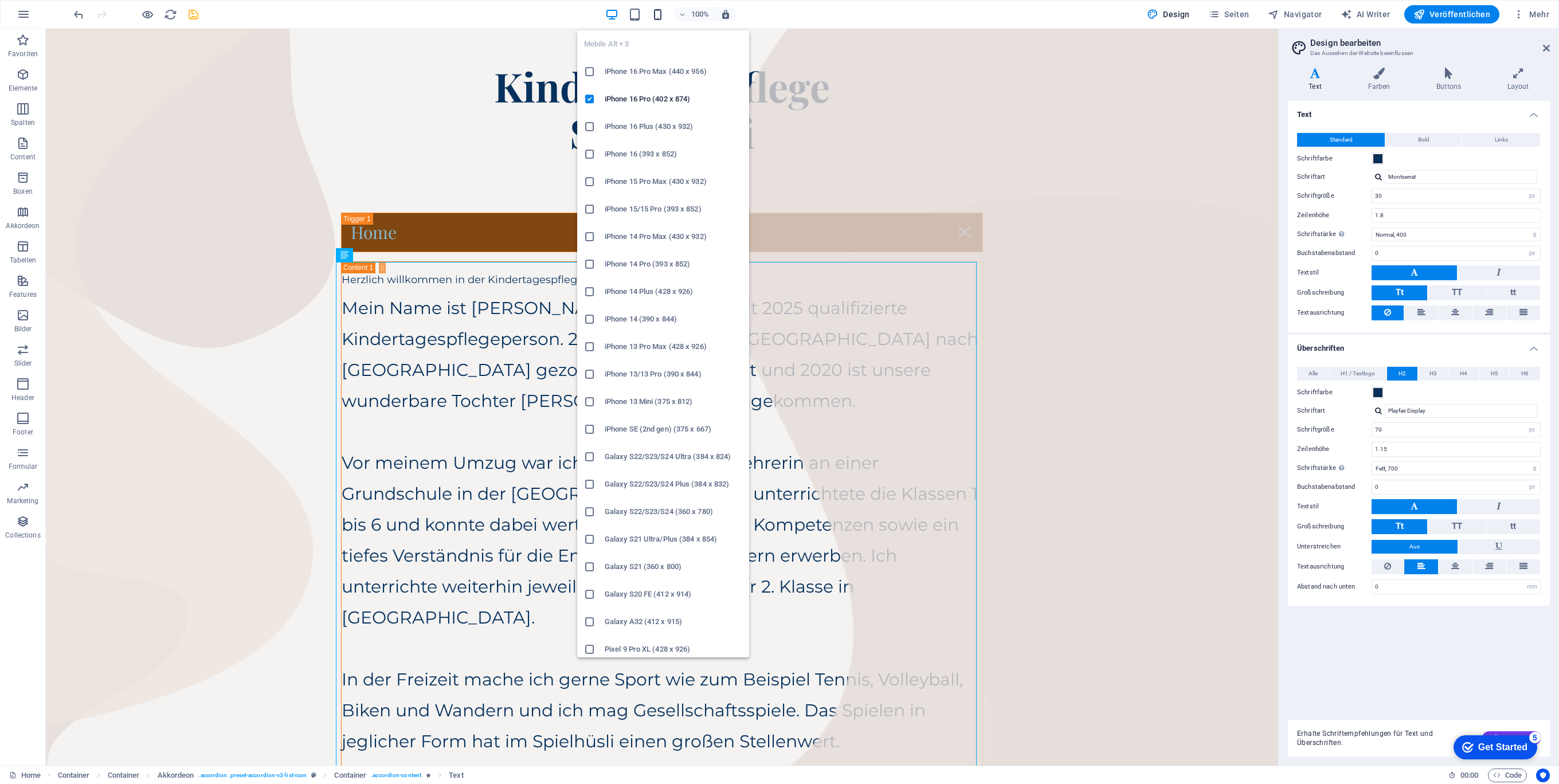
click at [657, 12] on icon "button" at bounding box center [658, 14] width 13 height 13
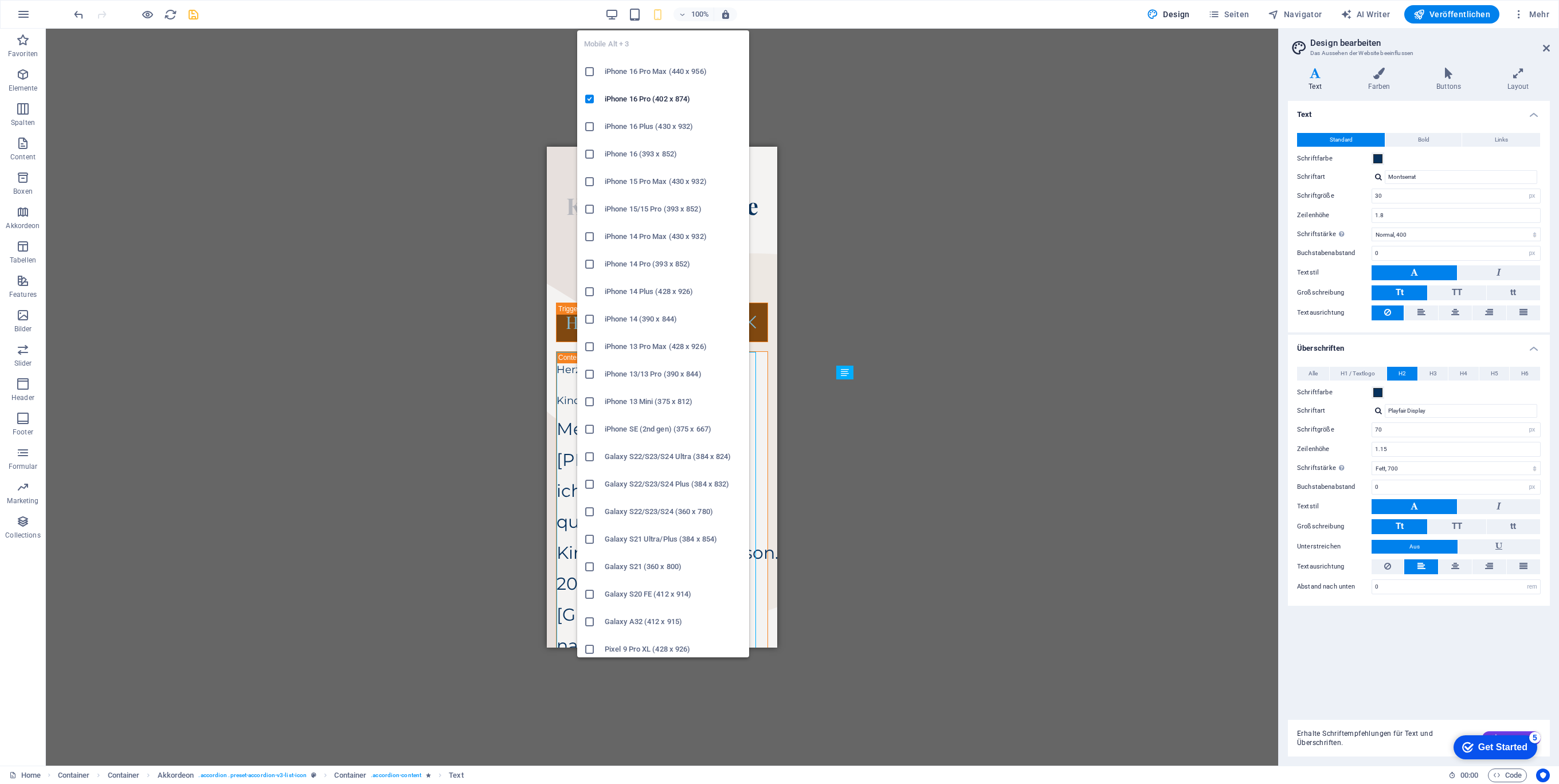
type input "40"
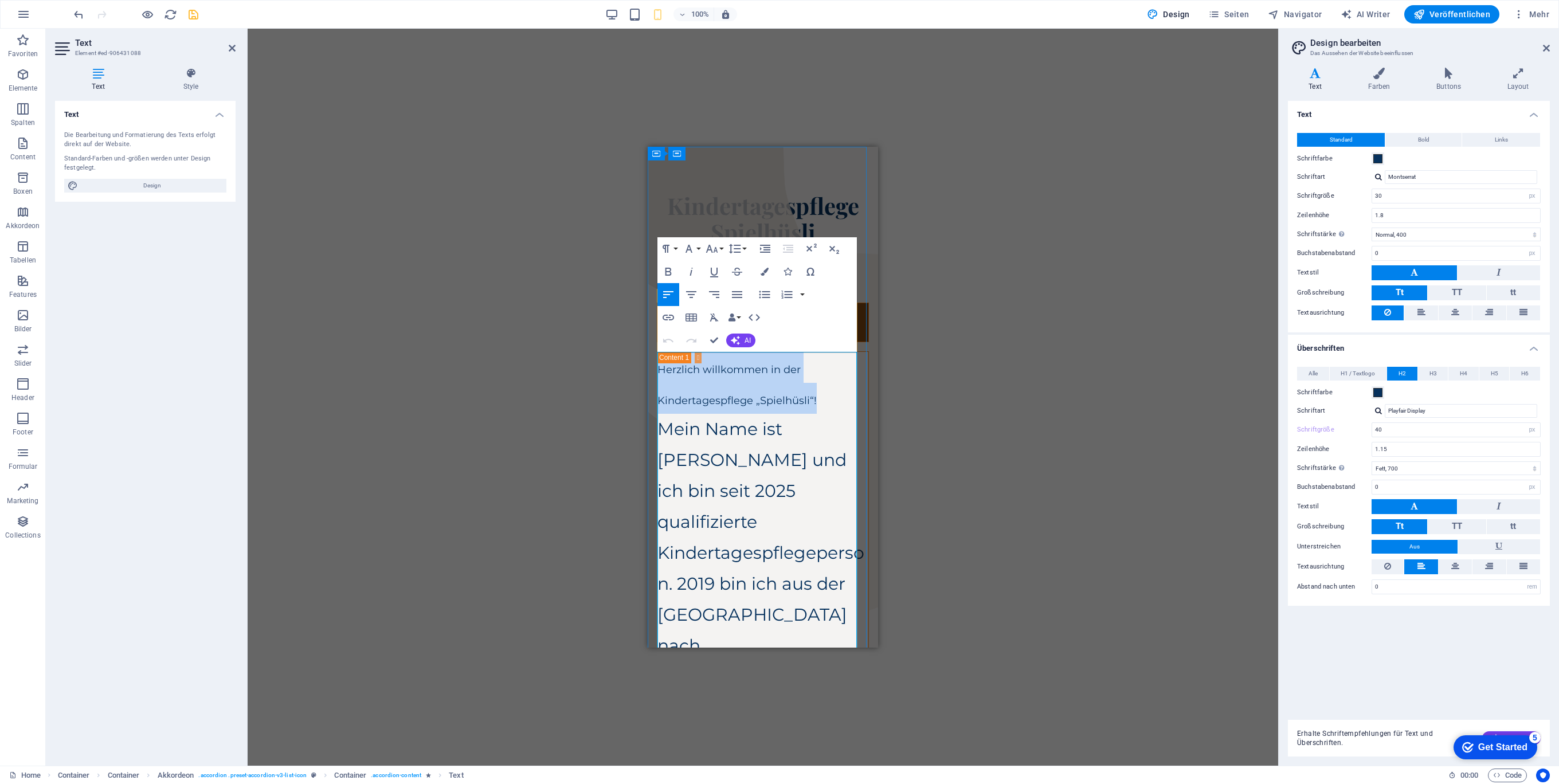
drag, startPoint x: 827, startPoint y: 405, endPoint x: 615, endPoint y: 350, distance: 219.0
click at [1418, 140] on span "Bold" at bounding box center [1424, 139] width 12 height 14
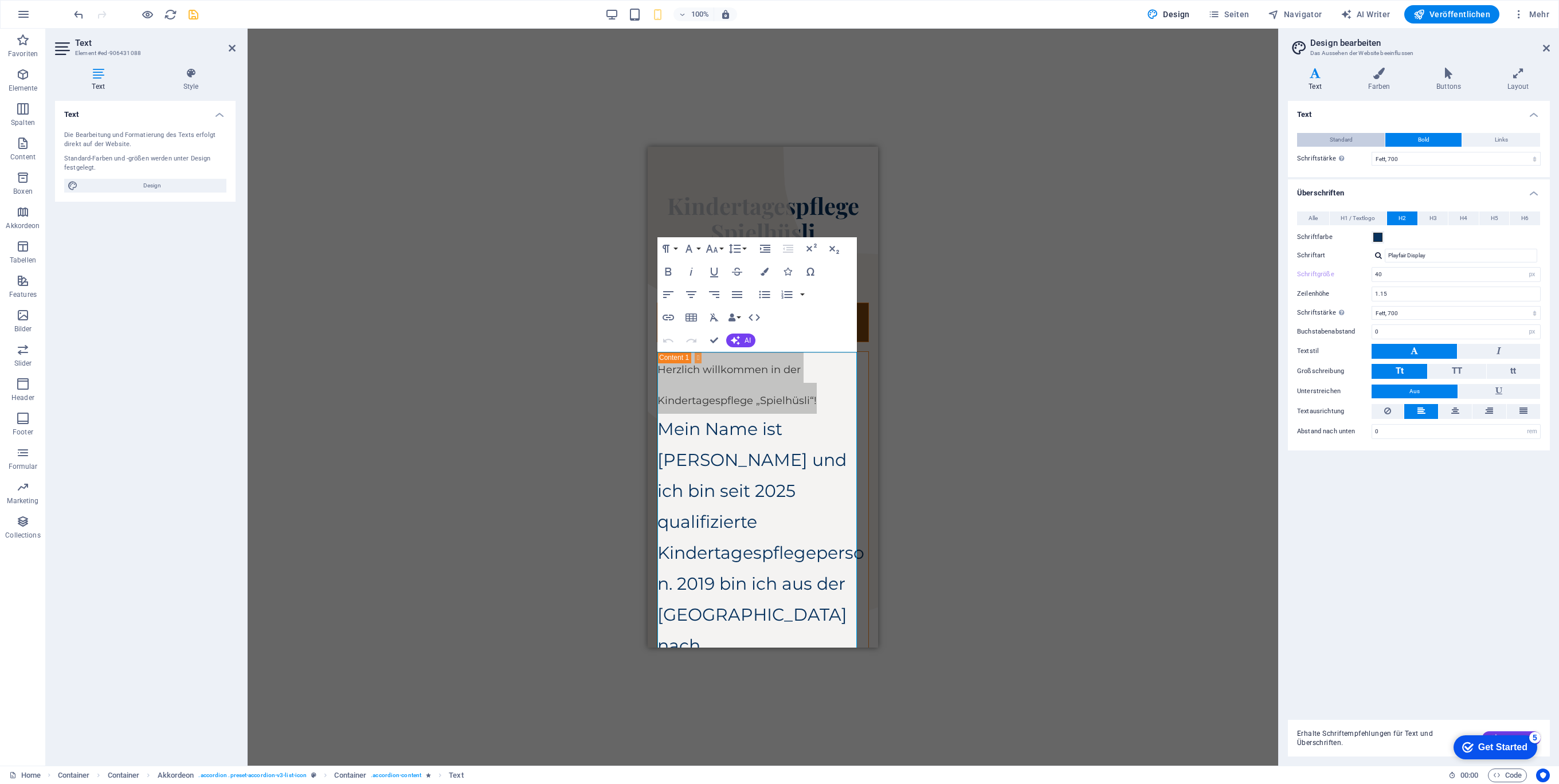
click at [1341, 142] on span "Standard" at bounding box center [1341, 139] width 23 height 14
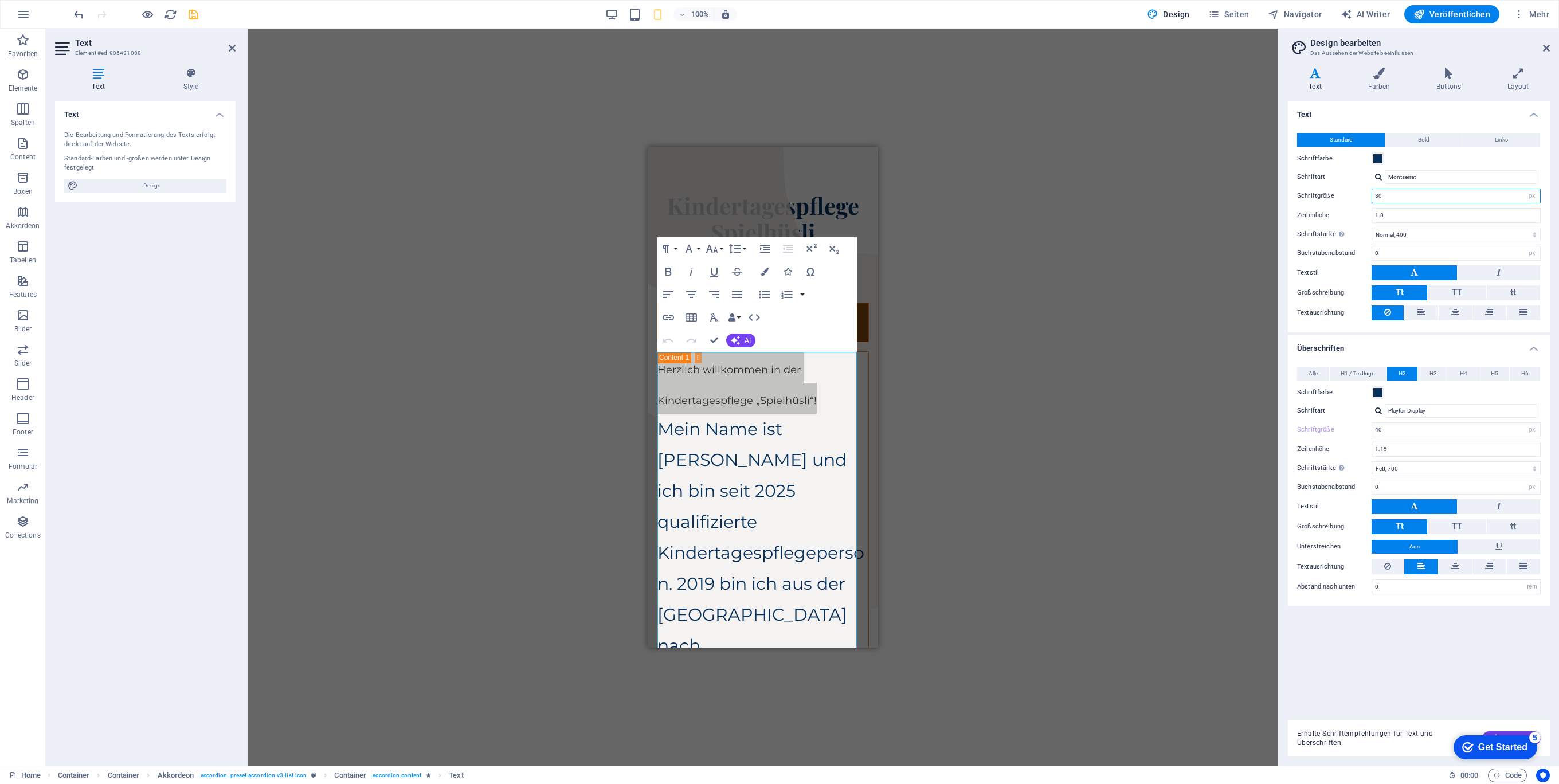
drag, startPoint x: 1392, startPoint y: 195, endPoint x: 1307, endPoint y: 193, distance: 85.0
click at [1311, 197] on div "Schriftgröße 30 rem px" at bounding box center [1419, 196] width 244 height 15
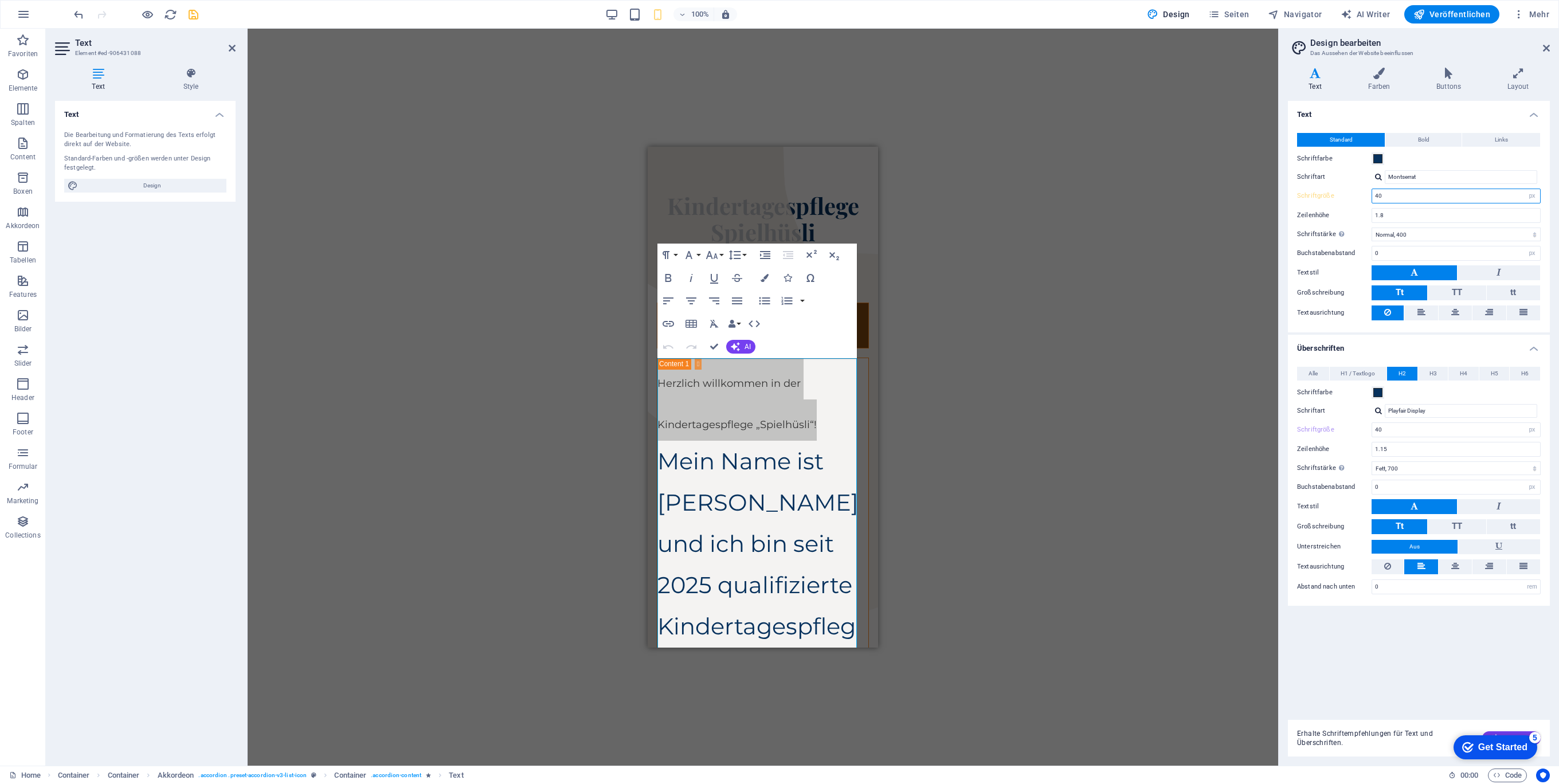
drag, startPoint x: 1384, startPoint y: 195, endPoint x: 1341, endPoint y: 197, distance: 43.0
click at [1341, 197] on div "Schriftgröße 40 rem px" at bounding box center [1419, 196] width 244 height 15
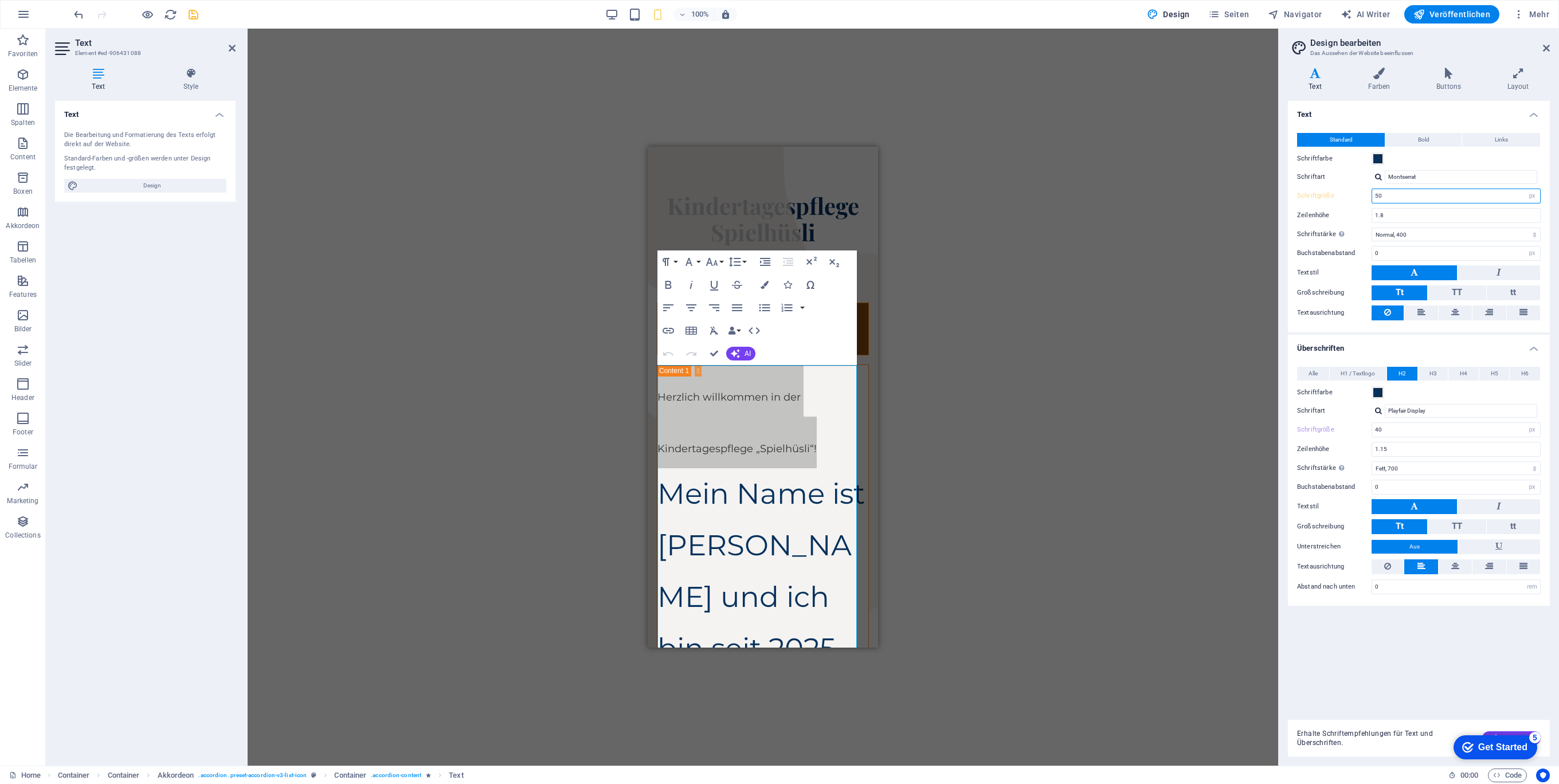
drag, startPoint x: 1401, startPoint y: 201, endPoint x: 1335, endPoint y: 198, distance: 66.1
click at [1335, 198] on div "Schriftgröße 50 rem px" at bounding box center [1419, 196] width 244 height 15
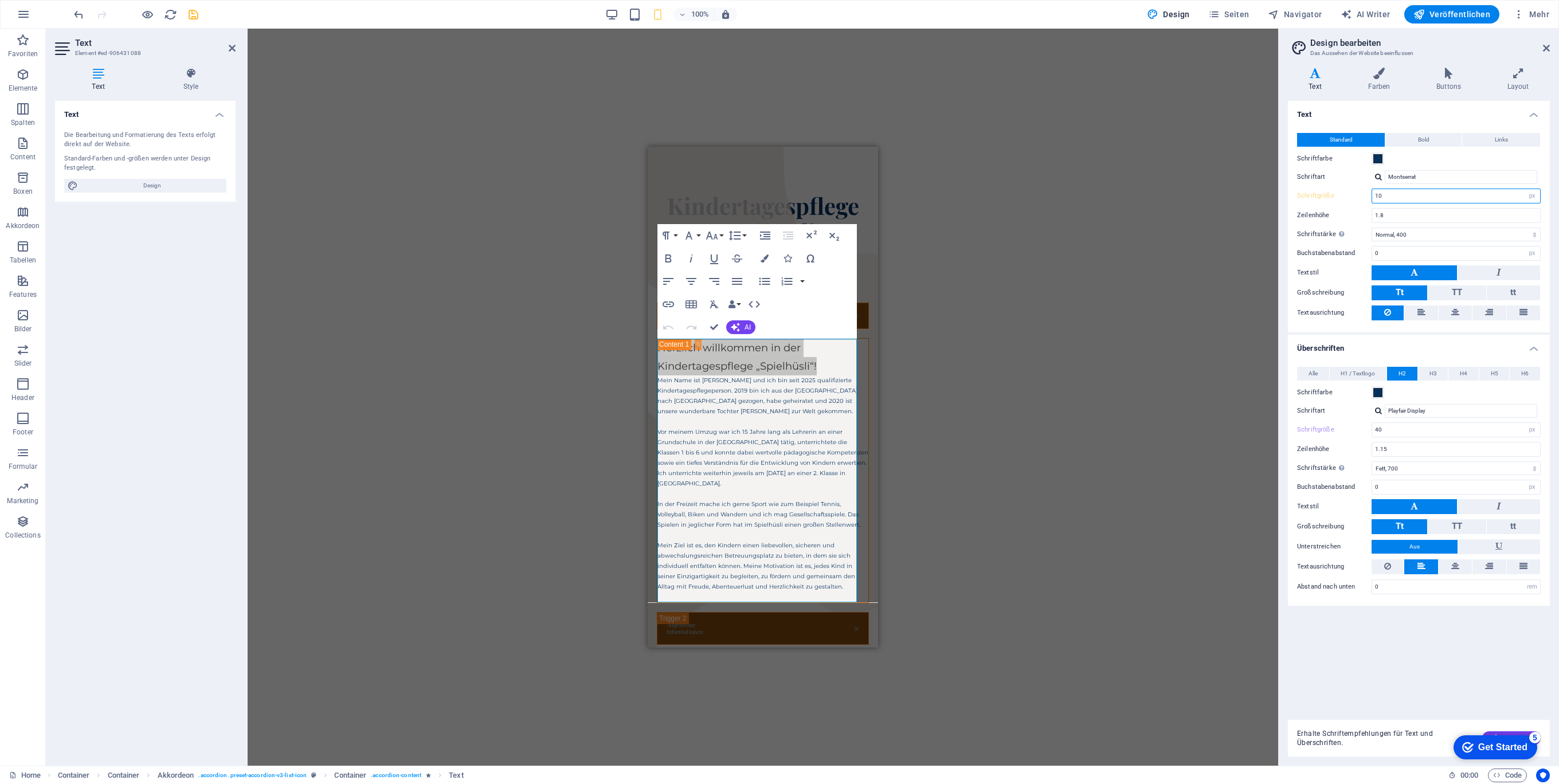
type input "10"
click at [197, 10] on icon "save" at bounding box center [194, 14] width 13 height 13
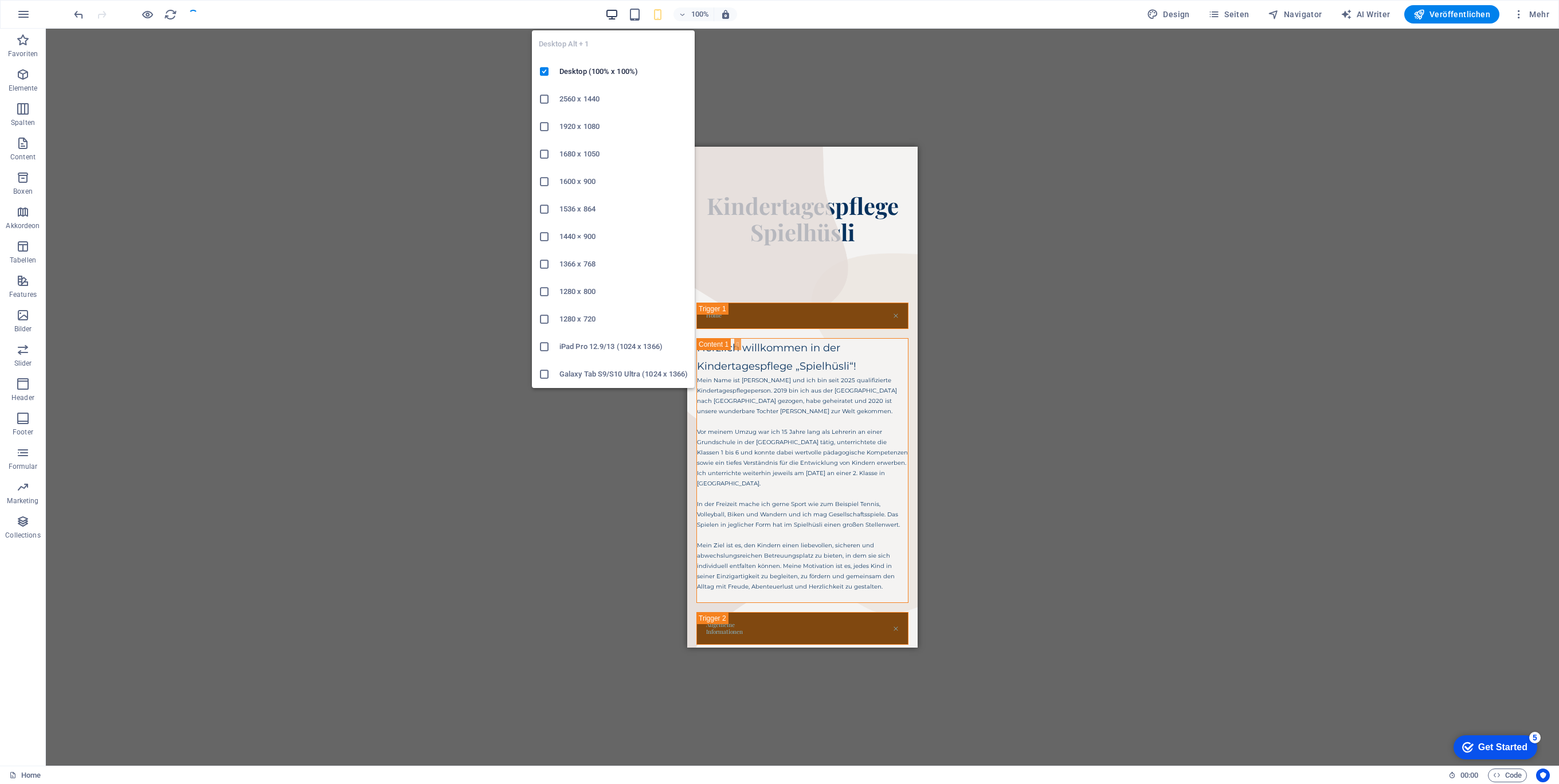
click at [615, 14] on icon "button" at bounding box center [612, 14] width 13 height 13
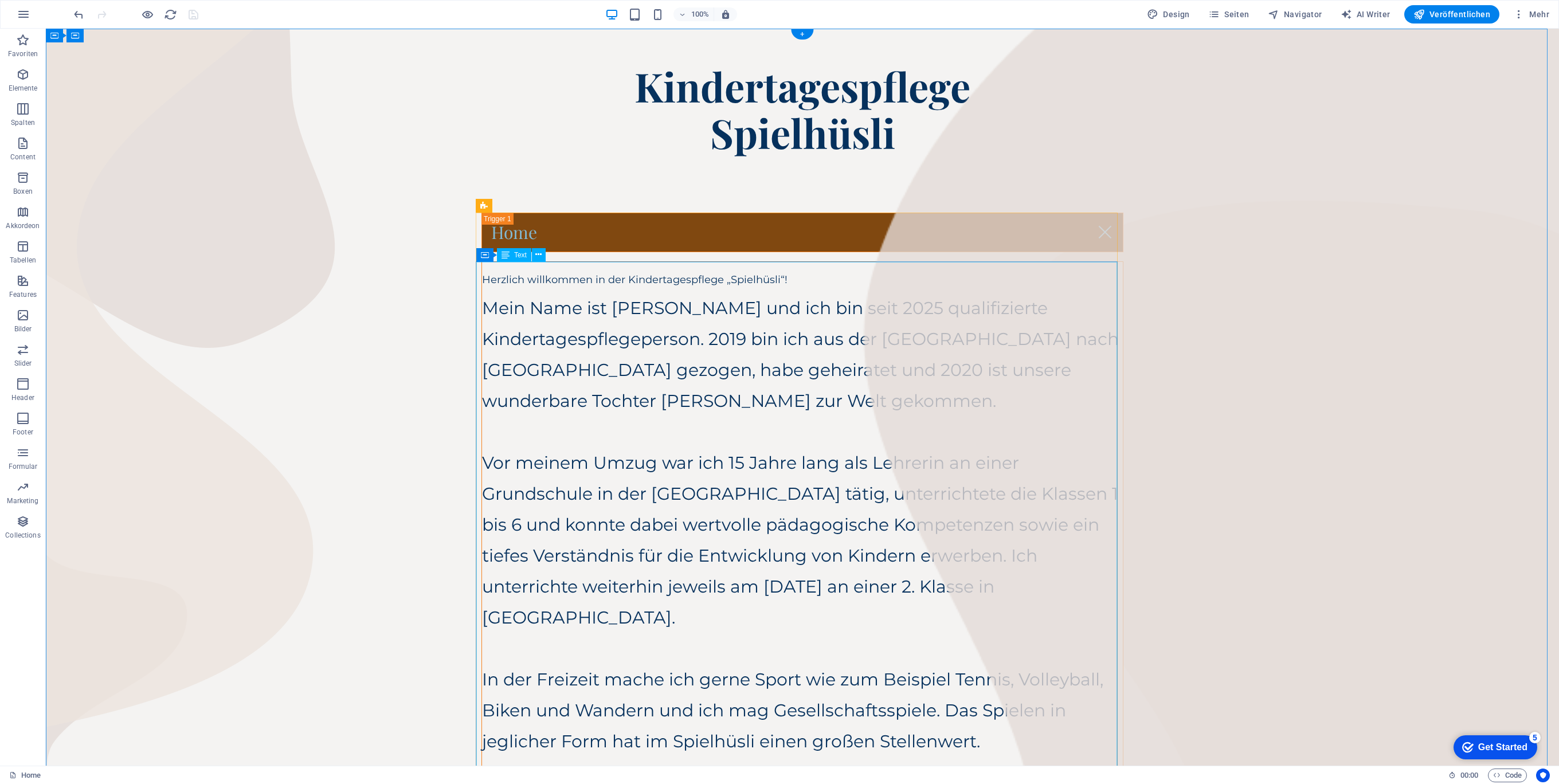
click at [914, 347] on div "Herzlich willkommen in der Kindertagespflege „Spielhüsli“! Mein Name ist [PERSO…" at bounding box center [802, 618] width 641 height 712
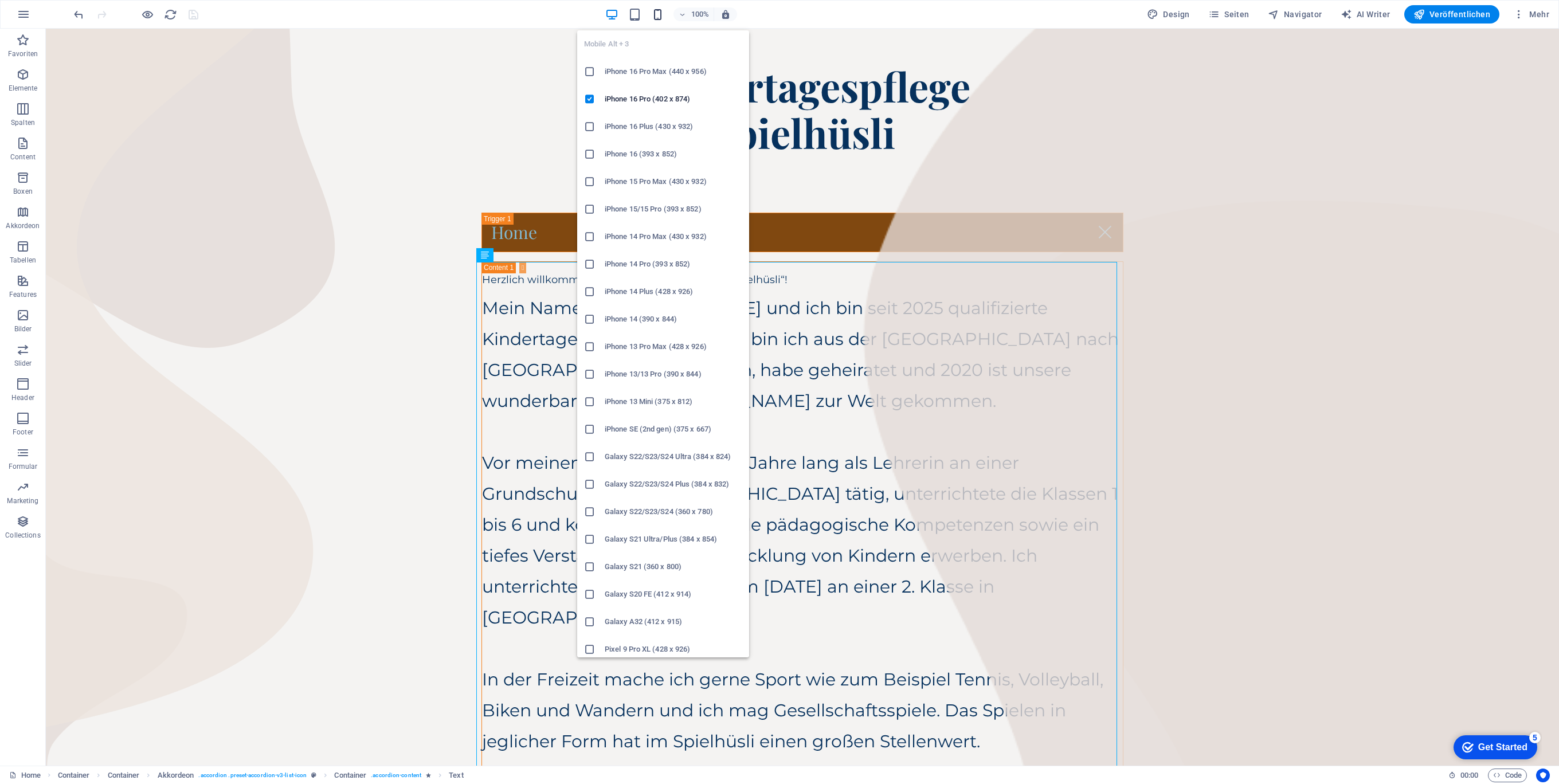
click at [656, 11] on icon "button" at bounding box center [658, 14] width 13 height 13
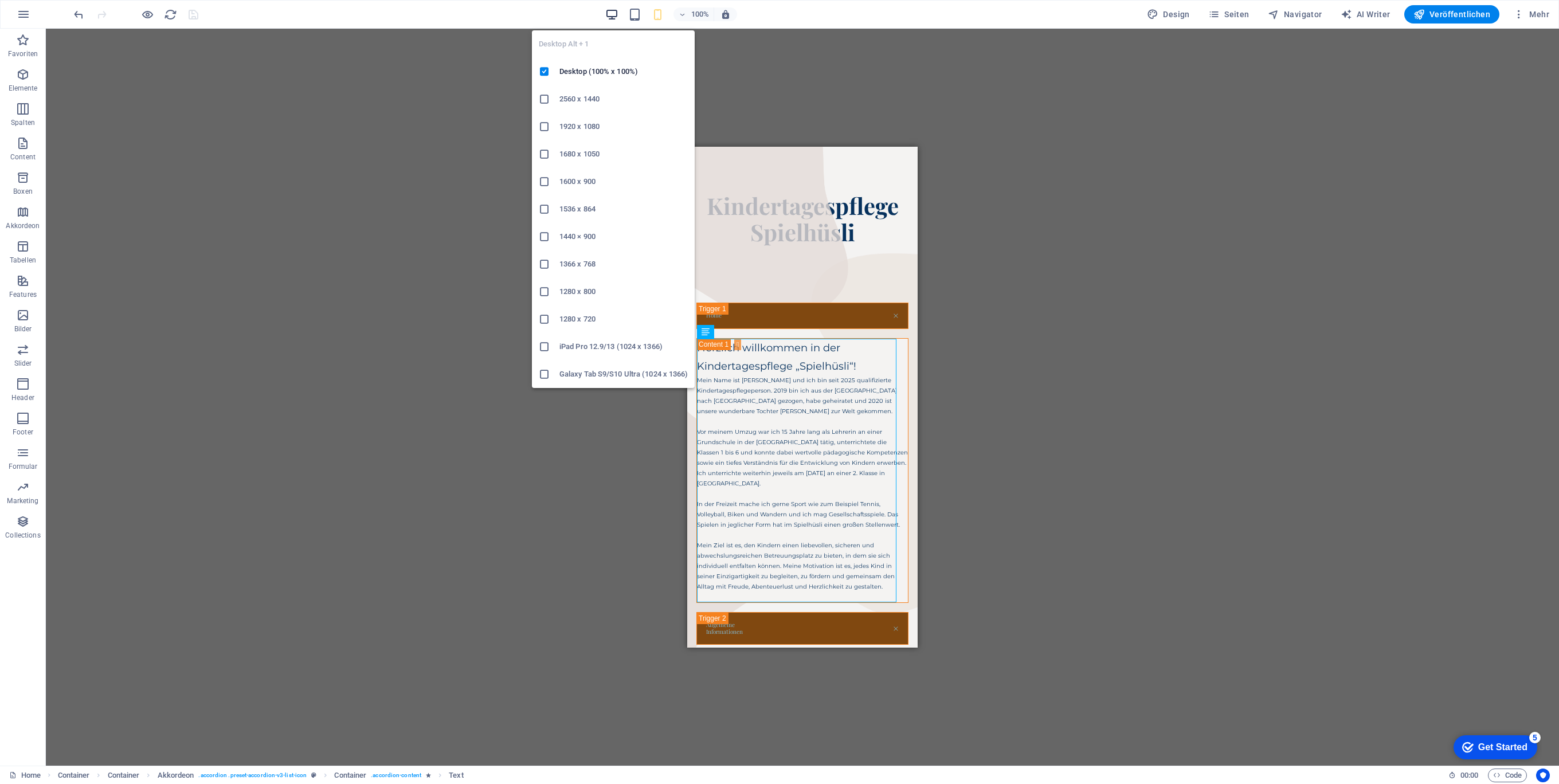
click at [608, 9] on icon "button" at bounding box center [612, 14] width 13 height 13
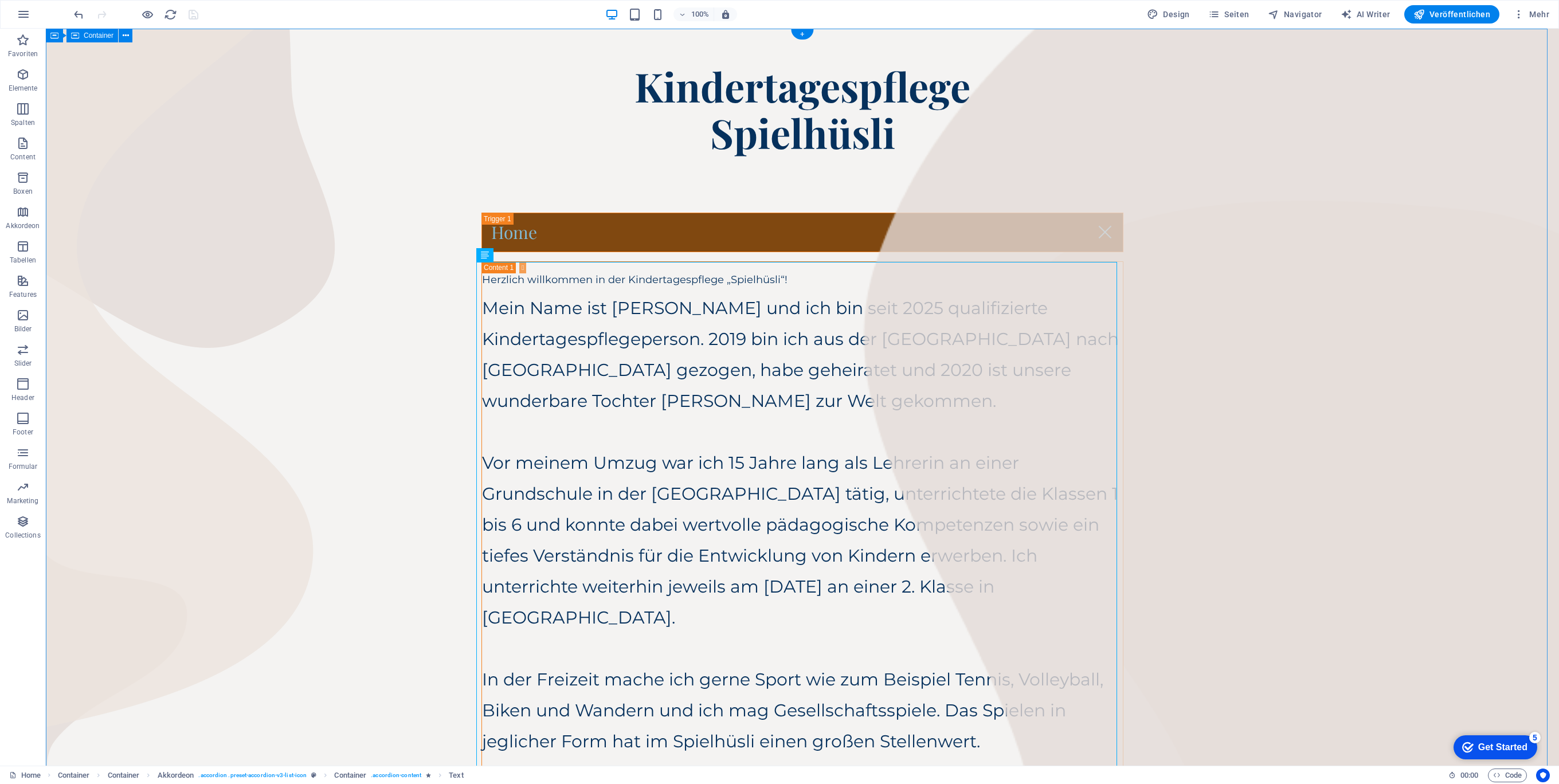
click at [78, 11] on icon "undo" at bounding box center [79, 14] width 13 height 13
click at [78, 14] on icon "undo" at bounding box center [79, 14] width 13 height 13
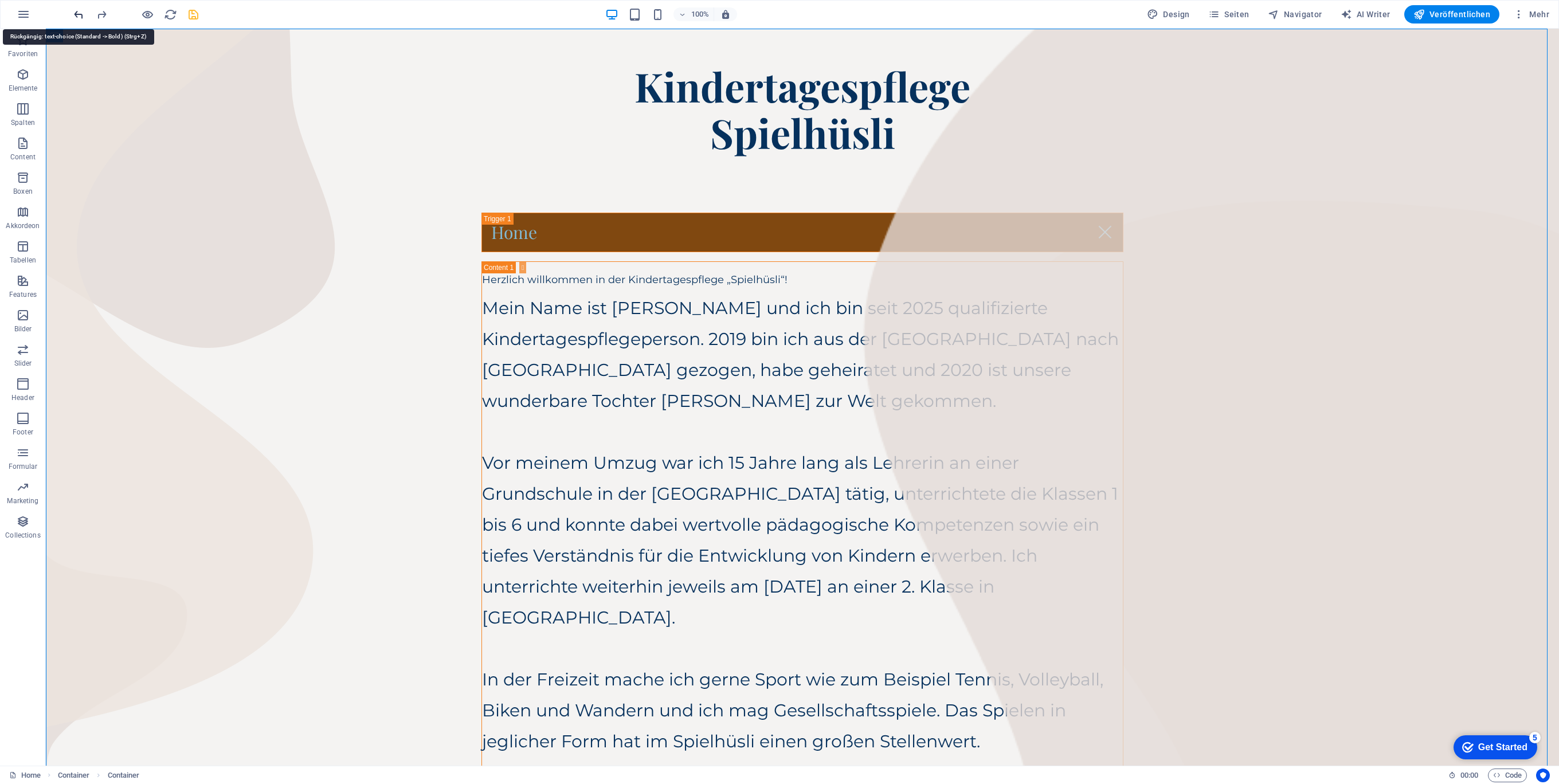
click at [78, 14] on icon "undo" at bounding box center [79, 14] width 13 height 13
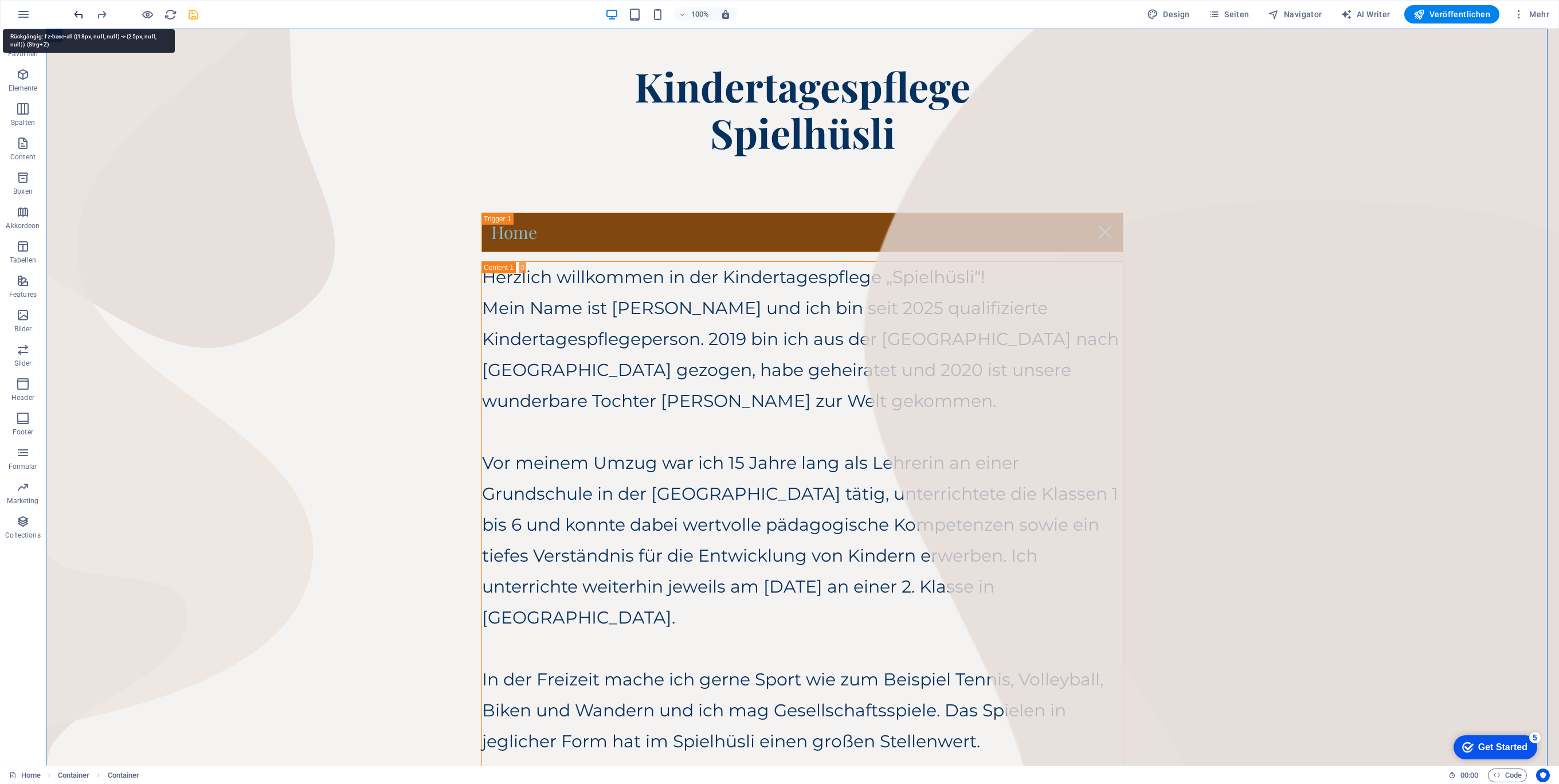
click at [78, 14] on icon "undo" at bounding box center [79, 14] width 13 height 13
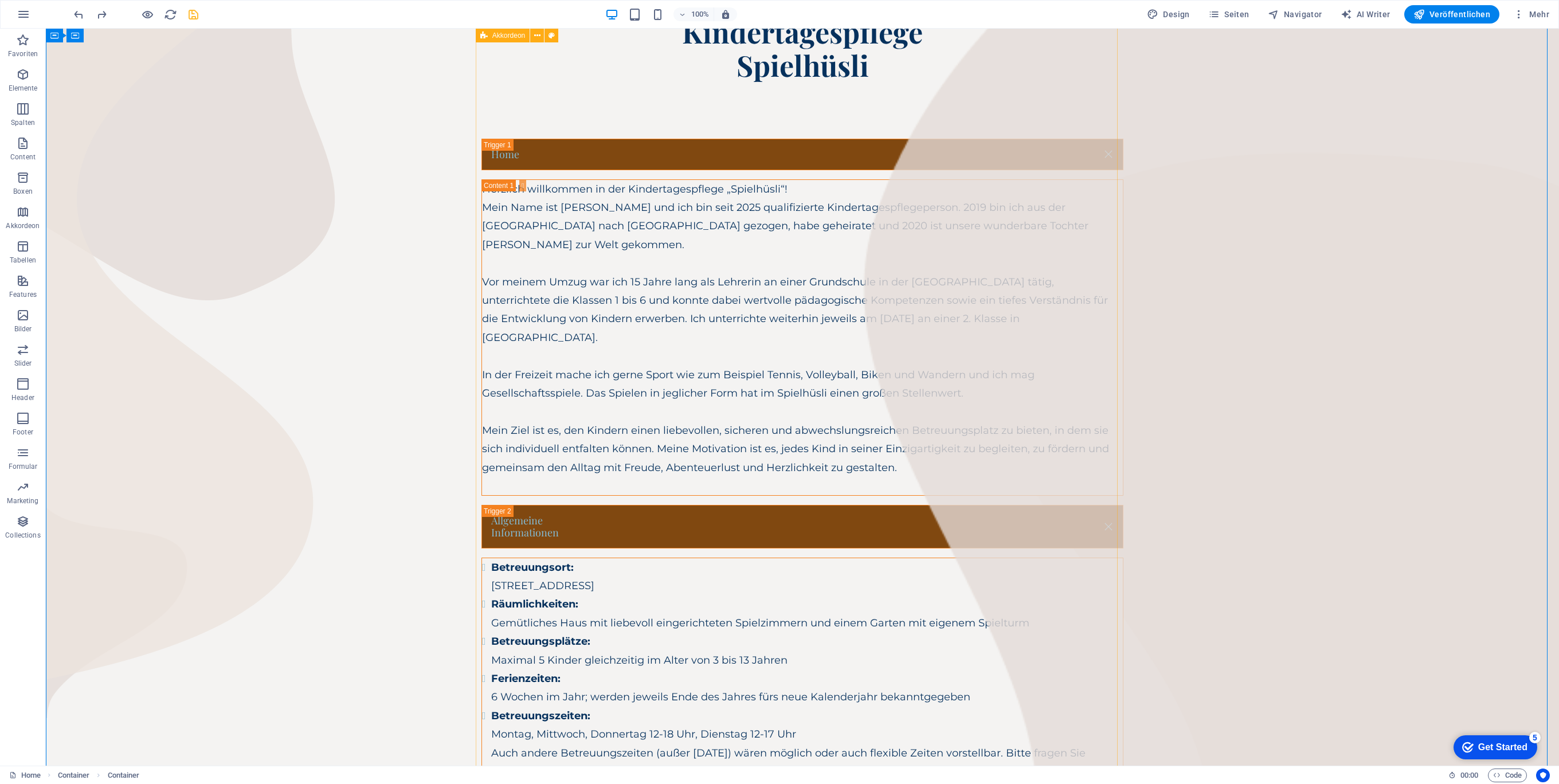
scroll to position [0, 0]
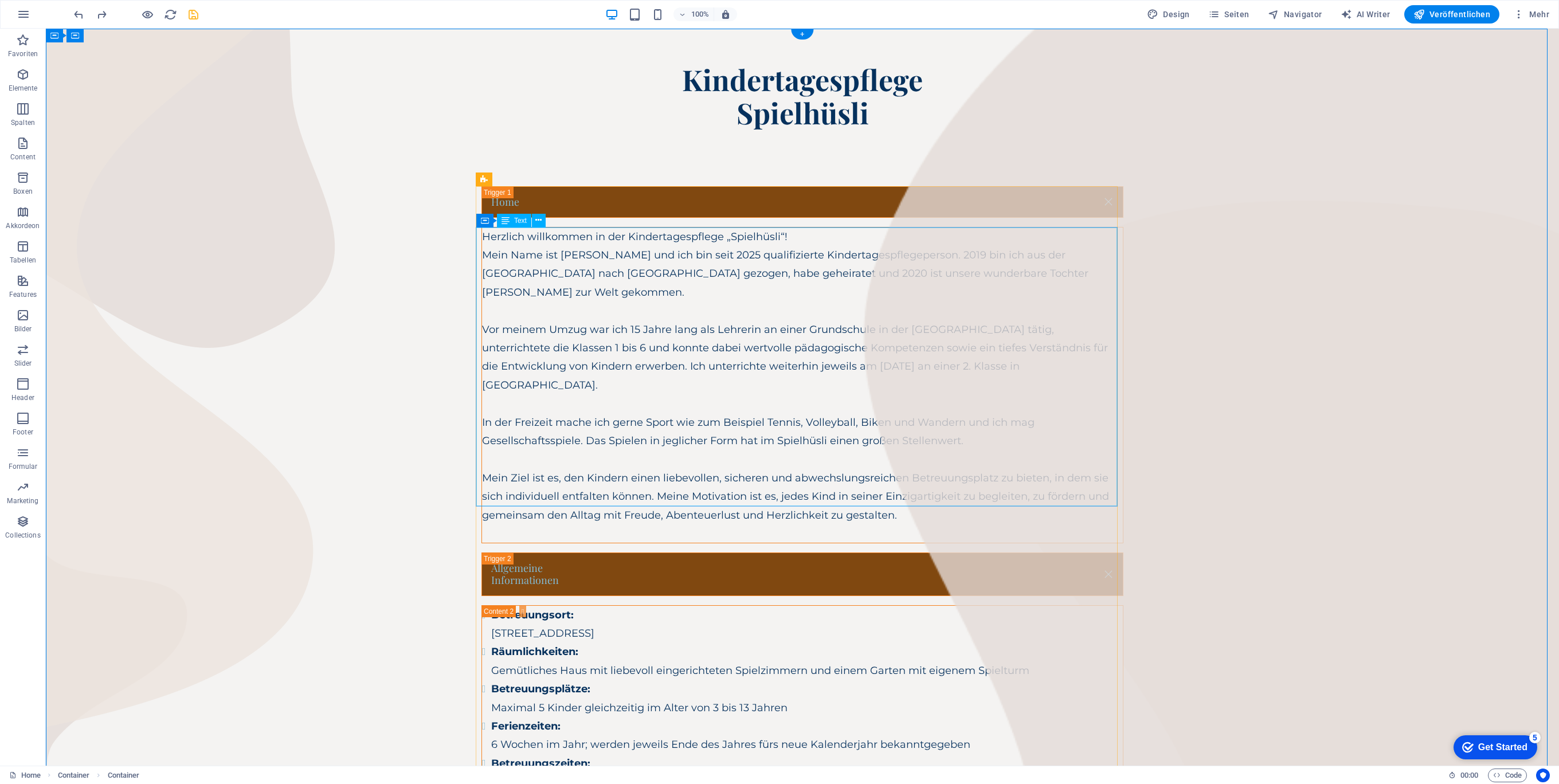
click at [648, 317] on div "Herzlich willkommen in der Kindertagespflege „Spielhüsli“! Mein Name ist [PERSO…" at bounding box center [802, 385] width 641 height 316
click at [682, 274] on div "Herzlich willkommen in der Kindertagespflege „Spielhüsli“! Mein Name ist [PERSO…" at bounding box center [802, 385] width 641 height 316
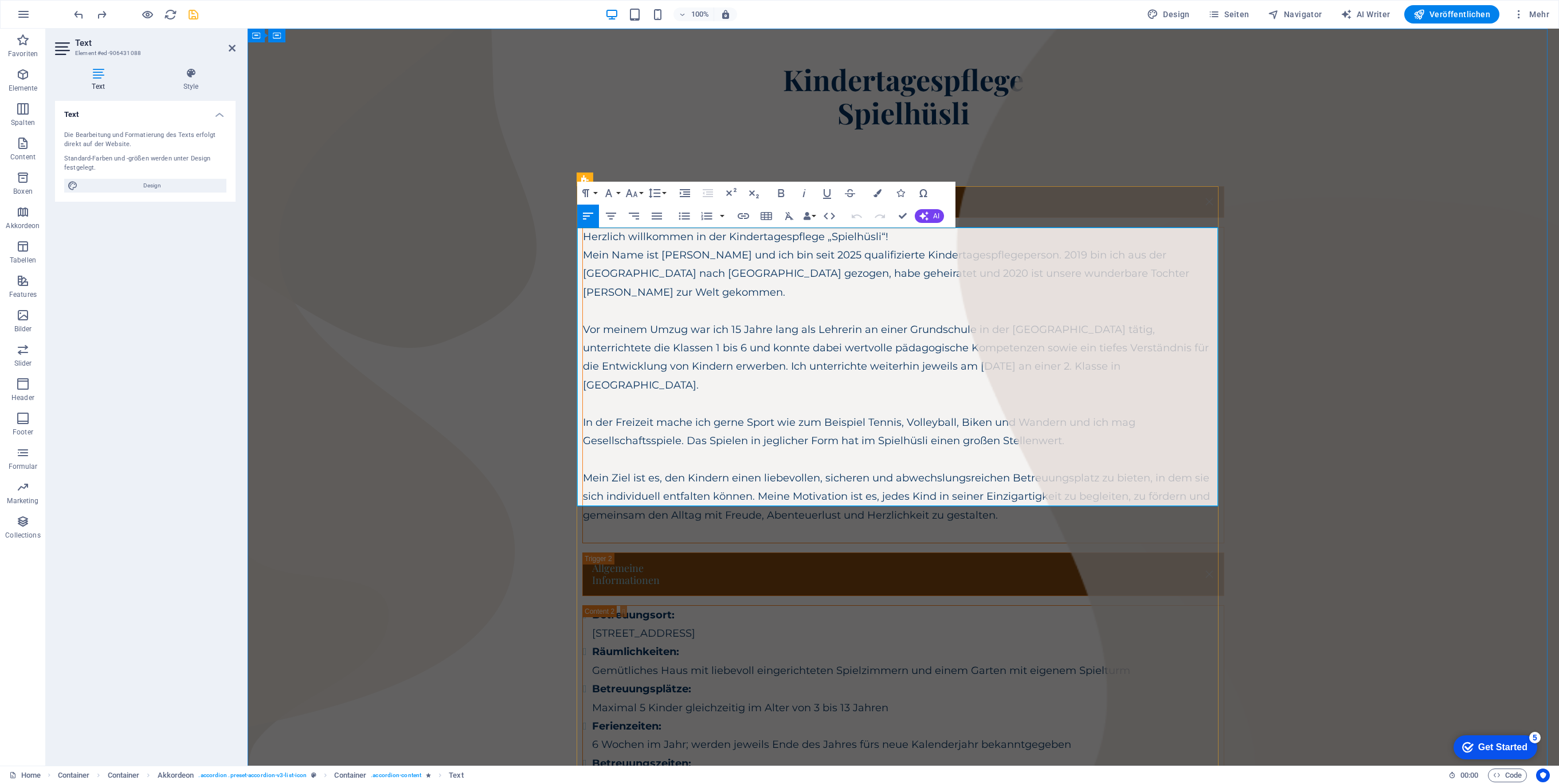
click at [978, 302] on p "Content 1" at bounding box center [903, 311] width 641 height 18
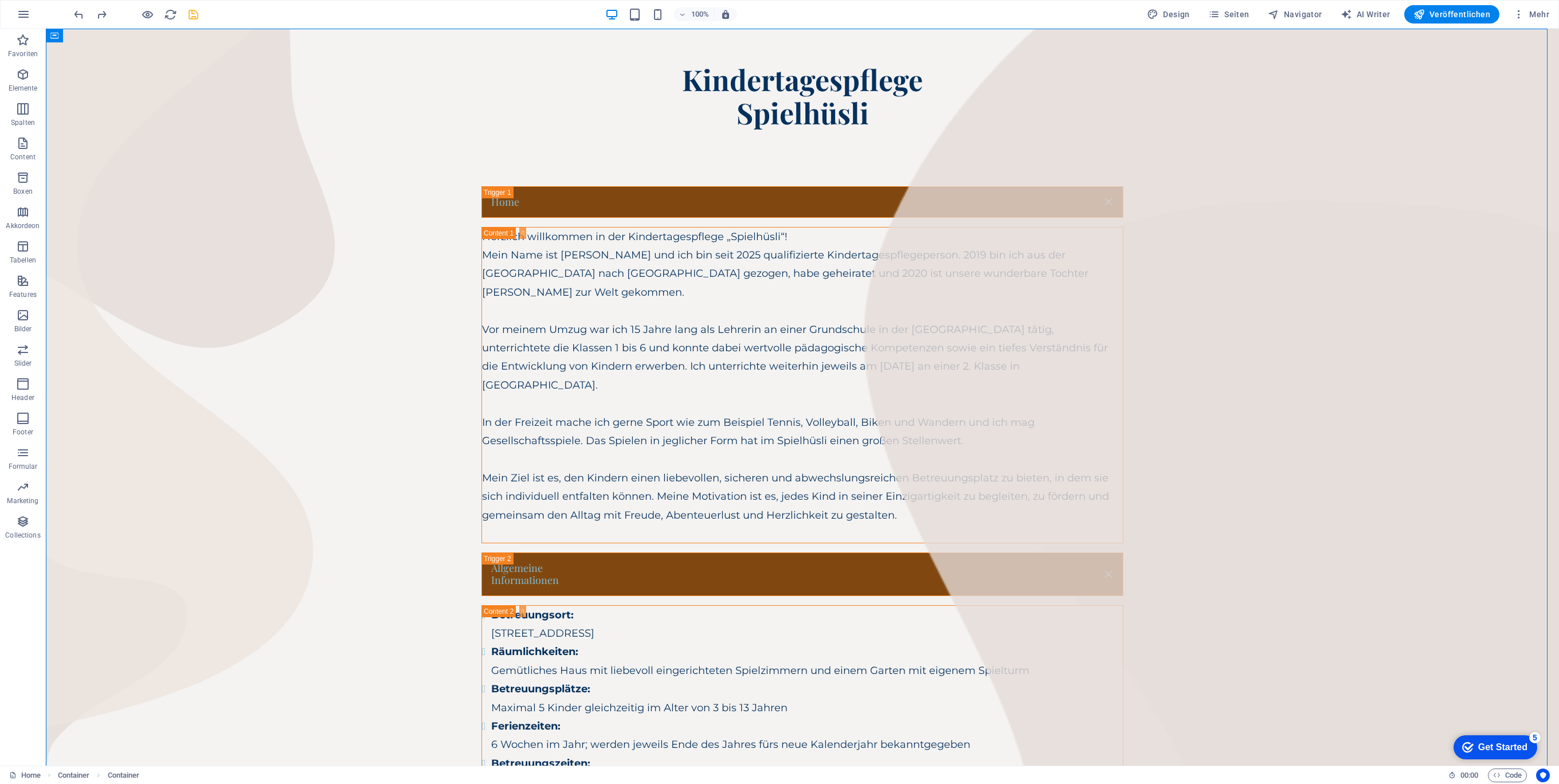
click at [1188, 23] on div "100% Design Seiten Navigator AI Writer Veröffentlichen Mehr" at bounding box center [780, 14] width 1558 height 27
click at [1186, 15] on span "Design" at bounding box center [1169, 14] width 43 height 12
select select "px"
select select "400"
select select "px"
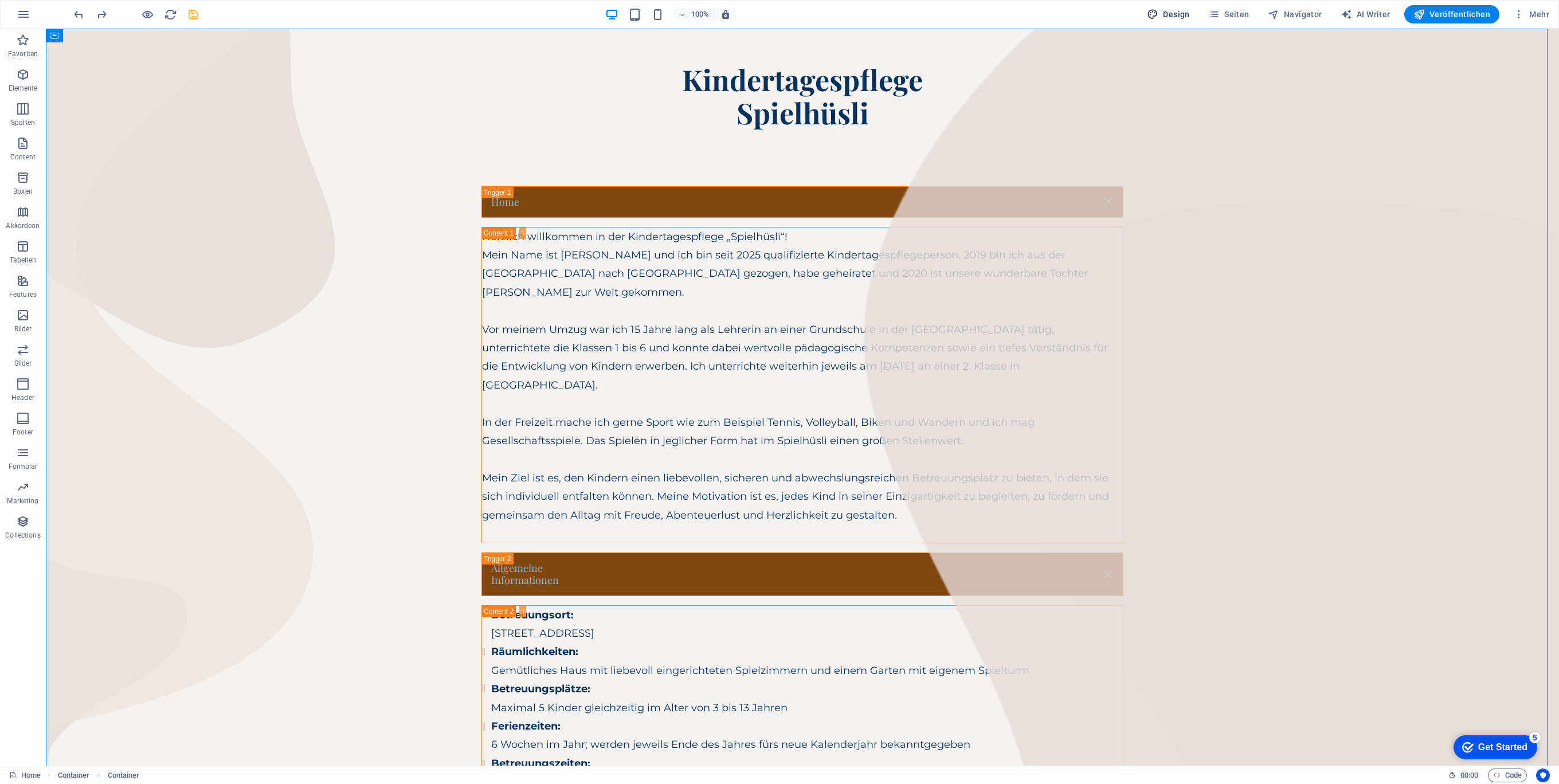
select select "px"
select select "700"
select select "px"
select select "rem"
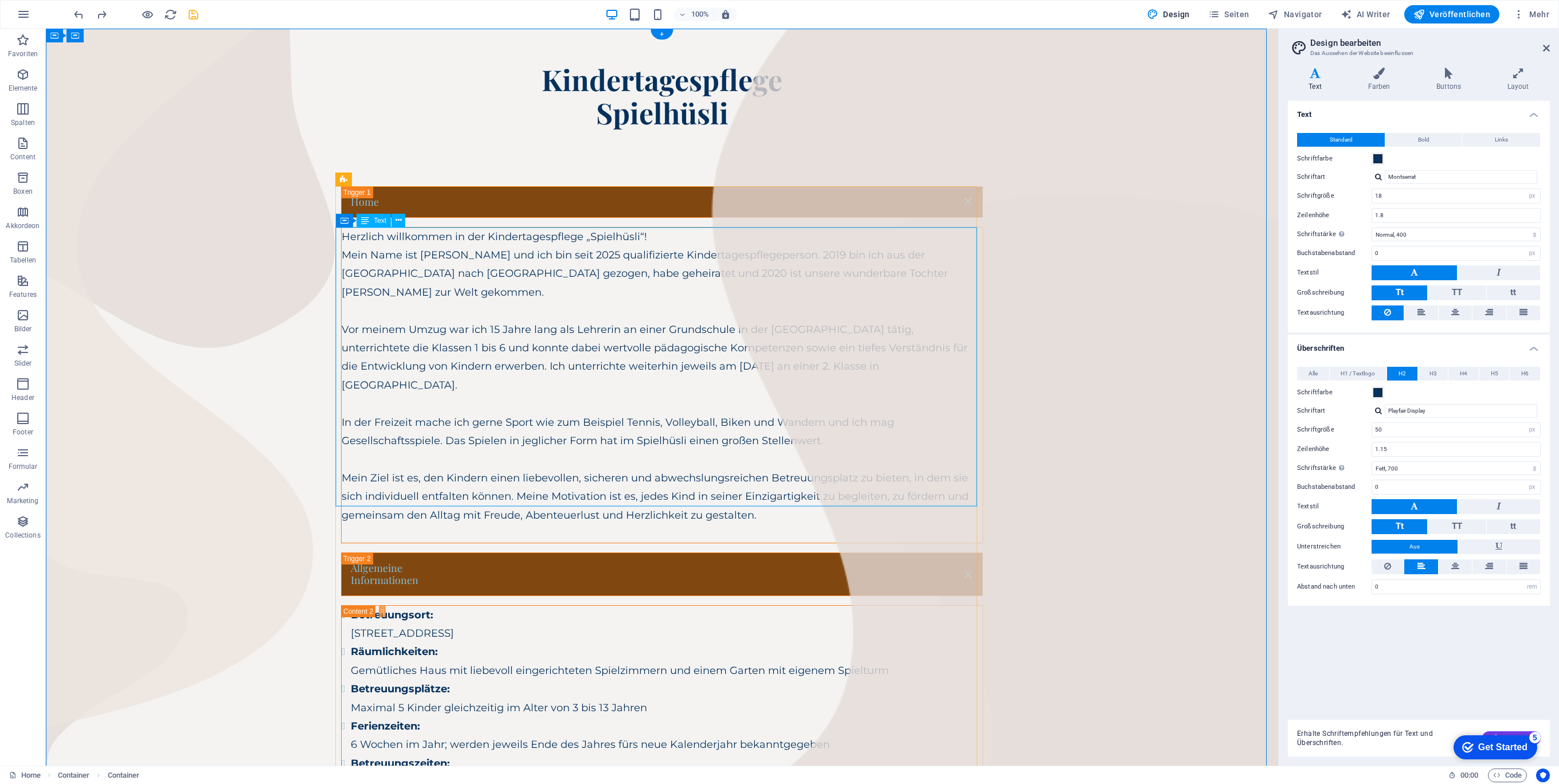
click at [690, 367] on div "Herzlich willkommen in der Kindertagespflege „Spielhüsli“! Mein Name ist [PERSO…" at bounding box center [662, 385] width 641 height 316
click at [690, 366] on div "Herzlich willkommen in der Kindertagespflege „Spielhüsli“! Mein Name ist [PERSO…" at bounding box center [662, 385] width 641 height 316
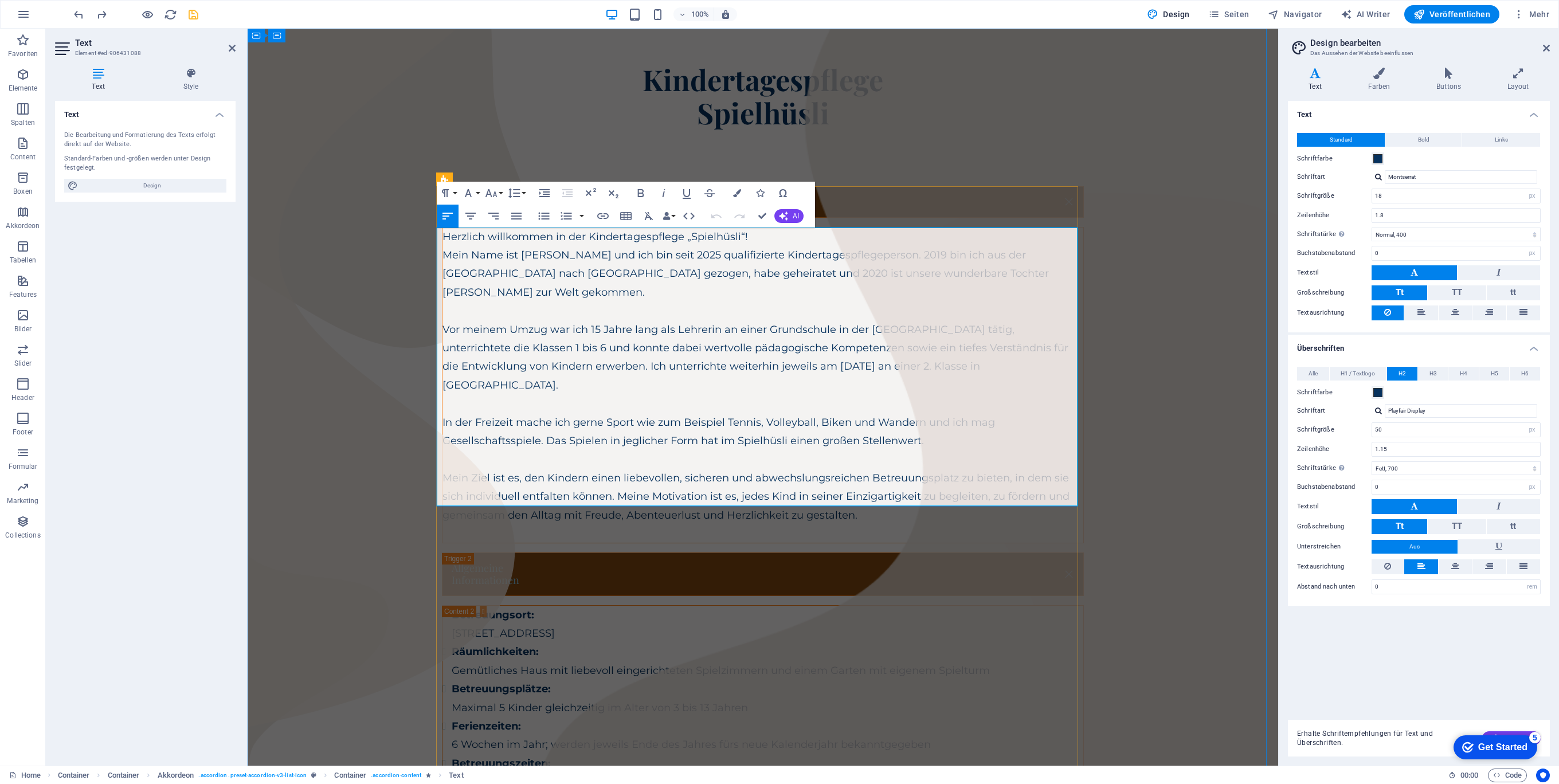
click at [690, 394] on p "Content 1" at bounding box center [763, 403] width 641 height 18
click at [682, 413] on p "In der Freizeit mache ich gerne Sport wie zum Beispiel Tennis, Volleyball, Bike…" at bounding box center [763, 431] width 641 height 37
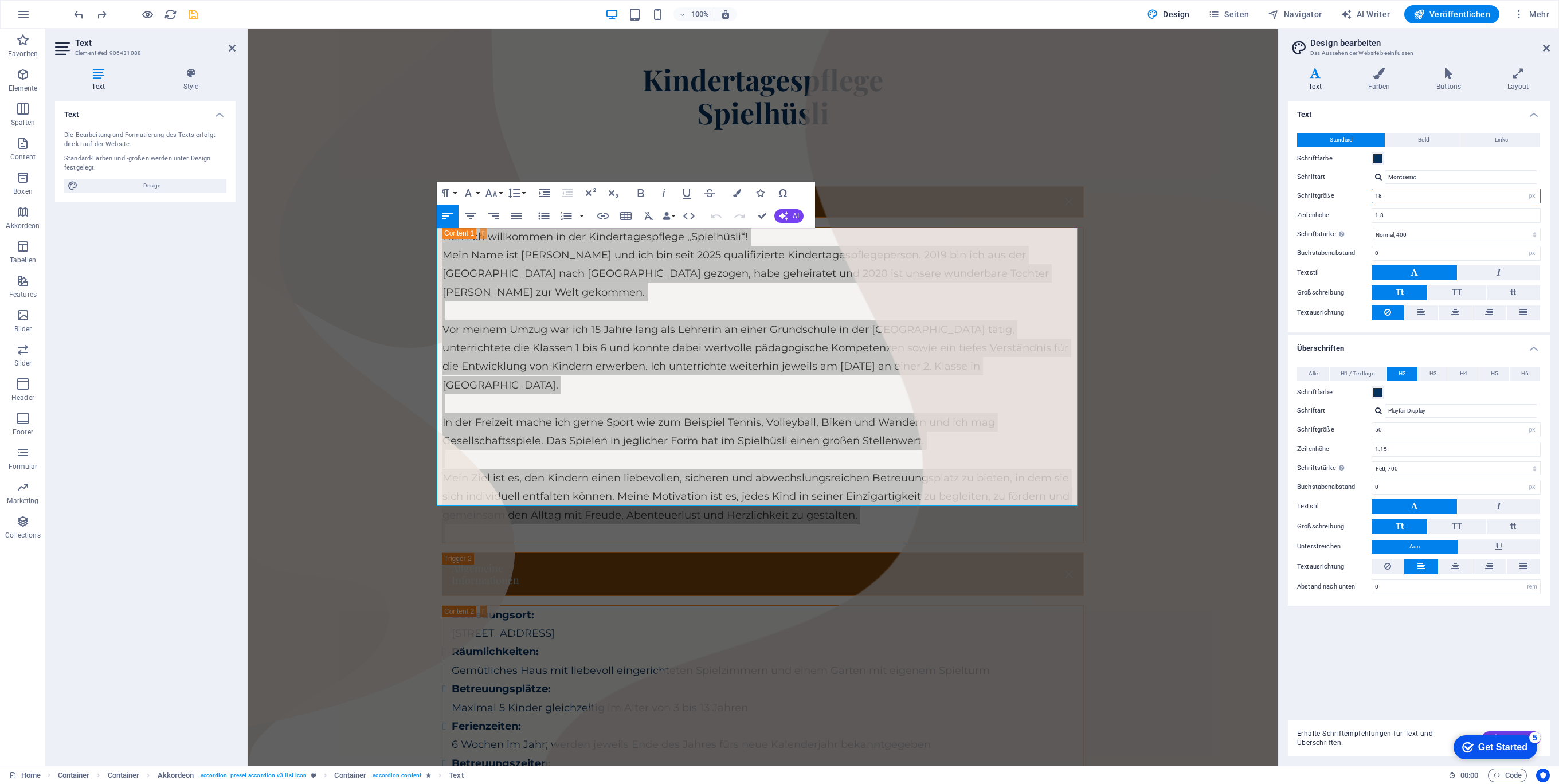
drag, startPoint x: 1399, startPoint y: 195, endPoint x: 1343, endPoint y: 199, distance: 56.1
click at [1338, 202] on div "Schriftgröße 18 rem px" at bounding box center [1419, 196] width 244 height 15
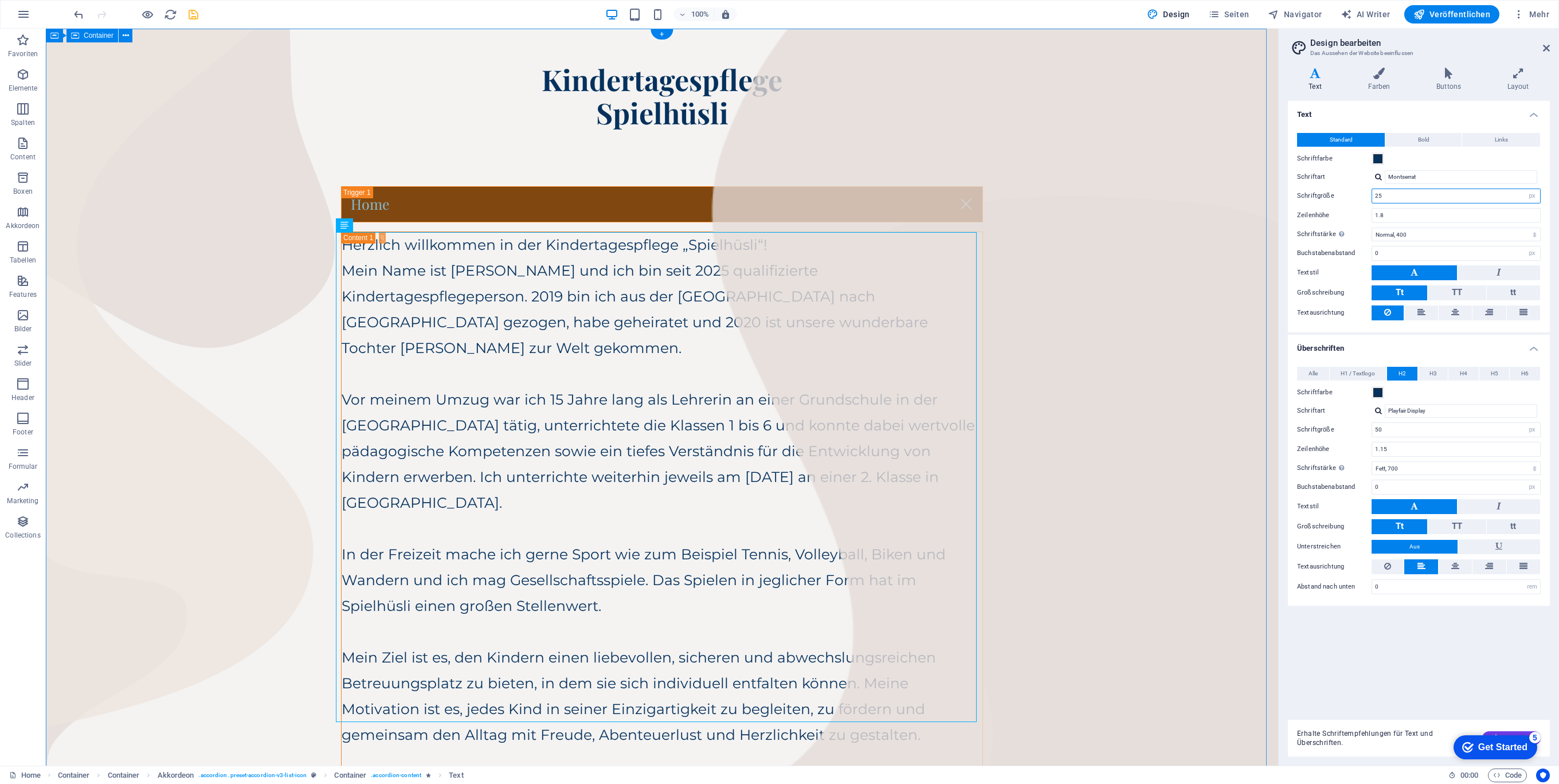
type input "25"
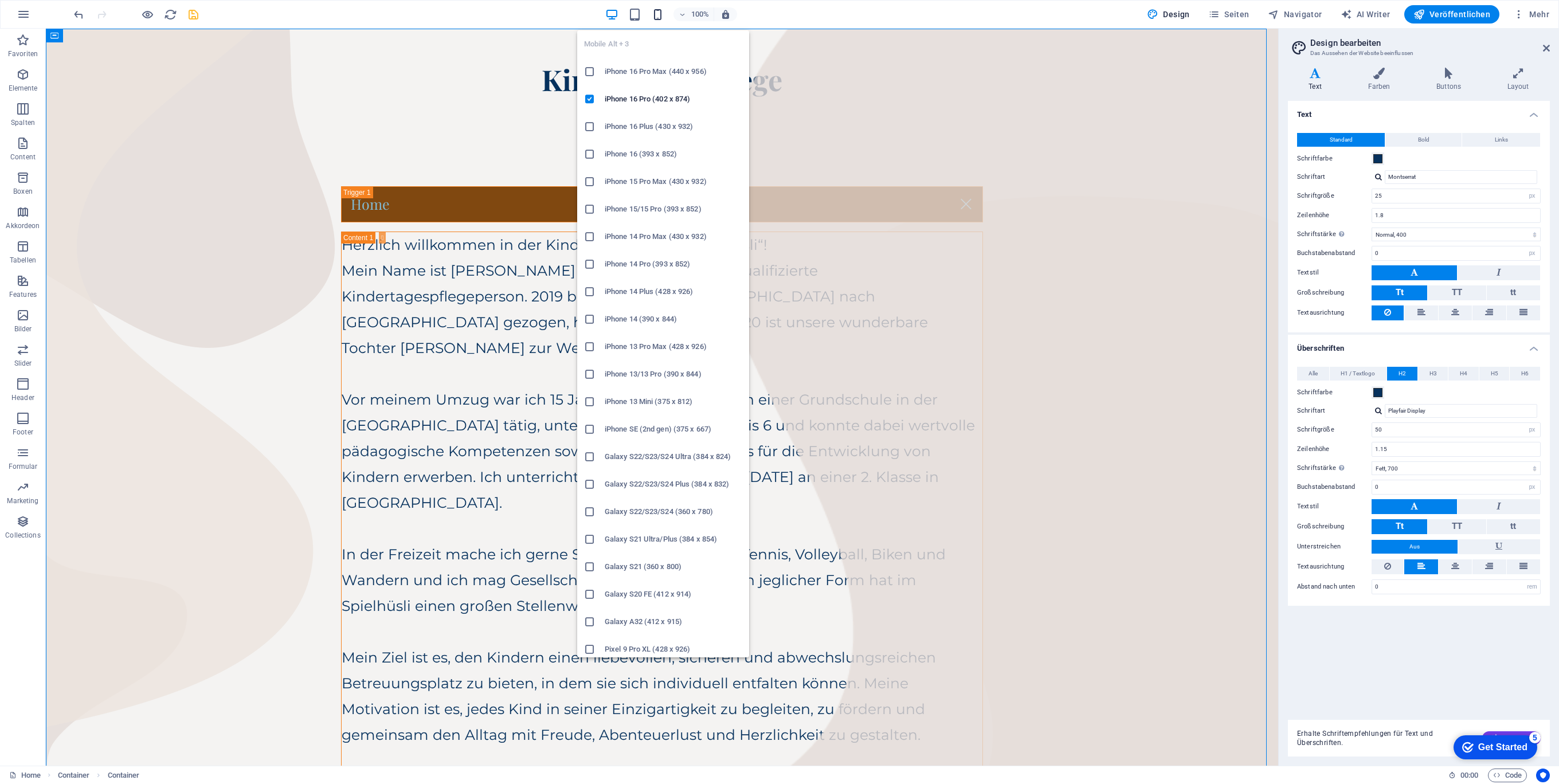
click at [663, 14] on icon "button" at bounding box center [658, 14] width 13 height 13
type input "40"
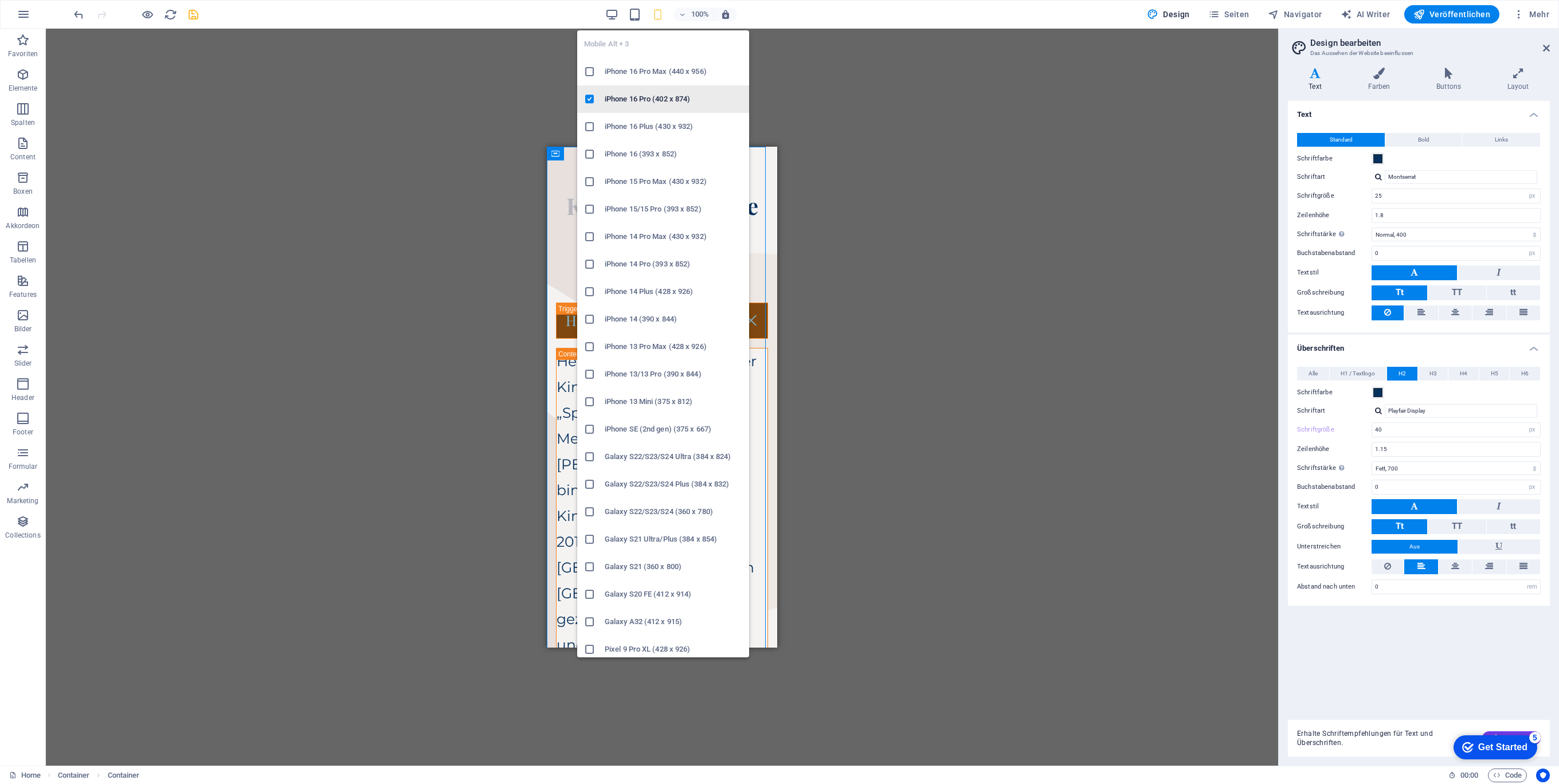
click at [637, 99] on h6 "iPhone 16 Pro (402 x 874)" at bounding box center [673, 99] width 138 height 14
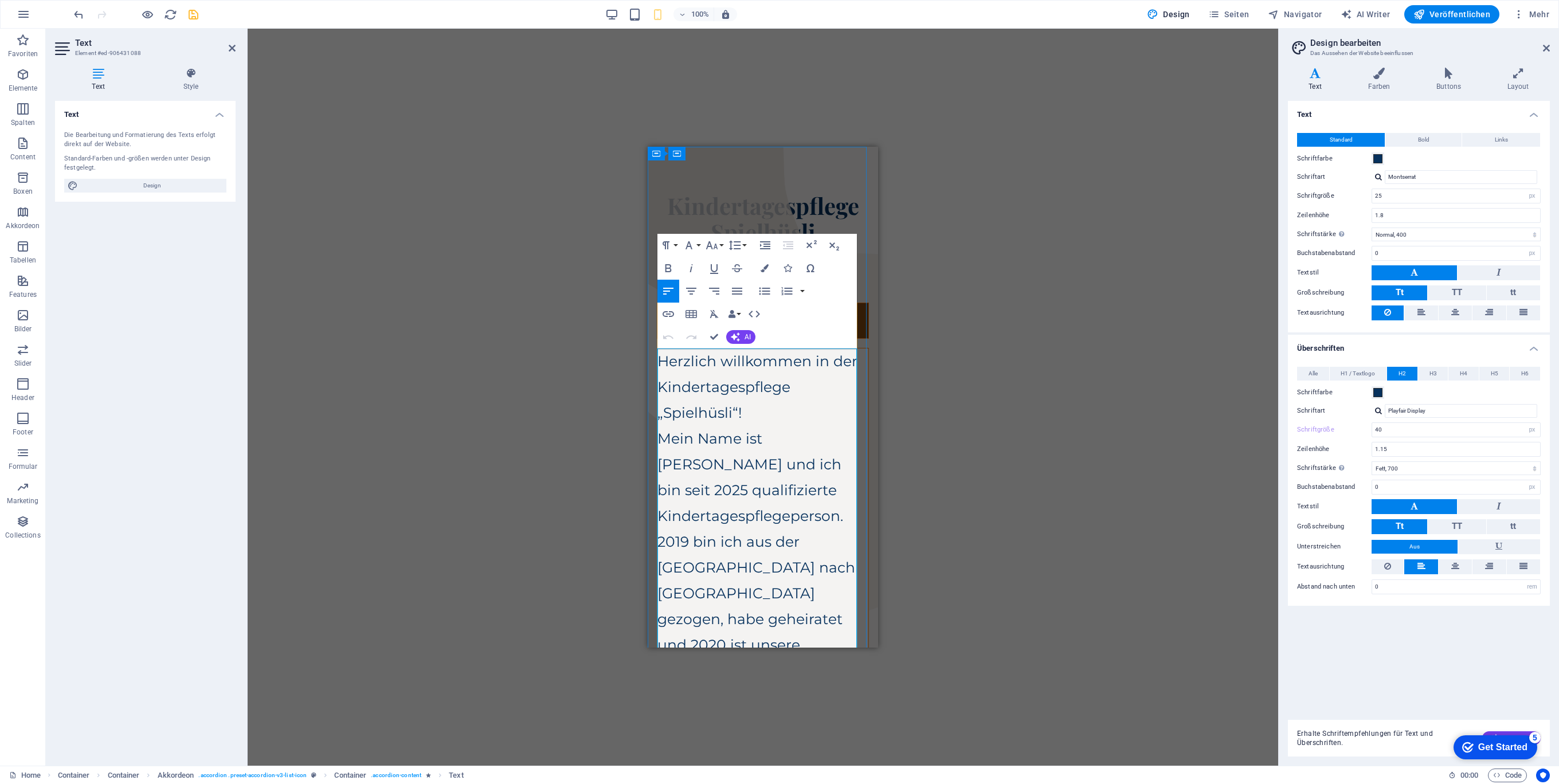
click at [792, 485] on p "Mein Name ist [PERSON_NAME] und ich bin seit 2025 qualifizierte Kindertagespfle…" at bounding box center [763, 581] width 211 height 310
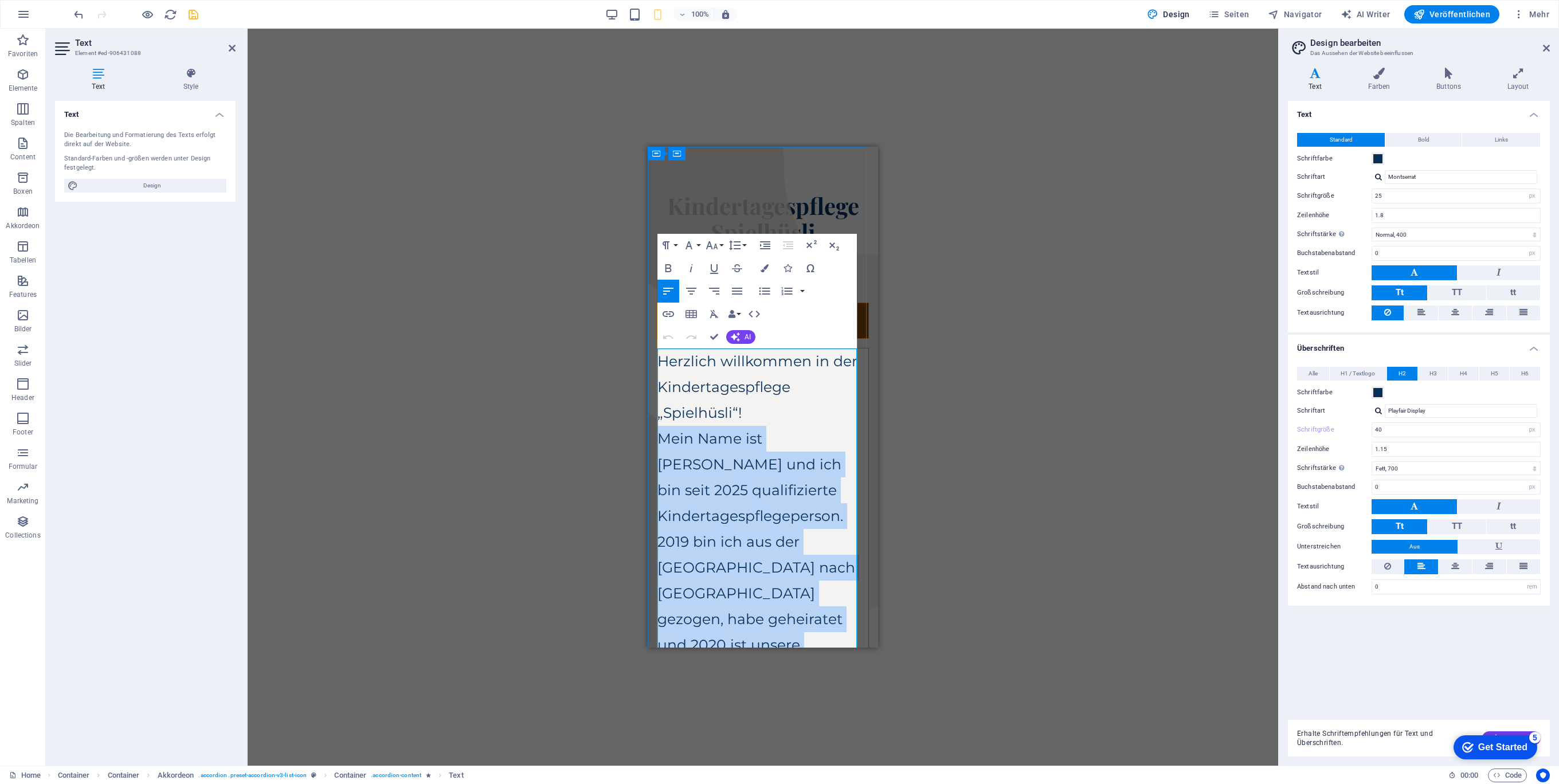
click at [792, 485] on p "Mein Name ist [PERSON_NAME] und ich bin seit 2025 qualifizierte Kindertagespfle…" at bounding box center [763, 581] width 211 height 310
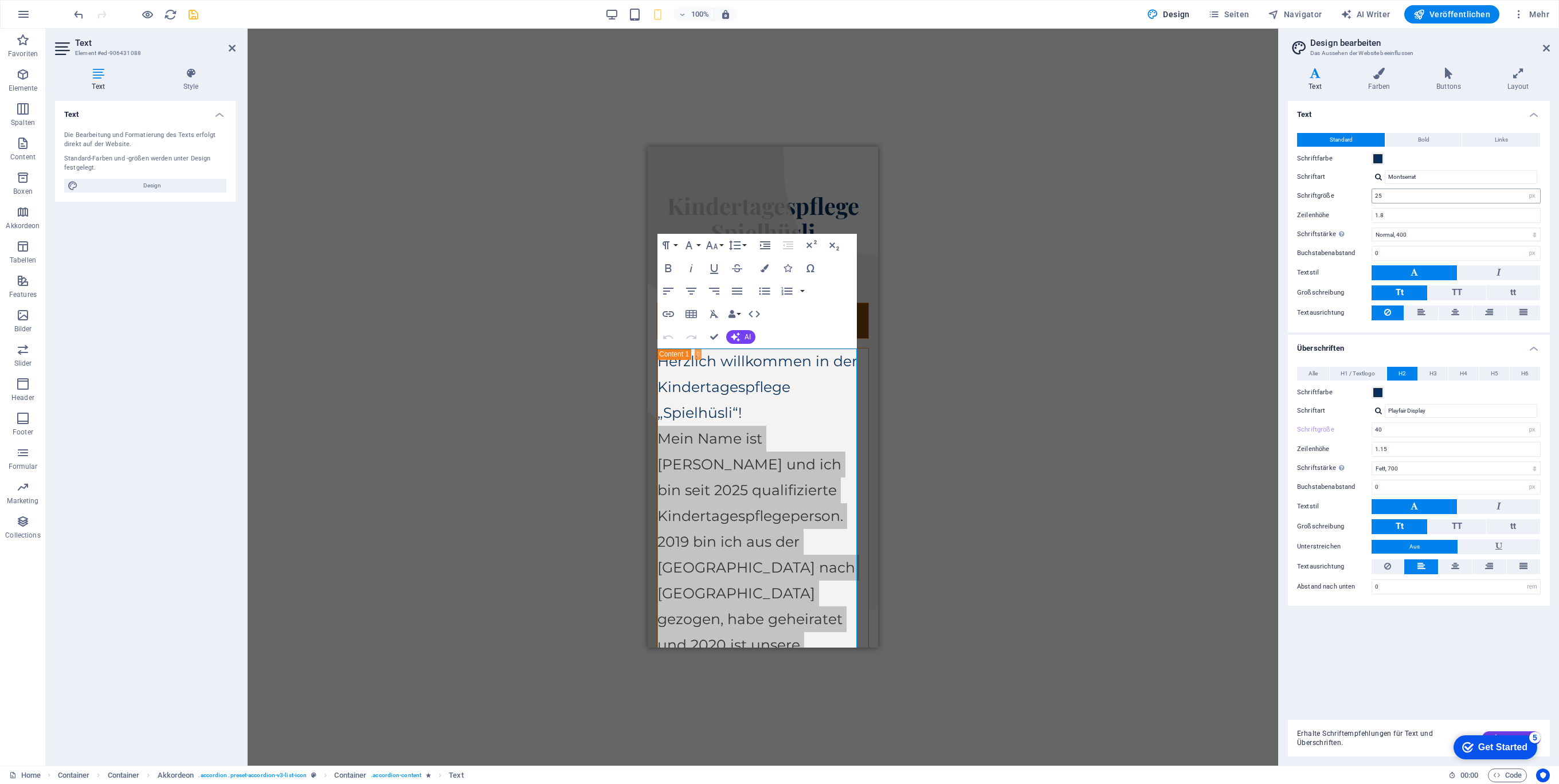
click at [1397, 196] on input "25" at bounding box center [1457, 196] width 168 height 14
type input "2"
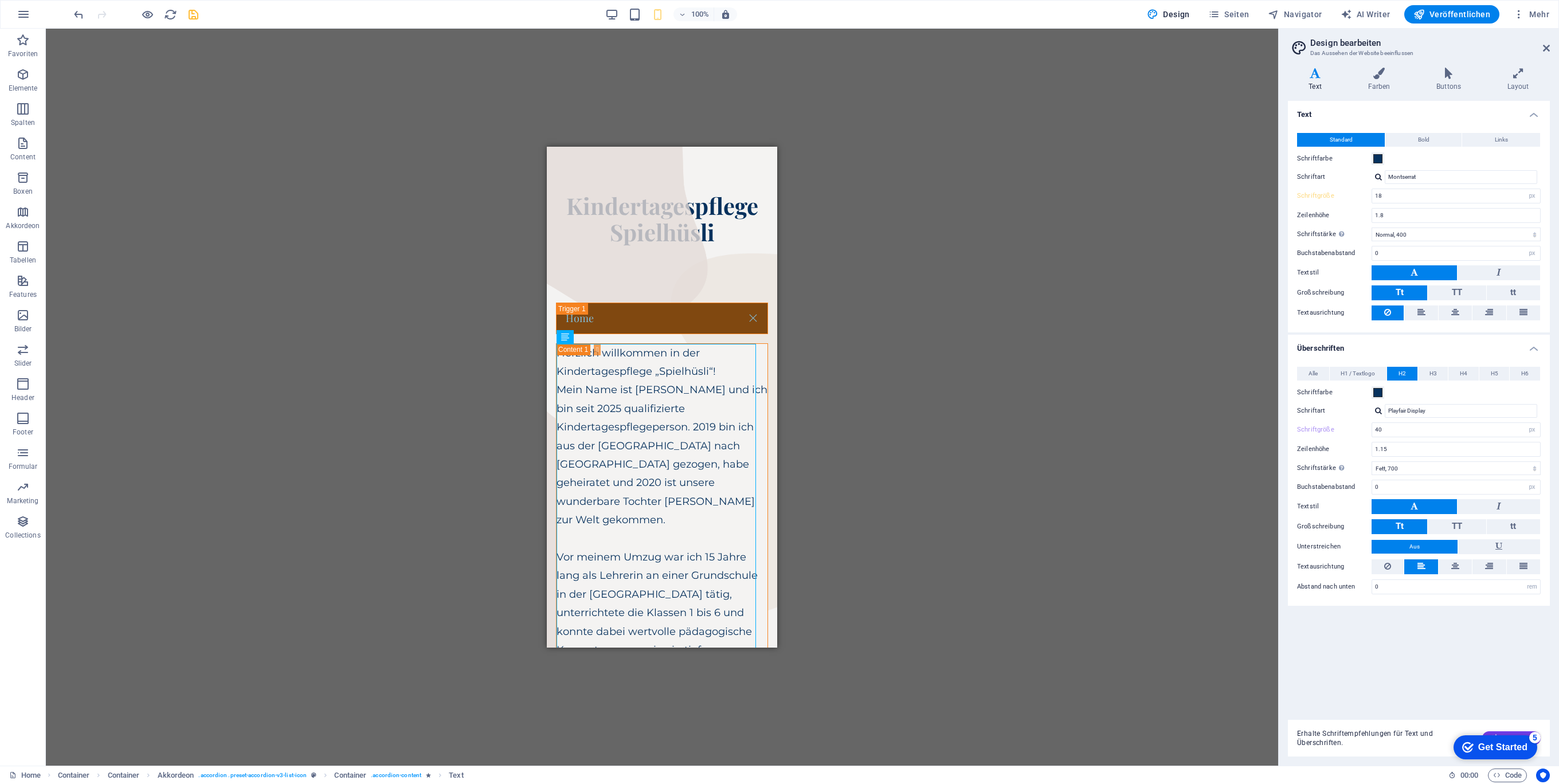
click at [957, 377] on div "Ziehe hier rein, um den vorhandenen Inhalt zu ersetzen. Drücke "Strg", wenn du …" at bounding box center [662, 397] width 1232 height 737
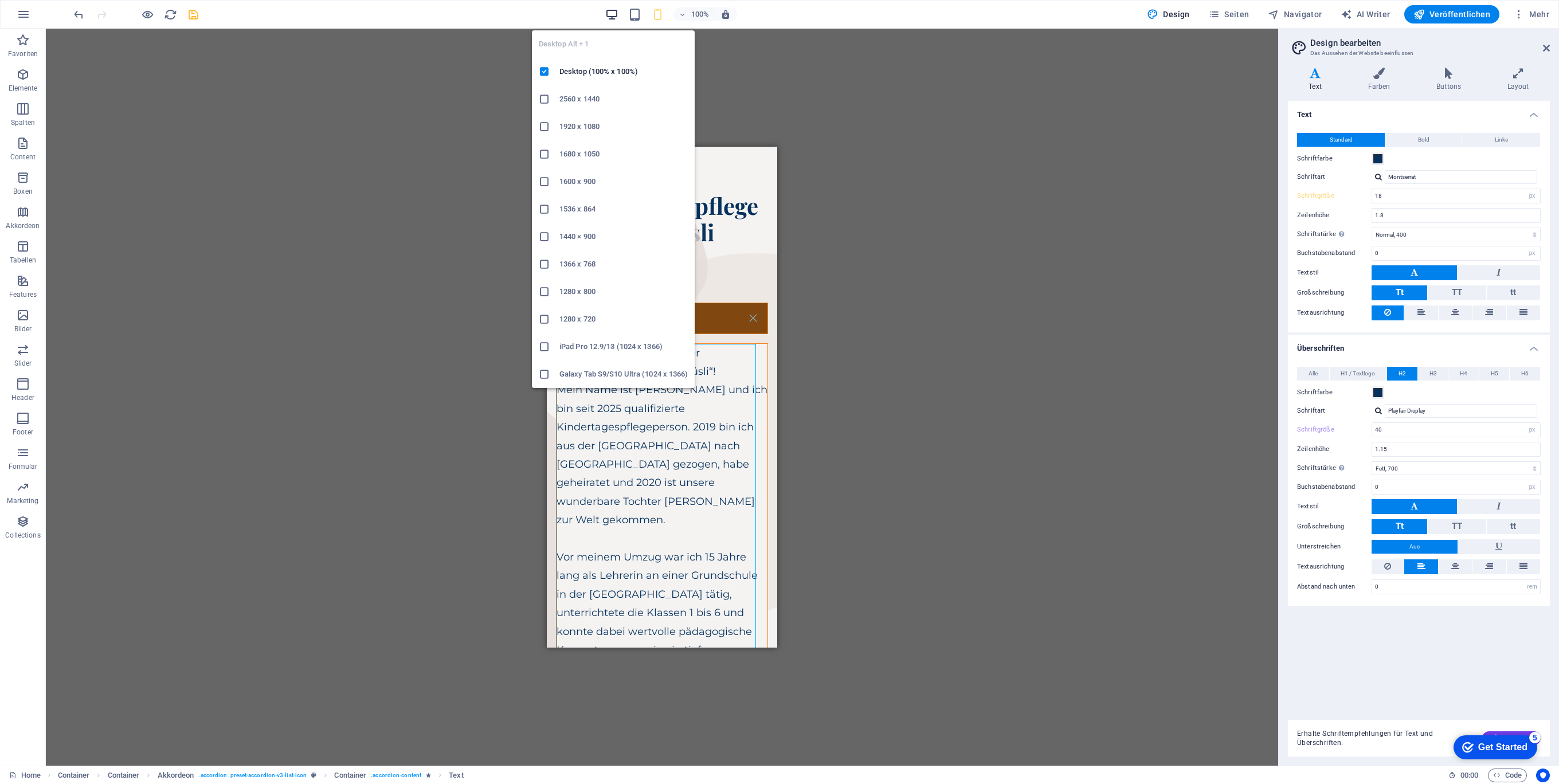
click at [617, 17] on icon "button" at bounding box center [612, 14] width 13 height 13
type input "25"
type input "50"
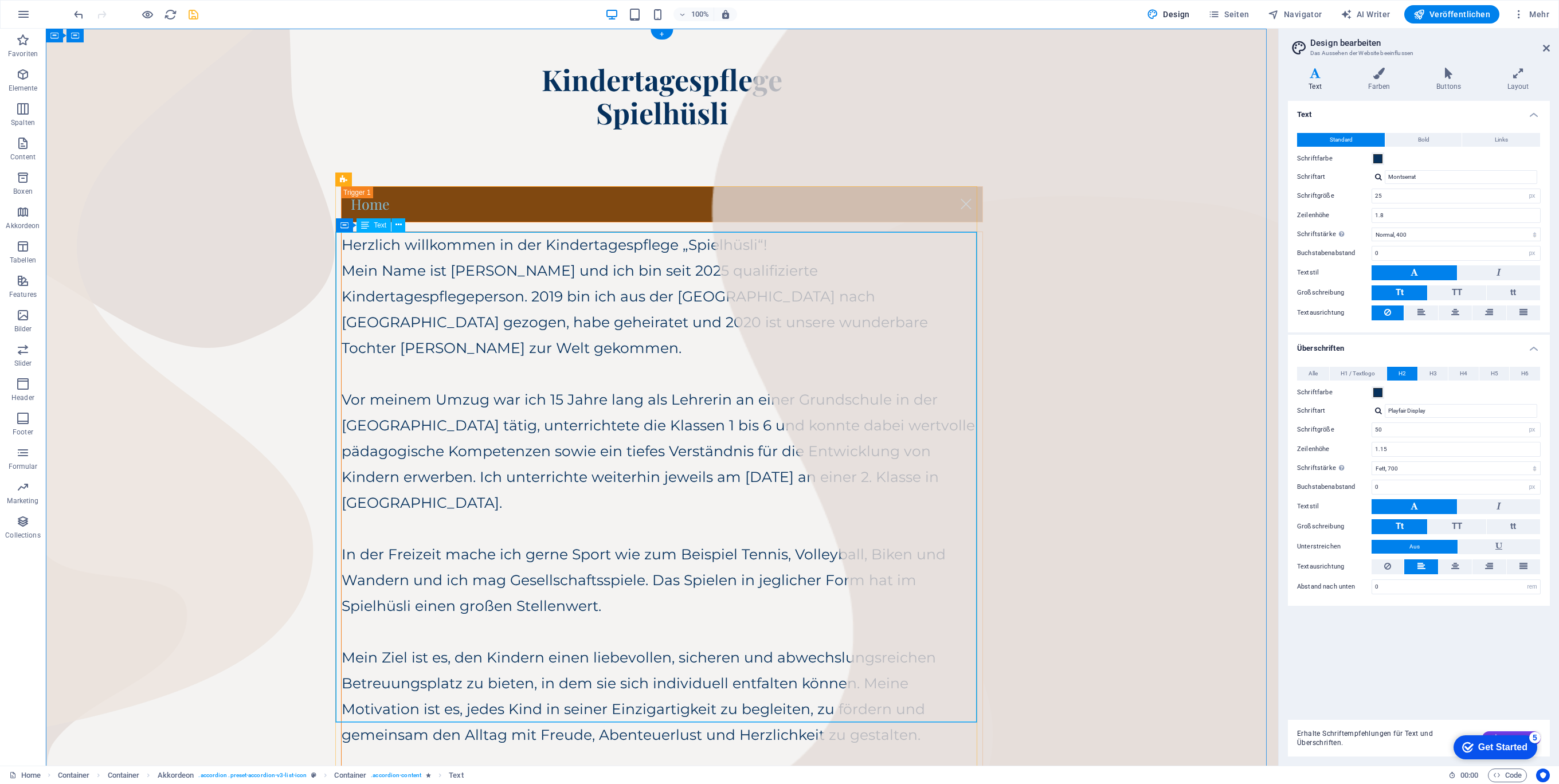
click at [757, 365] on div "Herzlich willkommen in der Kindertagespflege „Spielhüsli“! Mein Name ist [PERSO…" at bounding box center [662, 502] width 641 height 542
click at [703, 325] on div "Herzlich willkommen in der Kindertagespflege „Spielhüsli“! Mein Name ist [PERSO…" at bounding box center [662, 502] width 641 height 542
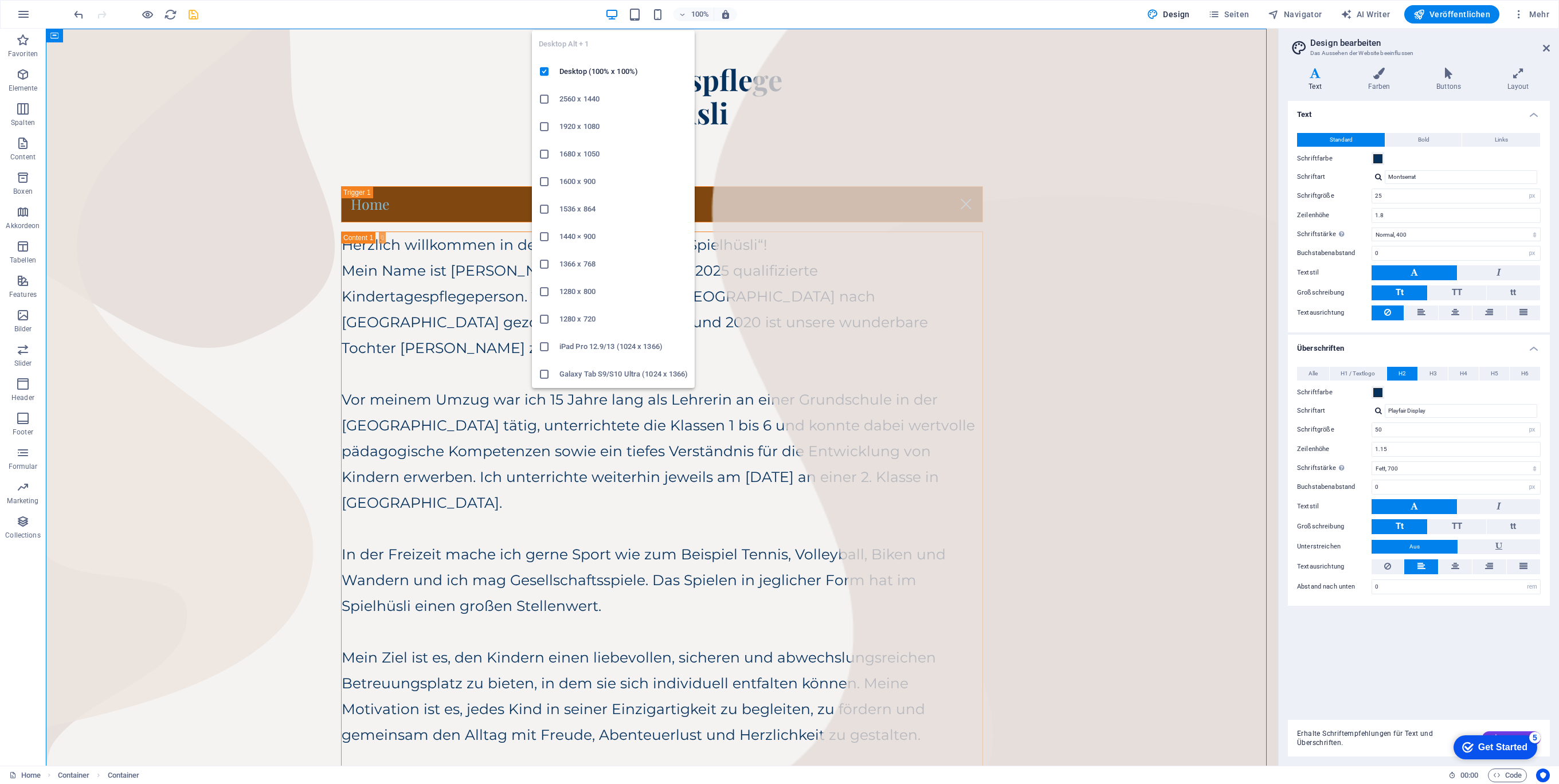
click at [617, 17] on icon "button" at bounding box center [612, 14] width 13 height 13
click at [616, 16] on icon "button" at bounding box center [612, 14] width 13 height 13
click at [609, 11] on icon "button" at bounding box center [612, 14] width 13 height 13
click at [544, 124] on icon at bounding box center [545, 127] width 12 height 12
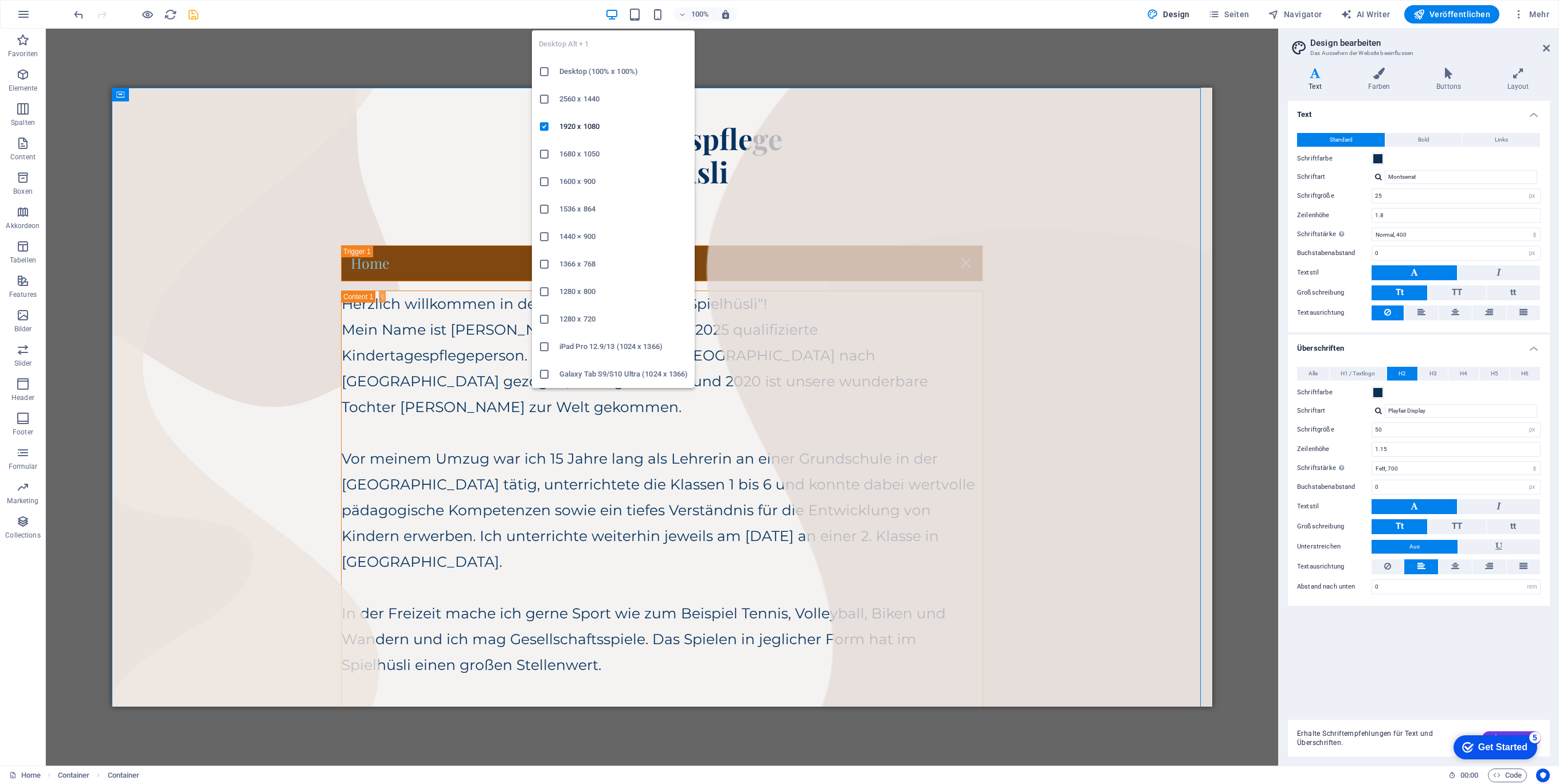
click at [611, 12] on icon "button" at bounding box center [612, 14] width 13 height 13
click at [608, 8] on icon "button" at bounding box center [612, 14] width 13 height 13
click at [540, 69] on icon at bounding box center [545, 72] width 12 height 12
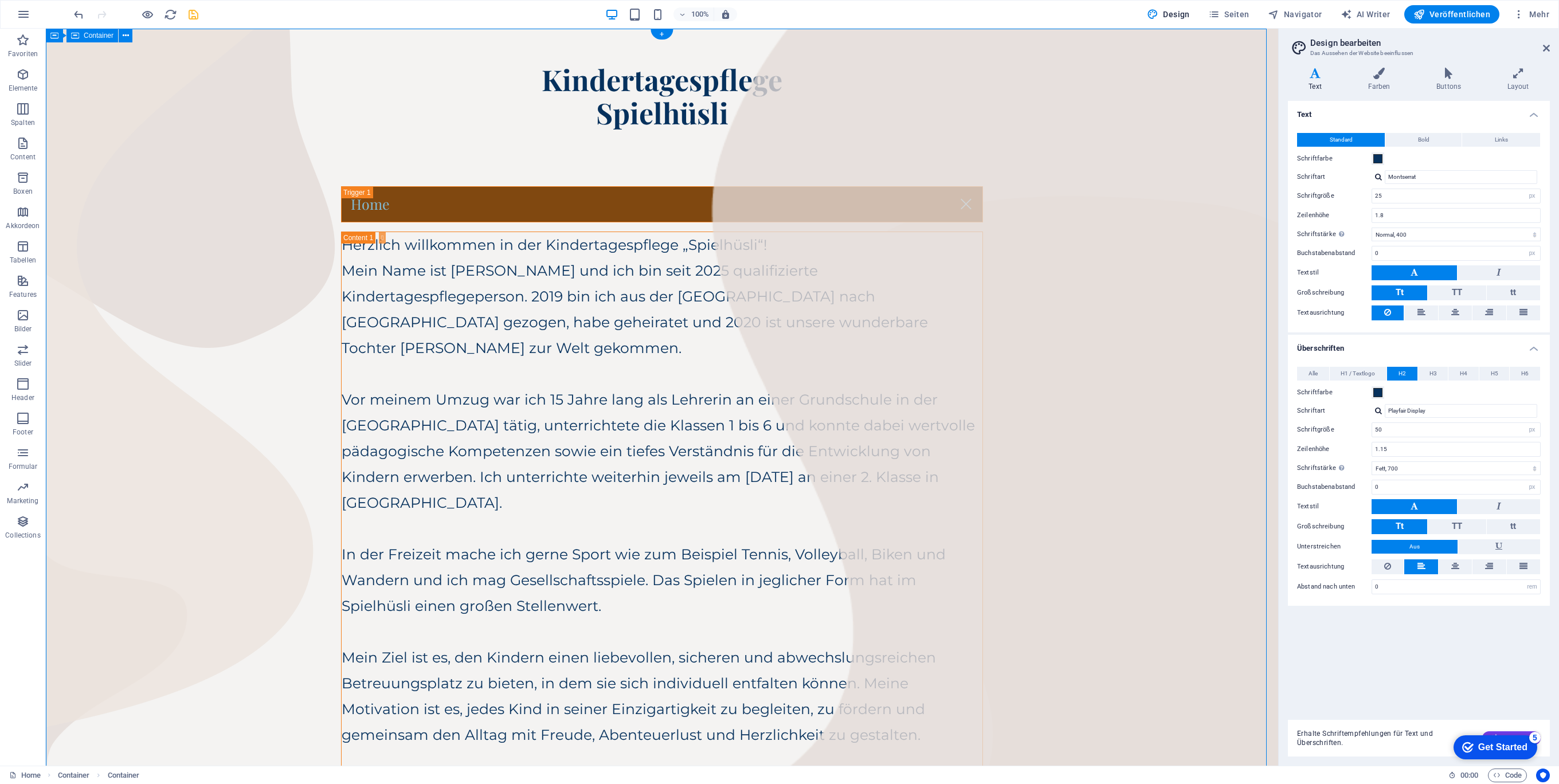
click at [662, 107] on div "Kindertagespflege Spielhüsli" at bounding box center [662, 96] width 642 height 66
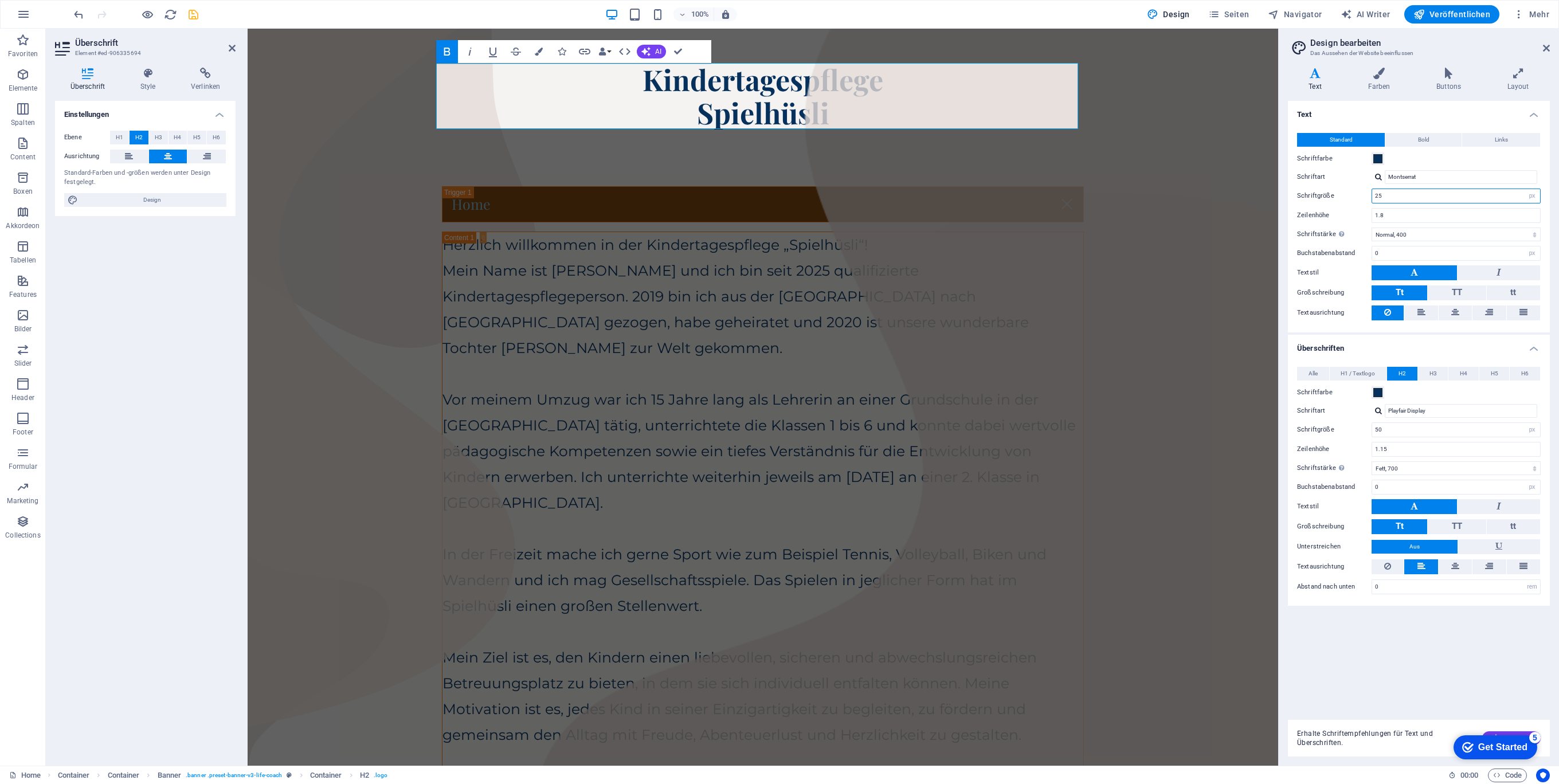
drag, startPoint x: 1397, startPoint y: 194, endPoint x: 1354, endPoint y: 194, distance: 43.0
click at [1354, 194] on div "Schriftgröße 25 rem px" at bounding box center [1419, 196] width 244 height 15
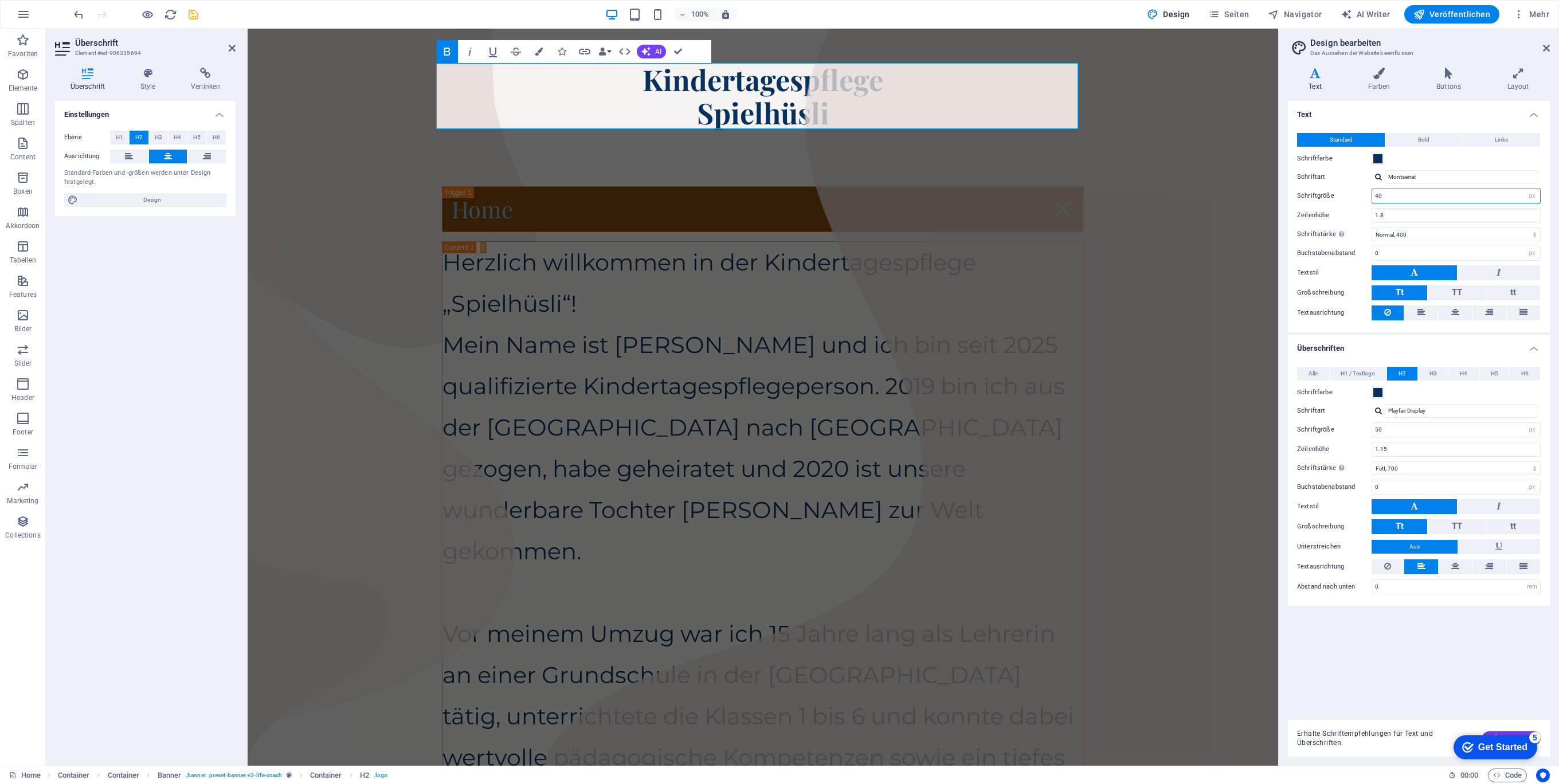
type input "4"
type input "25"
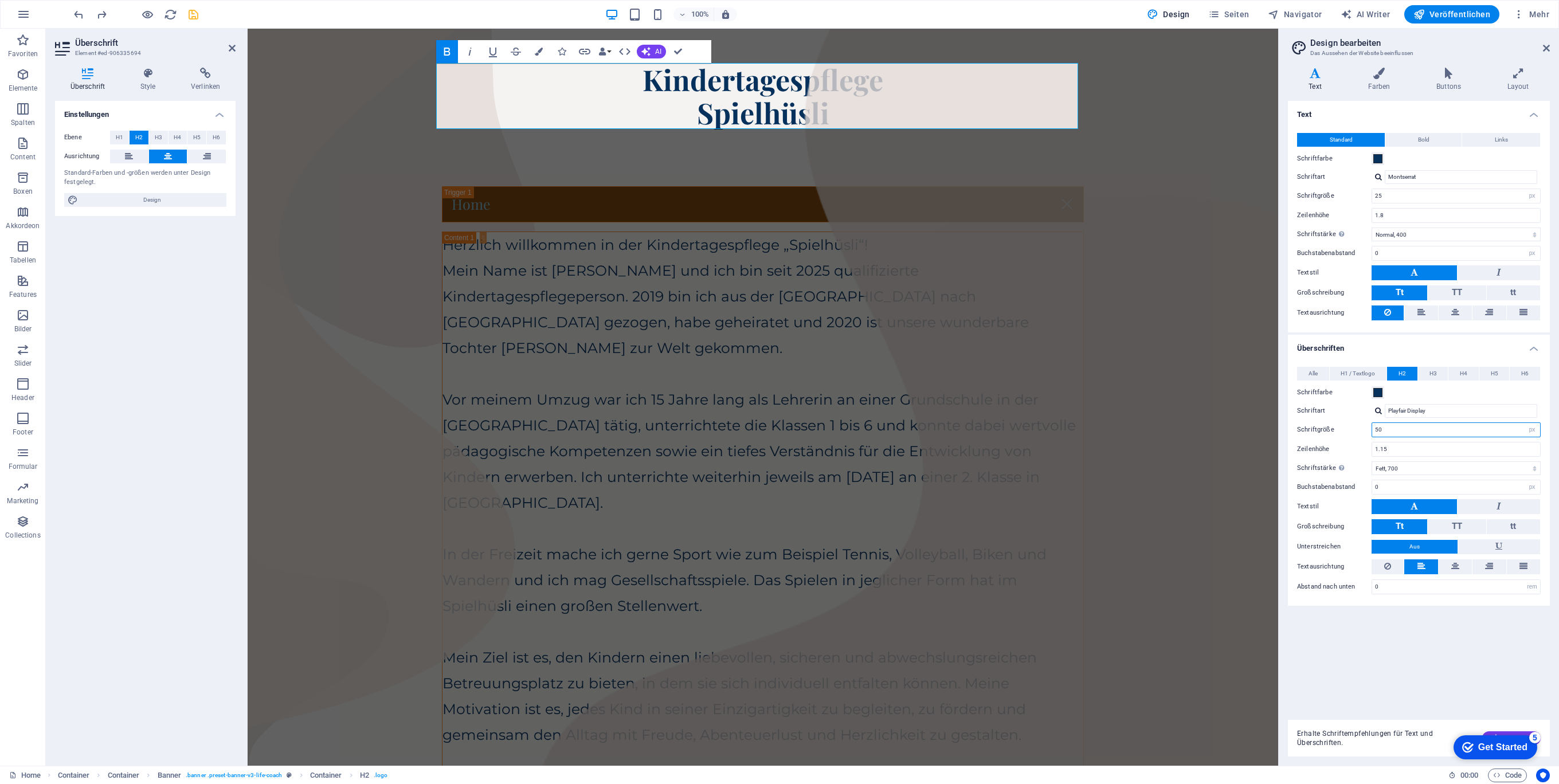
click at [1405, 428] on input "50" at bounding box center [1457, 429] width 168 height 14
drag, startPoint x: 1368, startPoint y: 368, endPoint x: 1425, endPoint y: 370, distance: 57.0
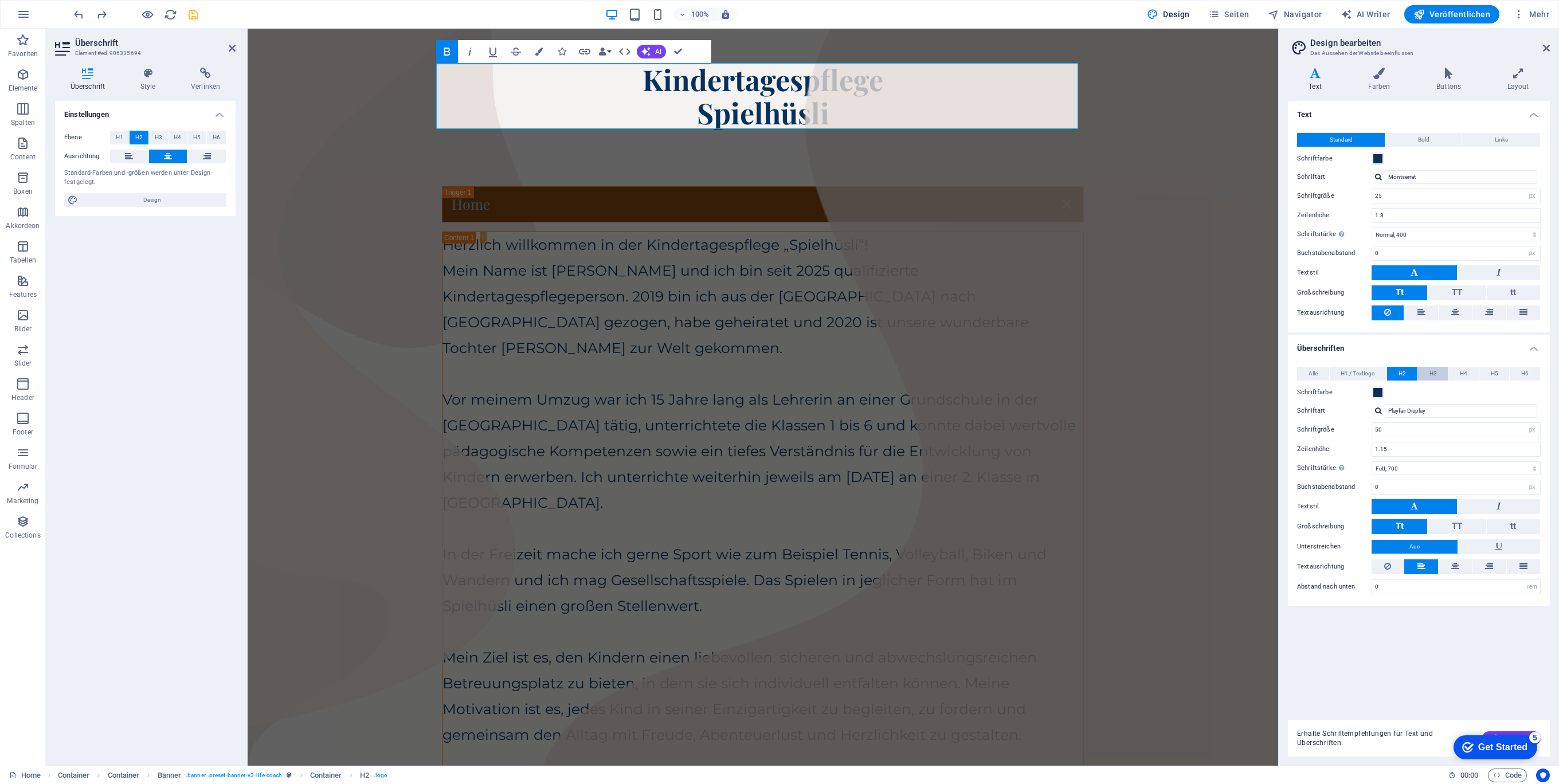
click at [1369, 368] on span "H1 / Textlogo" at bounding box center [1358, 373] width 35 height 14
click at [1405, 370] on span "H2" at bounding box center [1402, 373] width 7 height 14
click at [1406, 429] on input "50" at bounding box center [1457, 429] width 168 height 14
click at [1433, 373] on span "H3" at bounding box center [1433, 373] width 7 height 14
click at [1399, 373] on span "H2" at bounding box center [1402, 373] width 7 height 14
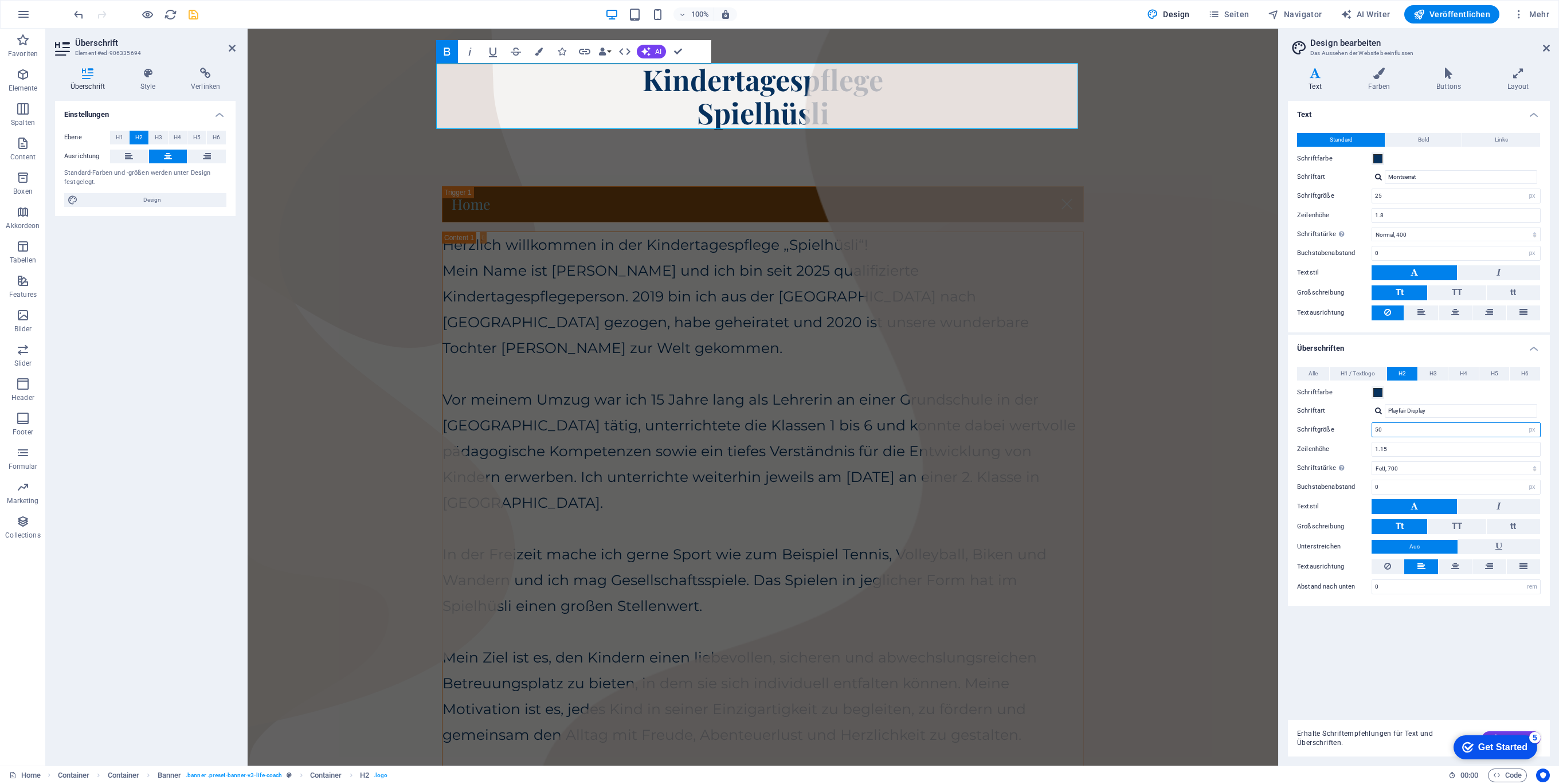
click at [1395, 428] on input "50" at bounding box center [1457, 429] width 168 height 14
click at [123, 136] on span "H1" at bounding box center [119, 138] width 7 height 14
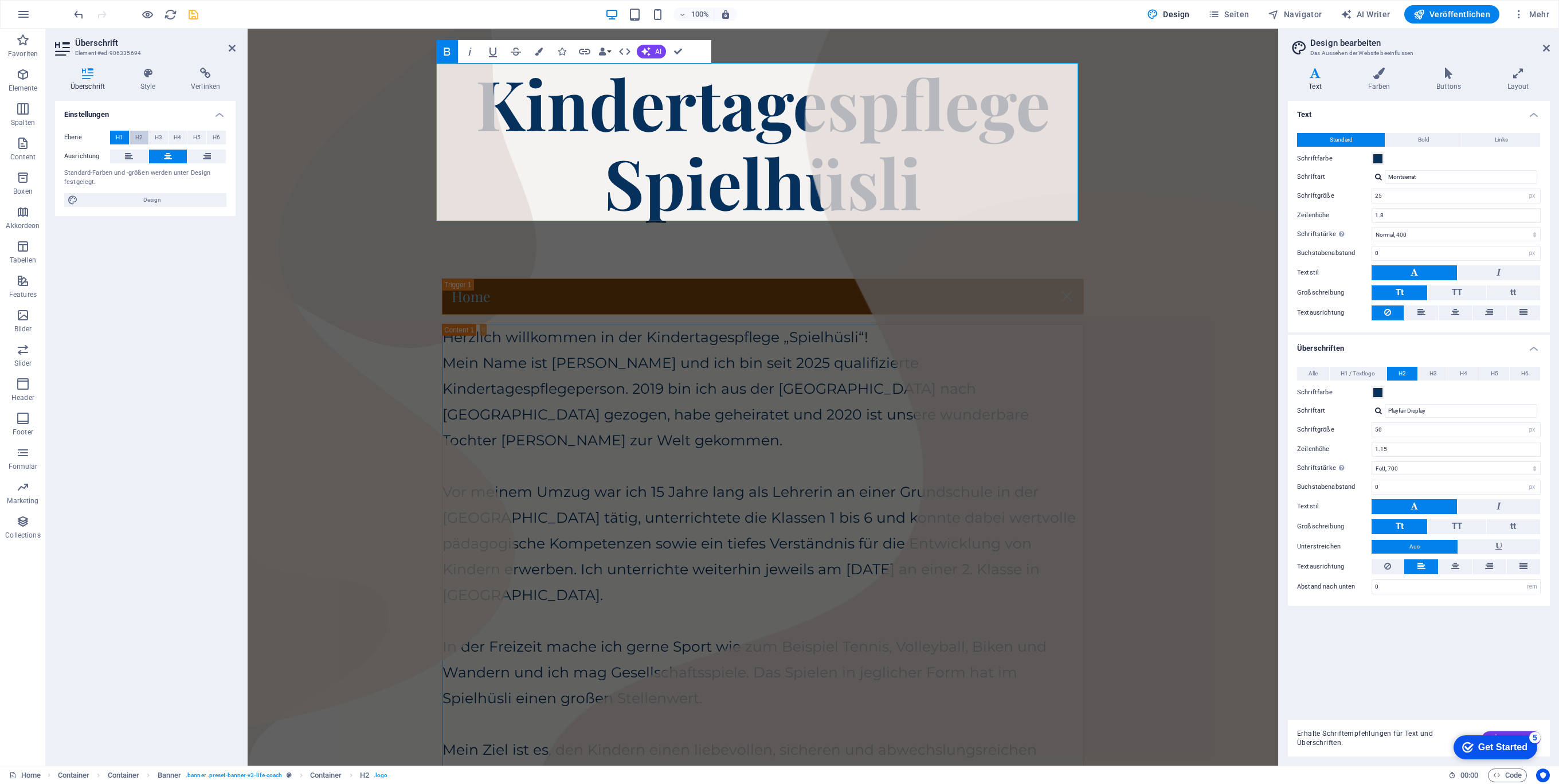
click at [136, 136] on span "H2" at bounding box center [139, 138] width 7 height 14
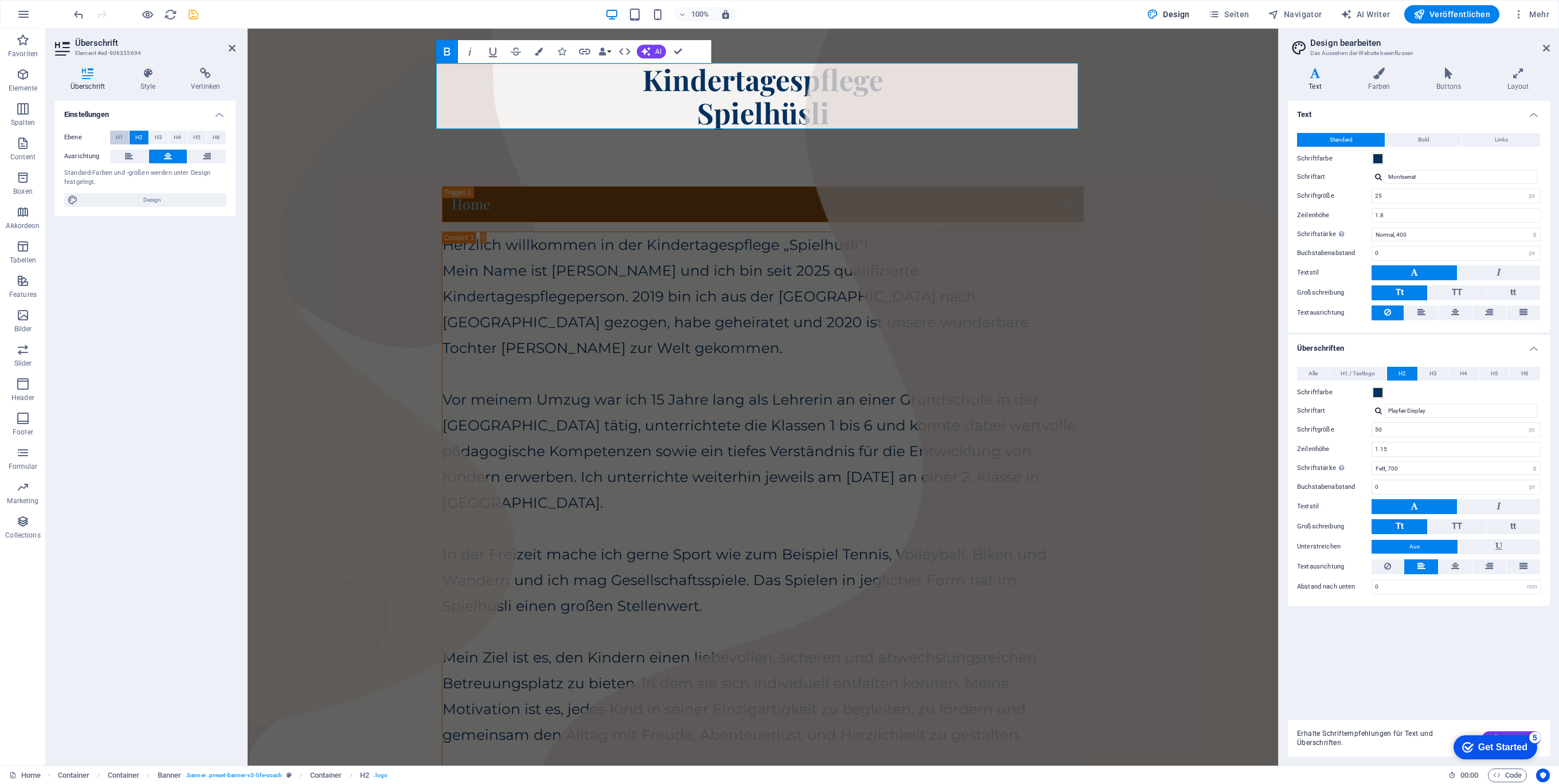
click at [115, 136] on button "H1" at bounding box center [119, 138] width 19 height 14
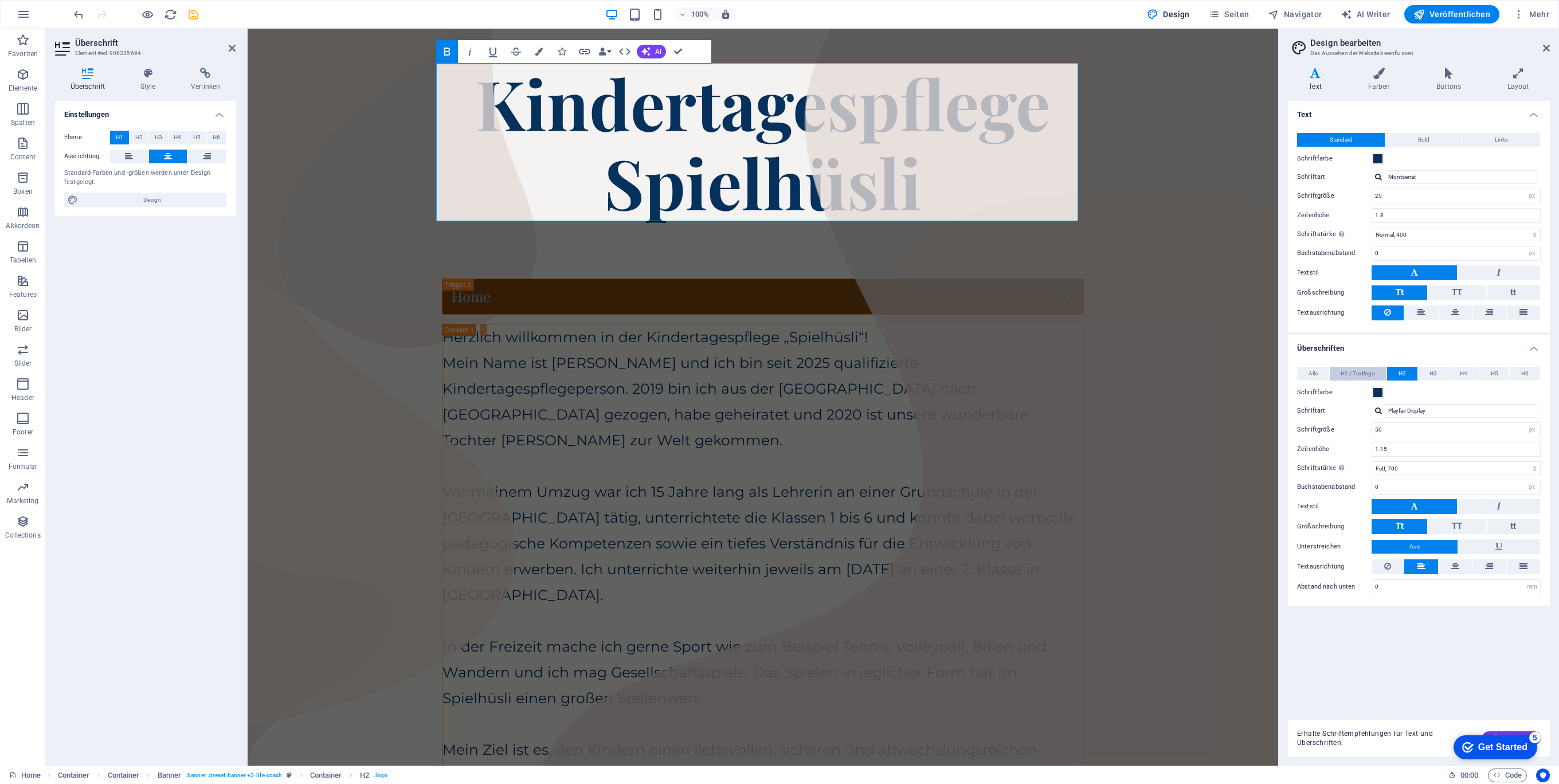
click at [1370, 371] on span "H1 / Textlogo" at bounding box center [1358, 373] width 35 height 14
click at [1412, 373] on button "H2" at bounding box center [1403, 373] width 31 height 14
click at [136, 139] on span "H2" at bounding box center [139, 138] width 7 height 14
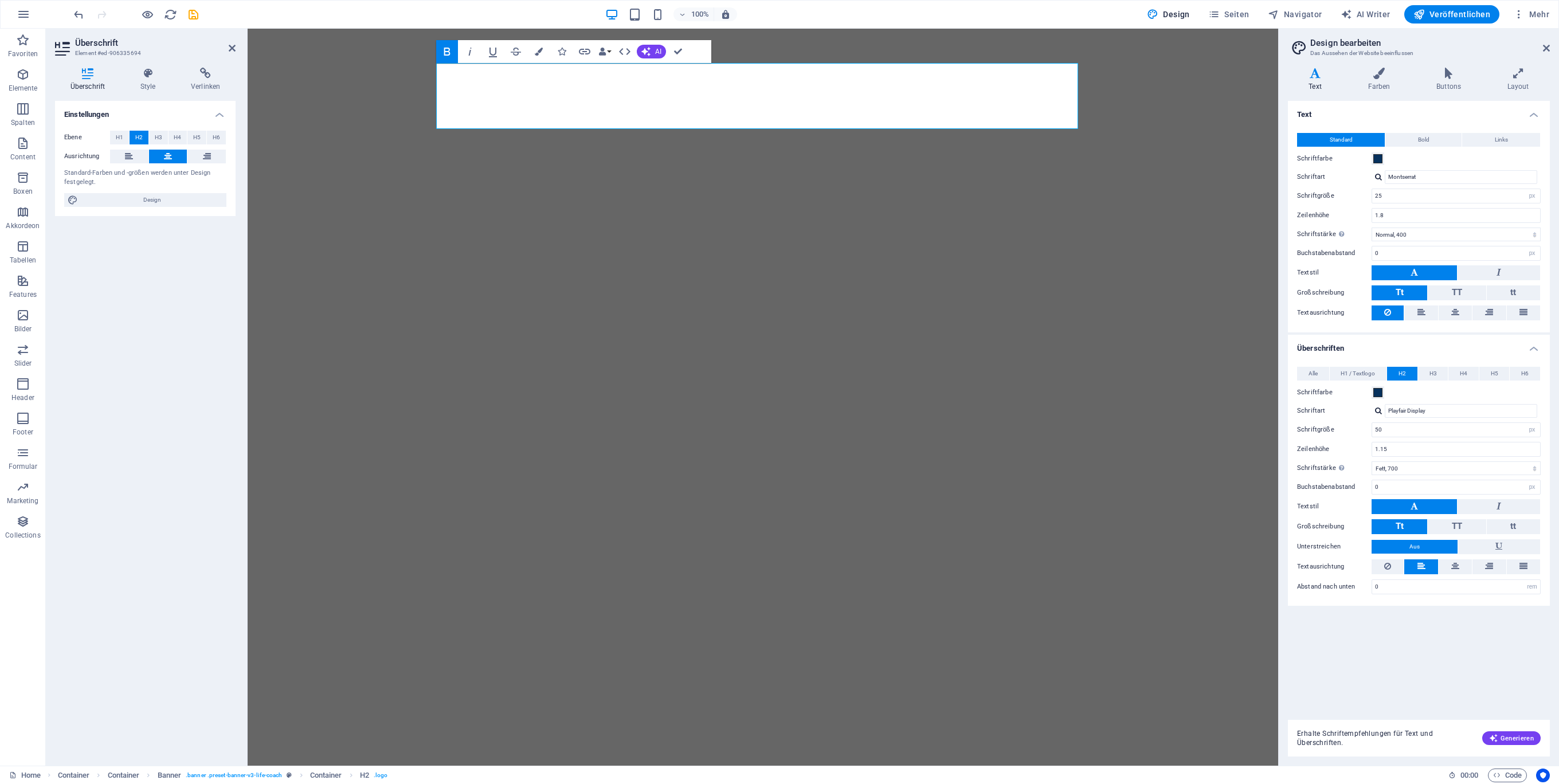
select select "px"
select select "400"
select select "px"
select select "700"
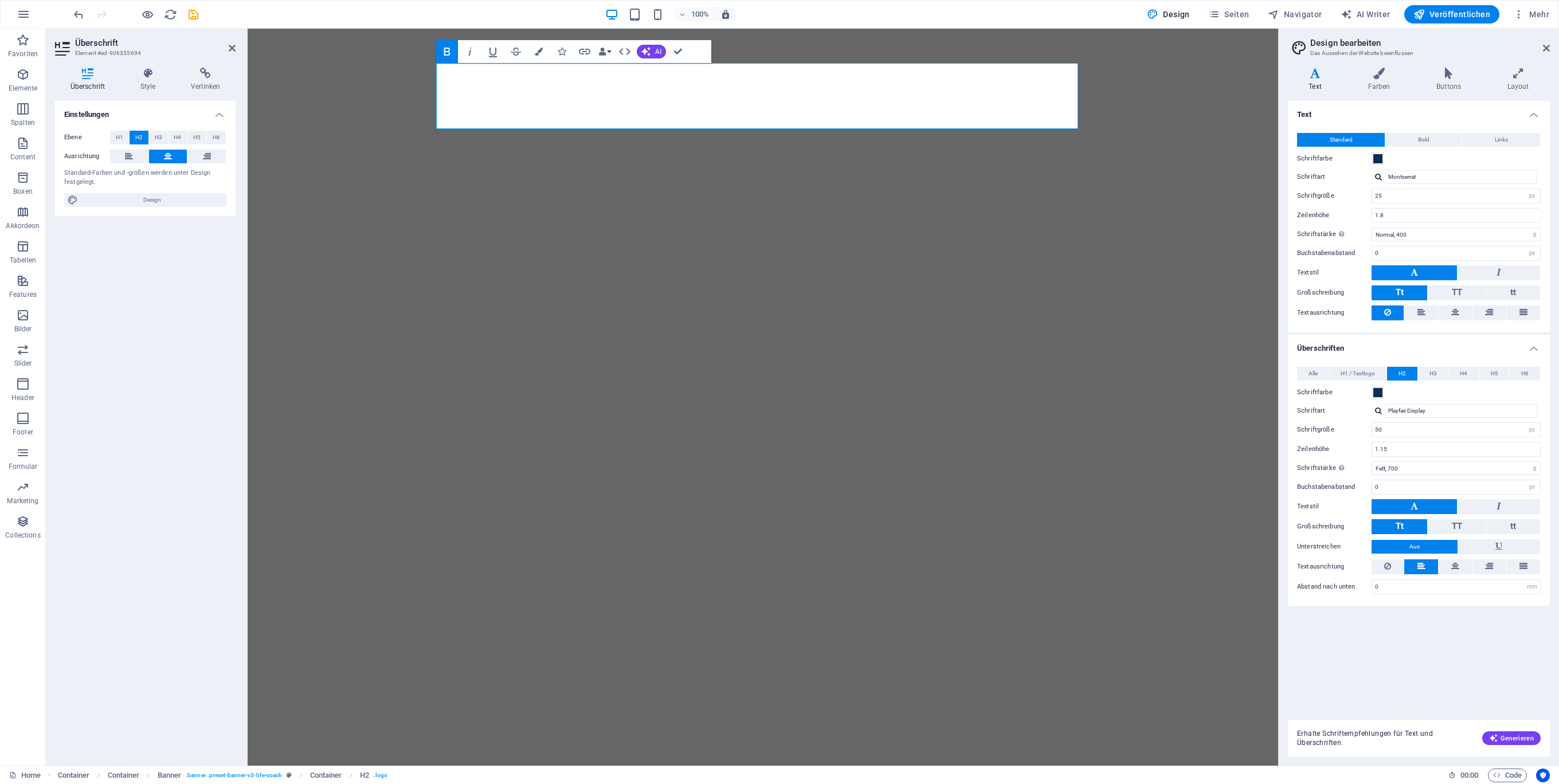
select select "px"
select select "rem"
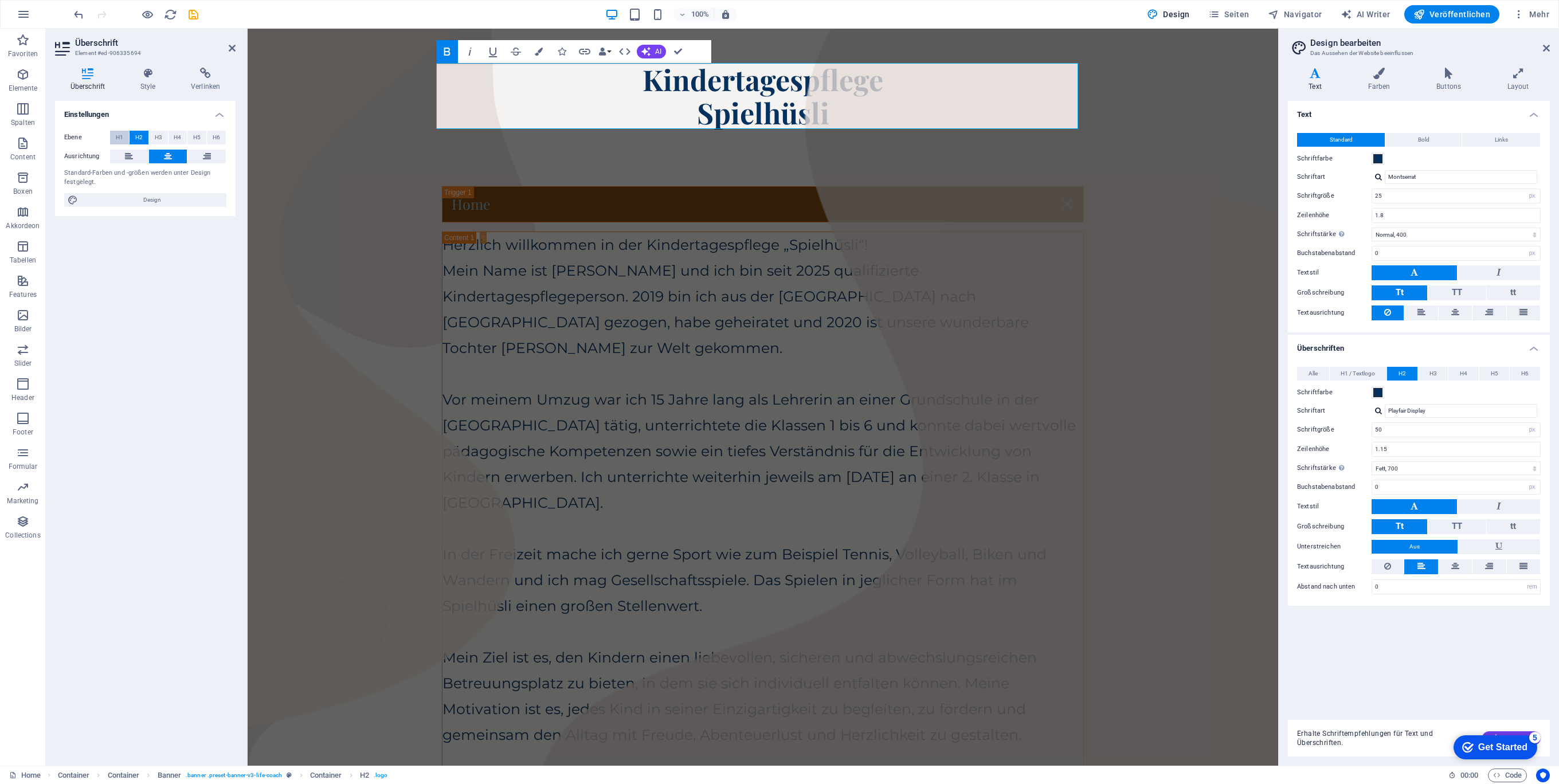
click at [116, 139] on span "H1" at bounding box center [119, 138] width 7 height 14
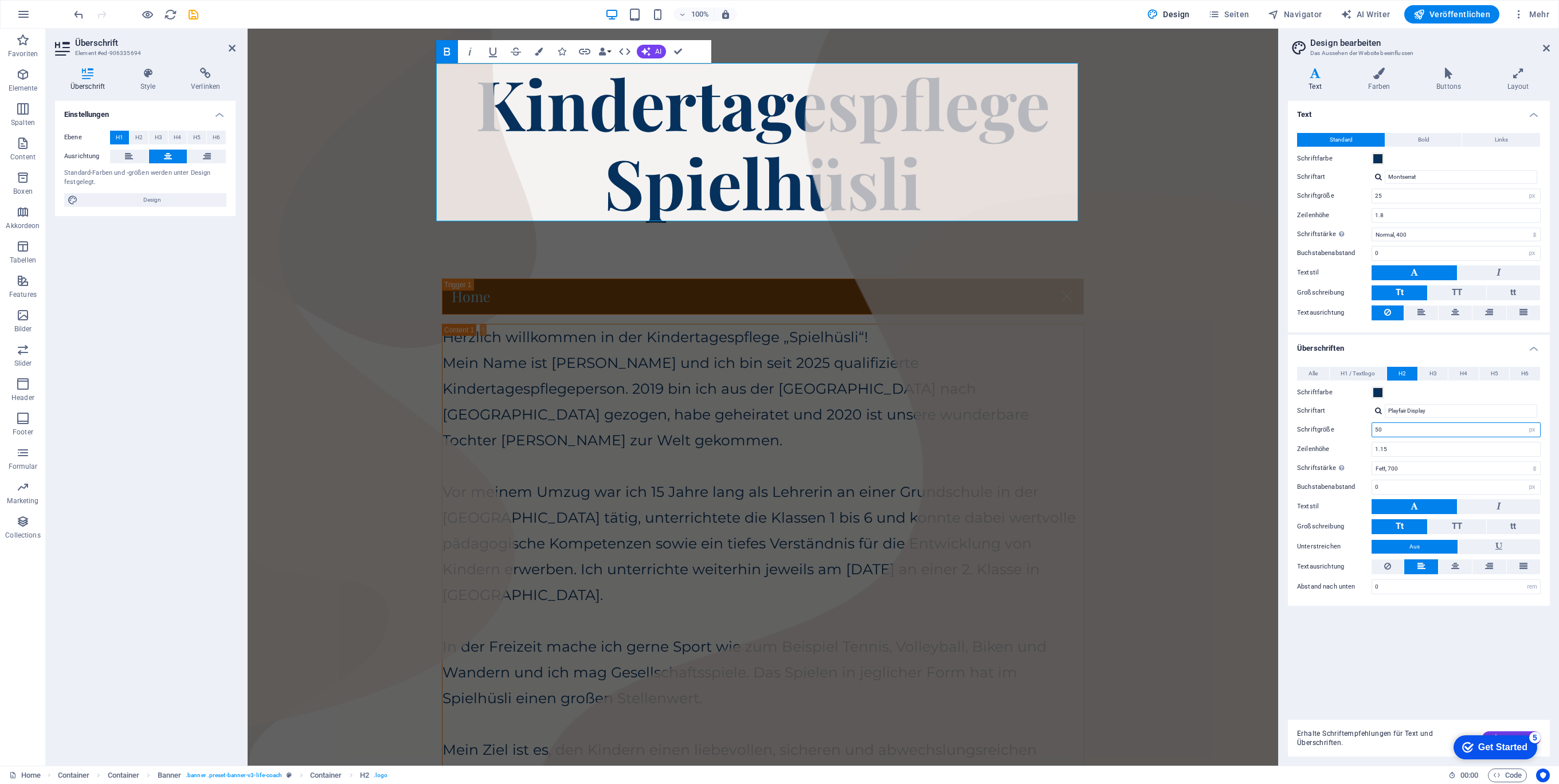
click at [1405, 424] on input "50" at bounding box center [1457, 429] width 168 height 14
click at [1361, 370] on span "H1 / Textlogo" at bounding box center [1358, 373] width 35 height 14
click at [1315, 369] on span "Alle" at bounding box center [1313, 373] width 9 height 14
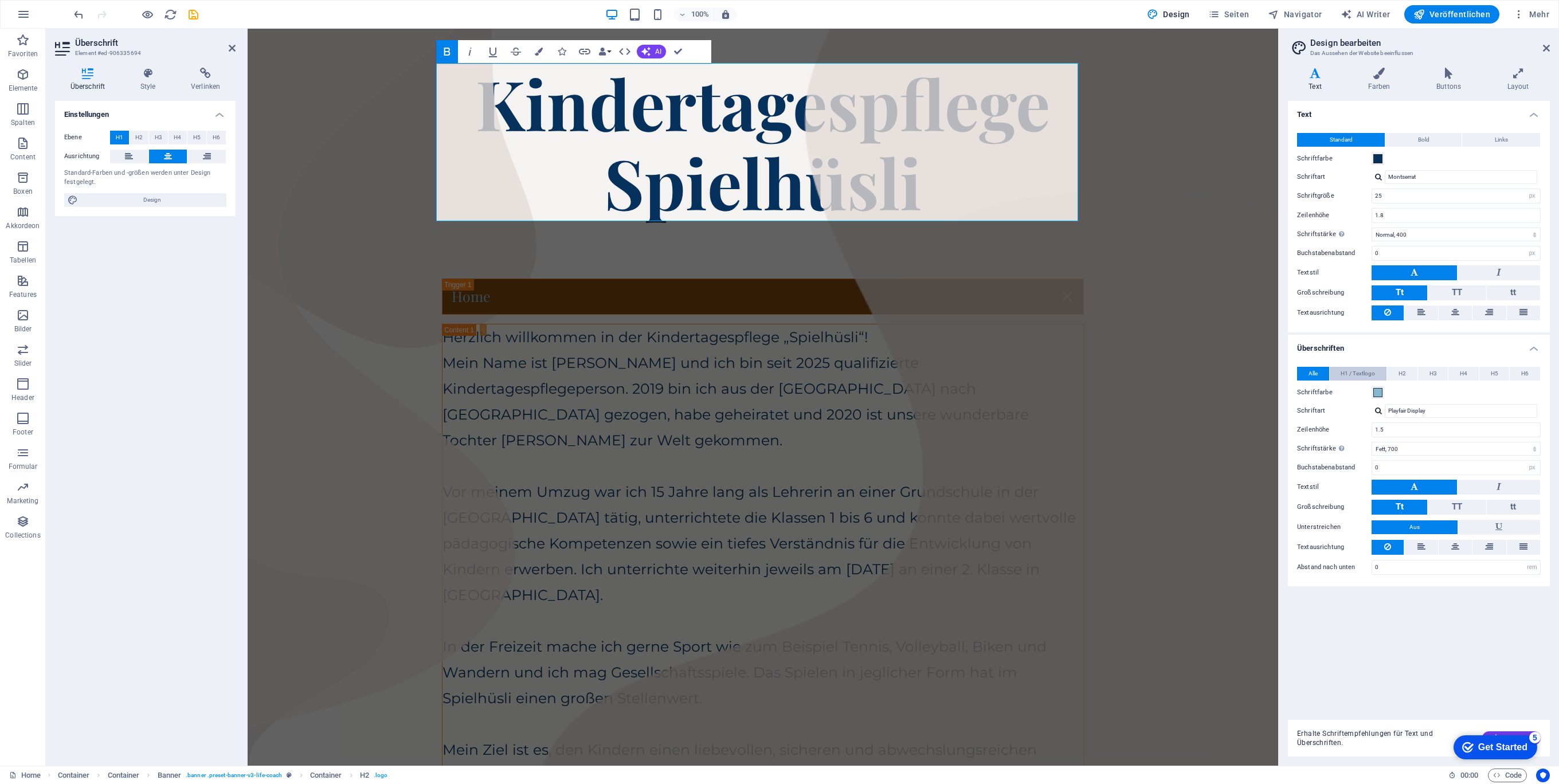
click at [1345, 371] on span "H1 / Textlogo" at bounding box center [1358, 373] width 35 height 14
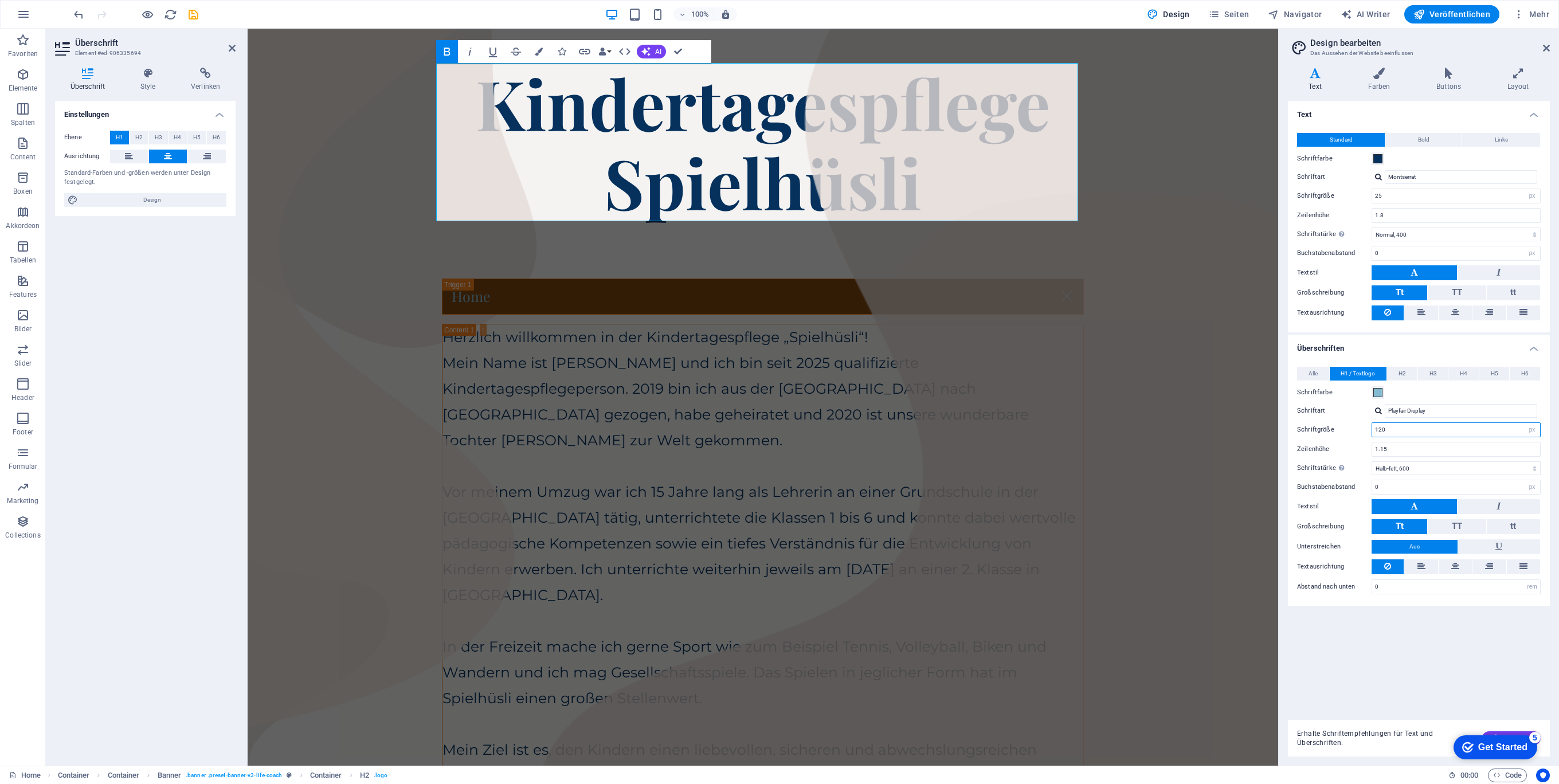
drag, startPoint x: 1397, startPoint y: 427, endPoint x: 1343, endPoint y: 421, distance: 54.3
click at [1343, 422] on div "Schriftgröße 120 rem px em %" at bounding box center [1419, 429] width 244 height 15
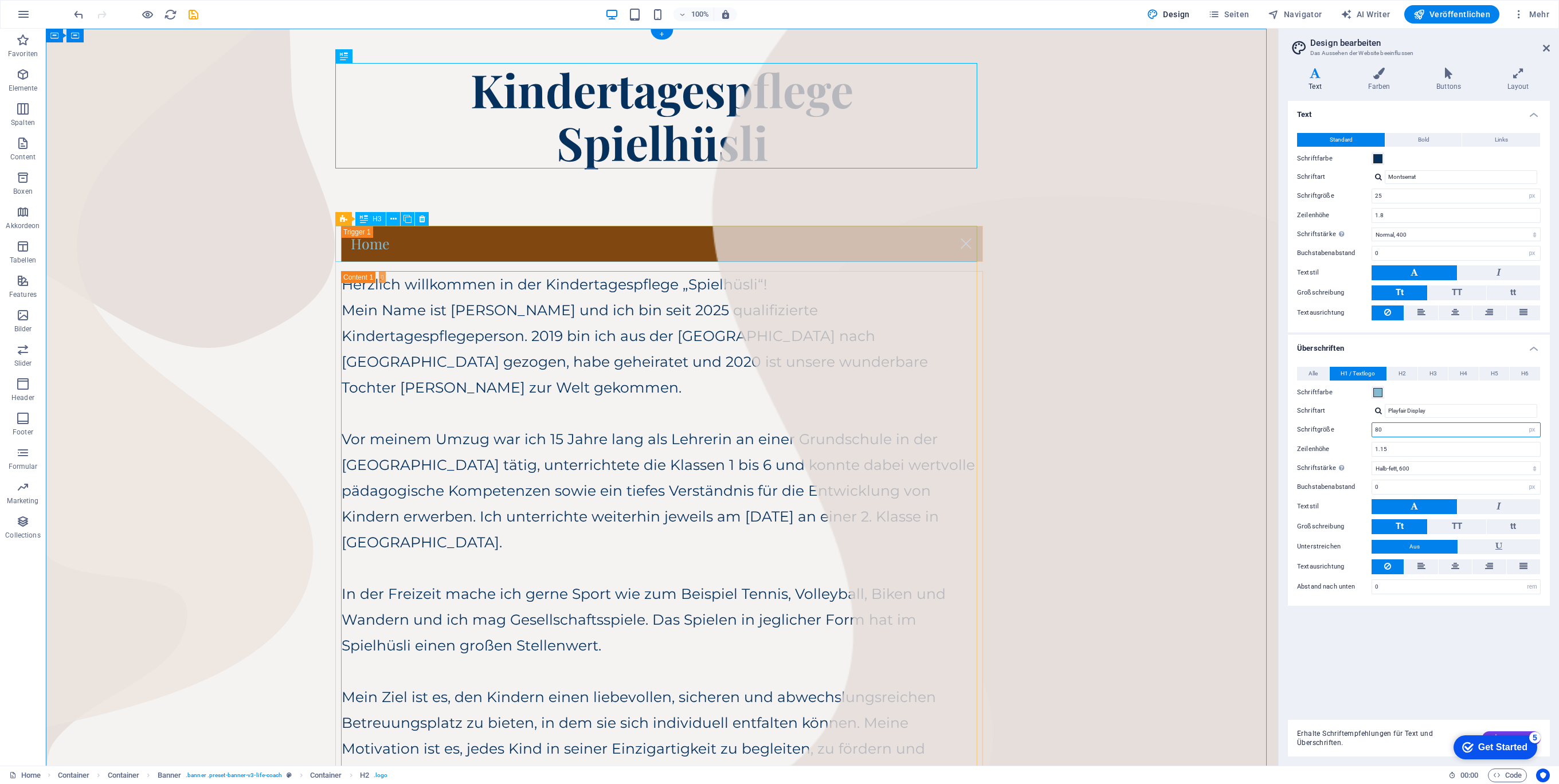
type input "80"
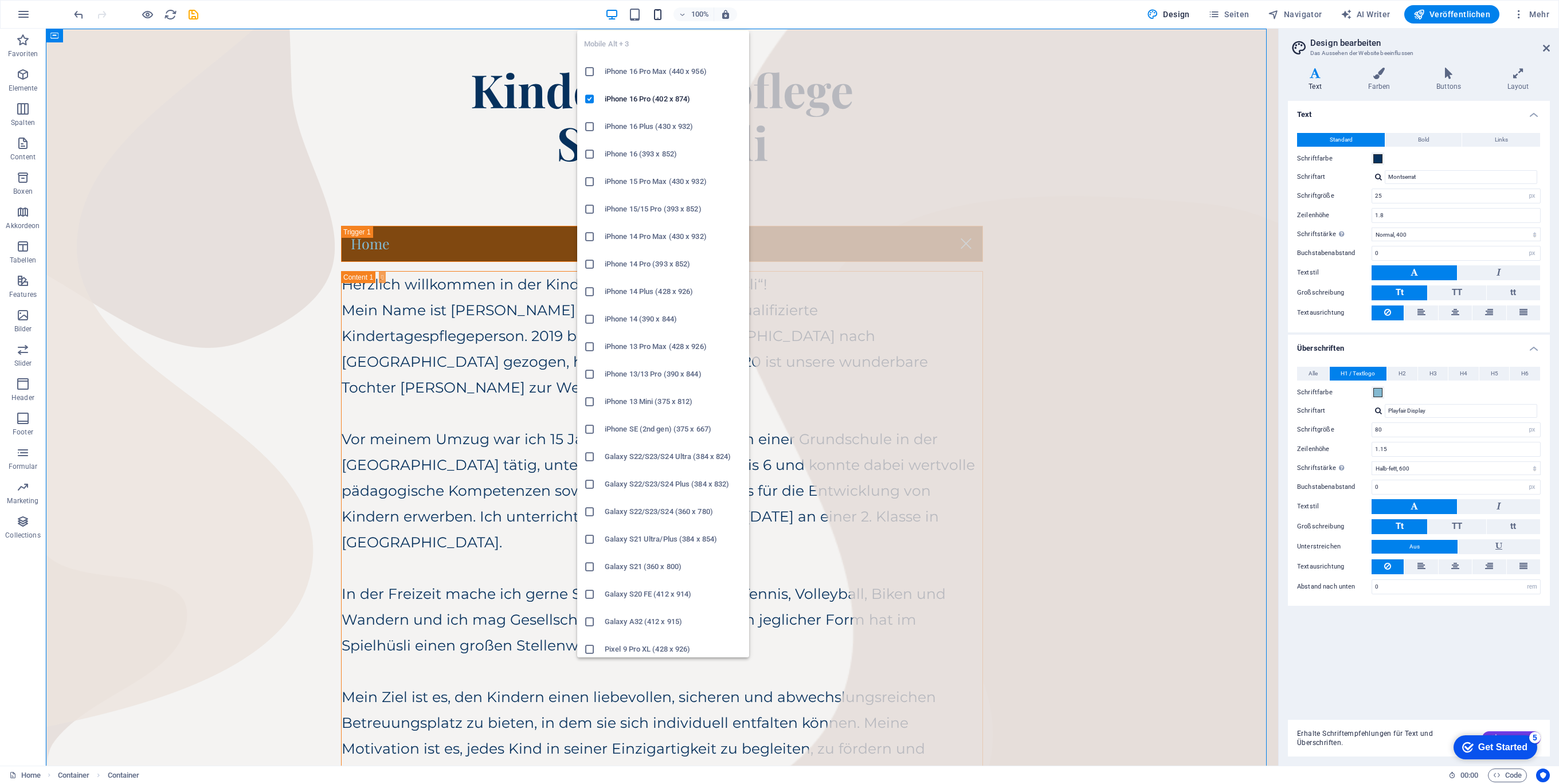
click at [659, 16] on icon "button" at bounding box center [658, 14] width 13 height 13
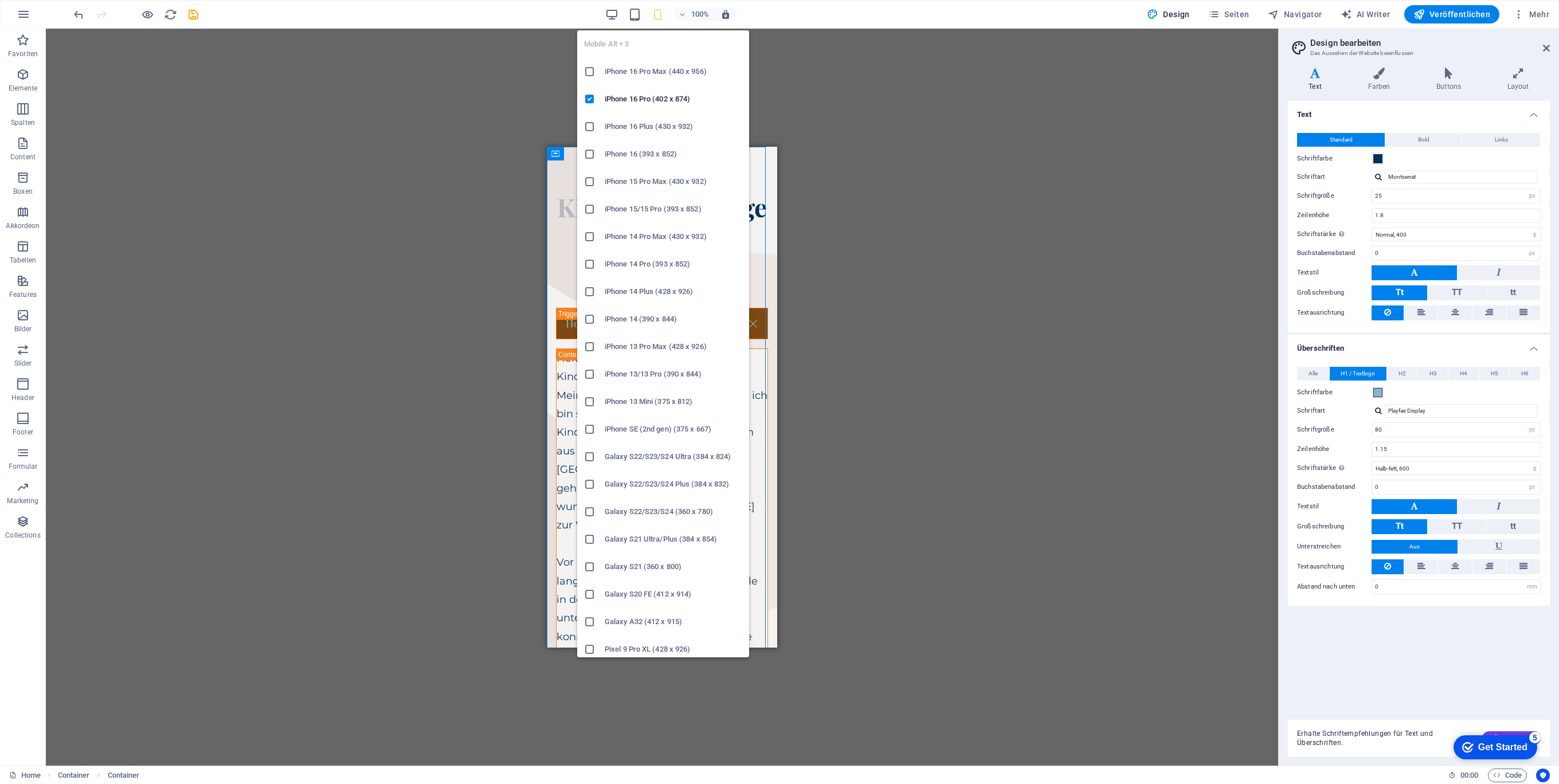
type input "18"
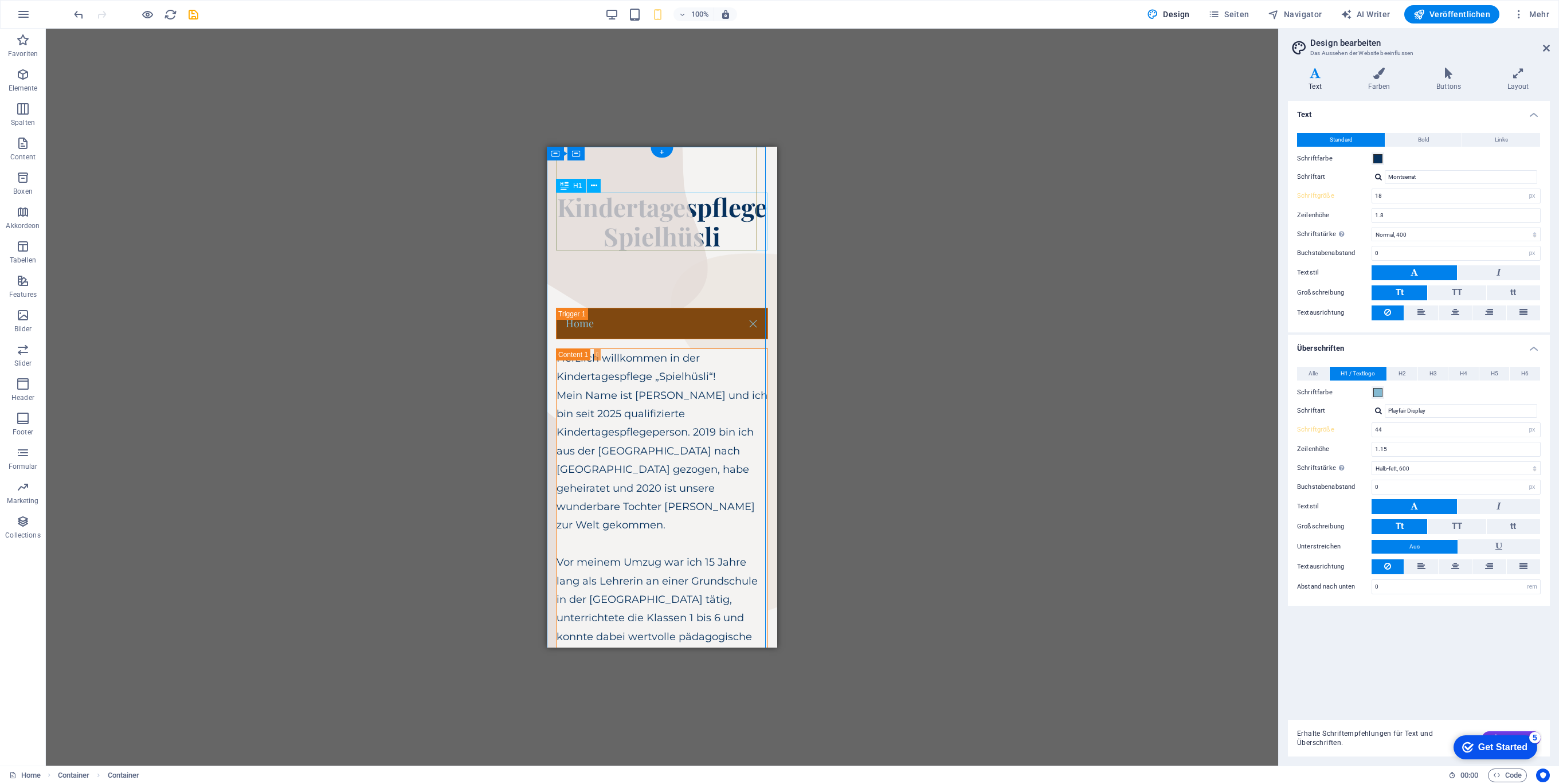
click at [665, 206] on div "Kindertagespflege Spielhüsli" at bounding box center [662, 222] width 212 height 58
click at [673, 220] on div "Kindertagespflege Spielhüsli" at bounding box center [662, 222] width 212 height 58
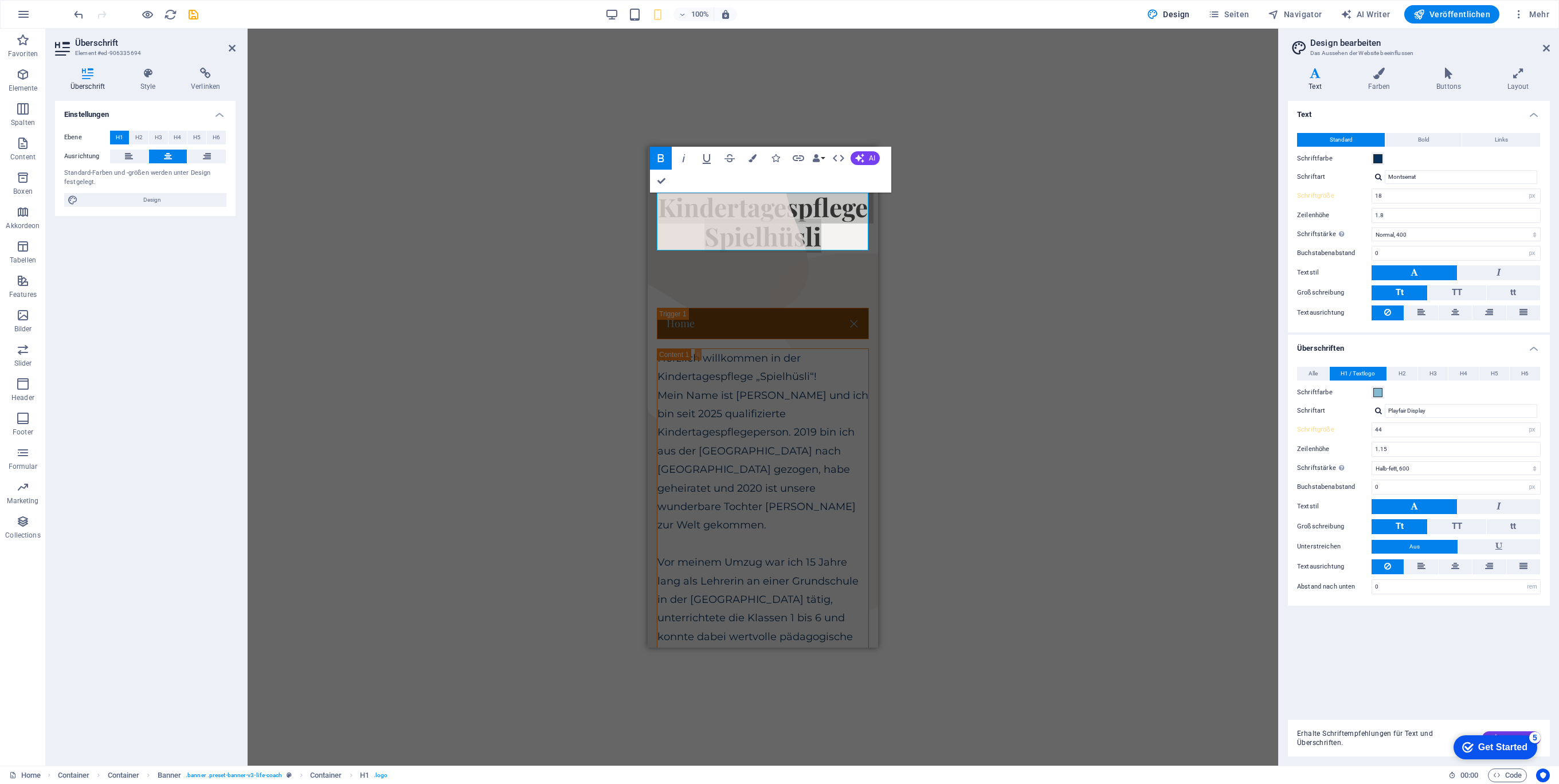
drag, startPoint x: 1399, startPoint y: 431, endPoint x: 1345, endPoint y: 432, distance: 54.0
click at [1345, 432] on div "Schriftgröße 44 rem px em %" at bounding box center [1419, 429] width 244 height 15
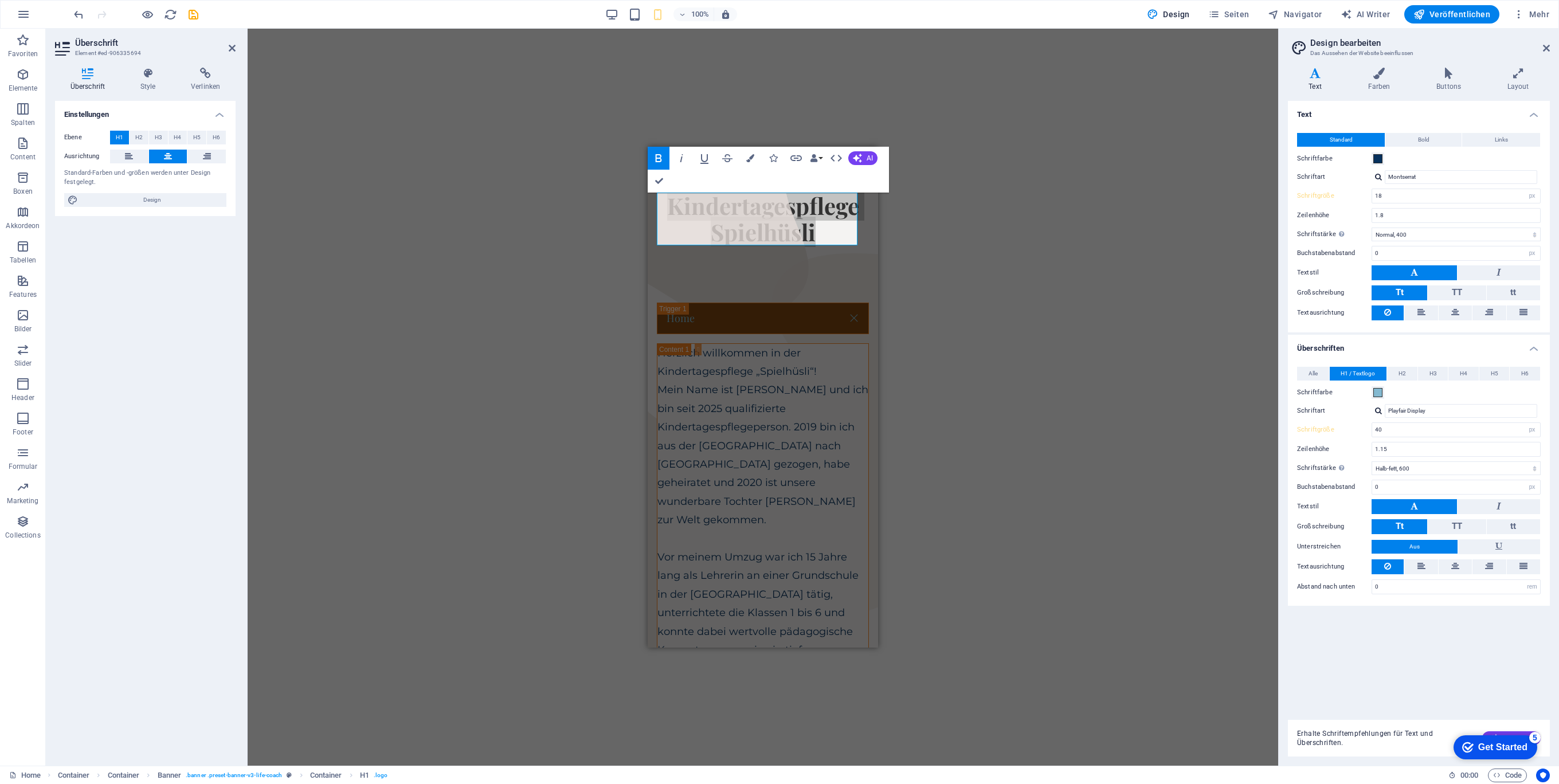
drag, startPoint x: 1391, startPoint y: 427, endPoint x: 1354, endPoint y: 422, distance: 37.3
click at [1354, 422] on div "Schriftgröße 40 rem px em %" at bounding box center [1419, 429] width 244 height 15
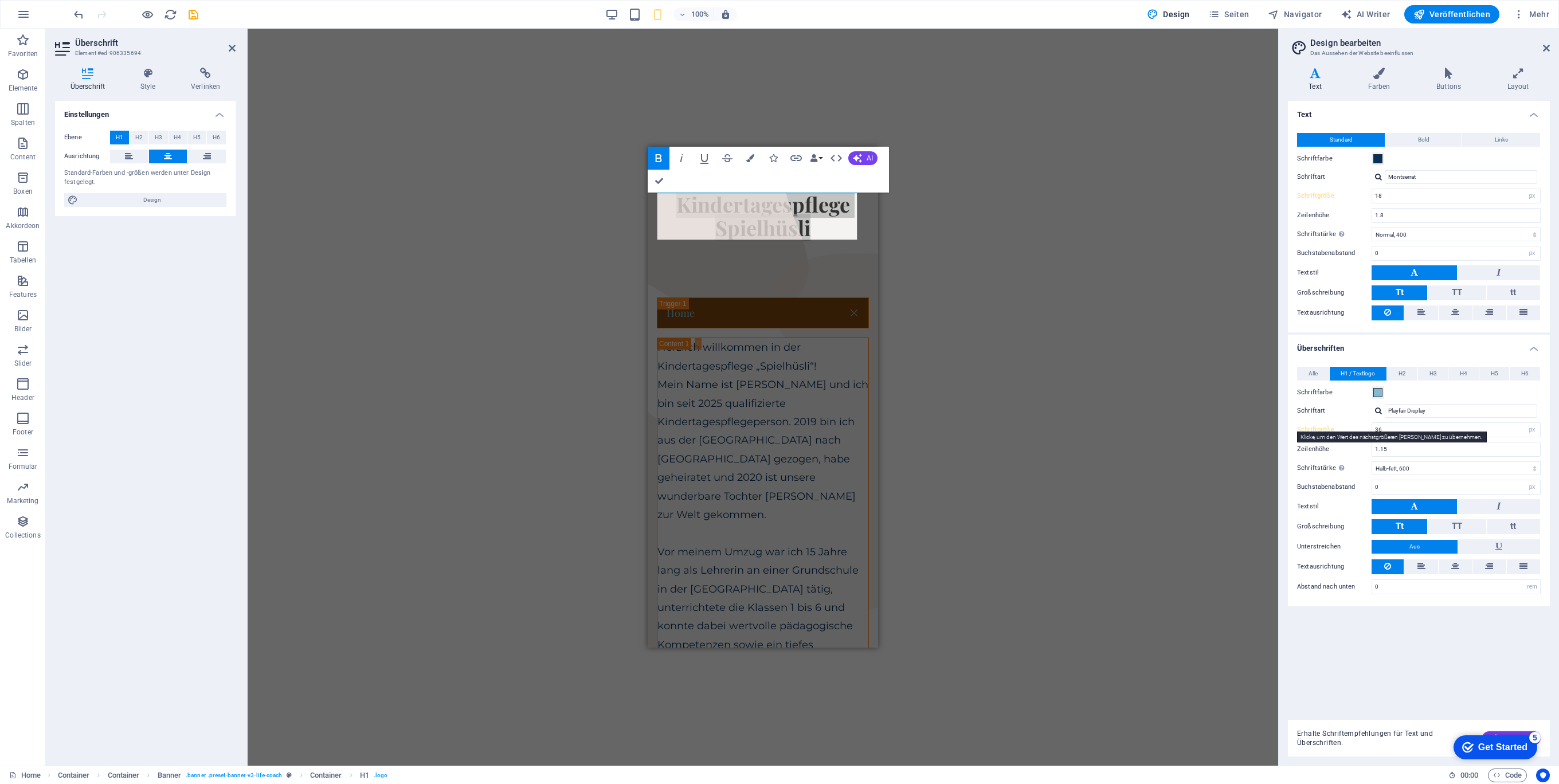
click at [1316, 429] on label "Schriftgröße" at bounding box center [1334, 429] width 74 height 7
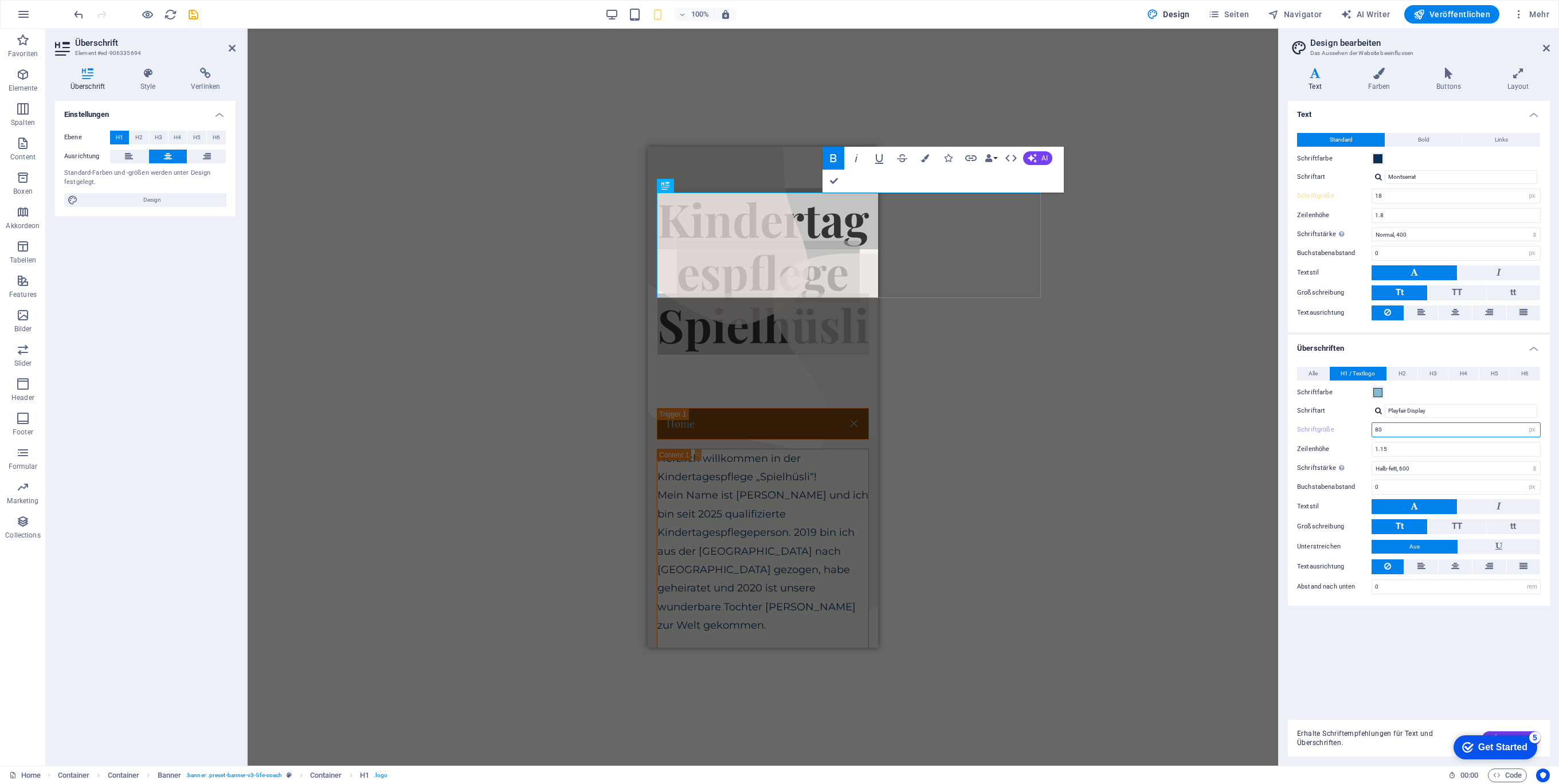
drag, startPoint x: 1405, startPoint y: 426, endPoint x: 1349, endPoint y: 414, distance: 57.3
click at [1350, 416] on div "Alle H1 / Textlogo H2 H3 H4 H5 H6 Schriftfarbe Schriftart Playfair Display Zeil…" at bounding box center [1419, 480] width 267 height 250
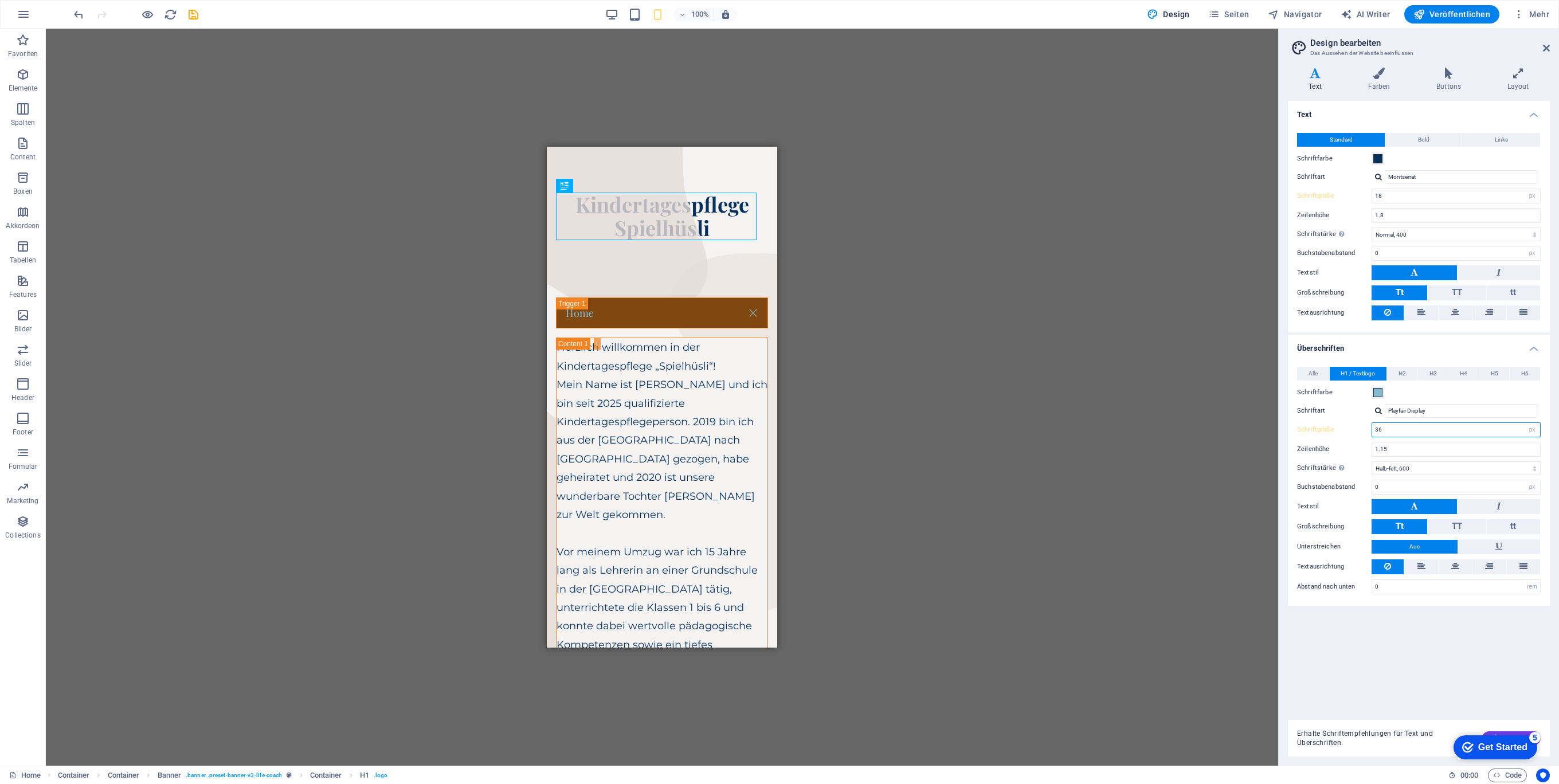
type input "36"
drag, startPoint x: 879, startPoint y: 126, endPoint x: 888, endPoint y: 112, distance: 16.6
click at [881, 126] on div "H1 Container Container Container Container Container Banner Banner Container Co…" at bounding box center [662, 397] width 1232 height 737
click at [703, 9] on h6 "100%" at bounding box center [700, 14] width 18 height 14
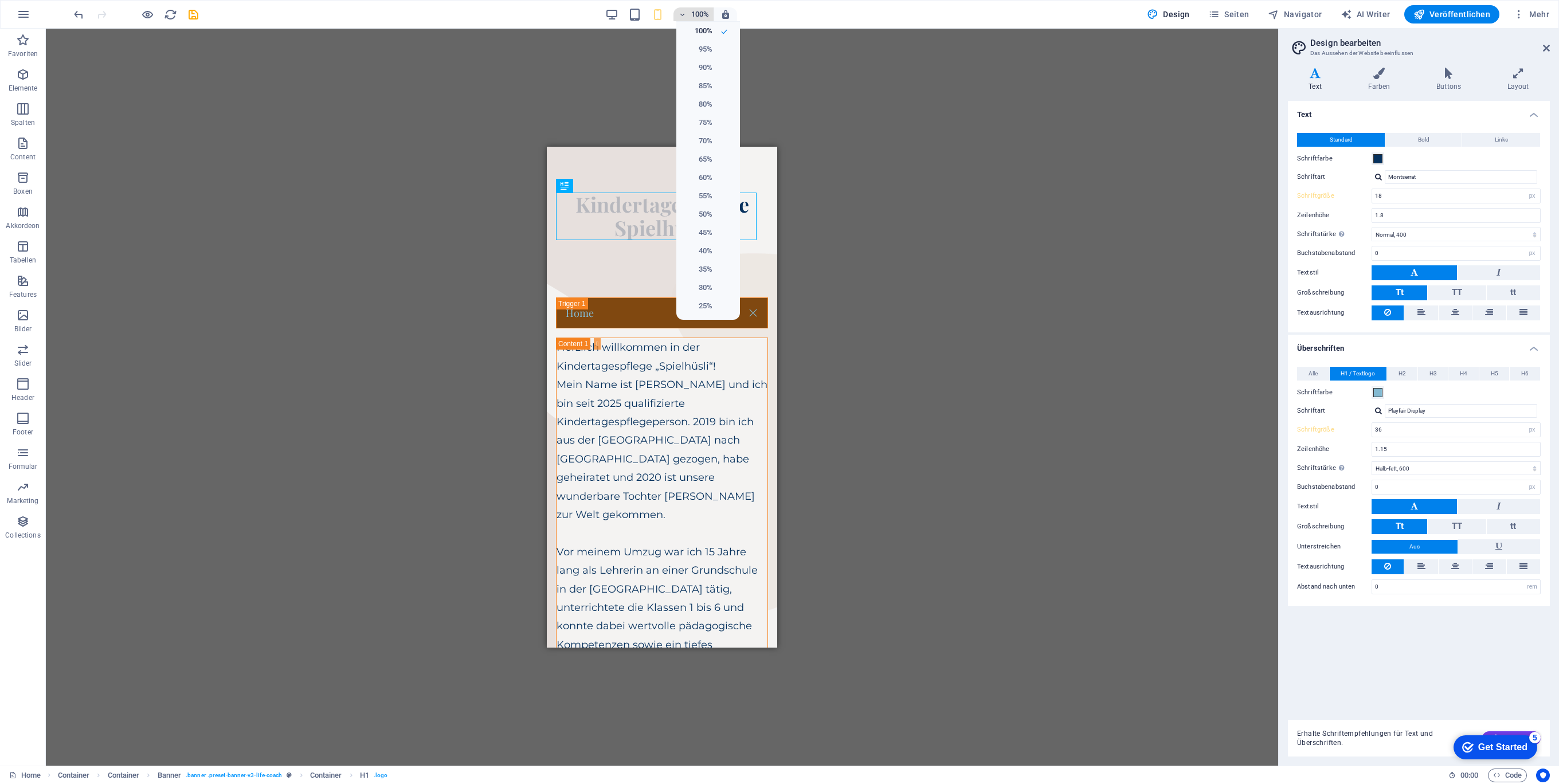
click at [703, 9] on div at bounding box center [780, 392] width 1559 height 784
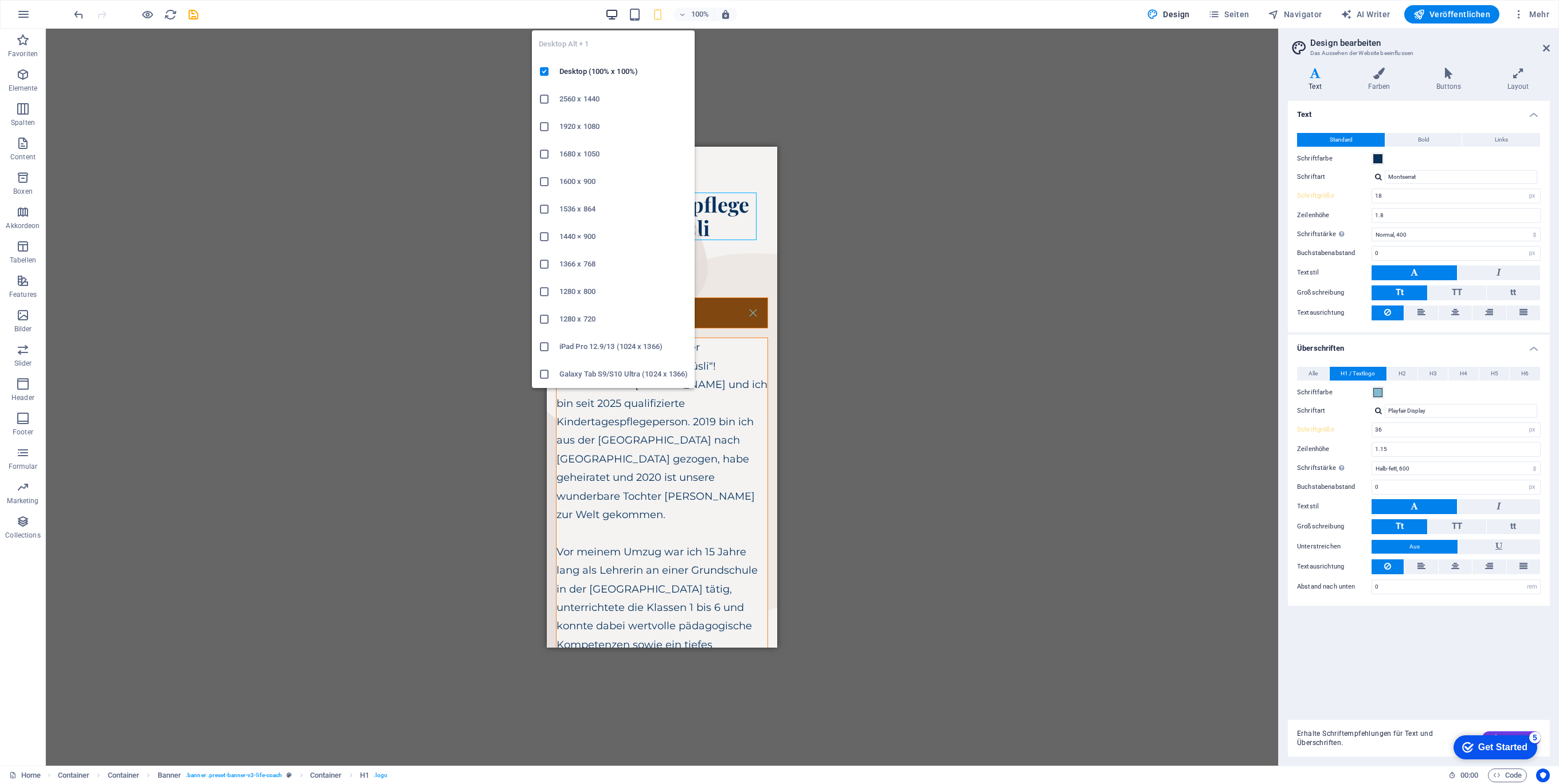
click at [613, 12] on icon "button" at bounding box center [612, 14] width 13 height 13
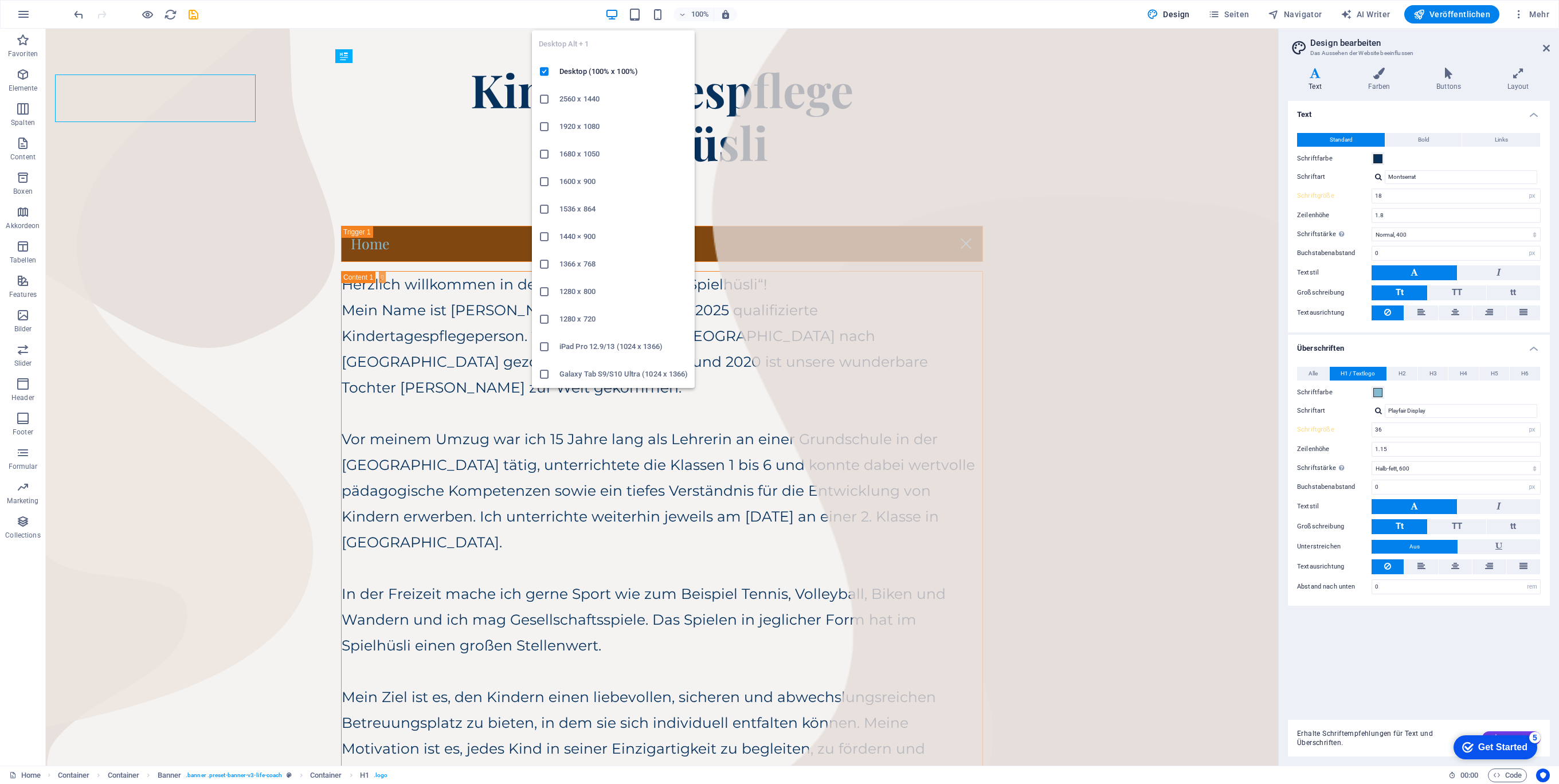
type input "25"
type input "80"
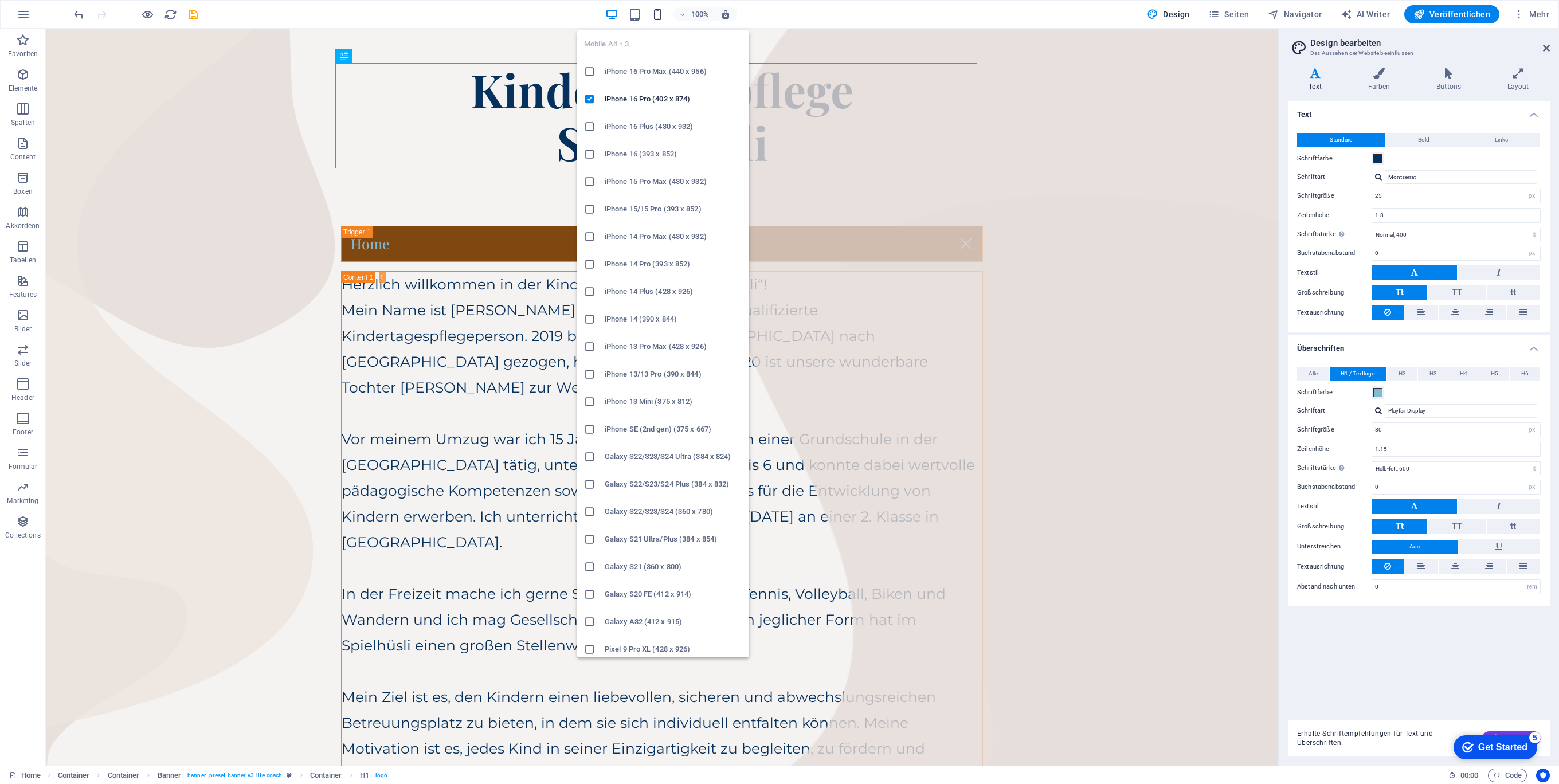
click at [664, 12] on icon "button" at bounding box center [658, 14] width 13 height 13
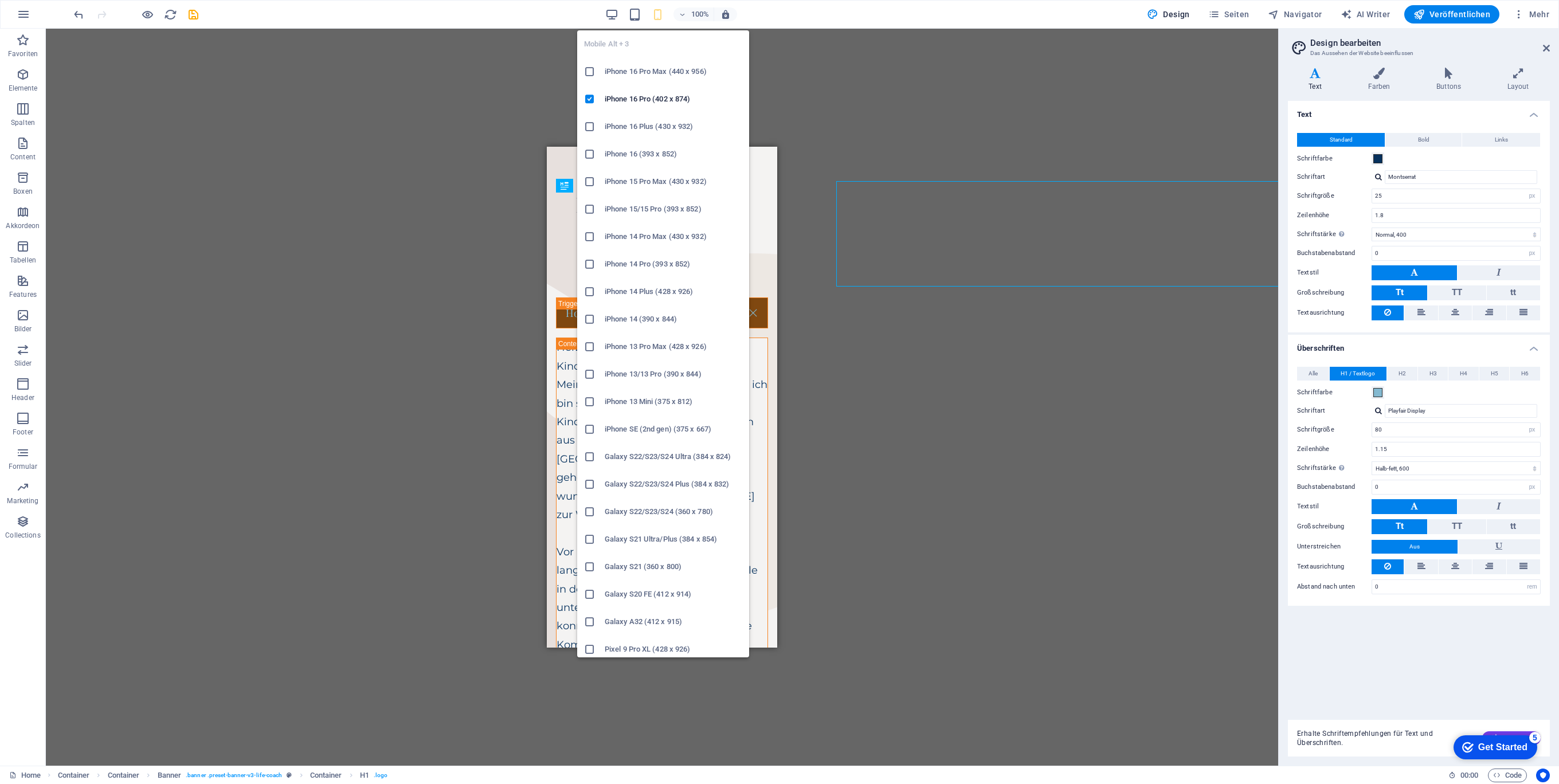
type input "18"
type input "36"
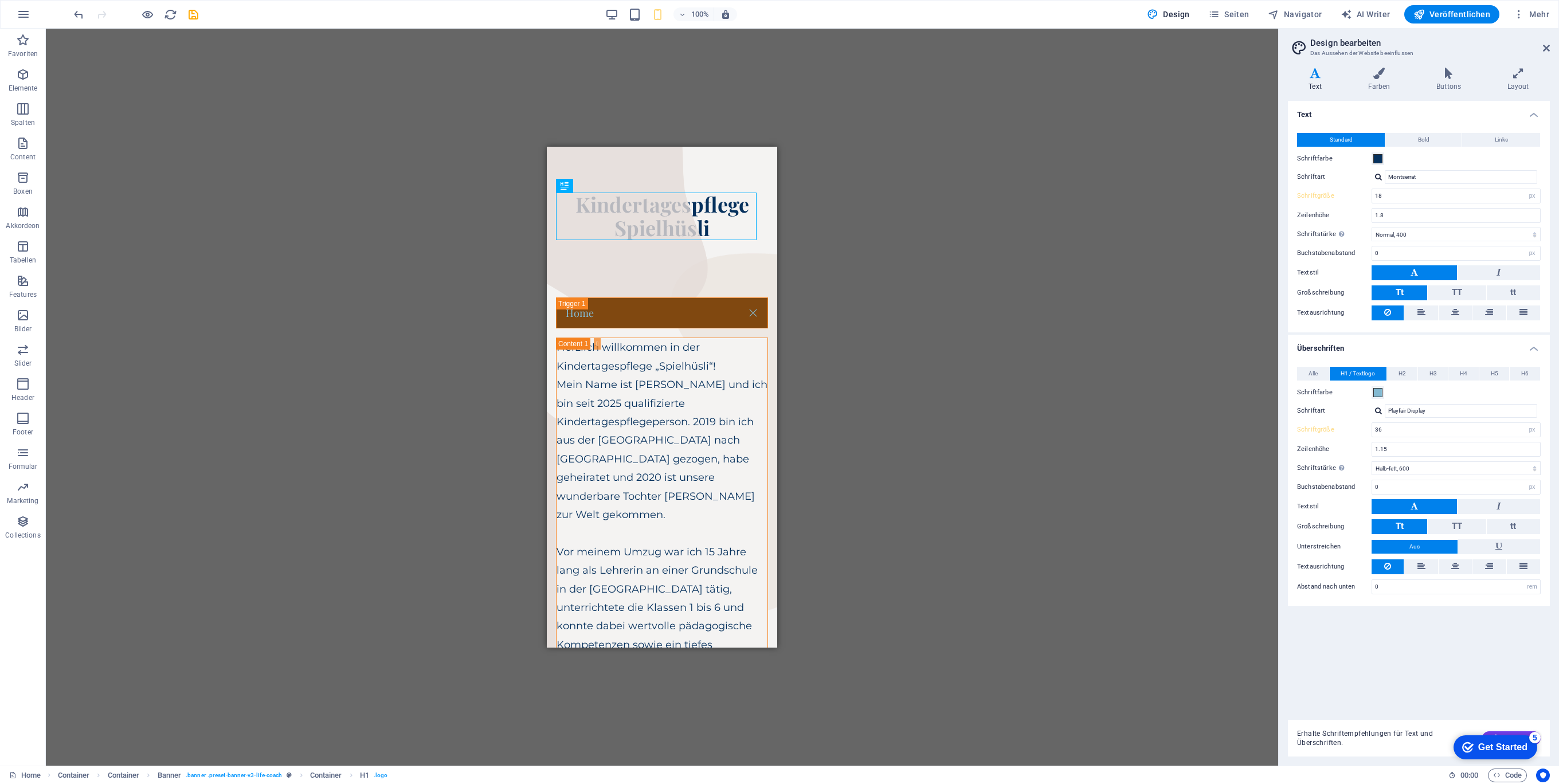
click at [934, 323] on div "H1 Container Container Container Container Container Banner Banner Container Co…" at bounding box center [662, 397] width 1232 height 737
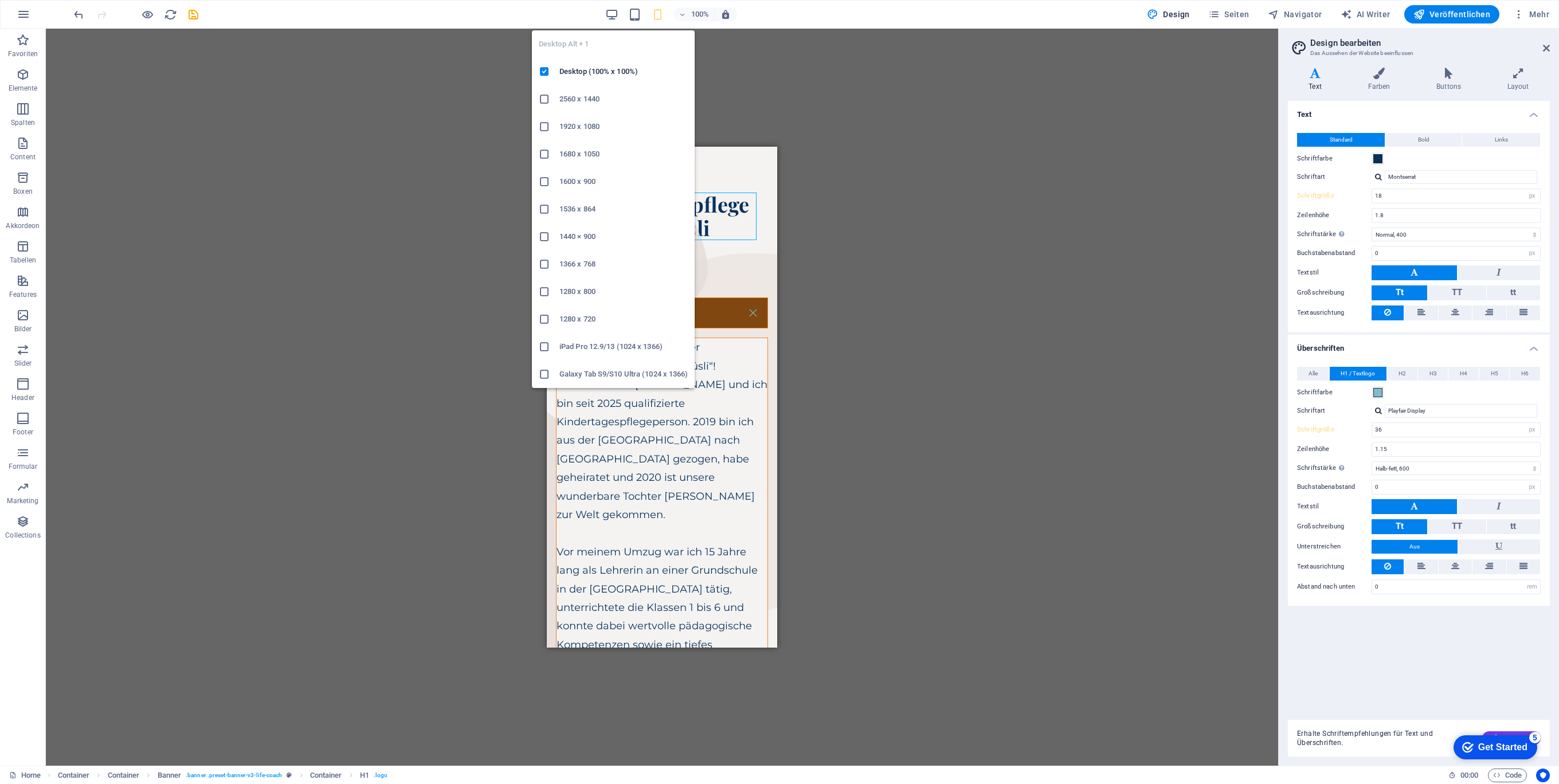
click at [607, 7] on div "100%" at bounding box center [671, 14] width 132 height 18
click at [611, 14] on icon "button" at bounding box center [612, 14] width 13 height 13
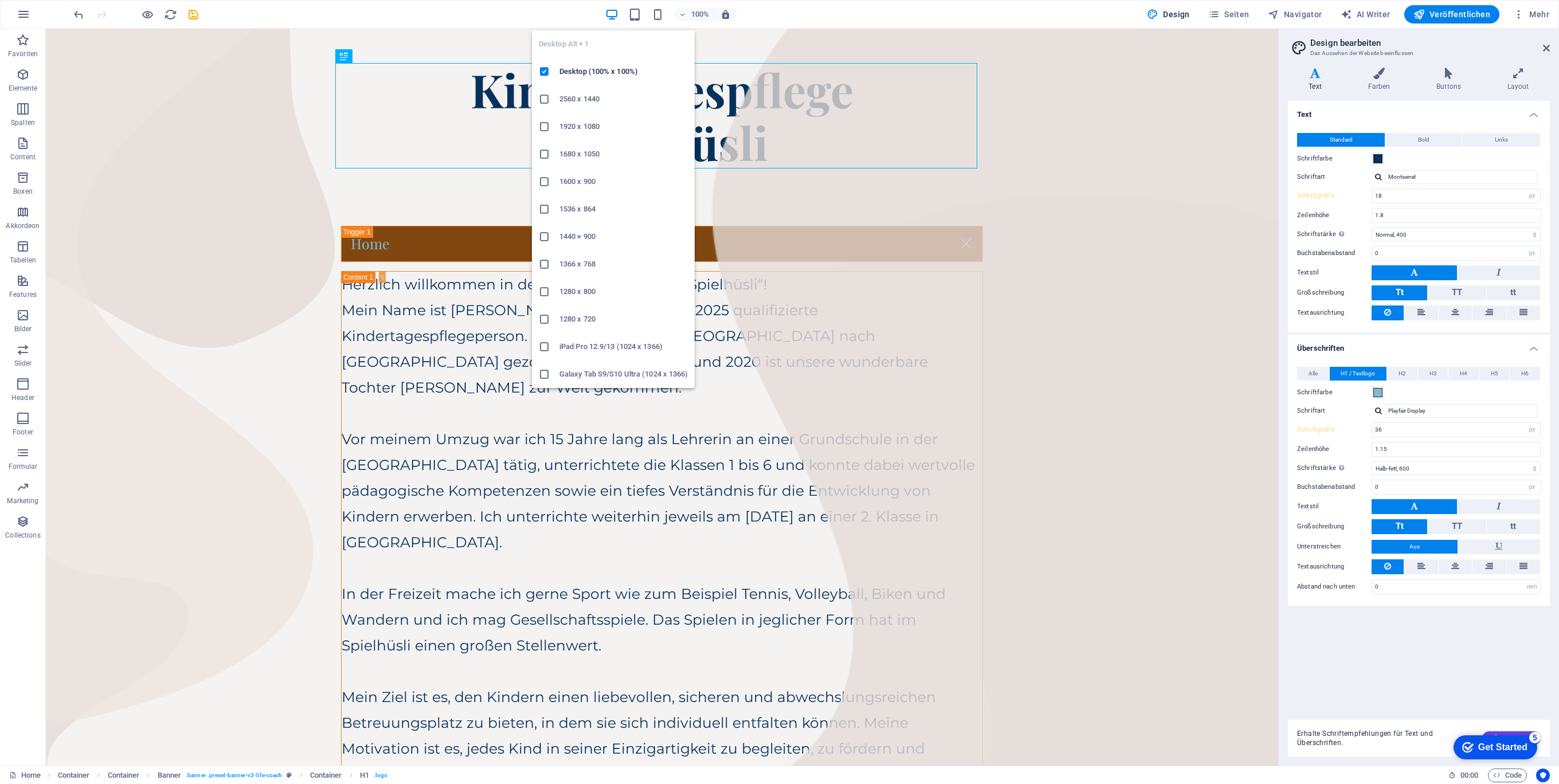
type input "25"
type input "80"
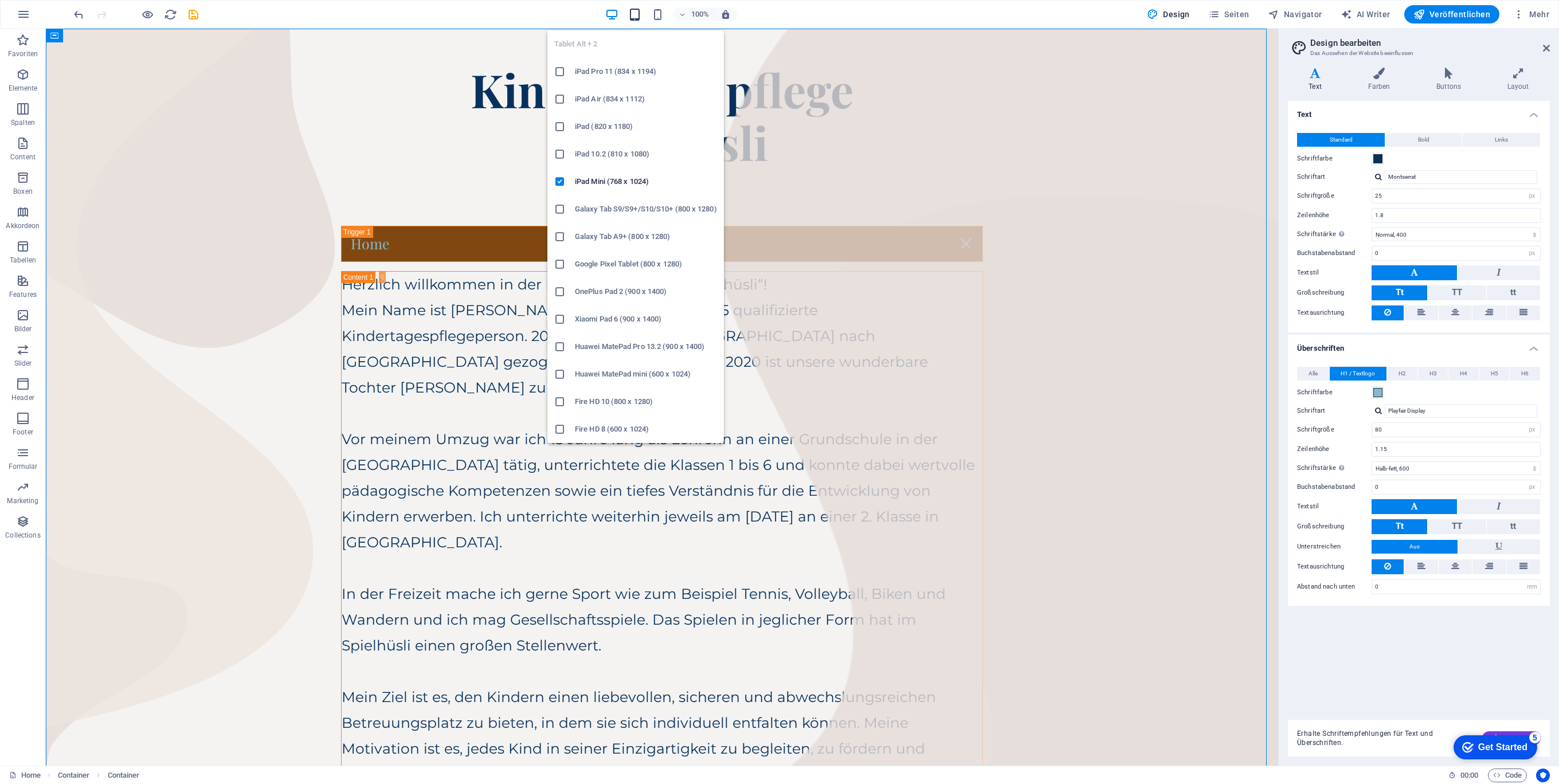
click at [639, 14] on icon "button" at bounding box center [635, 14] width 13 height 13
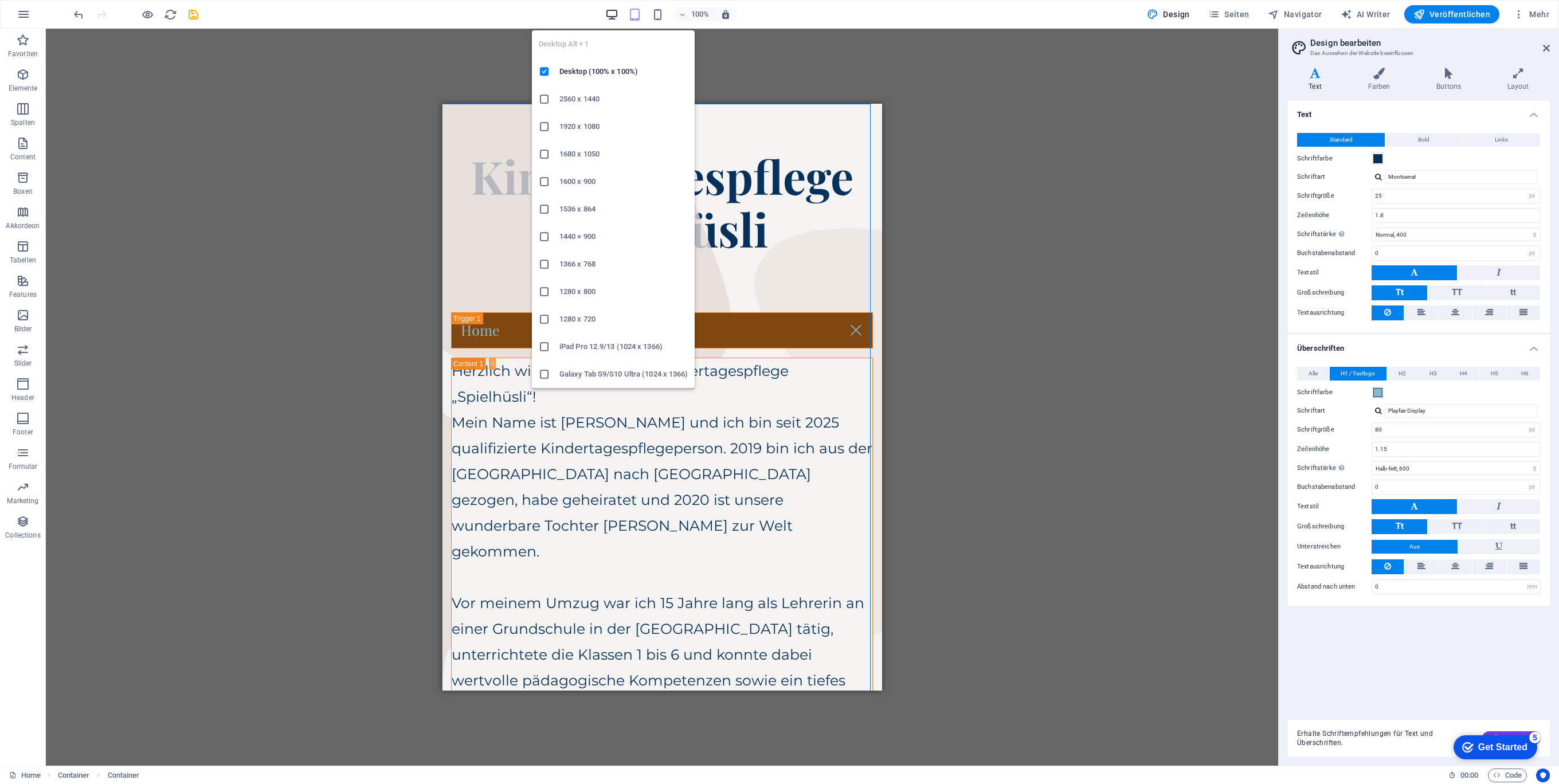
click at [611, 8] on icon "button" at bounding box center [612, 14] width 13 height 13
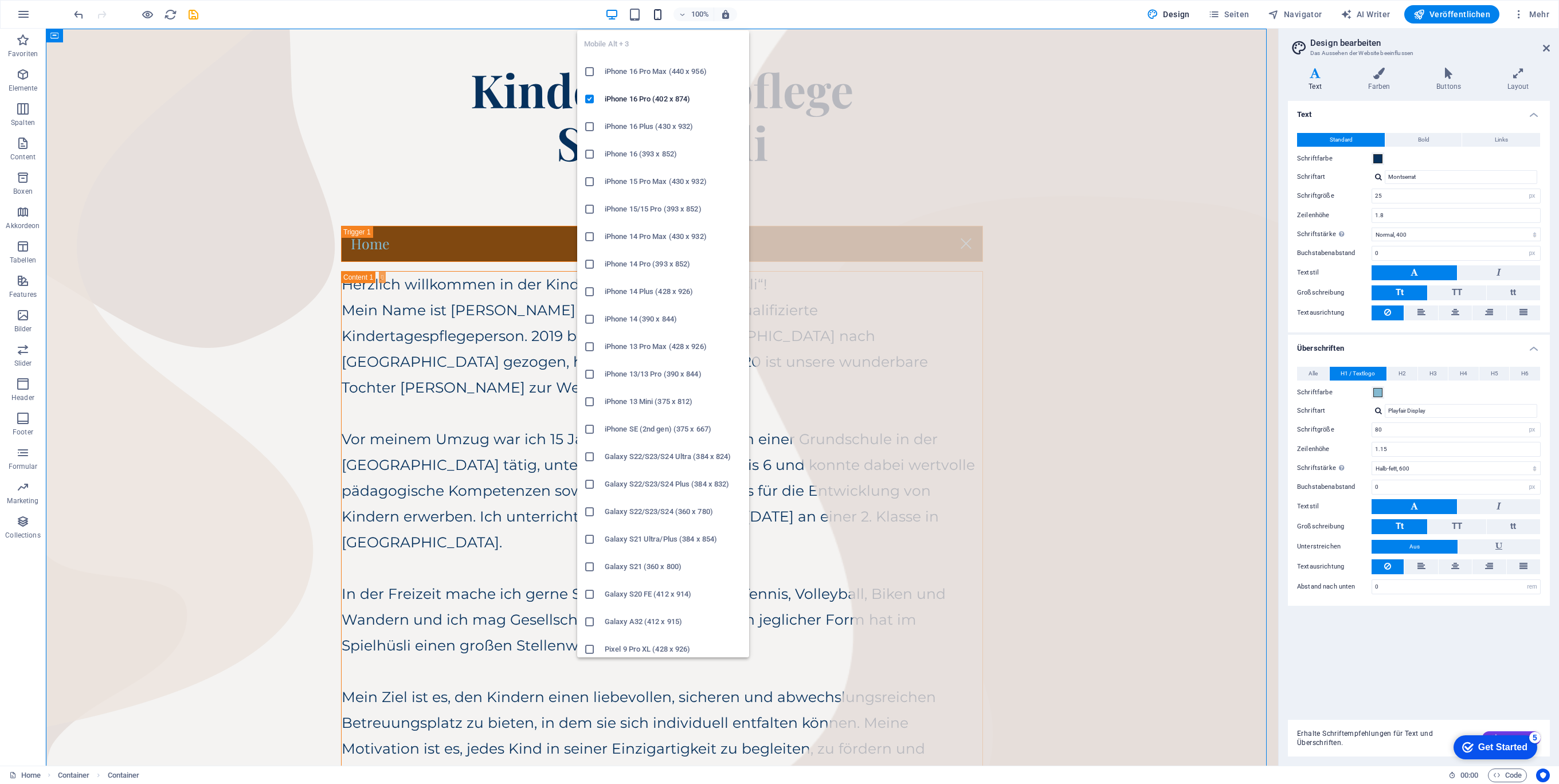
click at [655, 15] on icon "button" at bounding box center [658, 14] width 13 height 13
type input "18"
type input "36"
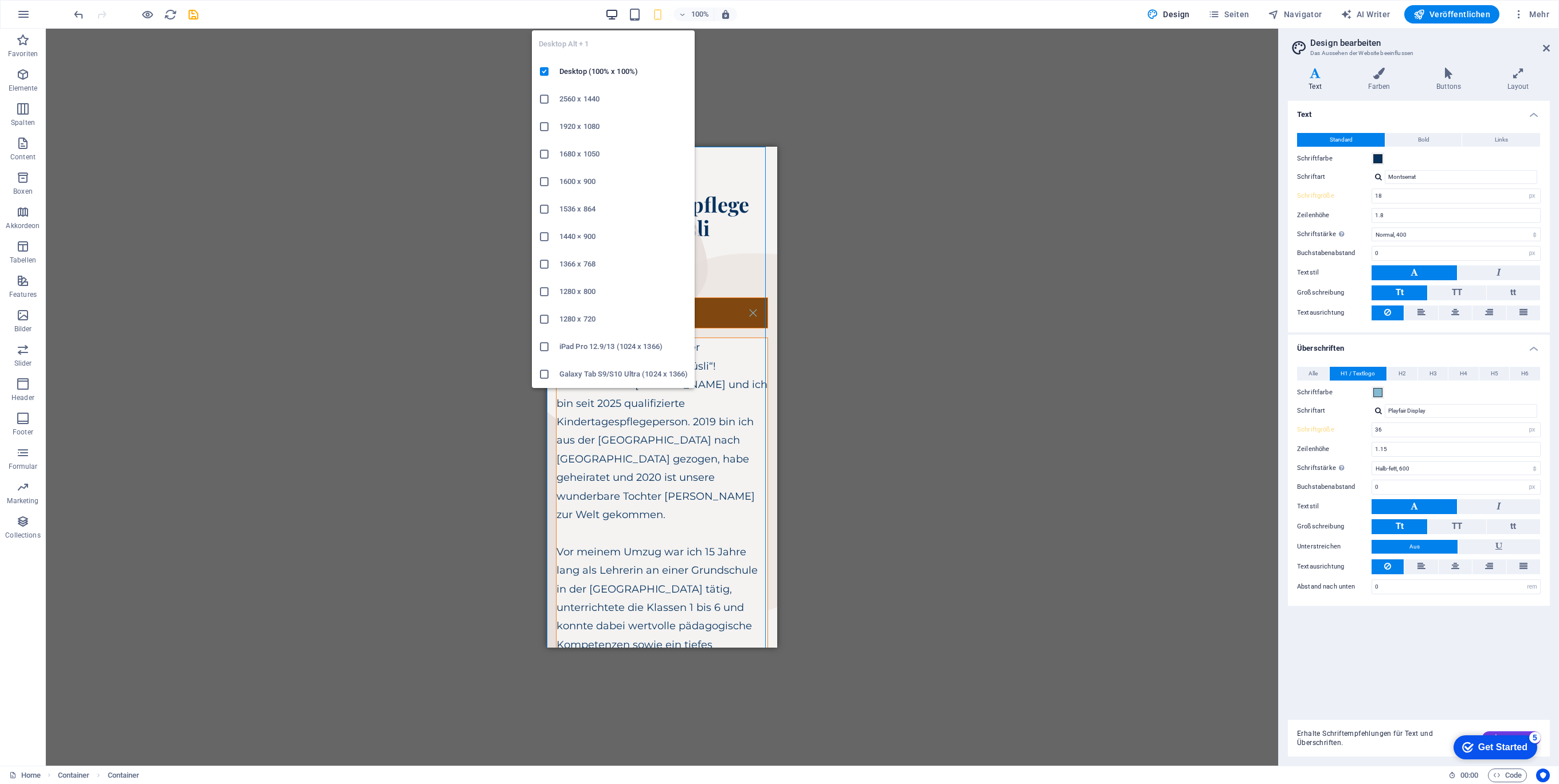
click at [609, 10] on icon "button" at bounding box center [612, 14] width 13 height 13
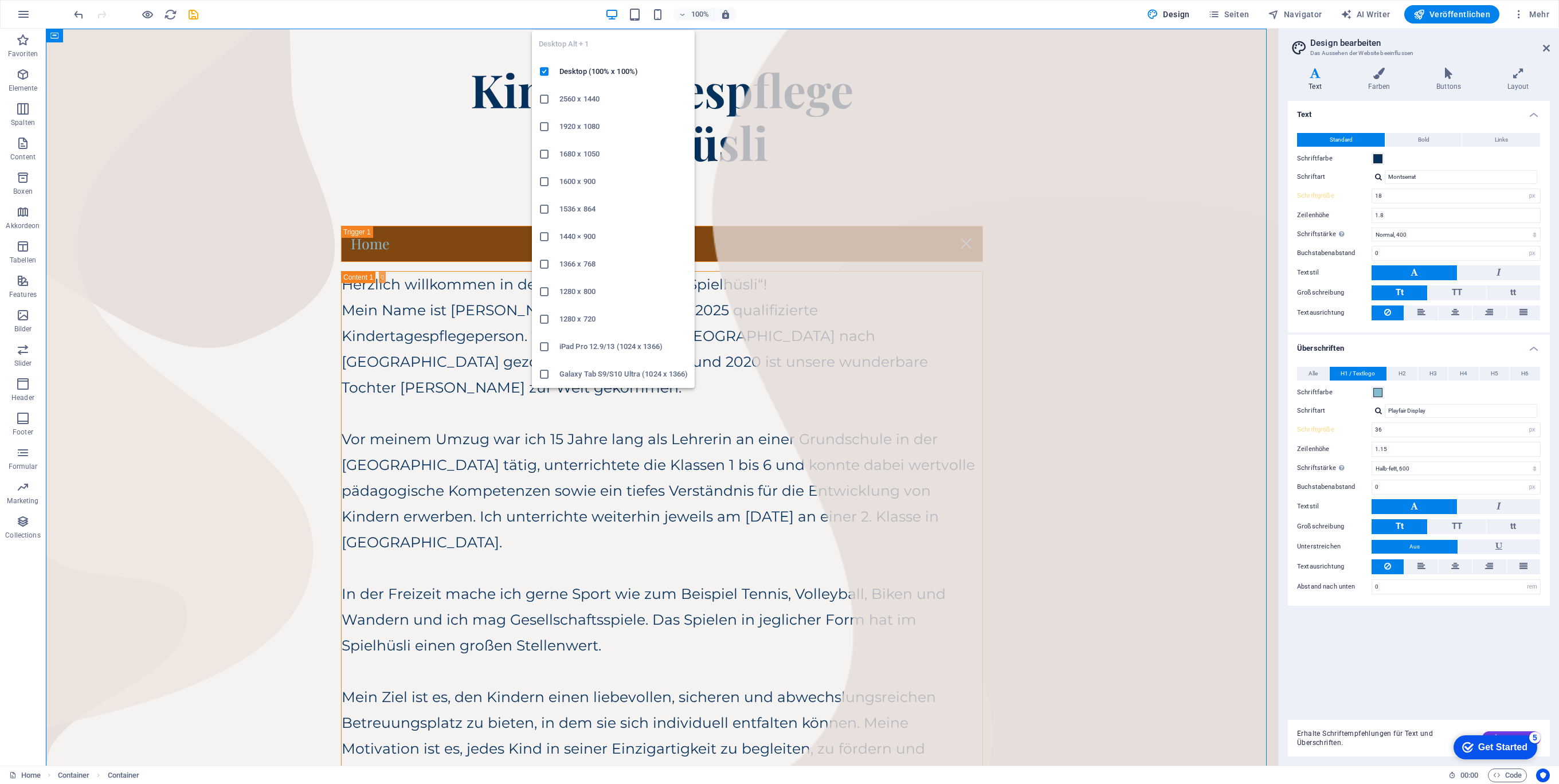
type input "25"
type input "80"
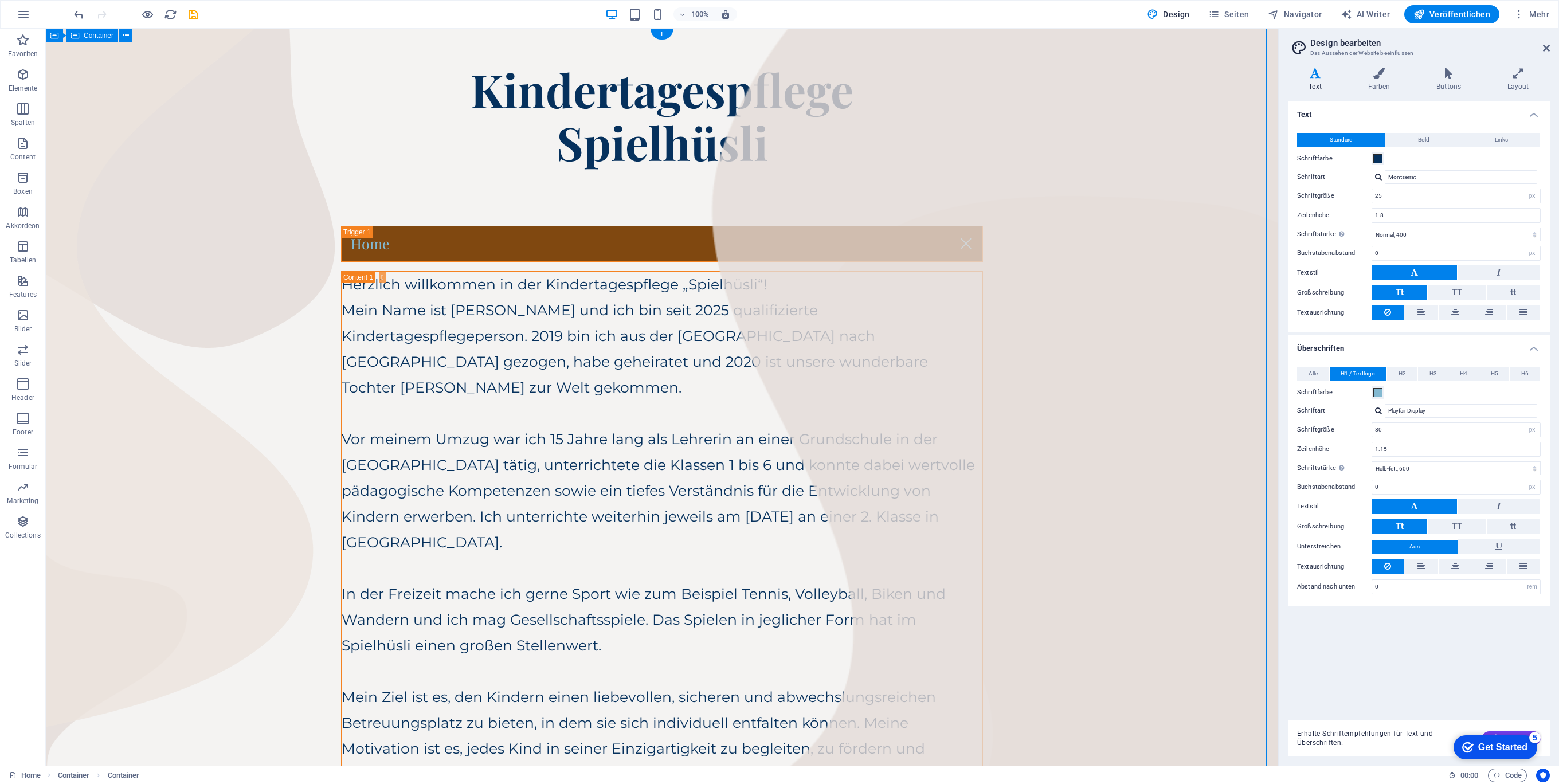
click at [1448, 77] on icon at bounding box center [1450, 74] width 66 height 12
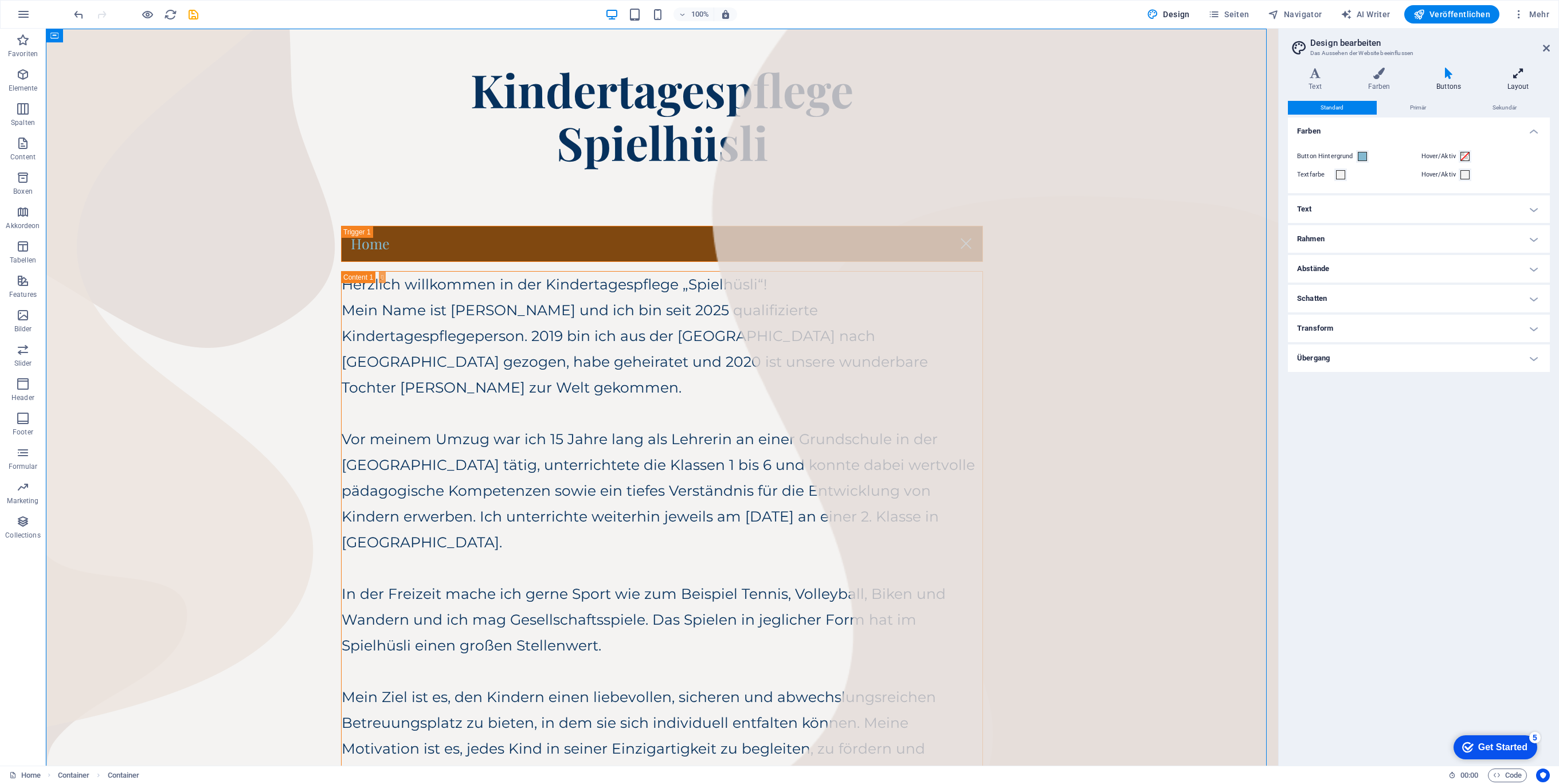
click at [1520, 74] on icon at bounding box center [1519, 74] width 64 height 12
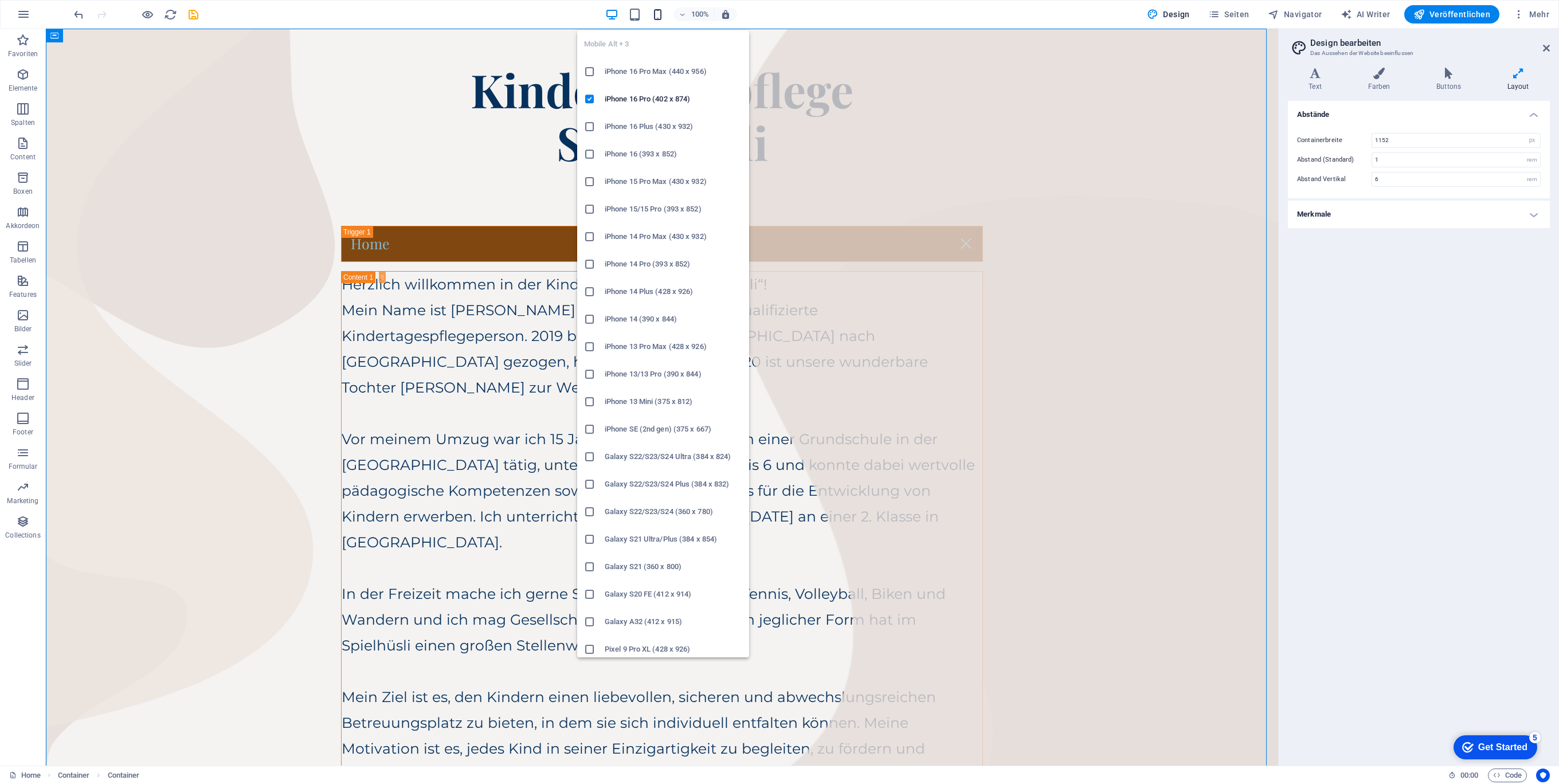
click at [657, 16] on icon "button" at bounding box center [658, 14] width 13 height 13
type input "4"
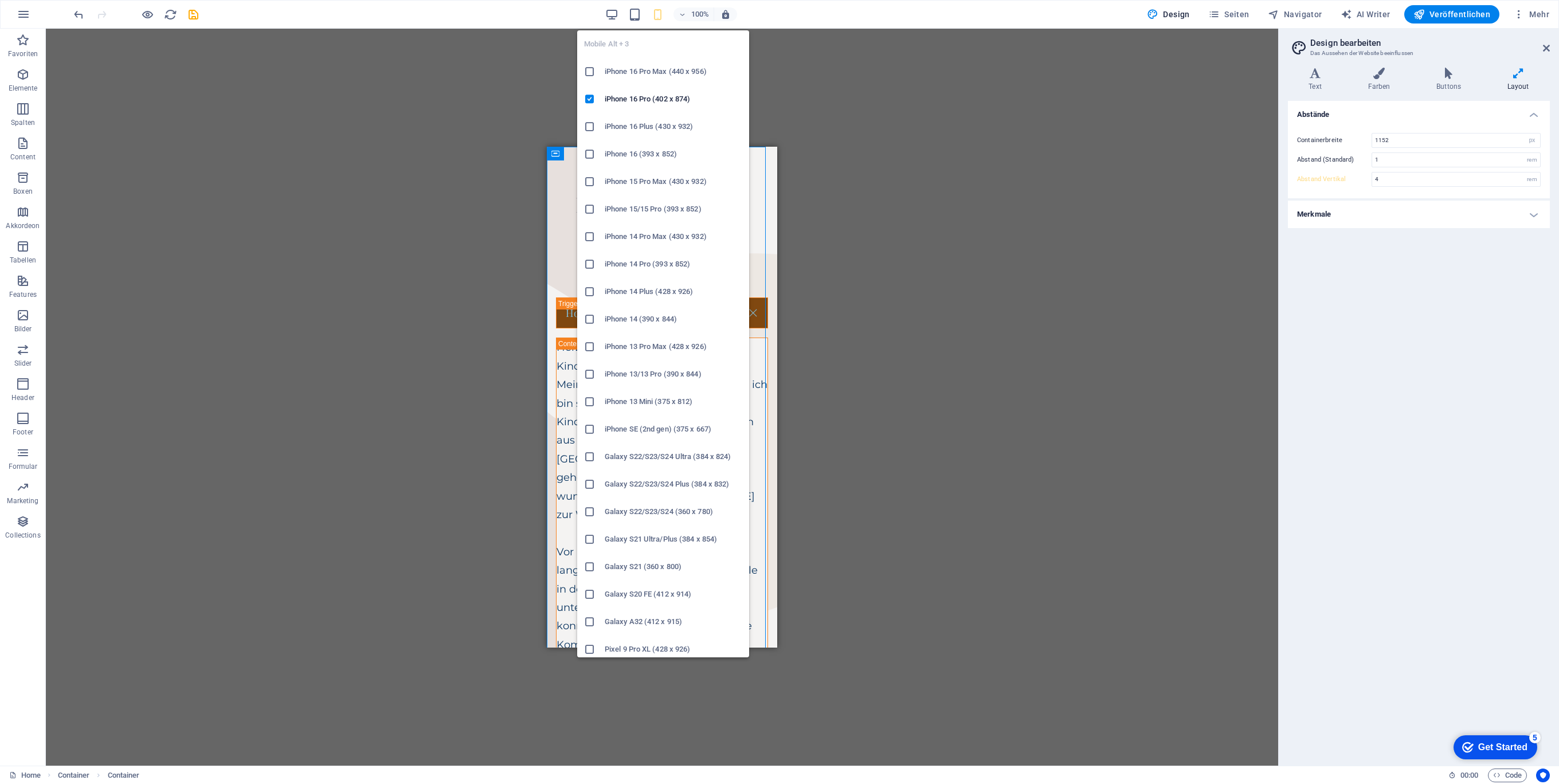
click at [658, 17] on icon "button" at bounding box center [658, 14] width 13 height 13
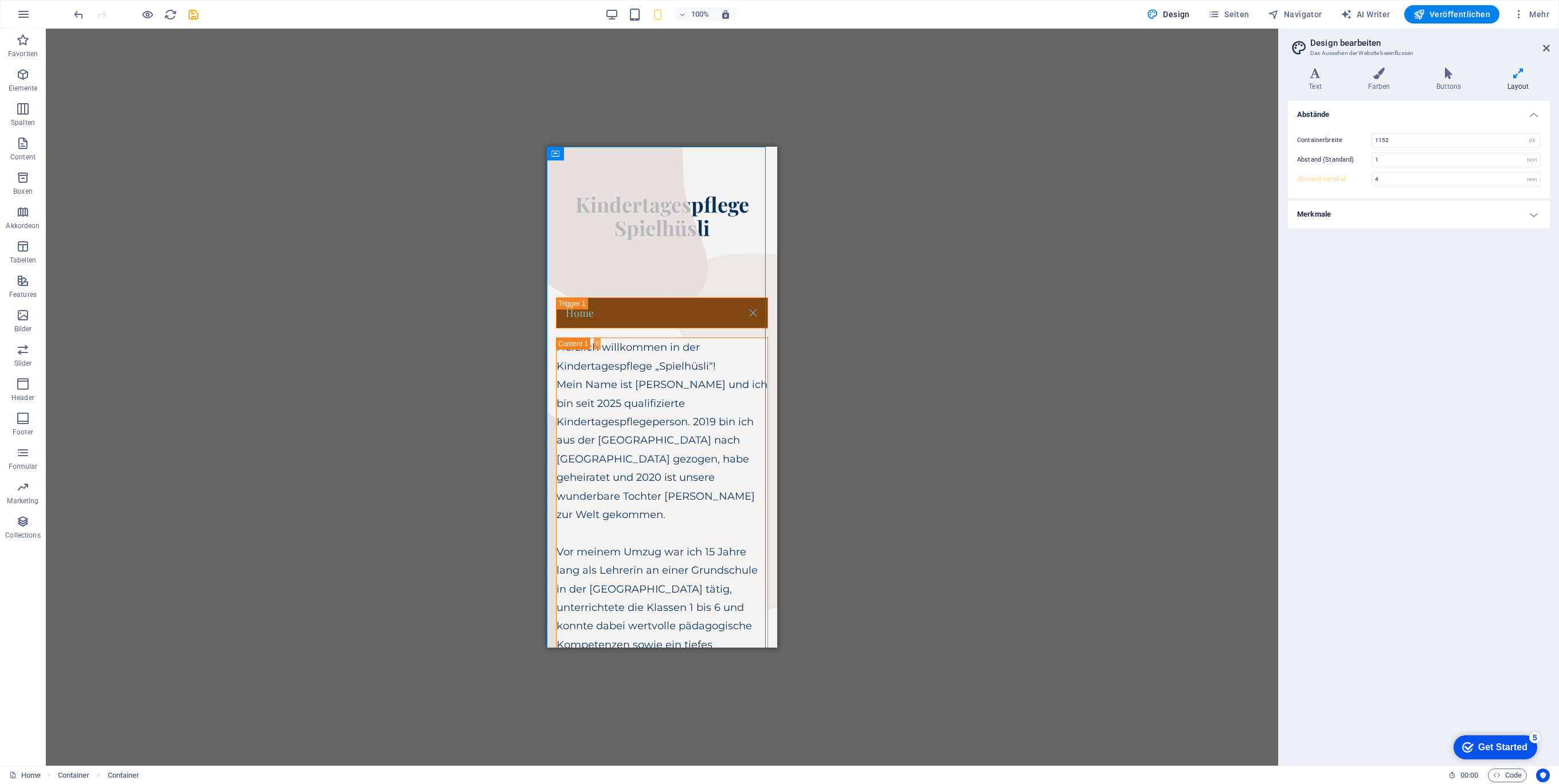
click at [1004, 240] on div "H1 Container Container Container Container Container Banner Banner Container Co…" at bounding box center [662, 397] width 1232 height 737
click at [1384, 70] on icon at bounding box center [1379, 74] width 65 height 12
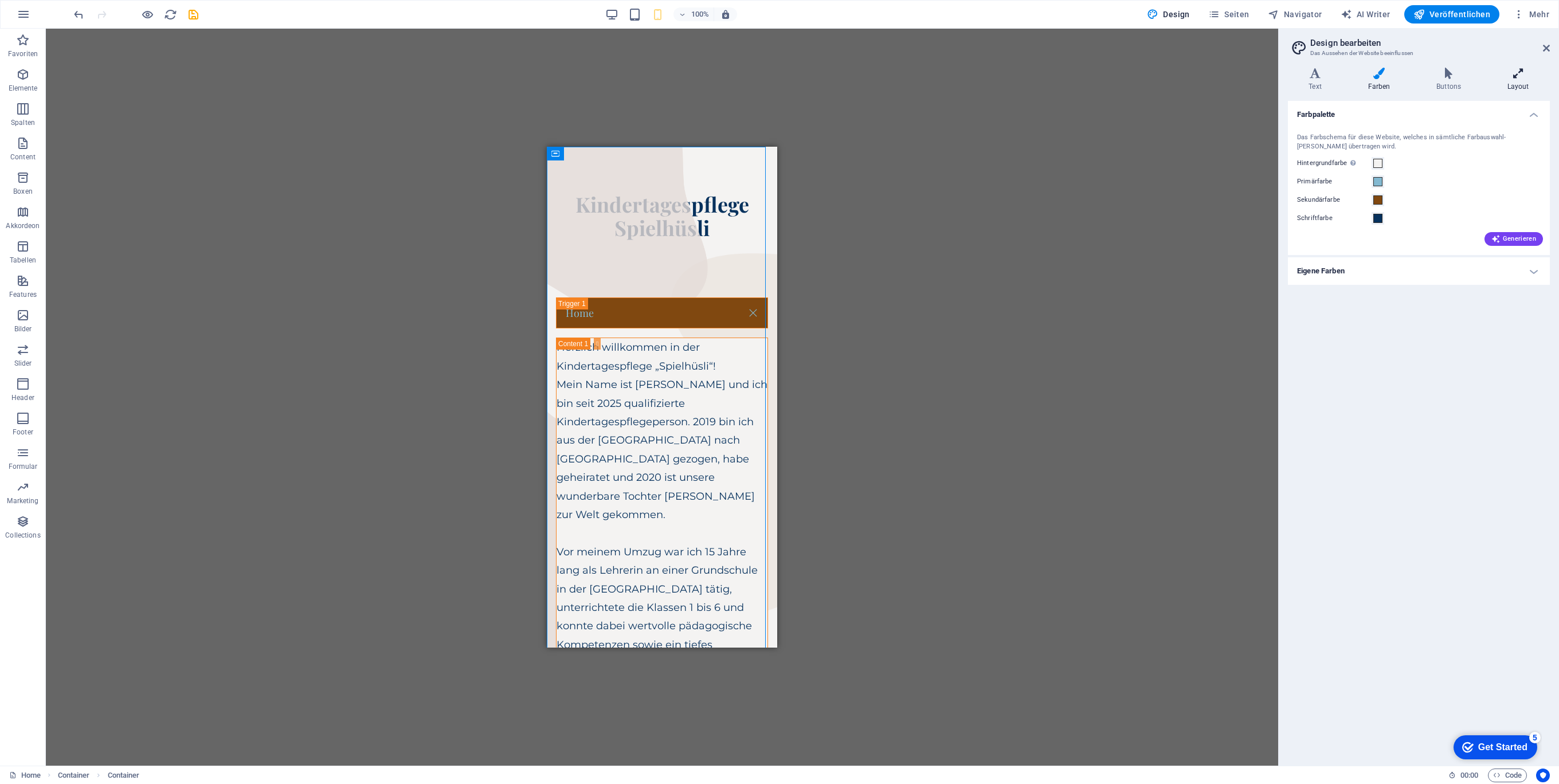
click at [1516, 69] on icon at bounding box center [1519, 74] width 64 height 12
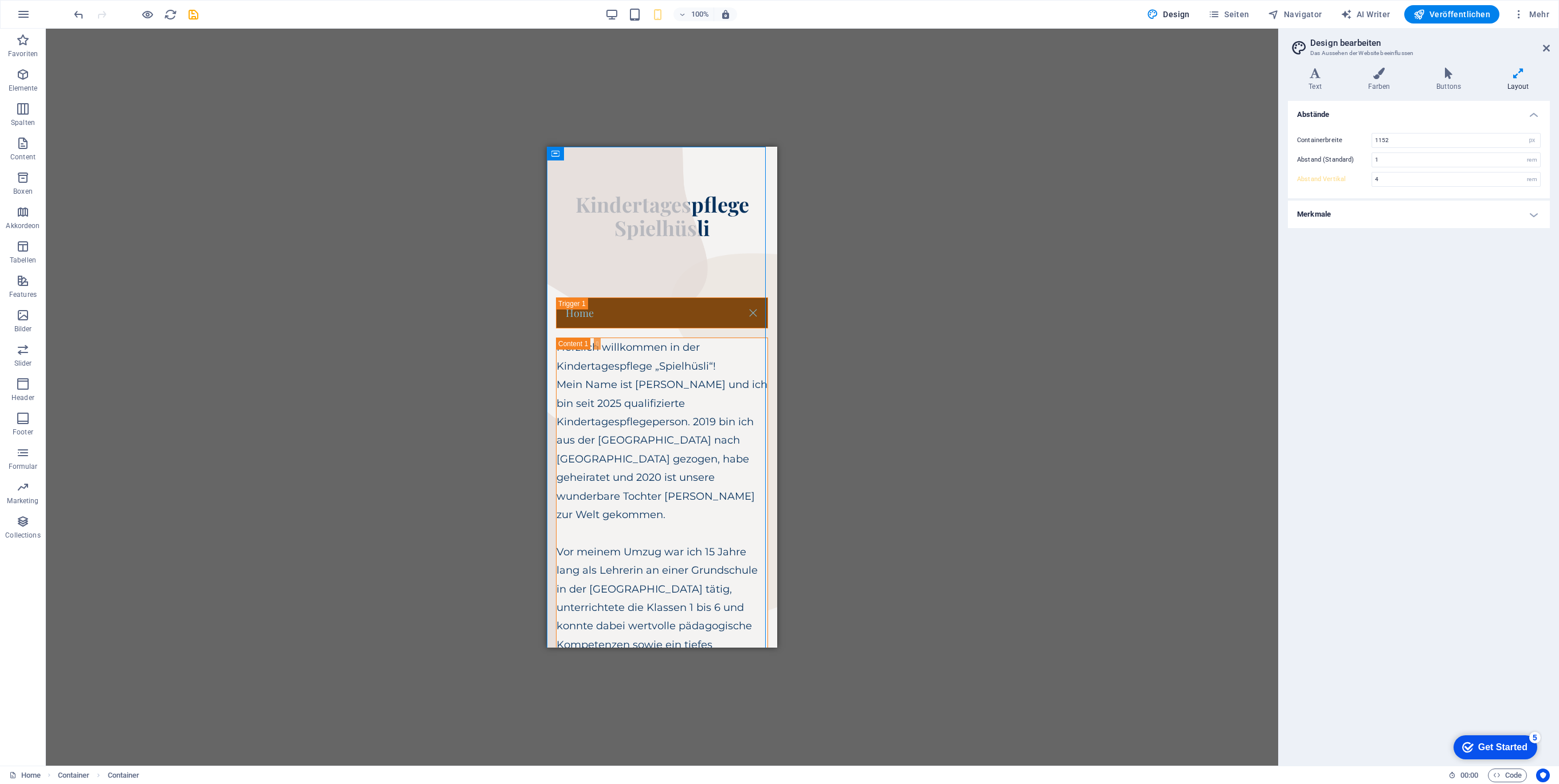
click at [1538, 218] on h4 "Merkmale" at bounding box center [1419, 214] width 262 height 27
click at [1316, 71] on icon at bounding box center [1315, 74] width 55 height 12
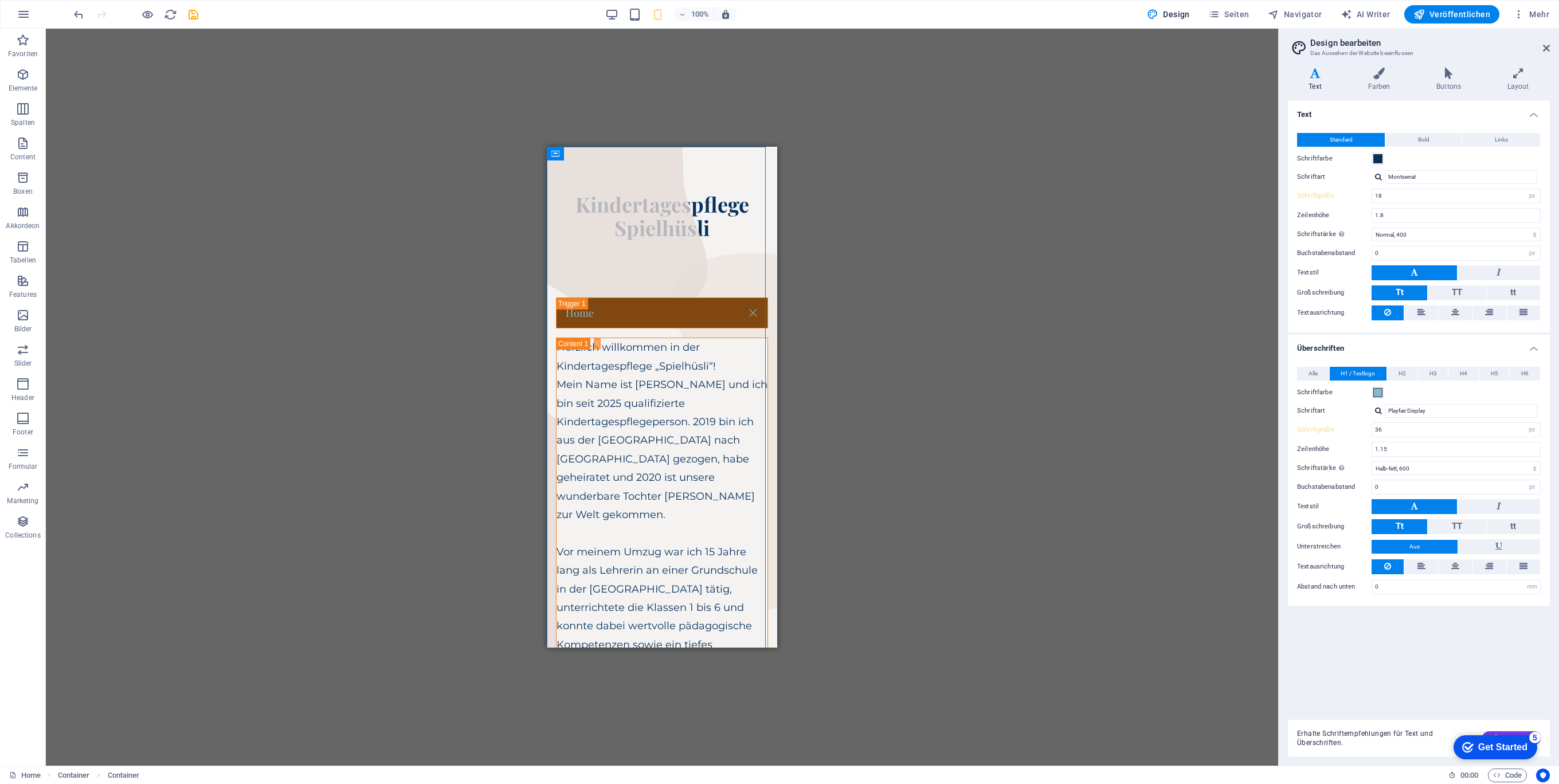
click at [1068, 219] on div "H1 Container Container Container Container Container Banner Banner Container Co…" at bounding box center [662, 397] width 1232 height 737
click at [888, 244] on div "H1 Container Container Container Container Container Banner Banner Container Co…" at bounding box center [662, 397] width 1232 height 737
click at [705, 215] on div "Kindertagespflege Spielhüsli" at bounding box center [662, 216] width 212 height 48
click at [973, 222] on div "H1 Container Container Container Container Container Banner Banner Container Co…" at bounding box center [662, 397] width 1232 height 737
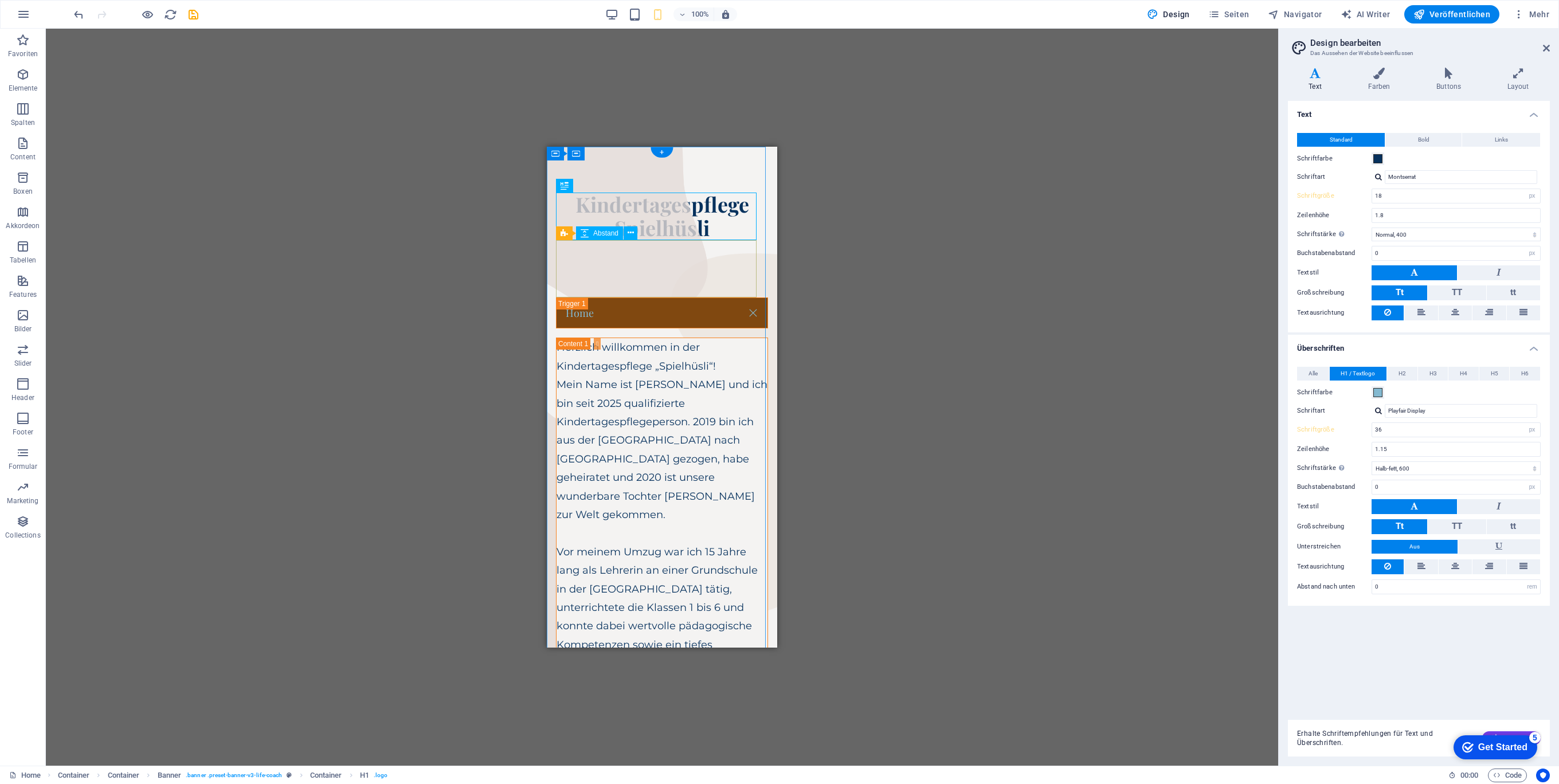
click at [666, 259] on div "Image Slider" at bounding box center [662, 269] width 212 height 57
select select "px"
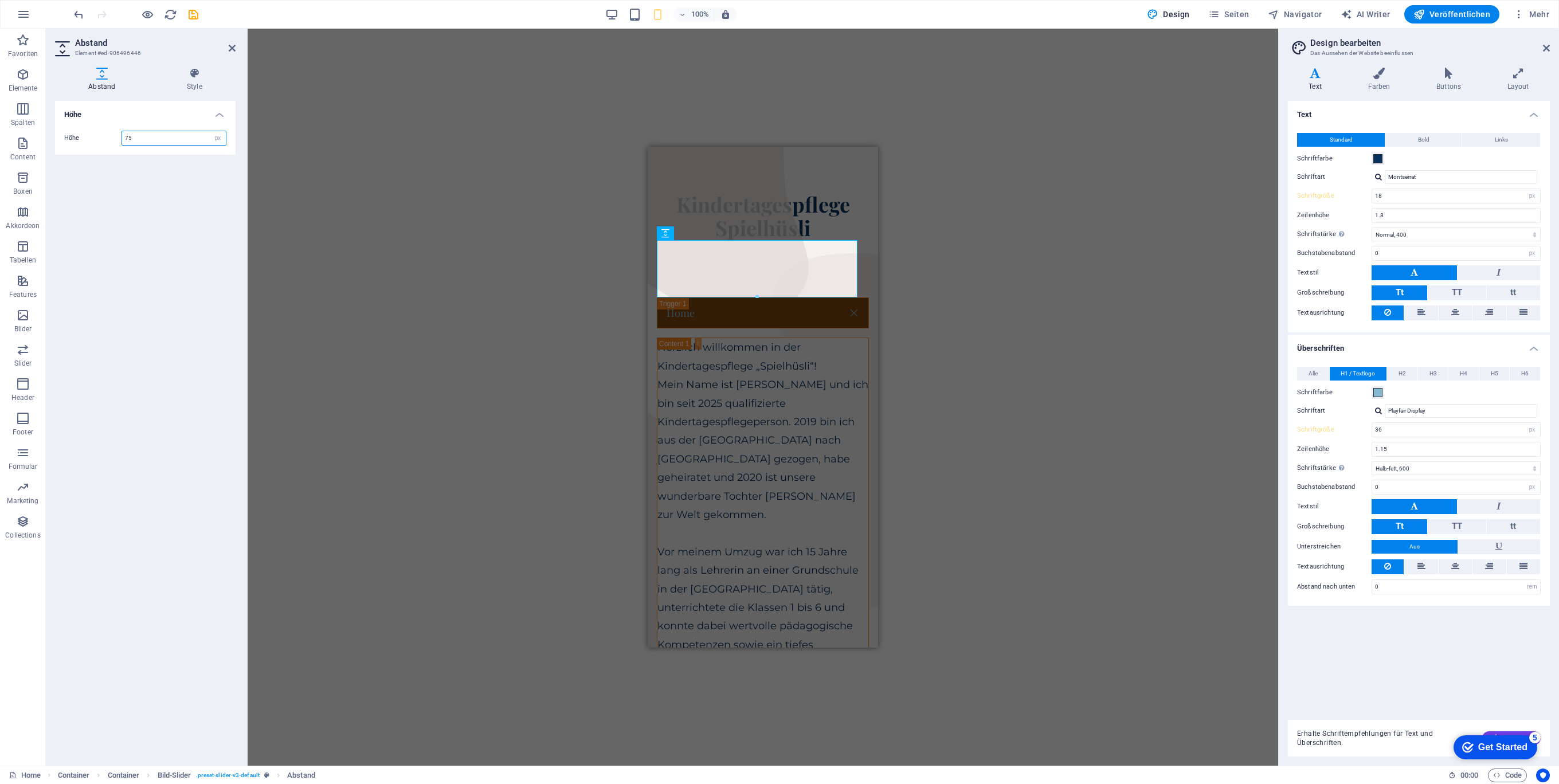
type input "75"
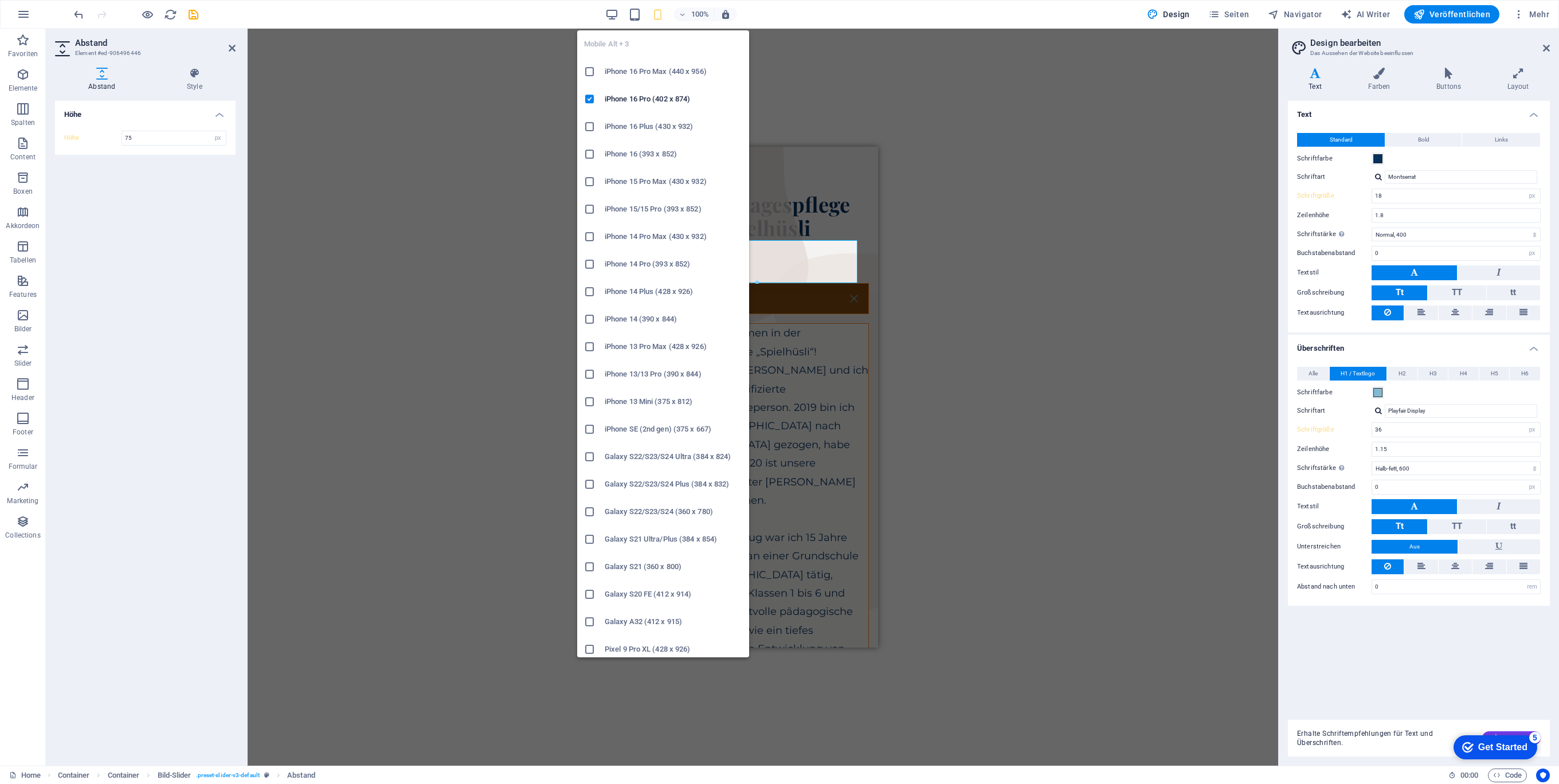
click at [657, 15] on icon "button" at bounding box center [658, 14] width 13 height 13
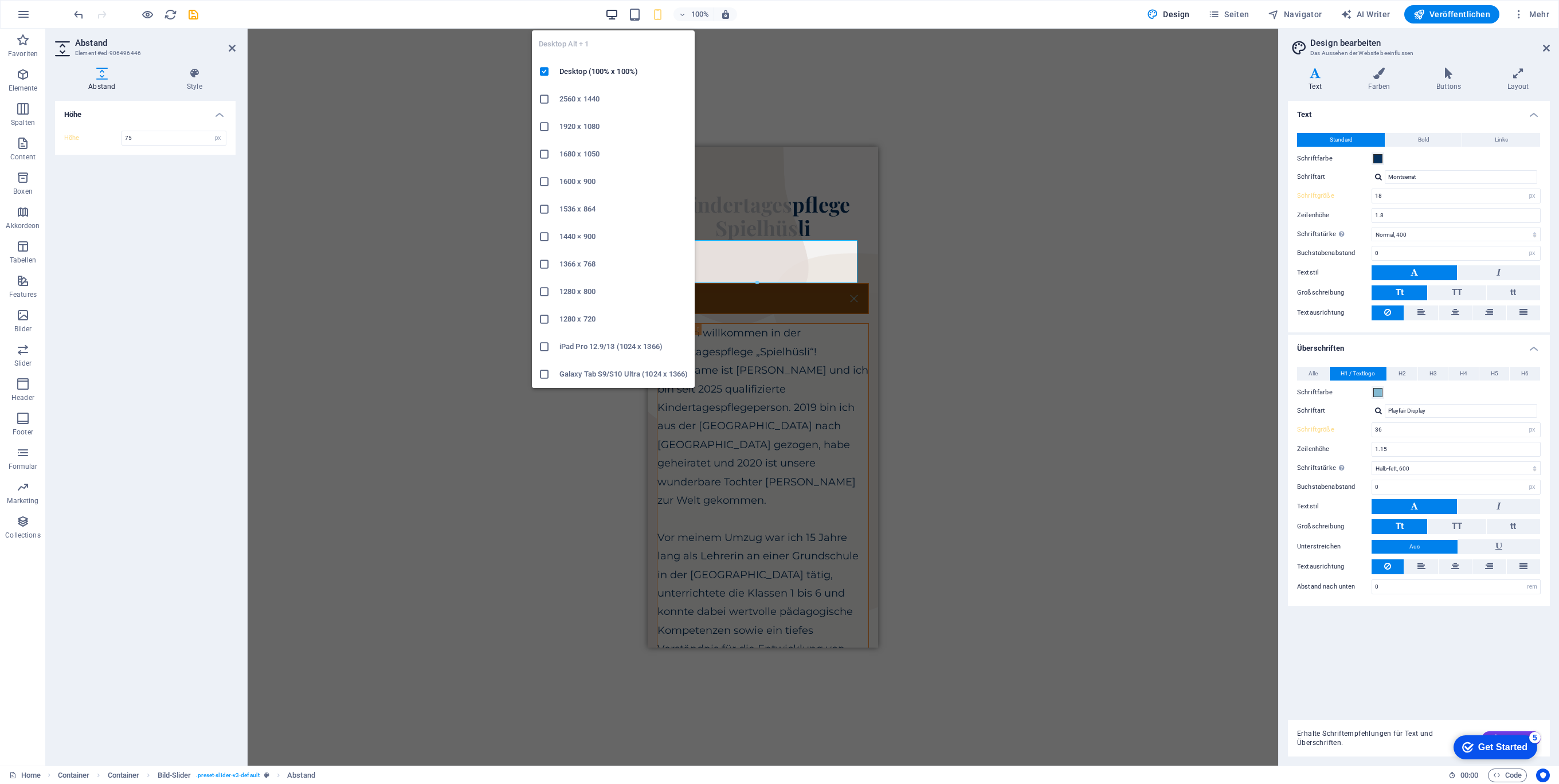
click at [616, 17] on icon "button" at bounding box center [612, 14] width 13 height 13
type input "25"
type input "80"
type input "100"
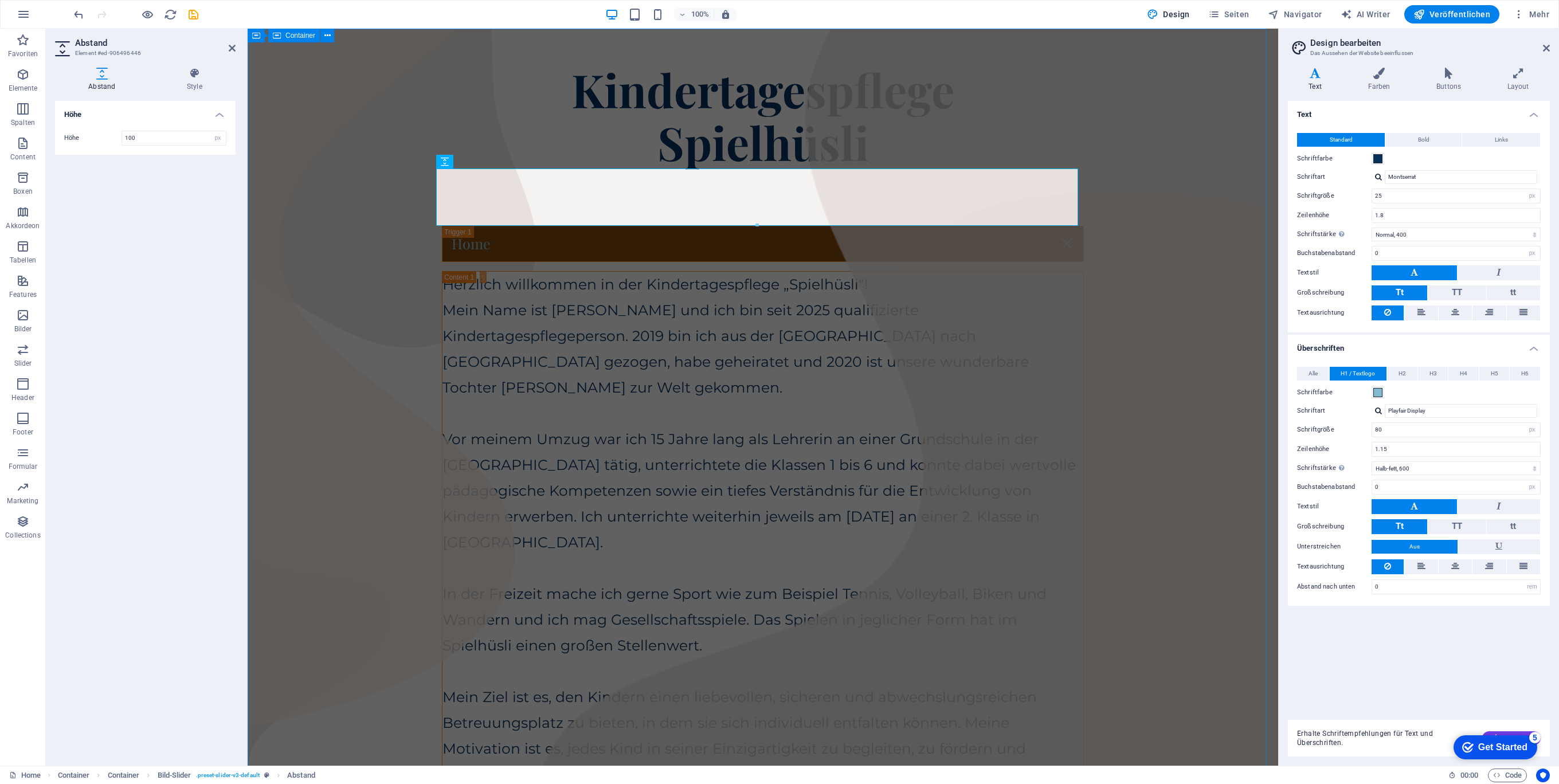
drag, startPoint x: 1212, startPoint y: 182, endPoint x: 1413, endPoint y: 182, distance: 201.0
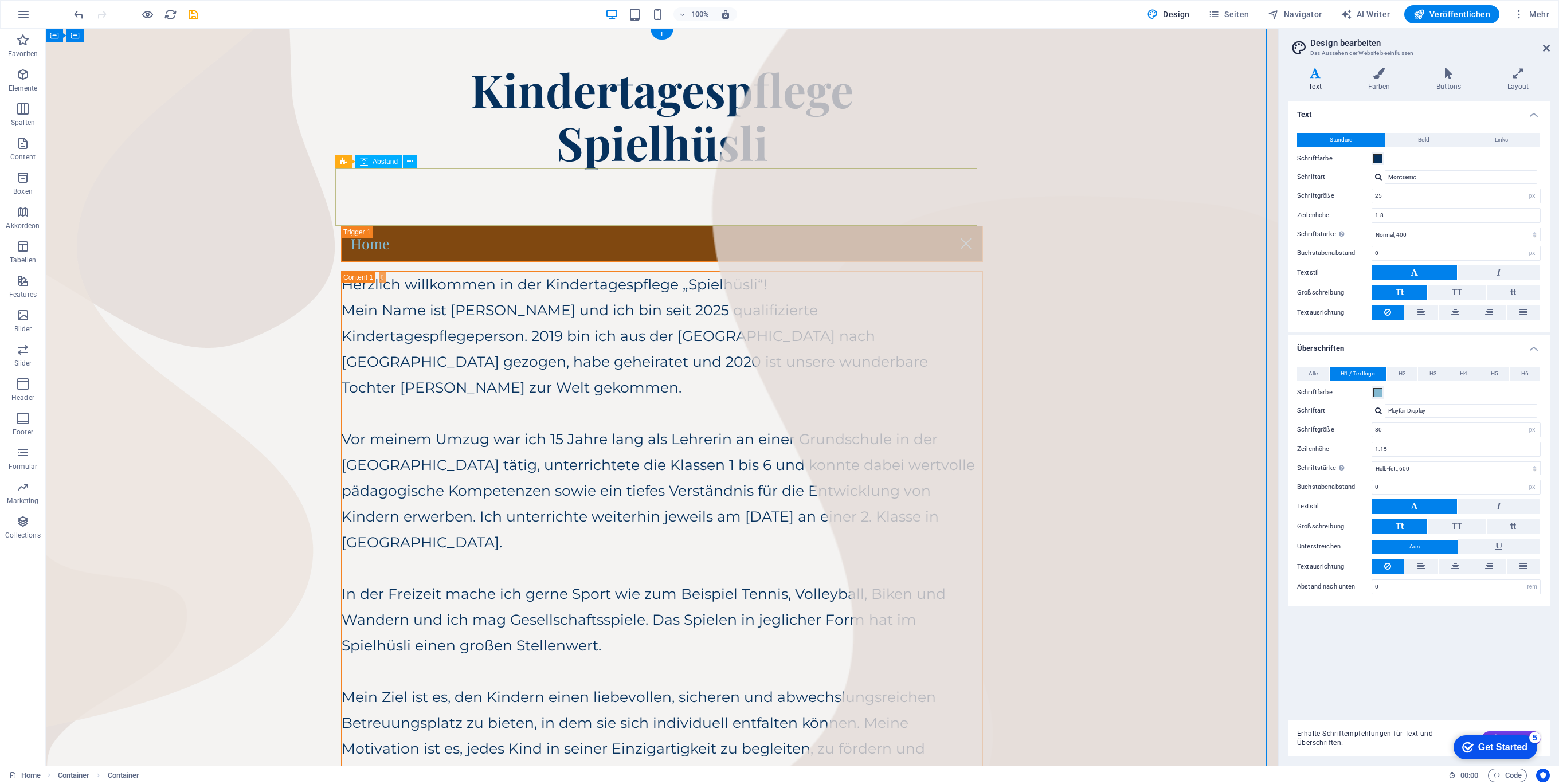
click at [630, 196] on div "Image Slider" at bounding box center [662, 197] width 642 height 57
click at [595, 192] on div "Image Slider" at bounding box center [662, 197] width 642 height 57
select select "px"
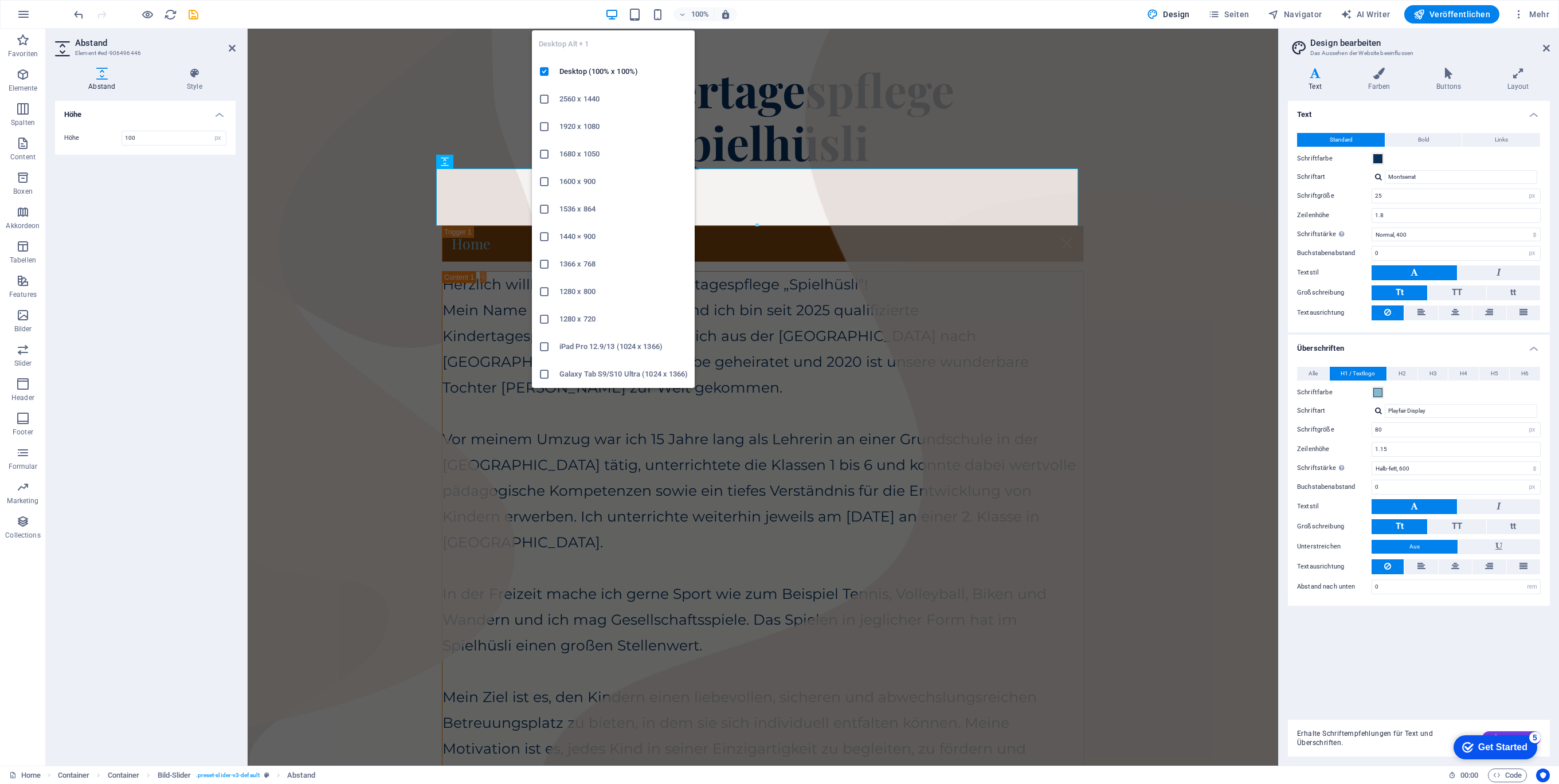
click at [609, 14] on icon "button" at bounding box center [612, 14] width 13 height 13
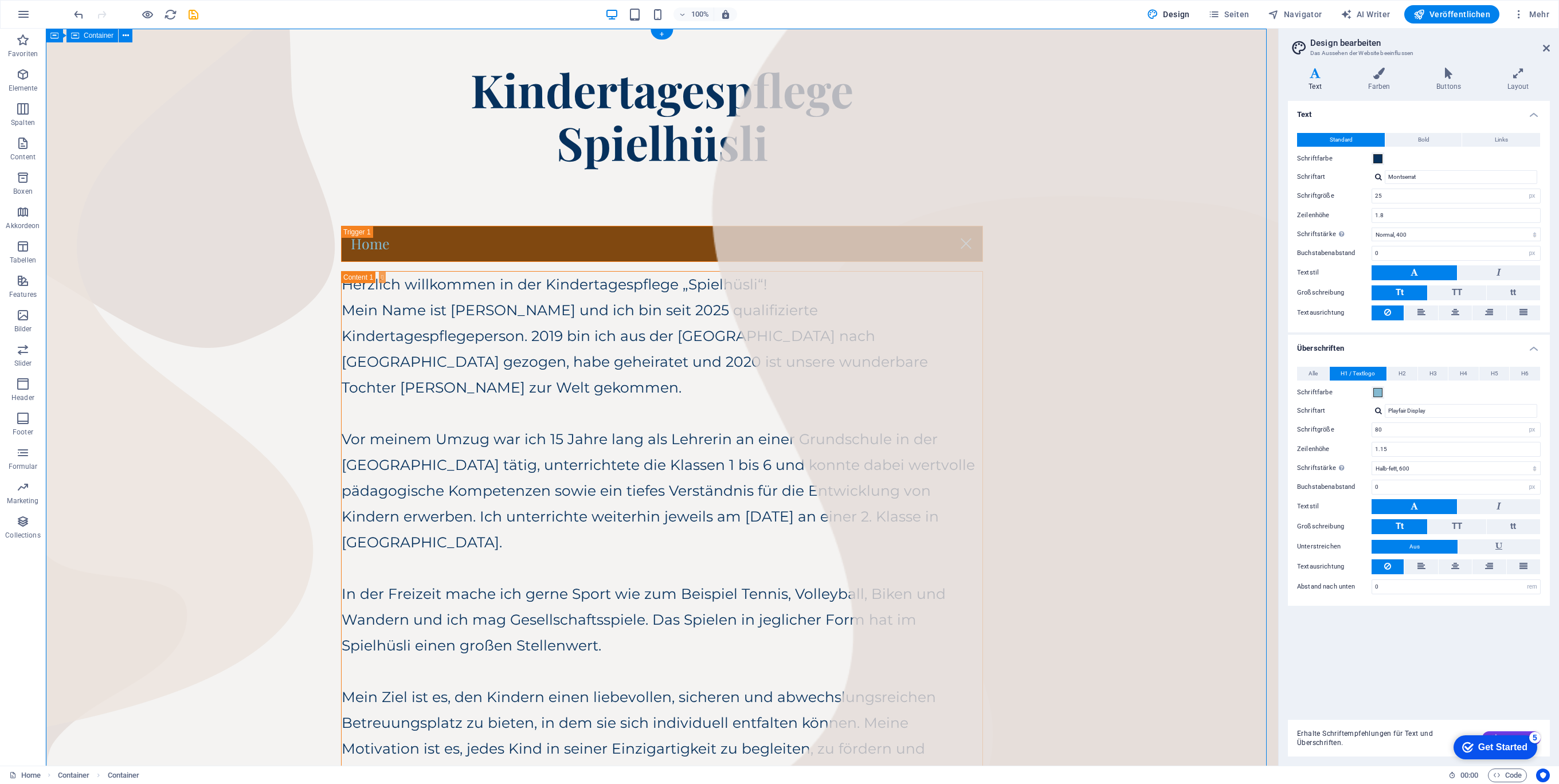
click at [197, 12] on icon "save" at bounding box center [194, 14] width 13 height 13
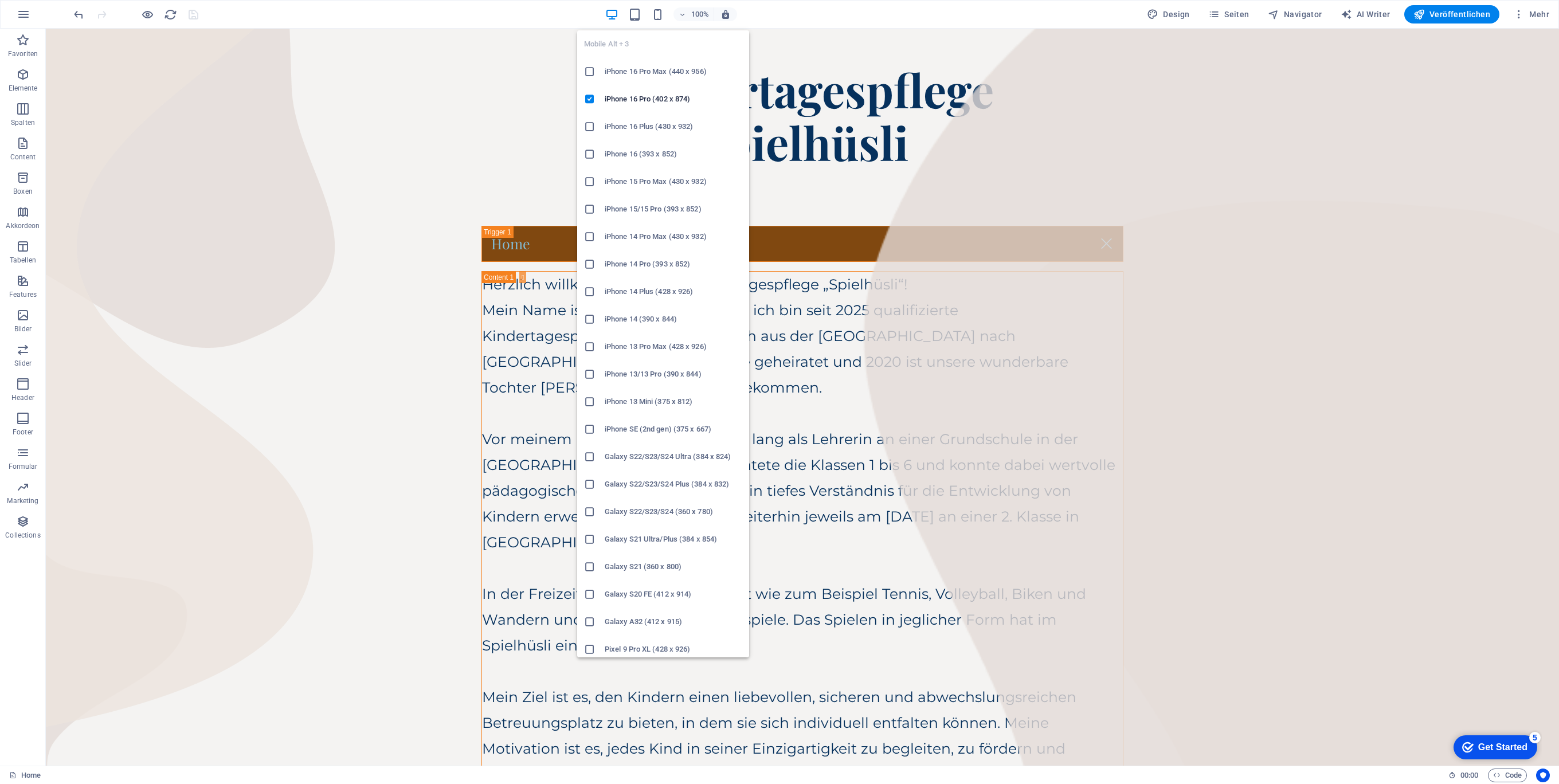
click at [592, 153] on icon at bounding box center [590, 154] width 12 height 12
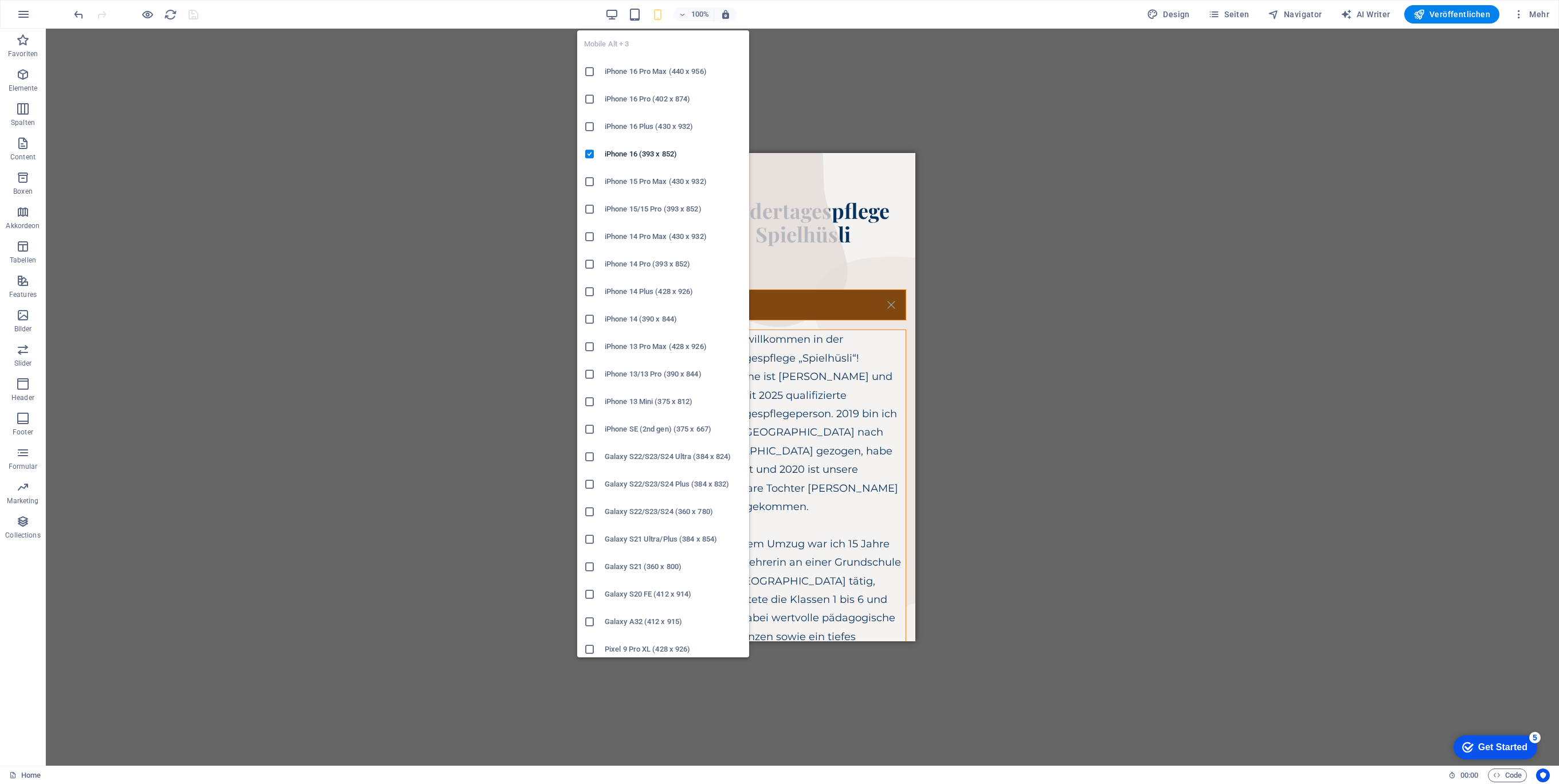
click at [587, 402] on icon at bounding box center [590, 402] width 12 height 12
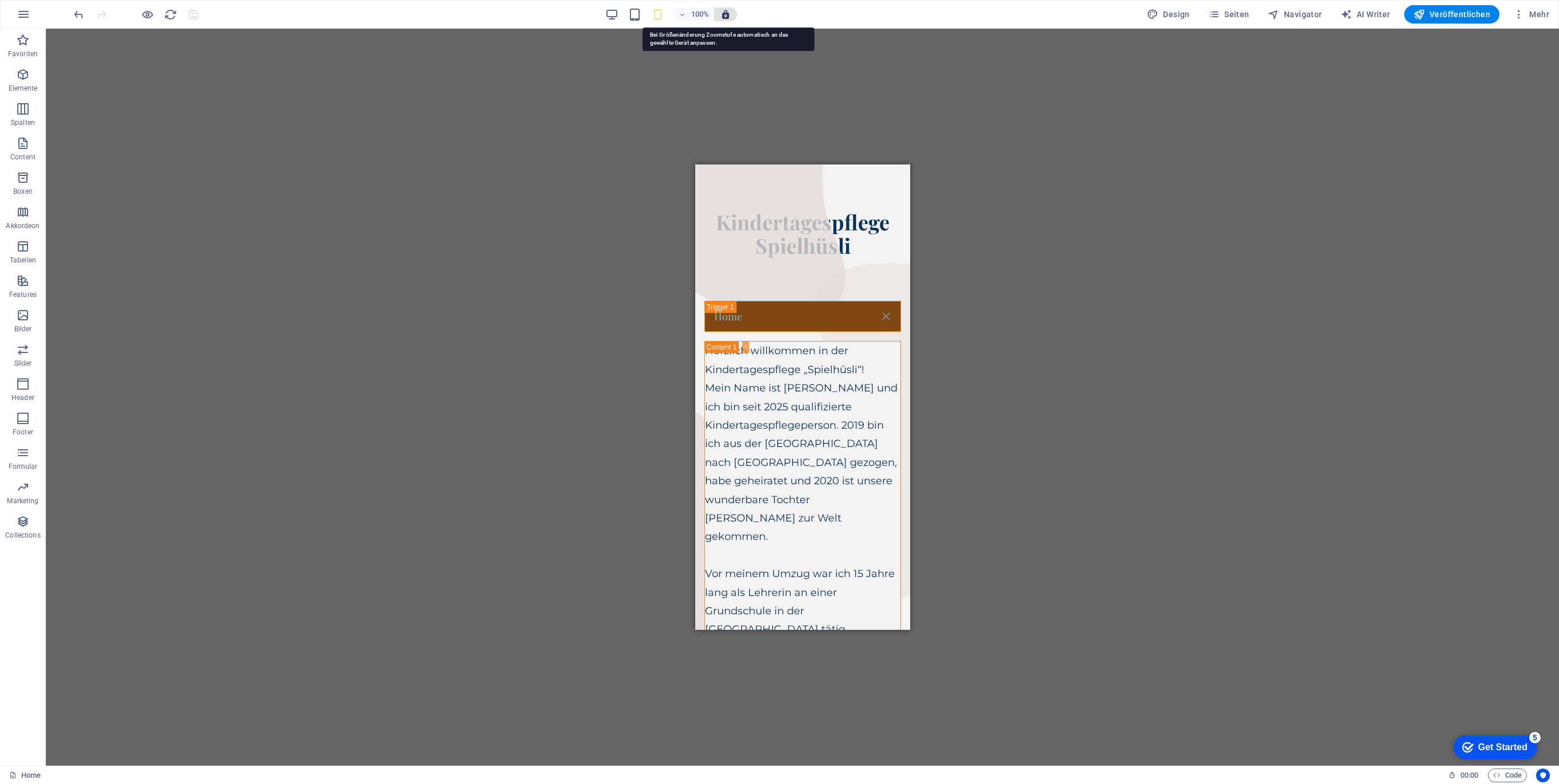
click at [731, 12] on icon "button" at bounding box center [726, 14] width 10 height 10
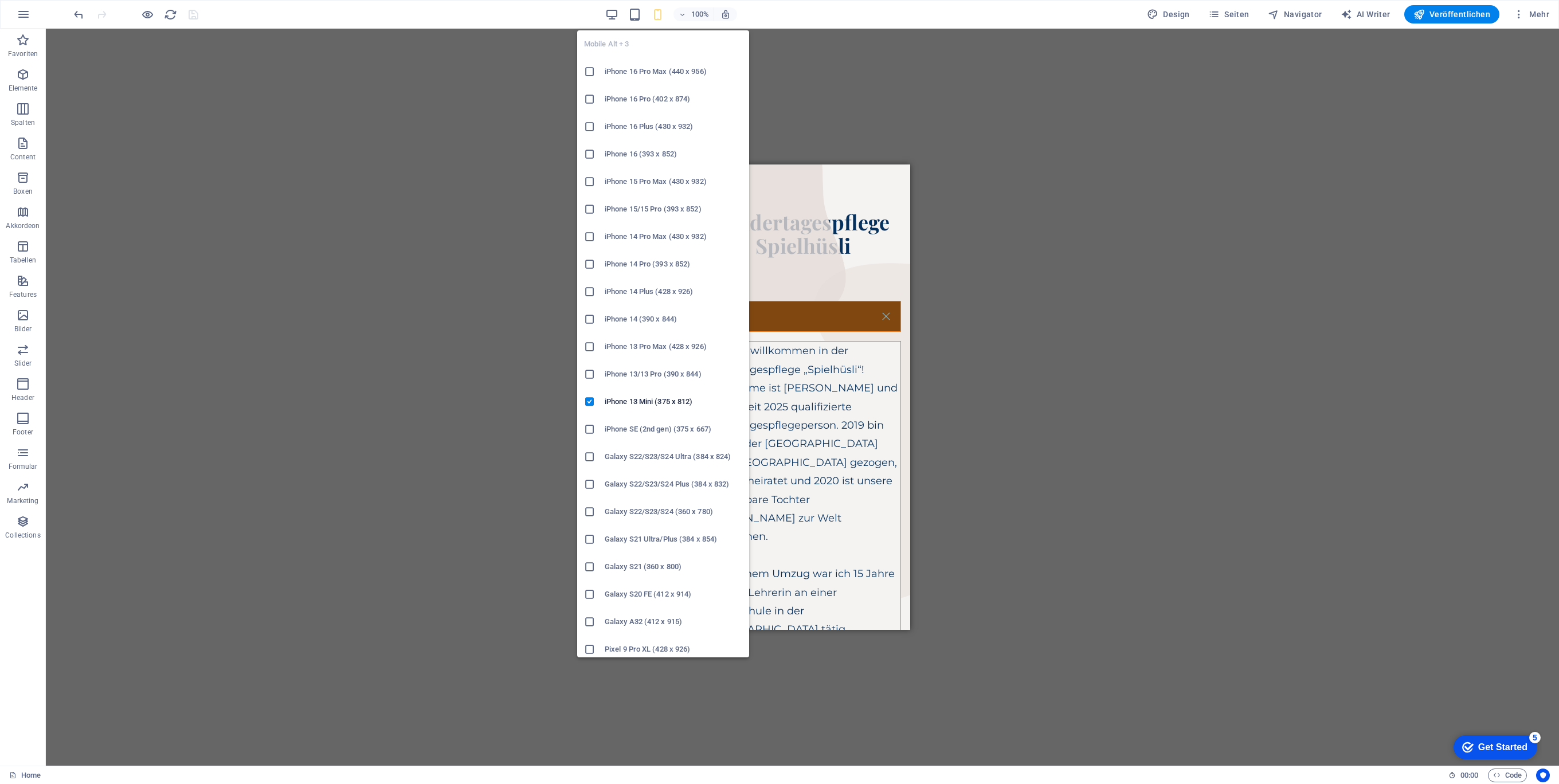
click at [613, 100] on h6 "iPhone 16 Pro (402 x 874)" at bounding box center [673, 99] width 138 height 14
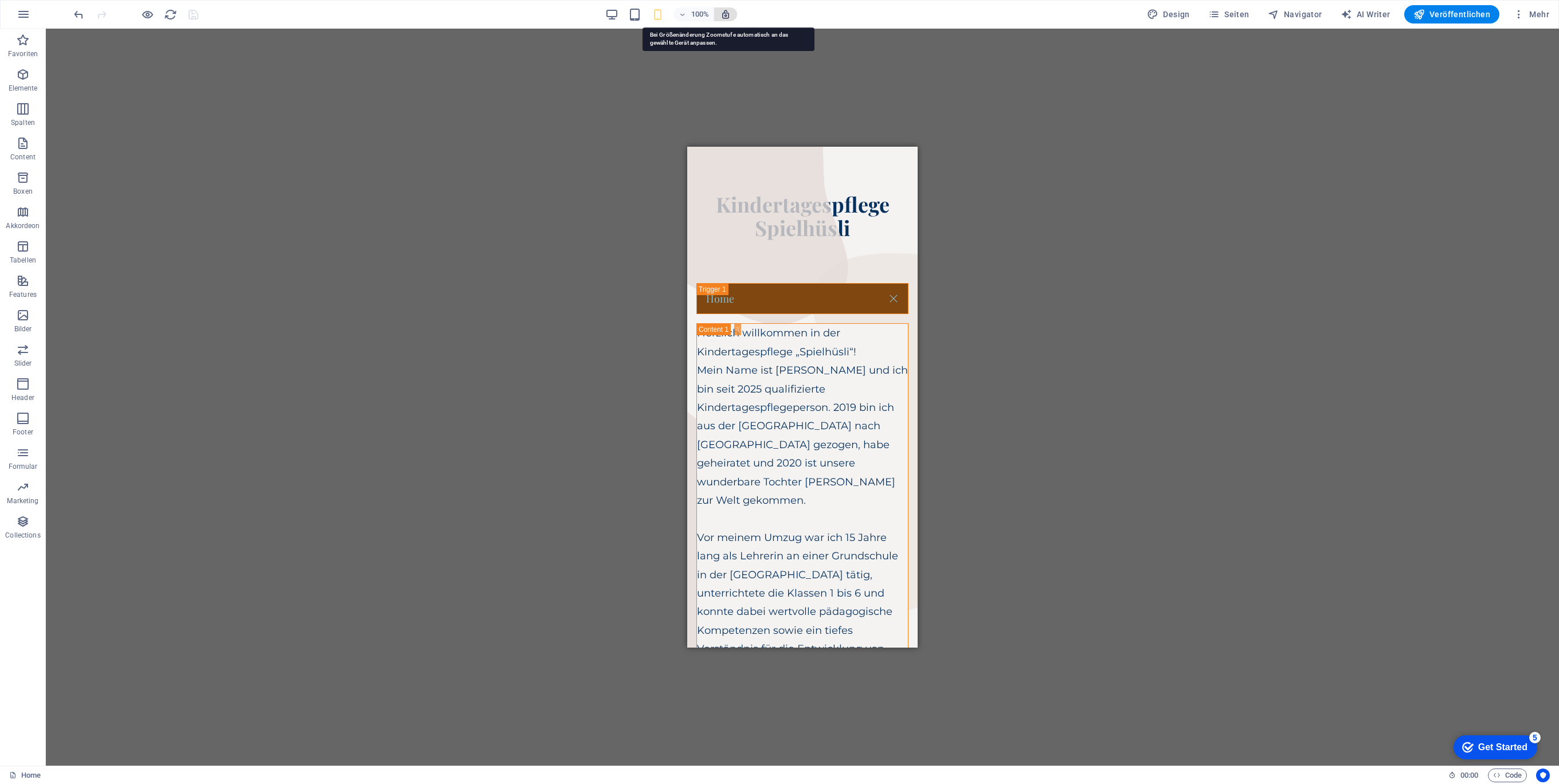
click at [731, 14] on icon "button" at bounding box center [726, 14] width 10 height 10
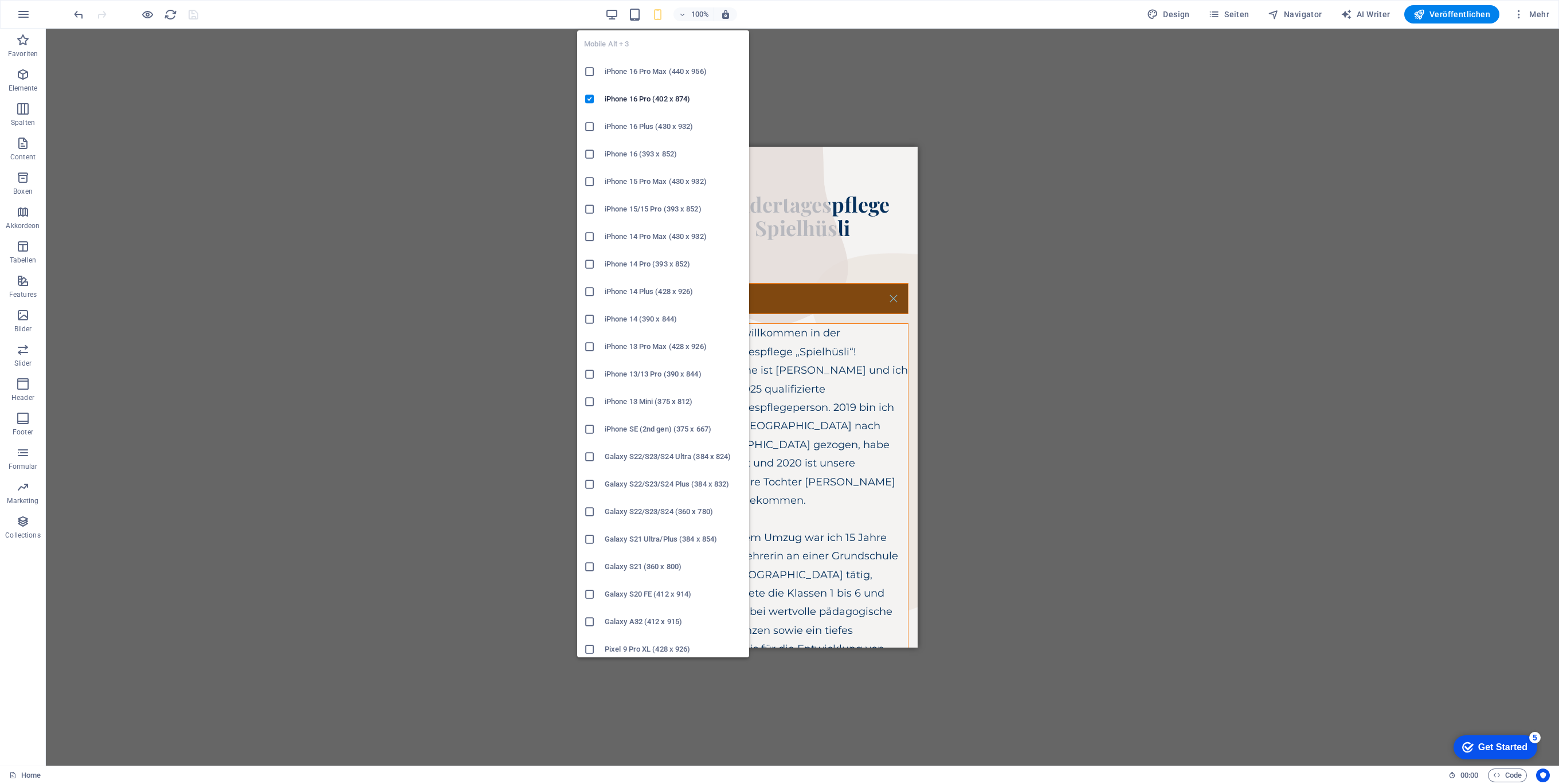
click at [659, 12] on icon "button" at bounding box center [658, 14] width 13 height 13
click at [624, 67] on h6 "iPhone 16 Pro Max (440 x 956)" at bounding box center [673, 71] width 138 height 14
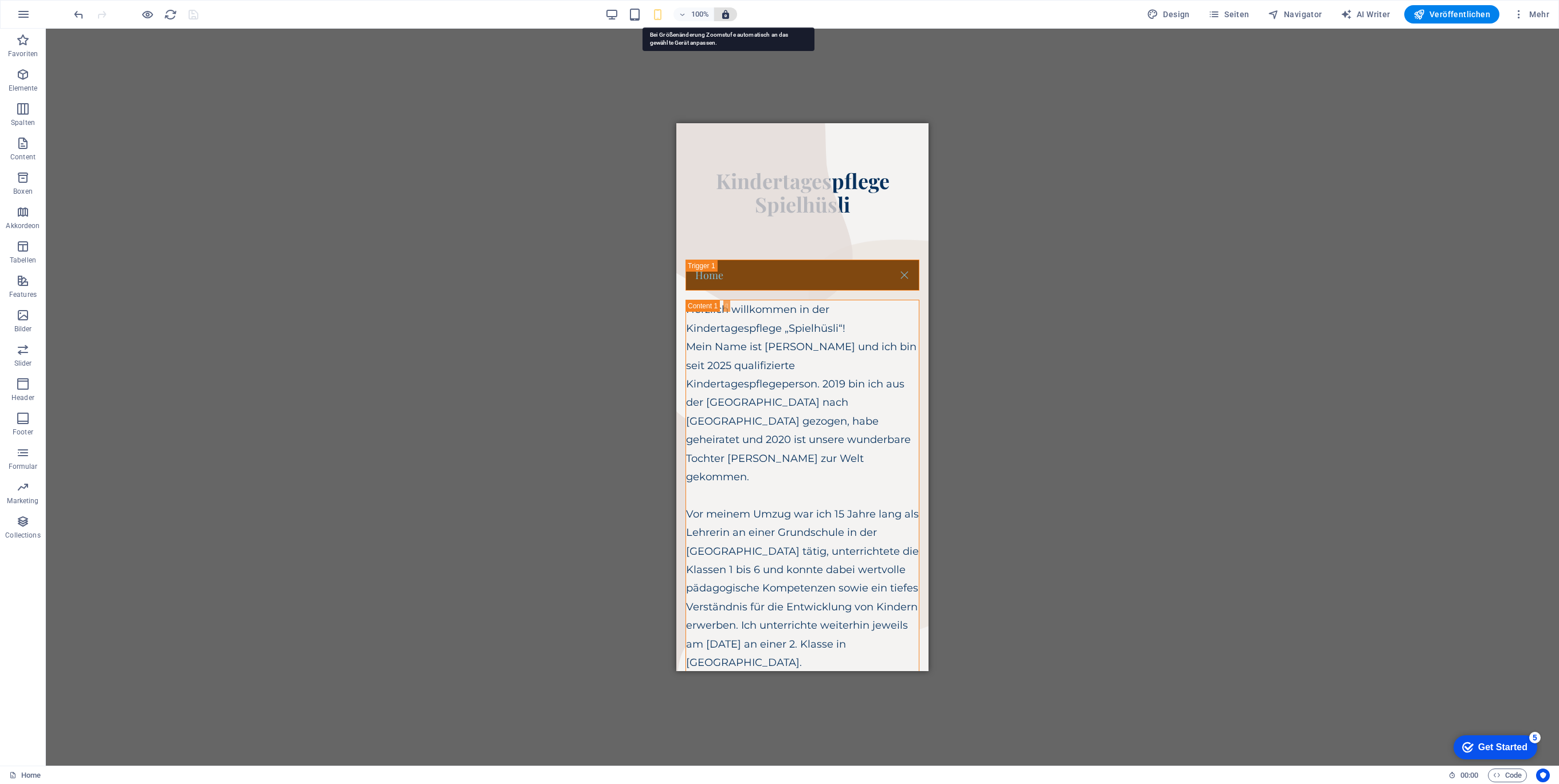
click at [731, 14] on icon "button" at bounding box center [726, 14] width 10 height 10
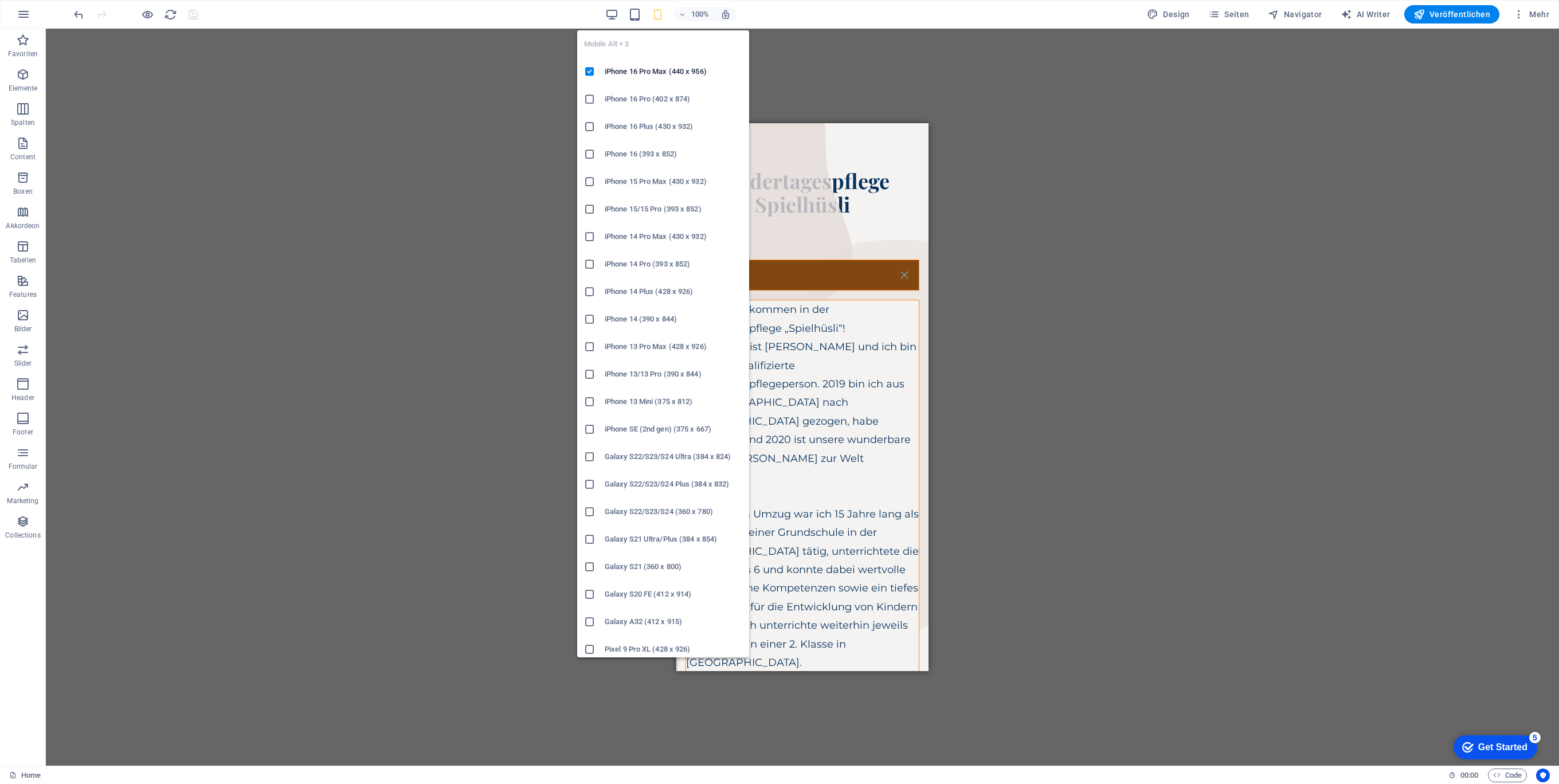
click at [592, 373] on icon at bounding box center [590, 375] width 12 height 12
click at [663, 16] on icon "button" at bounding box center [658, 14] width 13 height 13
click at [589, 595] on icon at bounding box center [590, 594] width 12 height 12
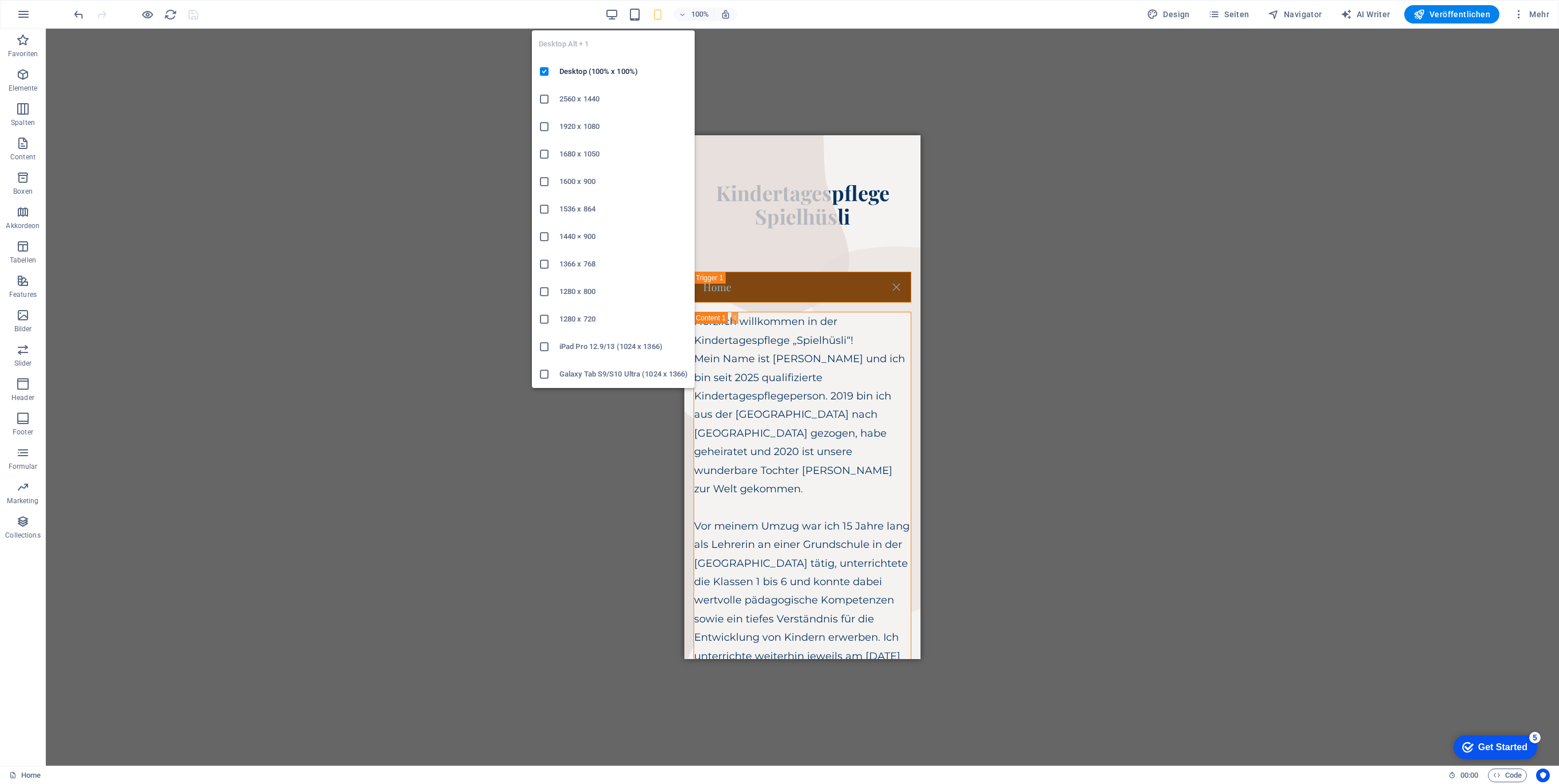
click at [602, 18] on div "100% Design Seiten Navigator AI Writer Veröffentlichen Mehr" at bounding box center [813, 14] width 1483 height 18
click at [612, 20] on icon "button" at bounding box center [612, 14] width 13 height 13
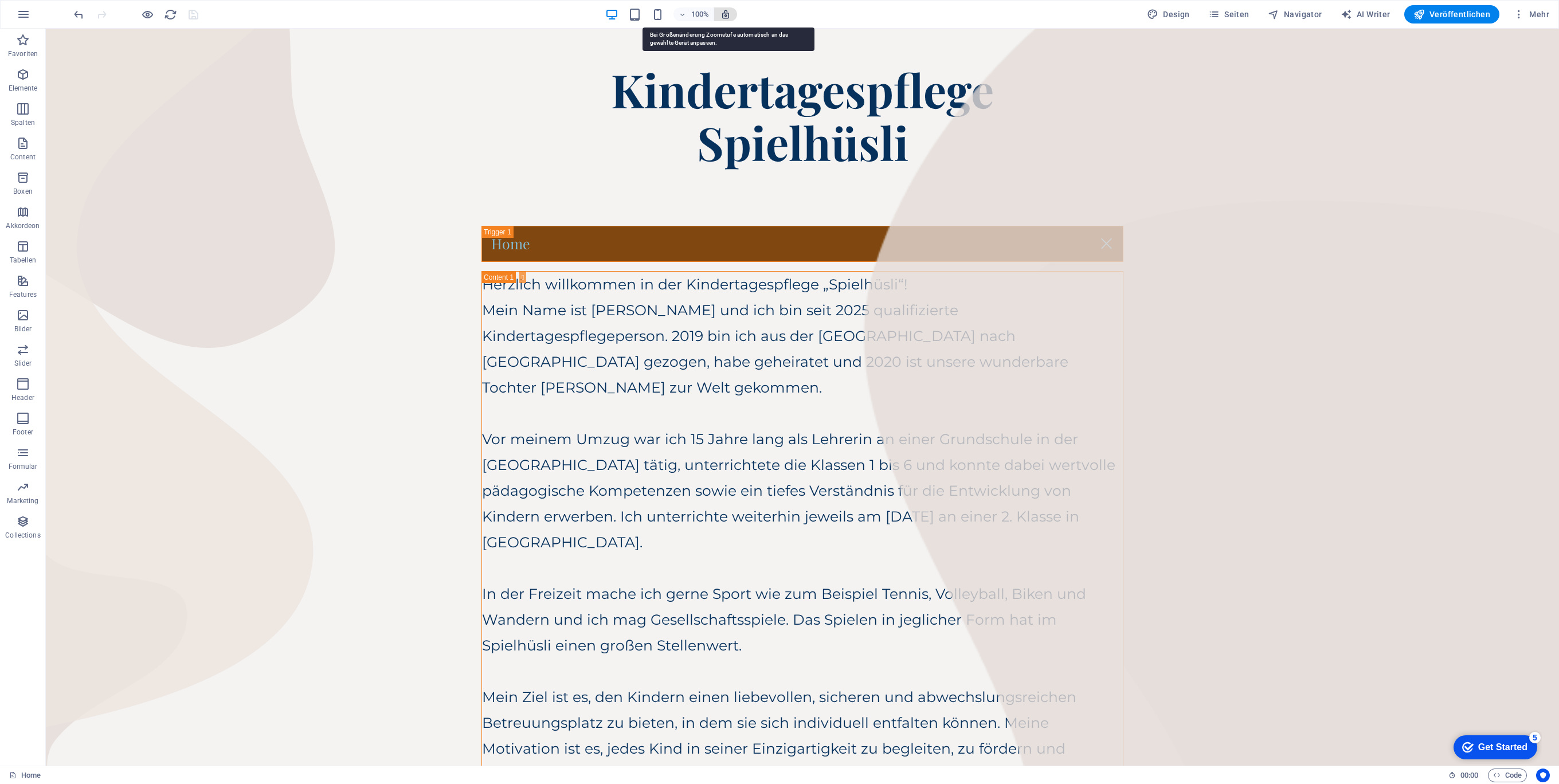
click at [728, 10] on icon "button" at bounding box center [726, 14] width 10 height 10
click at [728, 17] on icon "button" at bounding box center [726, 14] width 10 height 10
click at [729, 16] on icon "button" at bounding box center [726, 14] width 10 height 10
click at [725, 9] on icon "button" at bounding box center [726, 14] width 10 height 10
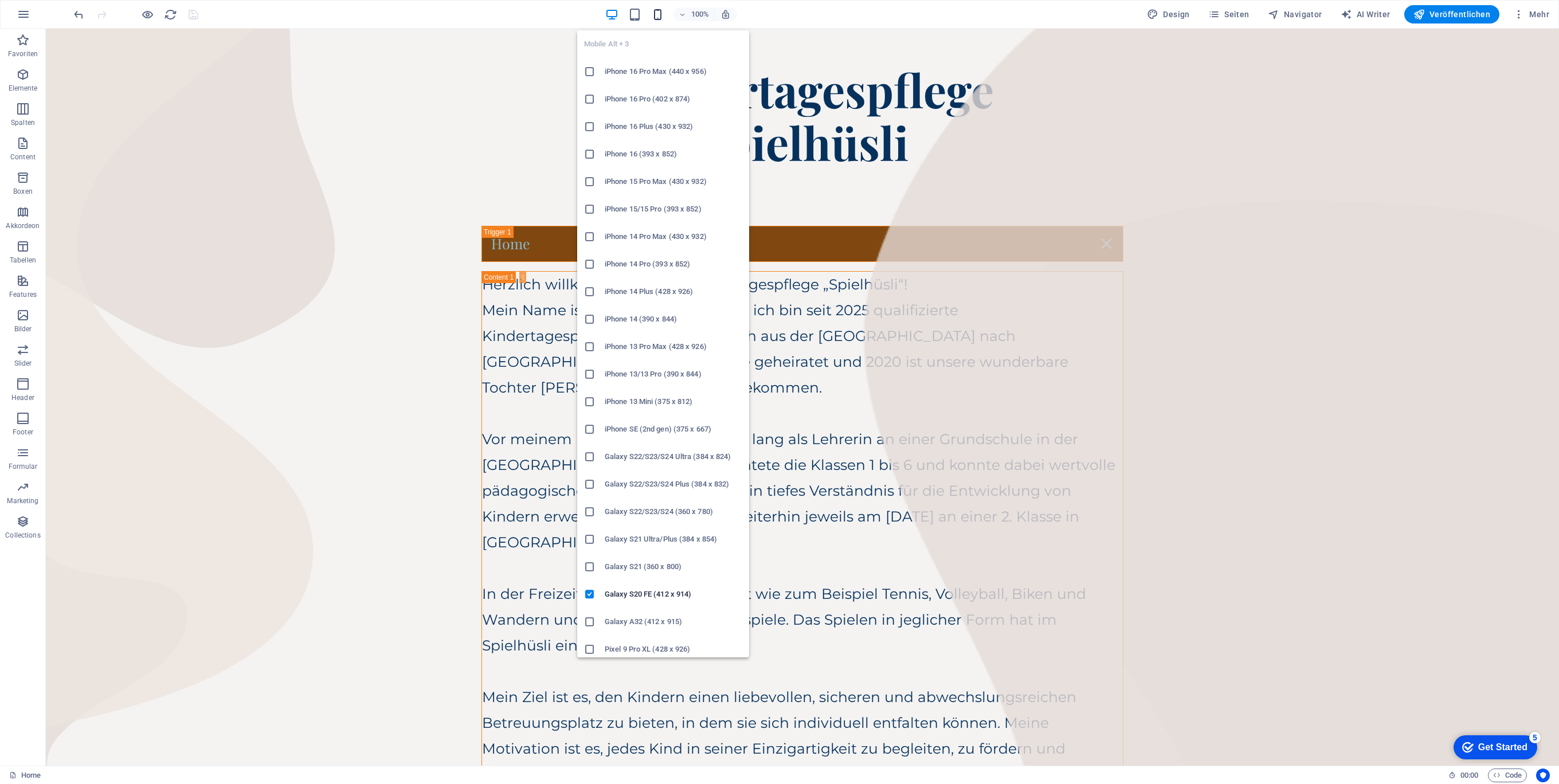
click at [663, 8] on icon "button" at bounding box center [658, 14] width 13 height 13
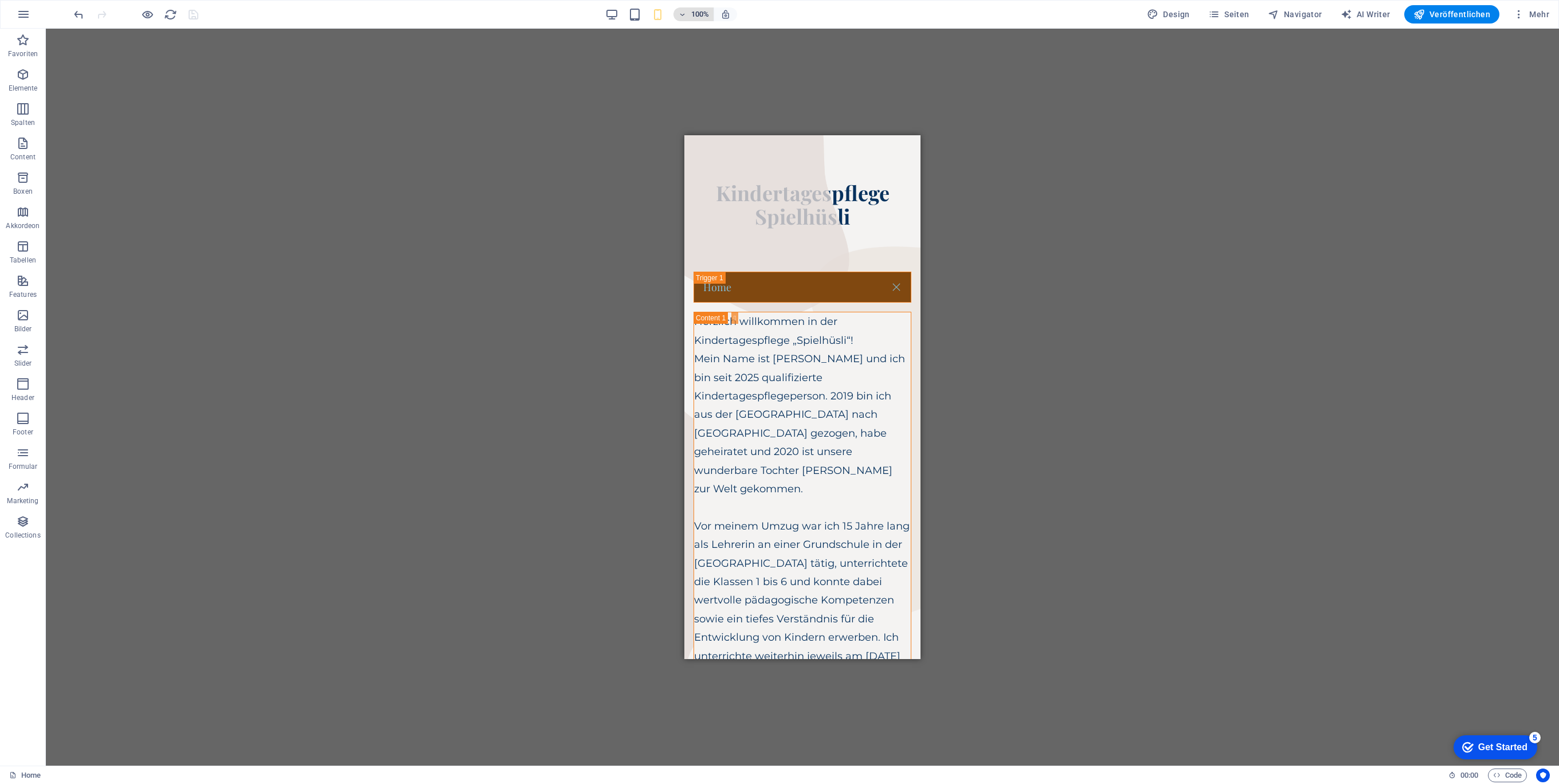
click at [699, 8] on h6 "100%" at bounding box center [700, 14] width 18 height 14
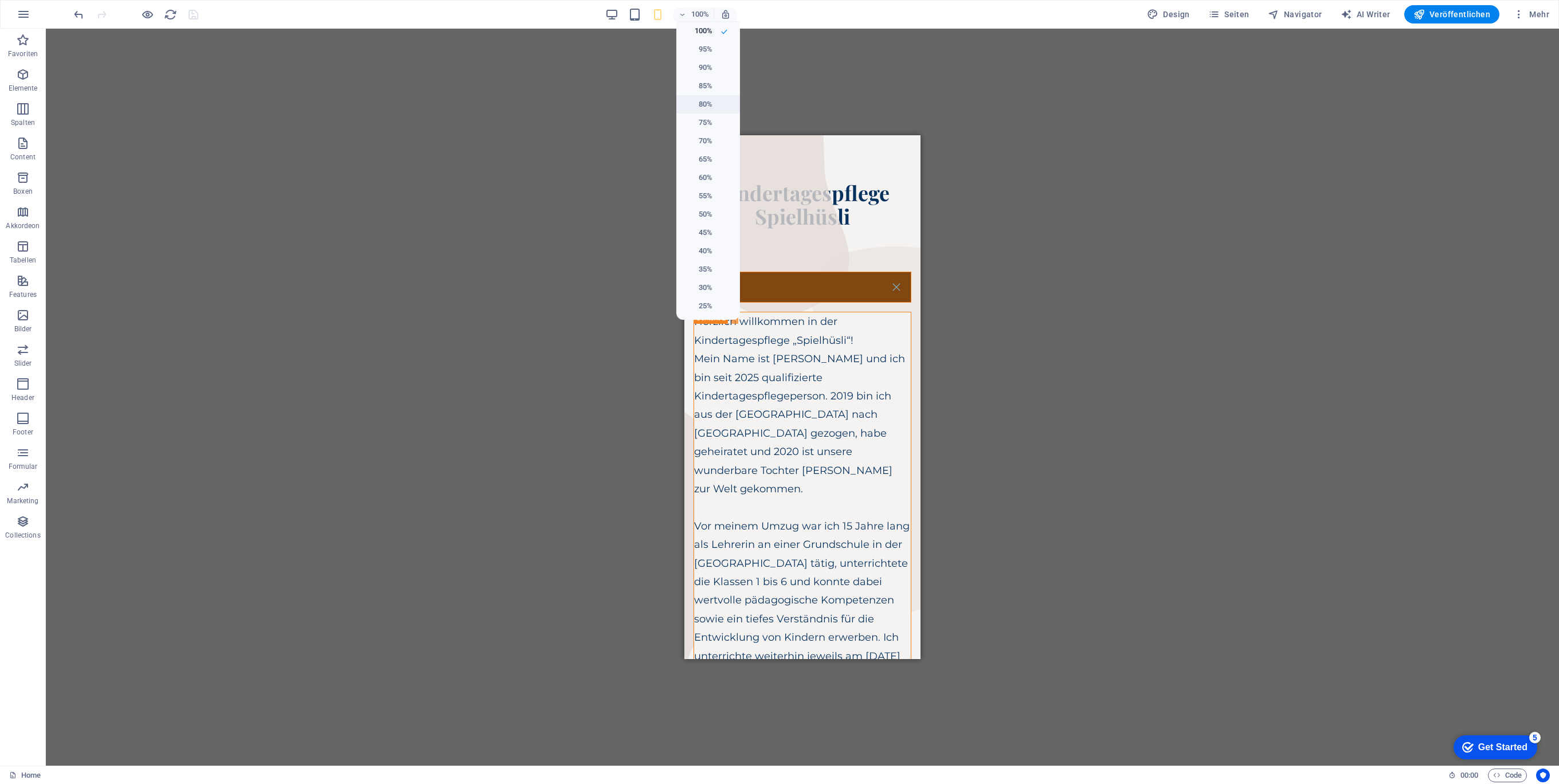
click at [705, 104] on h6 "80%" at bounding box center [697, 104] width 29 height 14
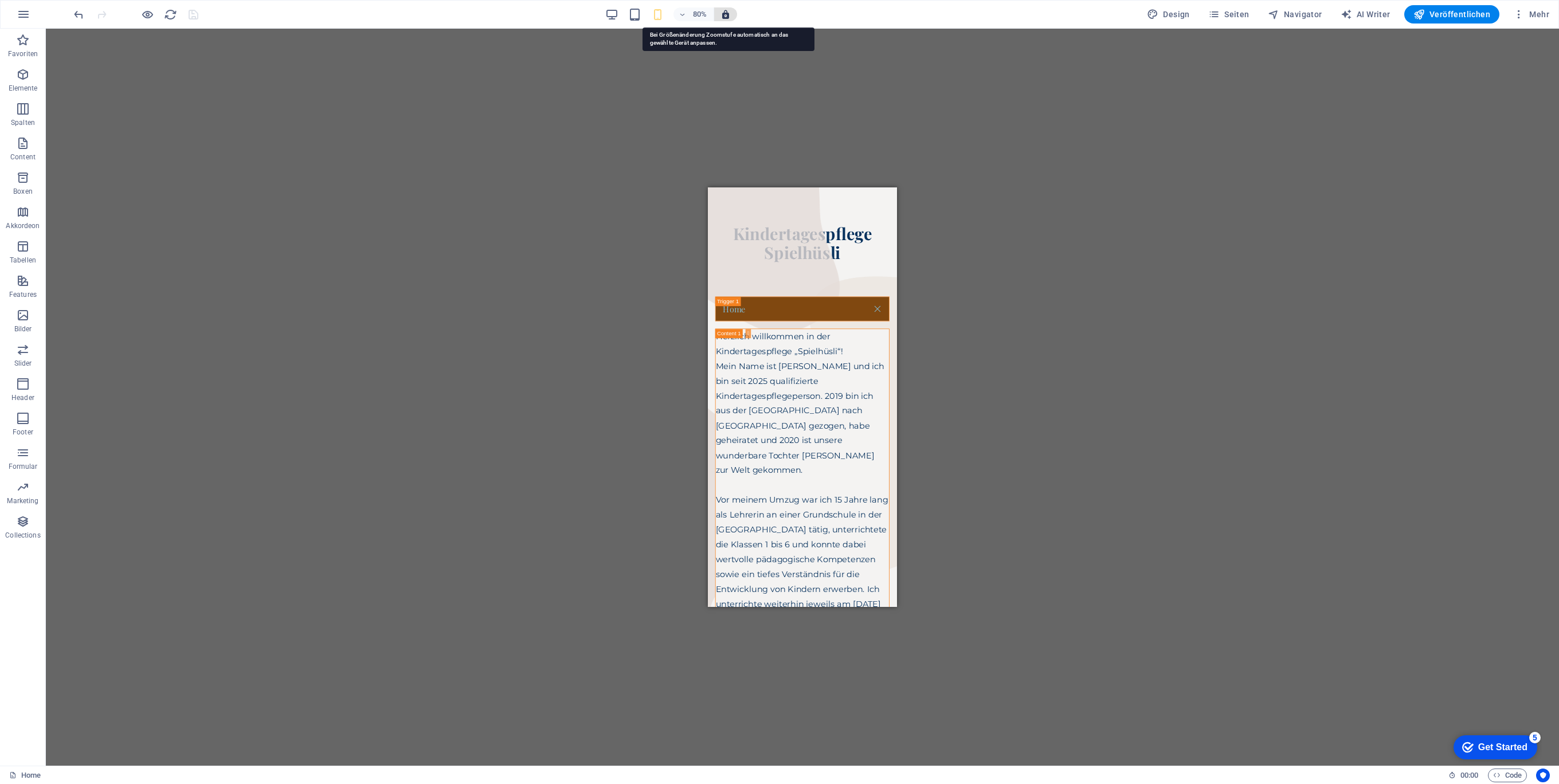
click at [729, 12] on icon "button" at bounding box center [726, 14] width 10 height 10
click at [690, 15] on span "80%" at bounding box center [693, 14] width 31 height 14
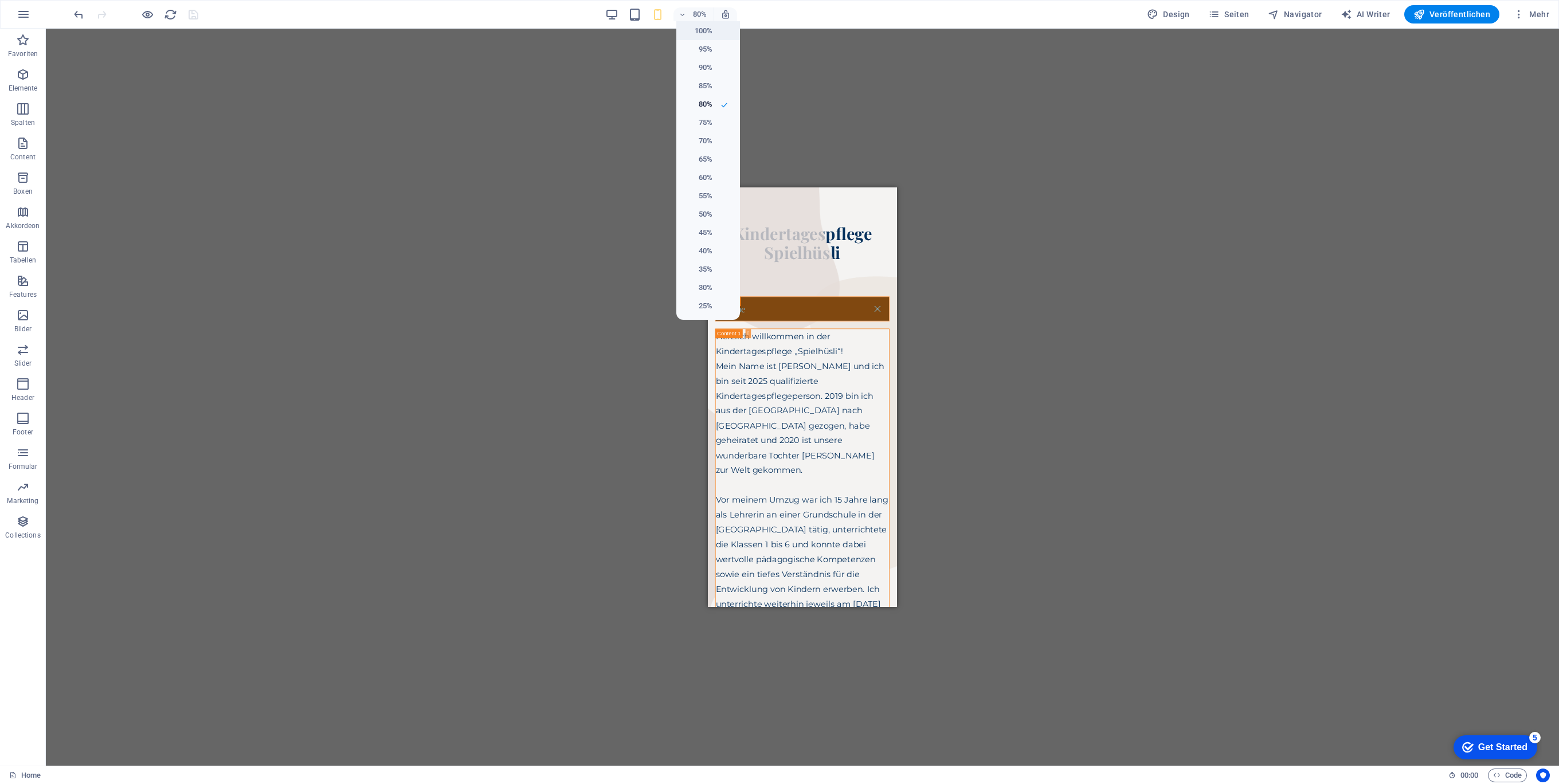
click at [705, 27] on h6 "100%" at bounding box center [697, 31] width 29 height 14
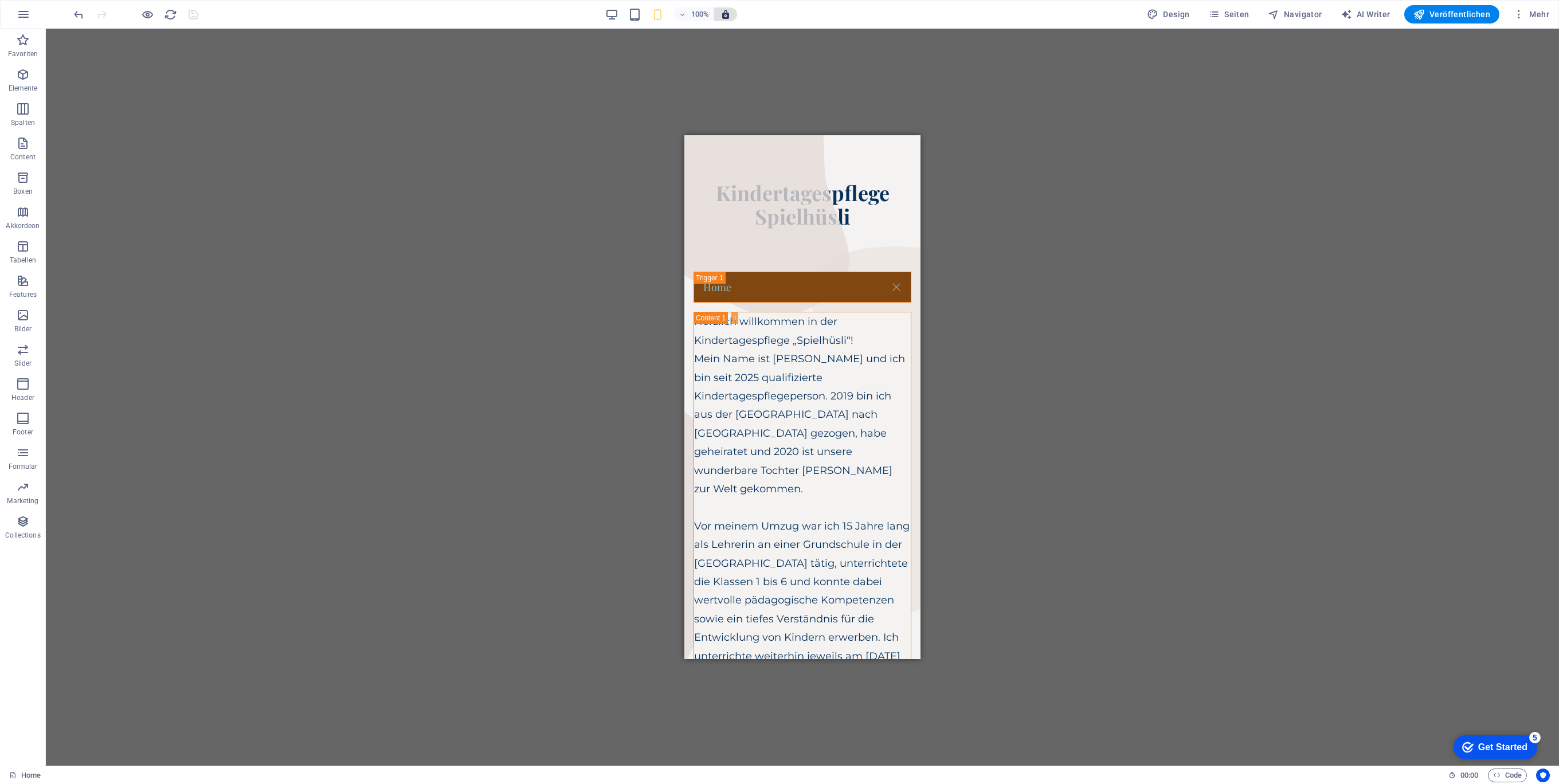
click at [731, 14] on icon "button" at bounding box center [726, 14] width 10 height 10
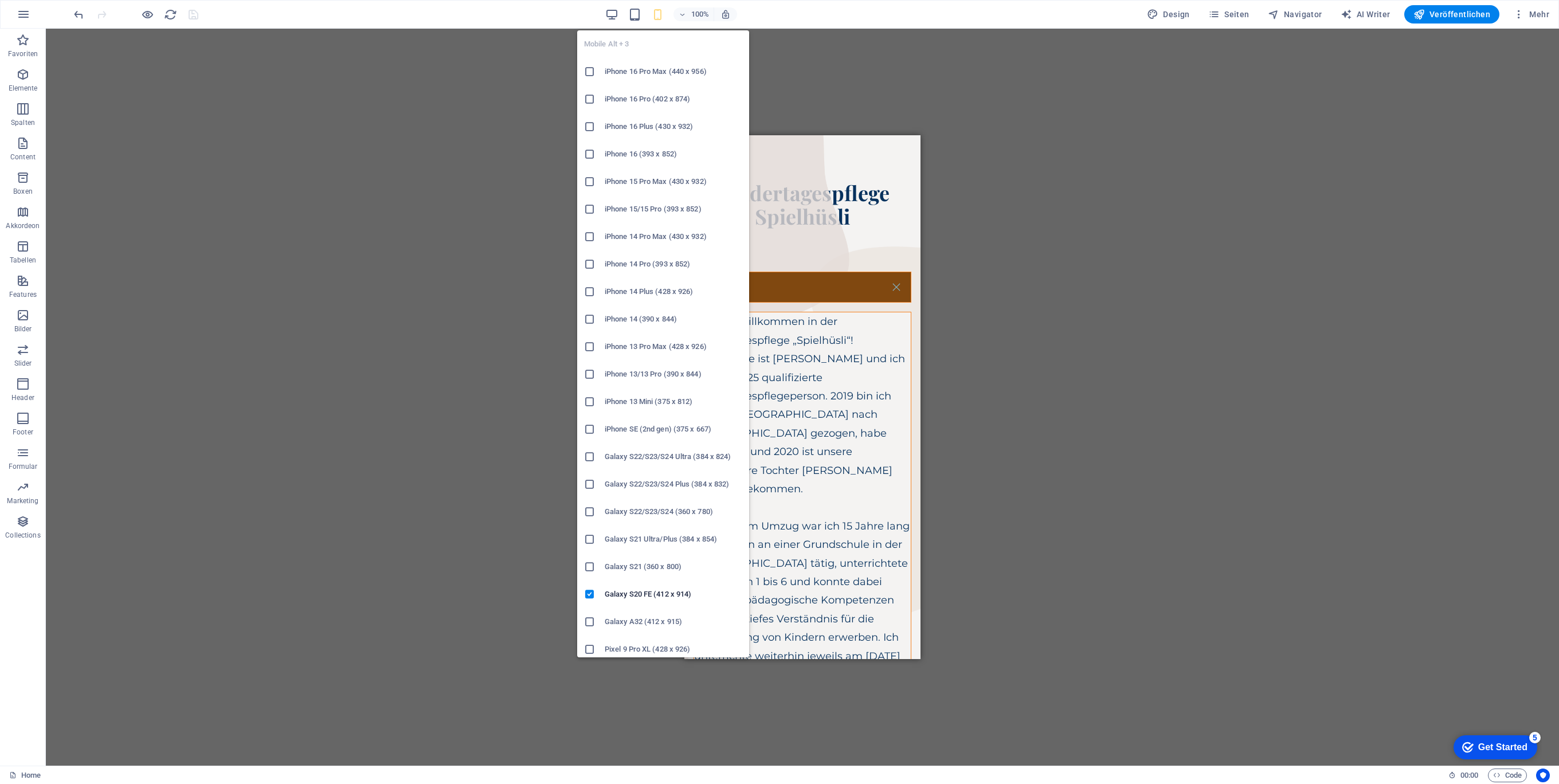
click at [658, 18] on icon "button" at bounding box center [658, 14] width 13 height 13
click at [590, 283] on icon at bounding box center [590, 287] width 12 height 12
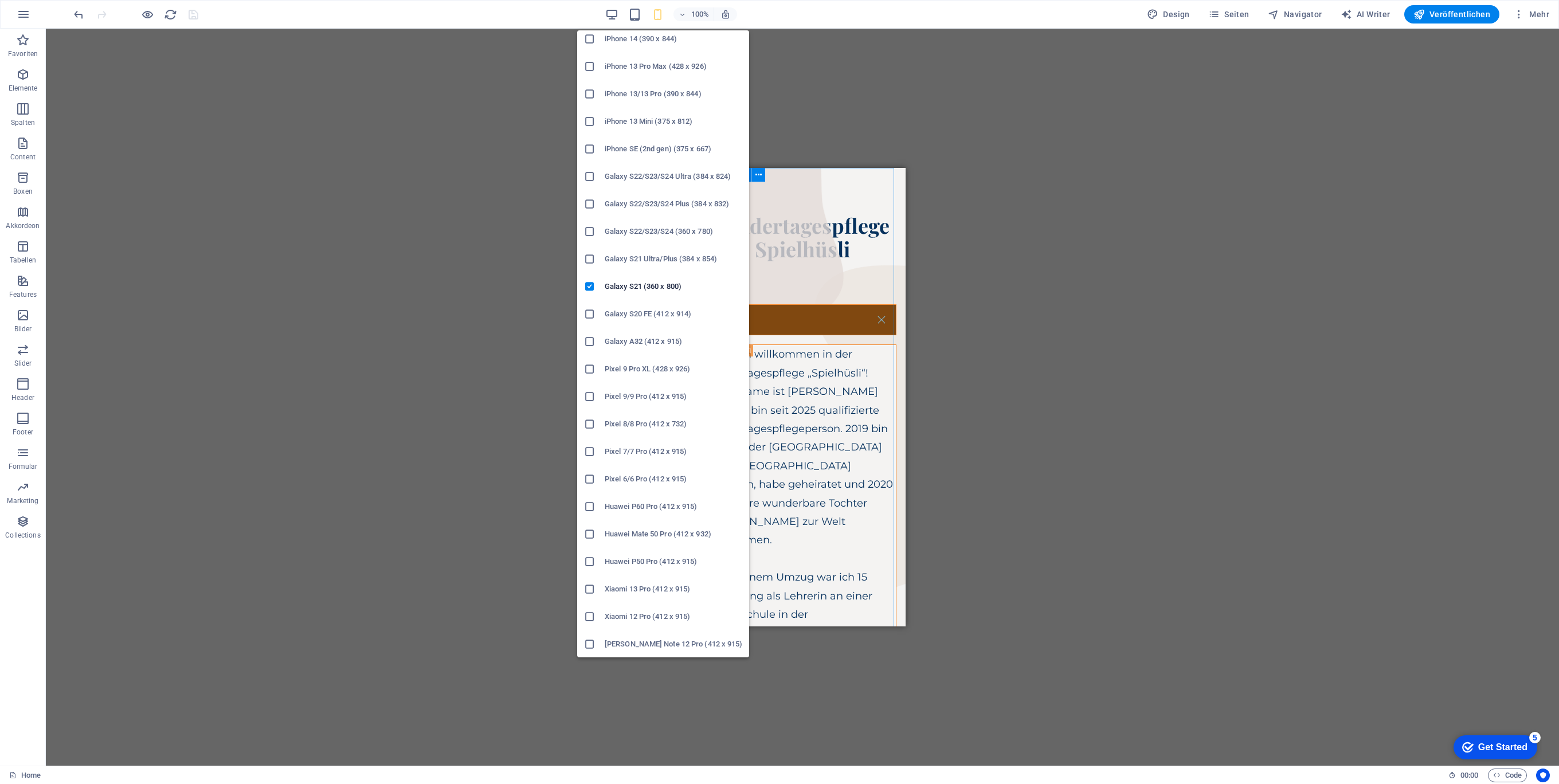
click at [592, 344] on icon at bounding box center [590, 341] width 12 height 12
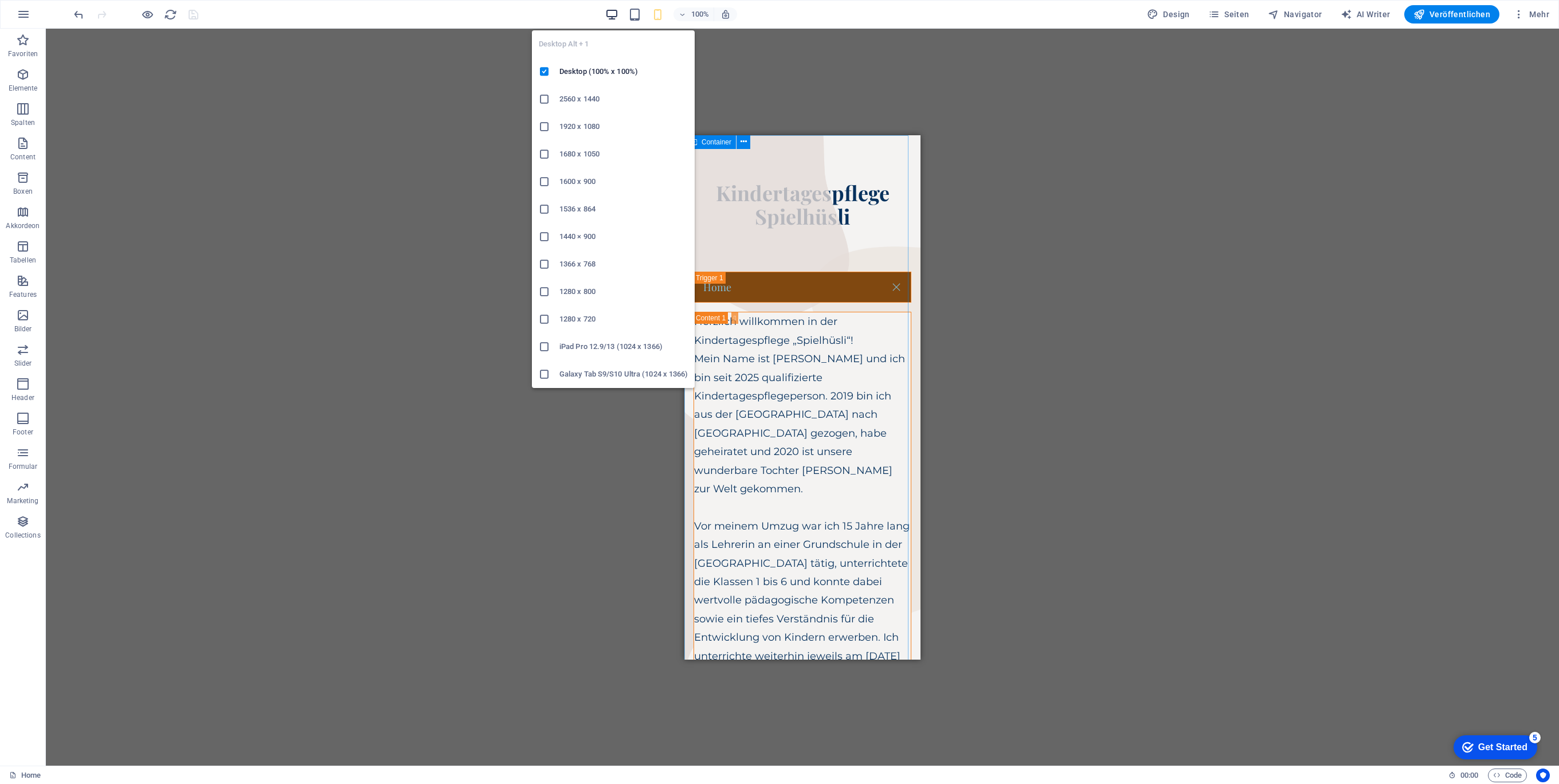
click at [617, 14] on icon "button" at bounding box center [612, 14] width 13 height 13
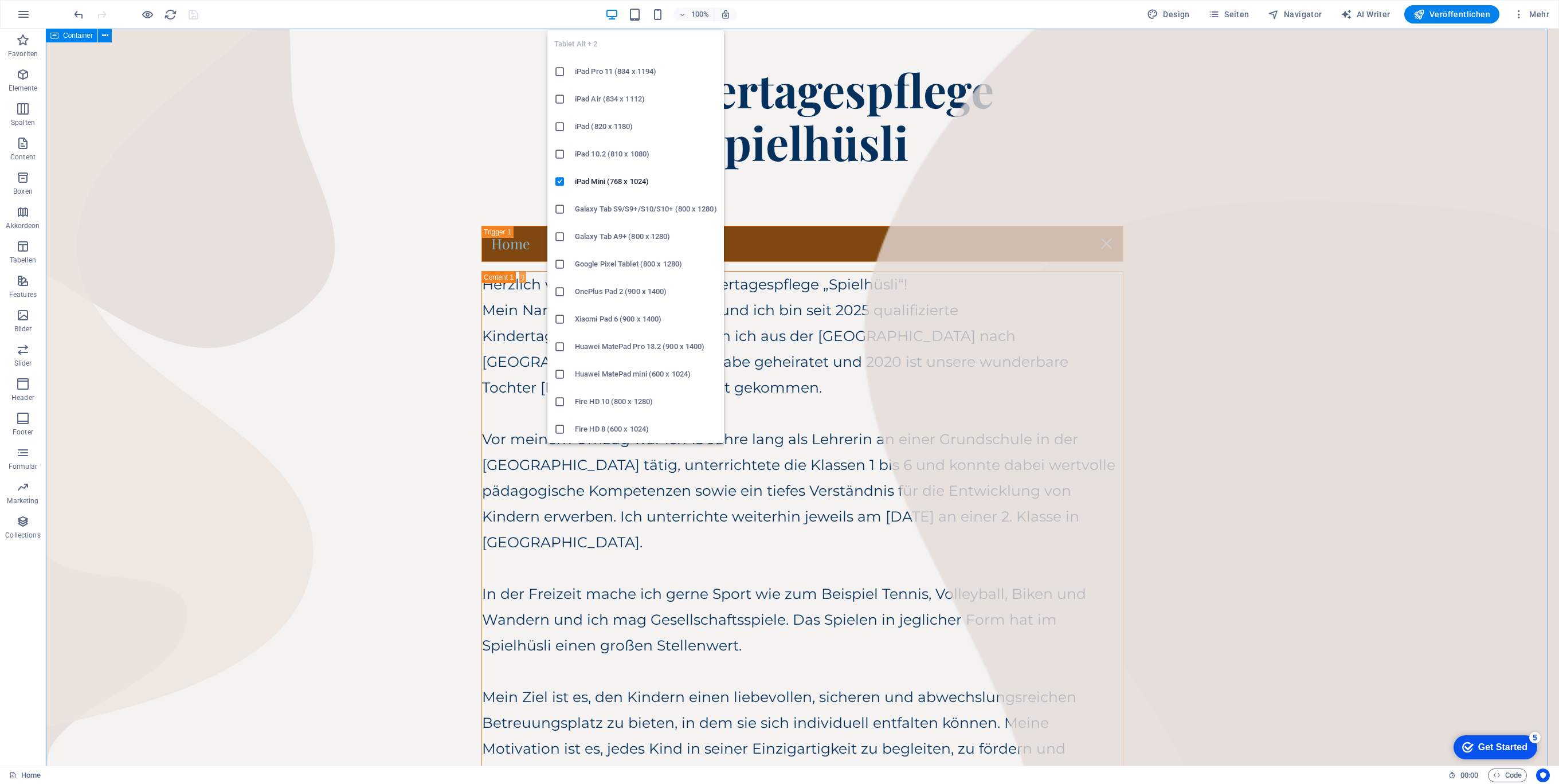
click at [561, 208] on icon at bounding box center [561, 209] width 12 height 12
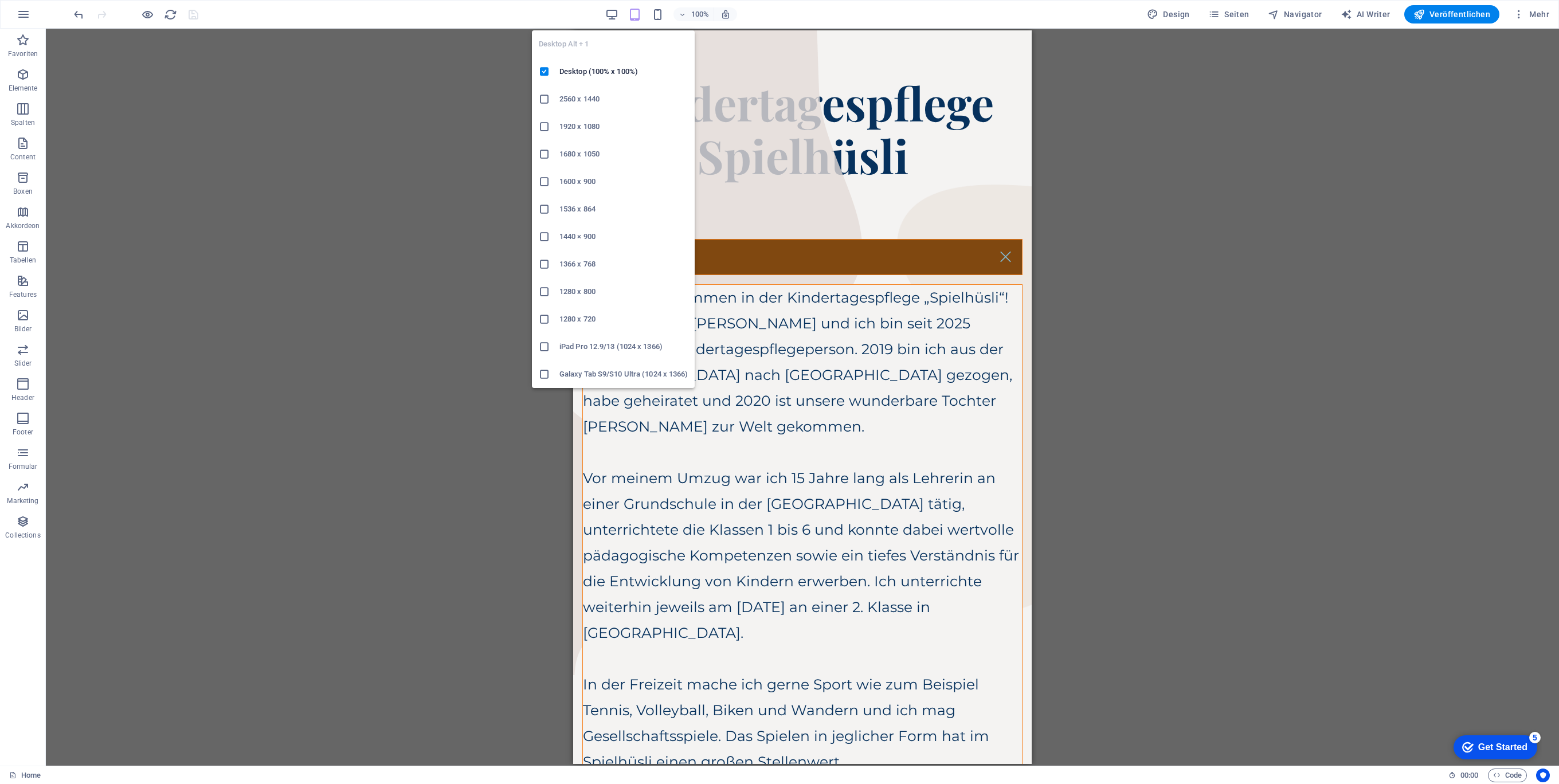
click at [590, 285] on h6 "1280 x 800" at bounding box center [623, 291] width 128 height 14
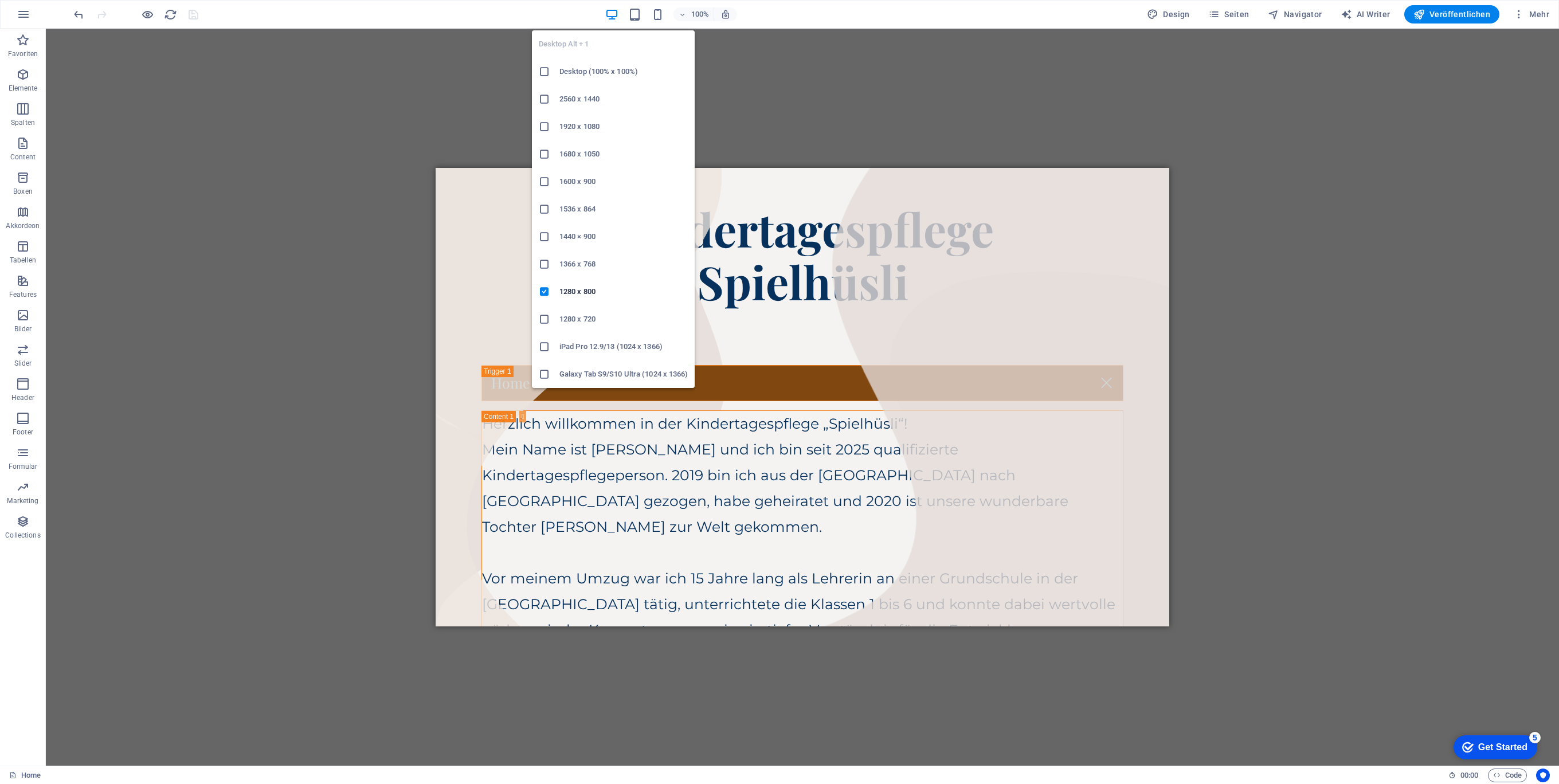
click at [596, 98] on h6 "2560 x 1440" at bounding box center [623, 99] width 128 height 14
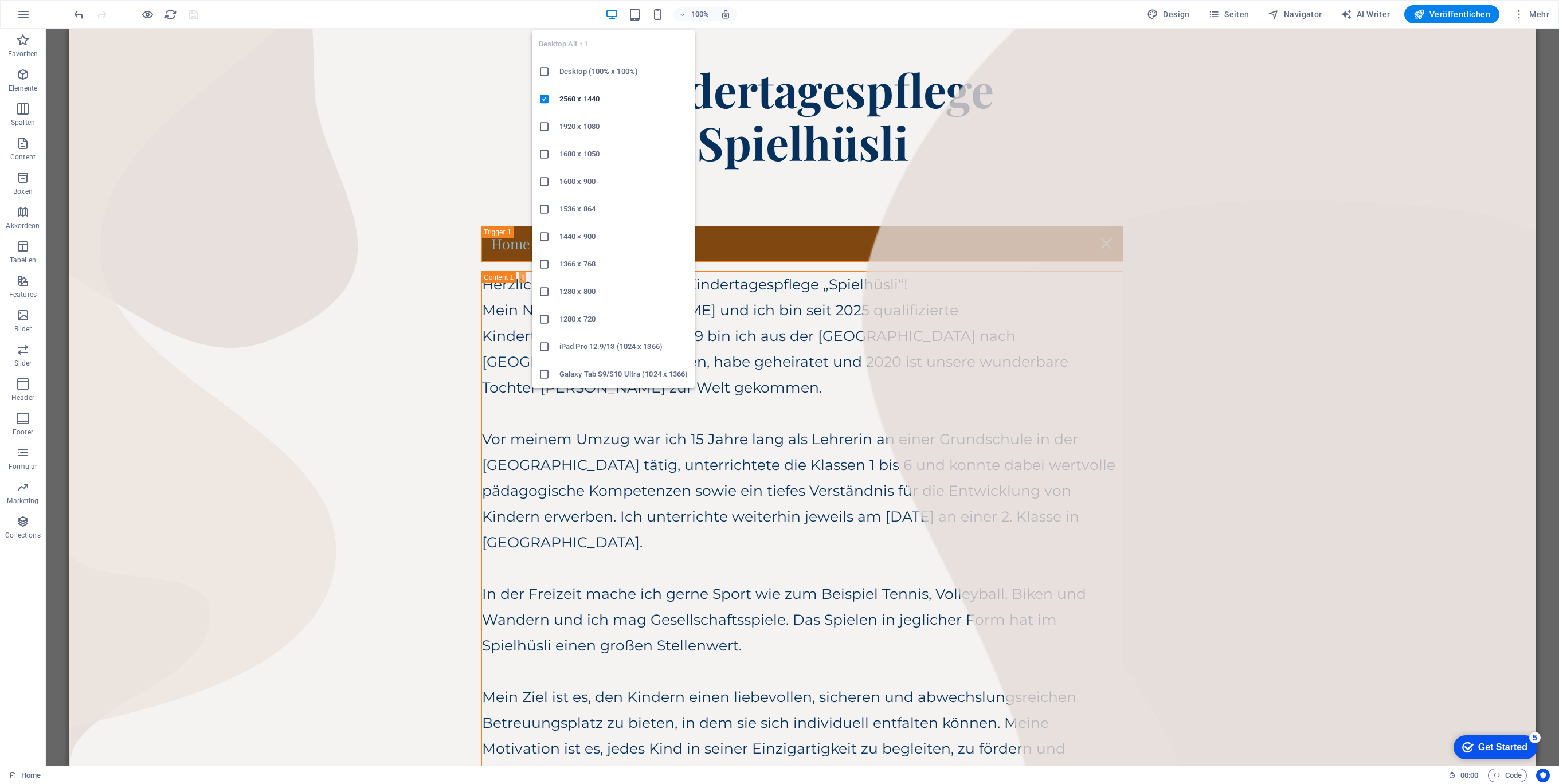
click at [545, 70] on icon at bounding box center [545, 72] width 12 height 12
